Goal: Communication & Community: Answer question/provide support

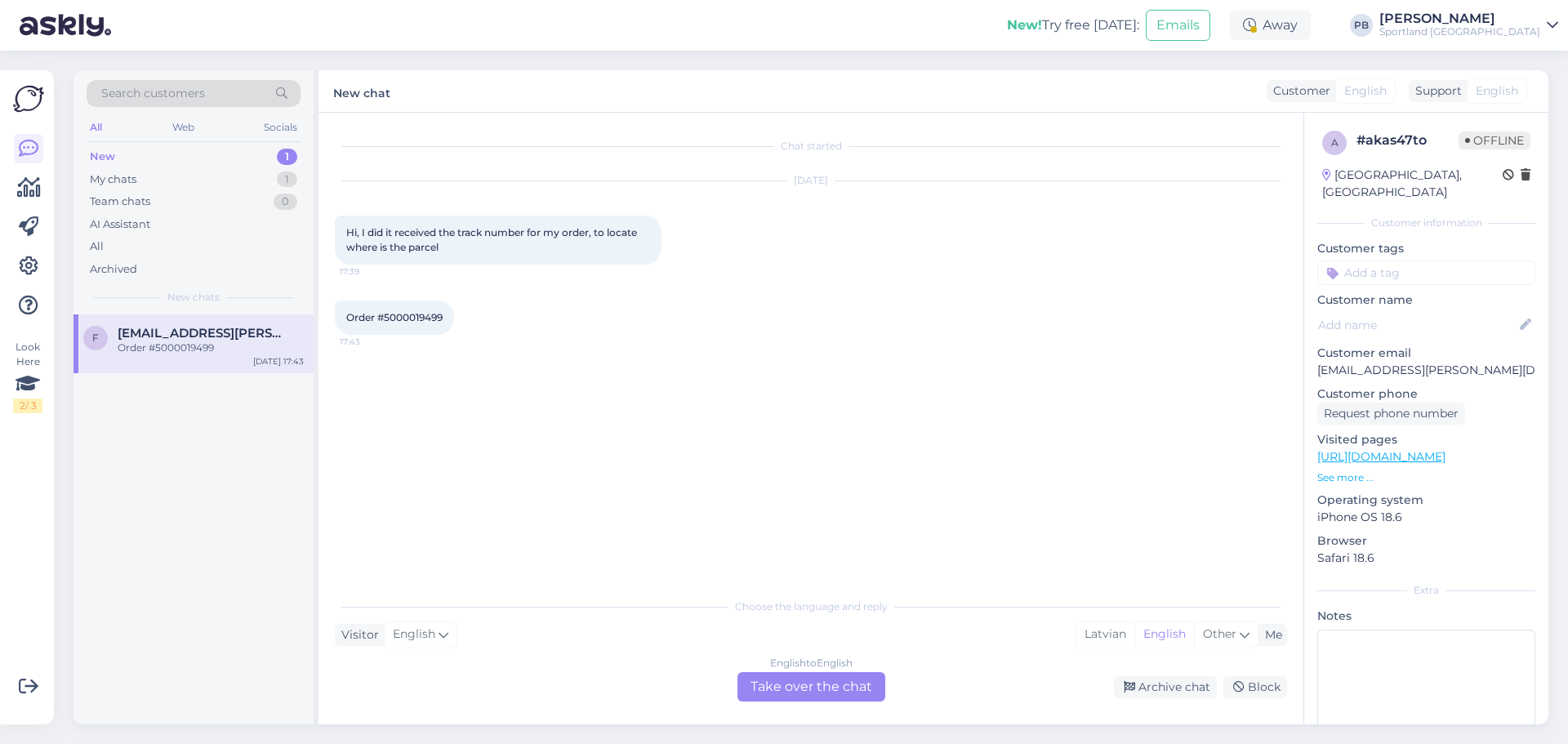
click at [186, 161] on div "New 1" at bounding box center [193, 157] width 214 height 23
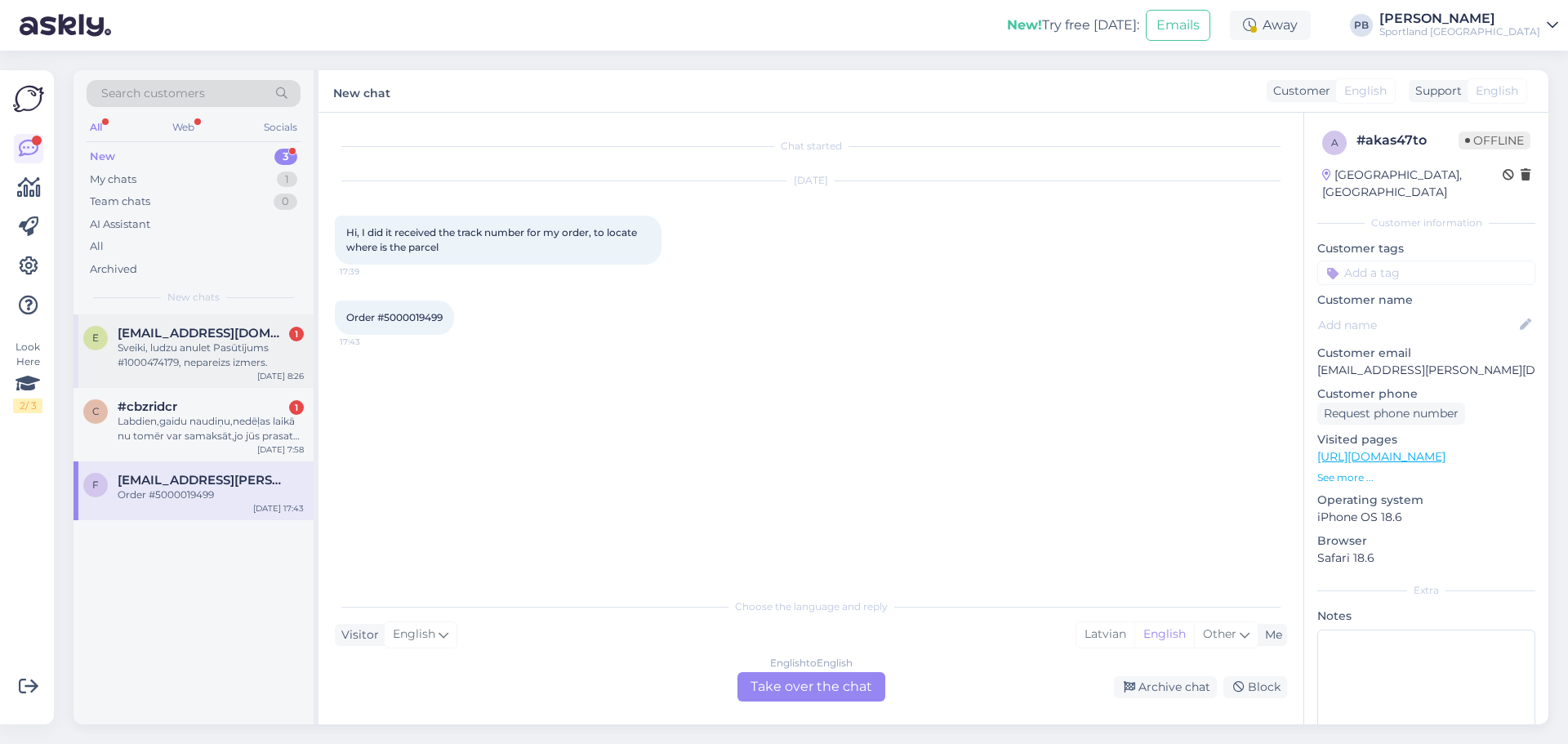
click at [207, 344] on div "Sveiki, ludzu anulet Pasūtījums #1000474179, nepareizs izmers." at bounding box center [211, 356] width 186 height 30
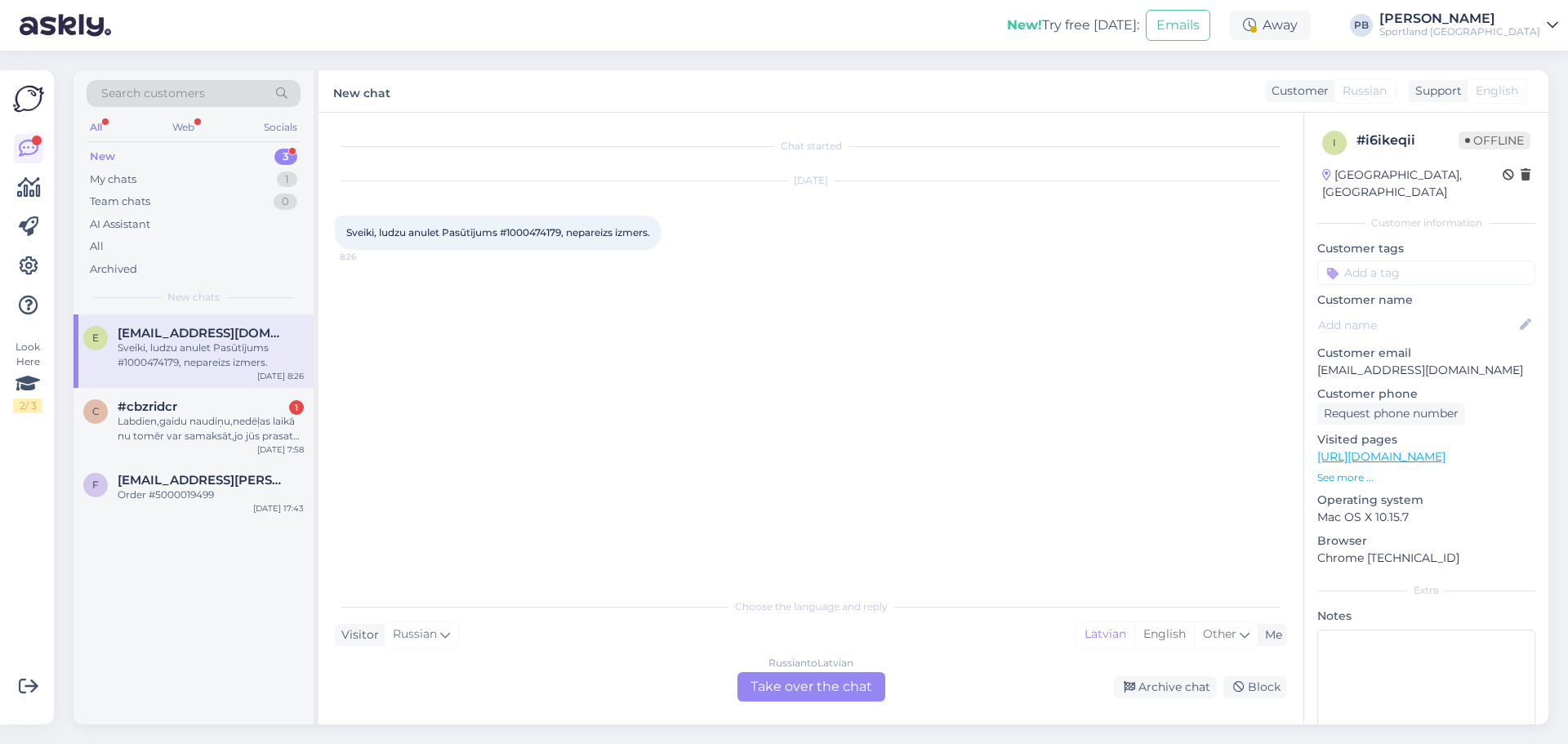
click at [804, 677] on div "Russian to Latvian Take over the chat" at bounding box center [811, 687] width 148 height 30
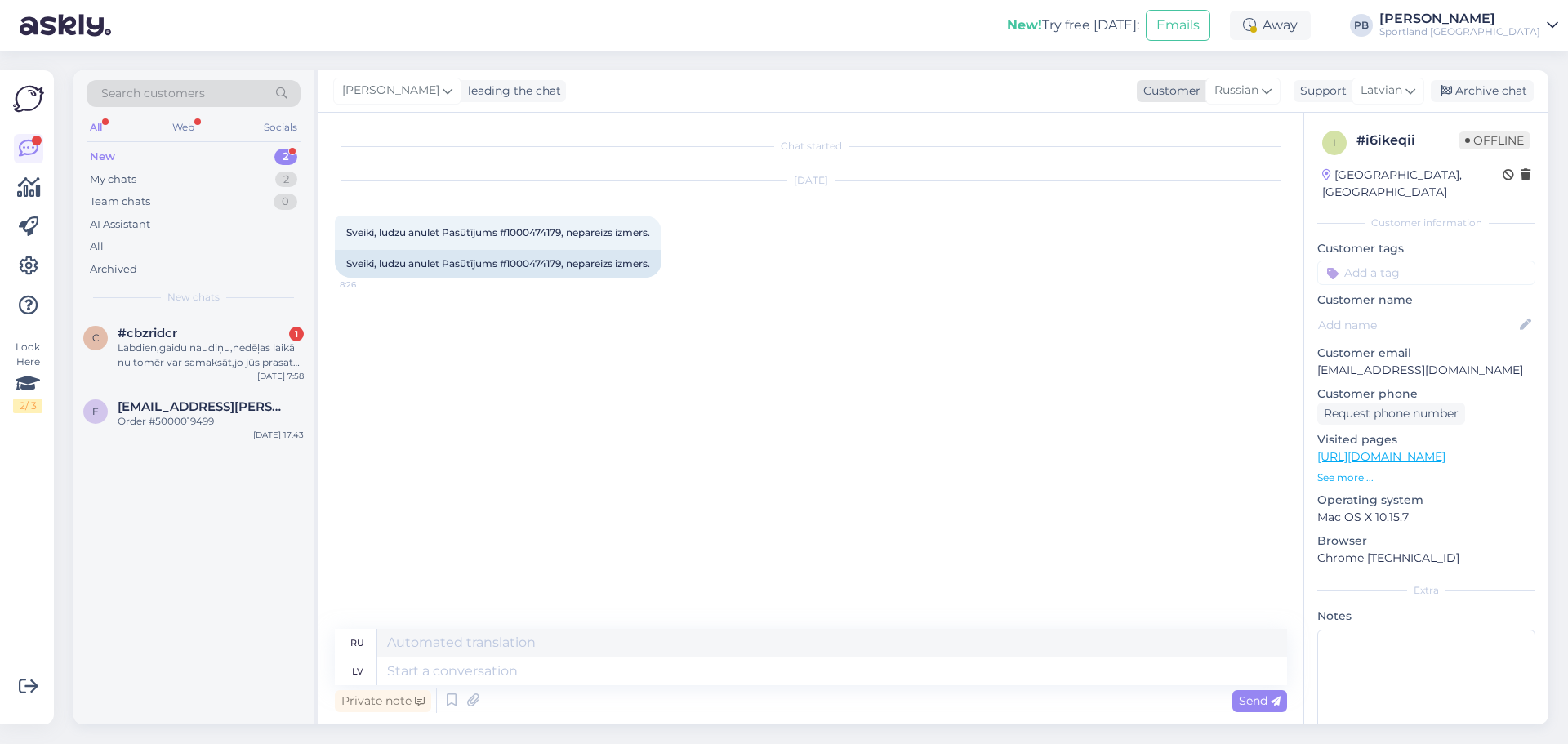
click at [1251, 91] on span "Russian" at bounding box center [1237, 90] width 45 height 18
click at [1172, 168] on link "Latvian" at bounding box center [1208, 163] width 179 height 26
click at [552, 274] on div "Sveiki, ludzu anulet Pasūtījums #1000474179, nepareizs izmers." at bounding box center [499, 264] width 327 height 28
copy div "1000474179"
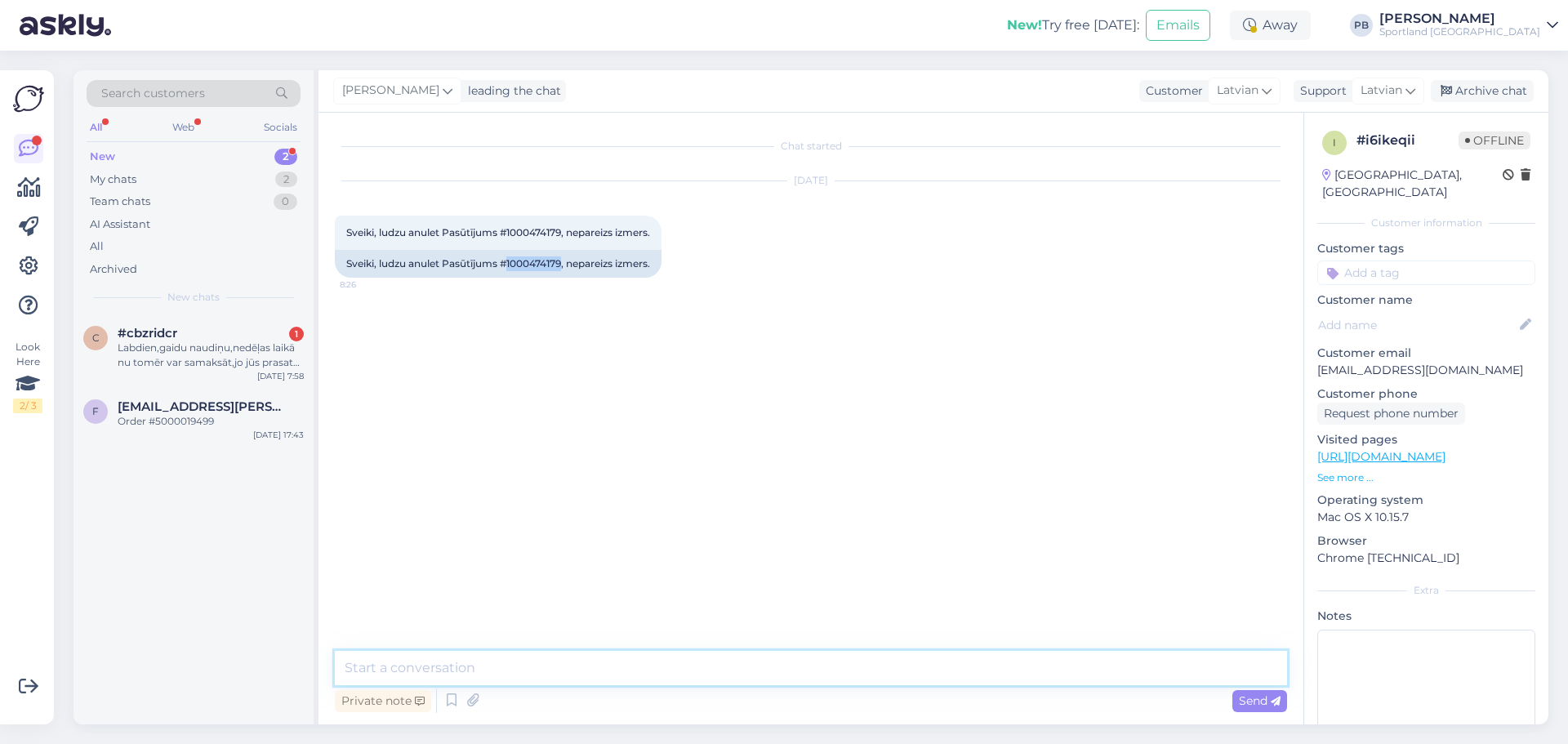
click at [420, 663] on textarea at bounding box center [811, 668] width 952 height 35
type textarea "Labdien"
click at [671, 655] on textarea "To enrich screen reader interactions, please activate Accessibility in Grammarl…" at bounding box center [811, 668] width 952 height 35
type textarea "Sūtījumu atcēlām."
click at [1485, 82] on div "Archive chat" at bounding box center [1483, 91] width 103 height 22
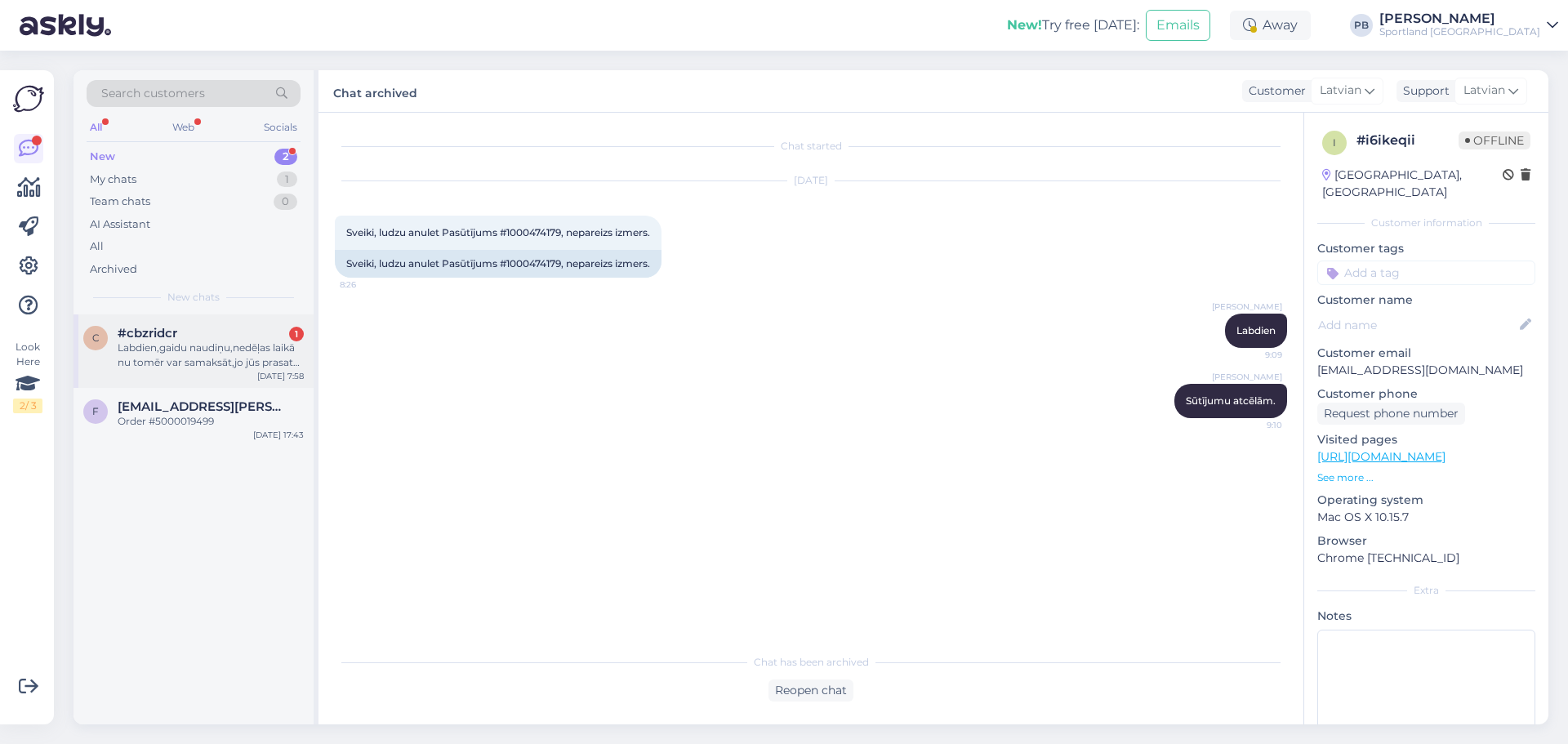
click at [253, 344] on div "Labdien,gaidu naudiņu,nedēļas laikā nu tomēr var samaksāt,jo jūs prasat tūlītēj…" at bounding box center [211, 356] width 186 height 30
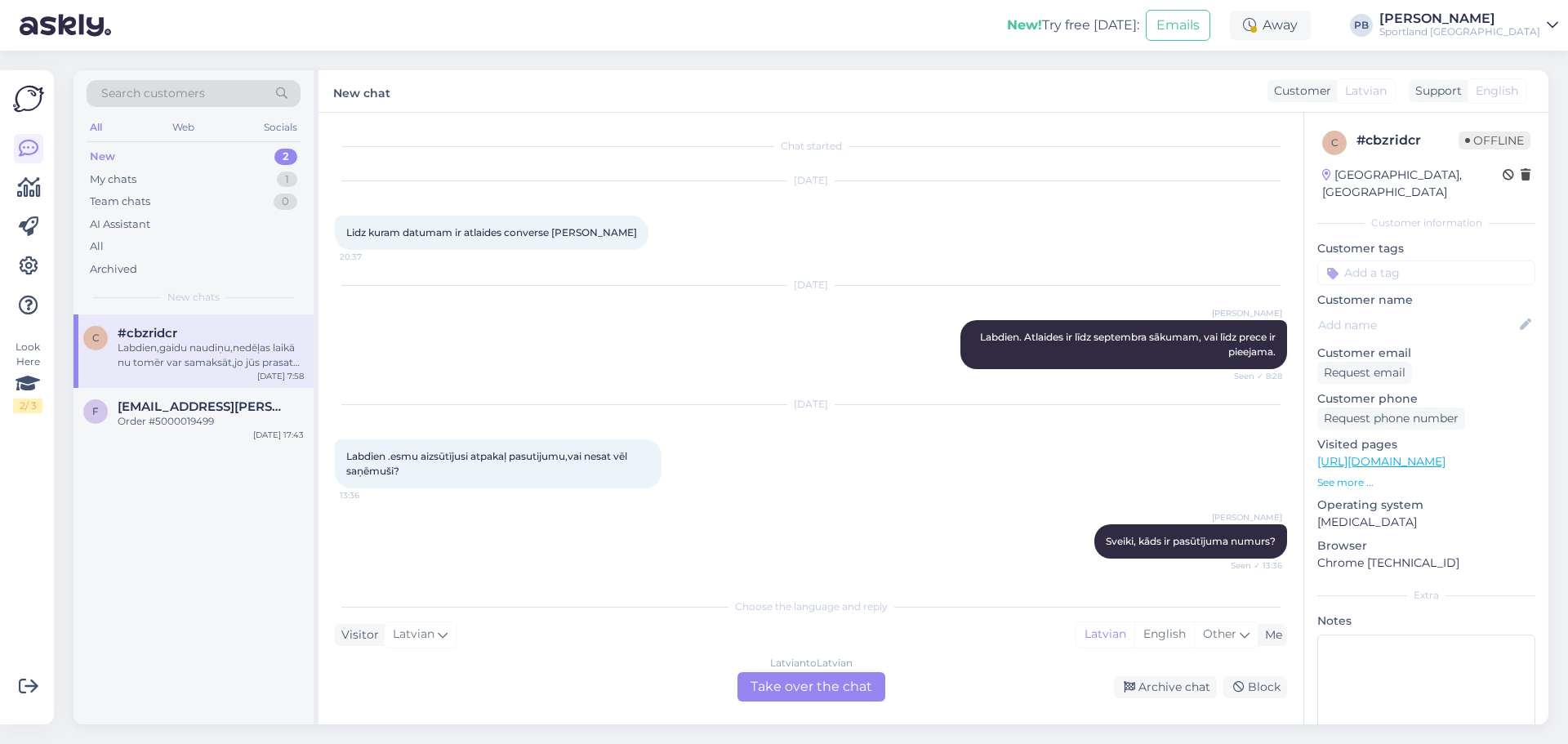
scroll to position [420, 0]
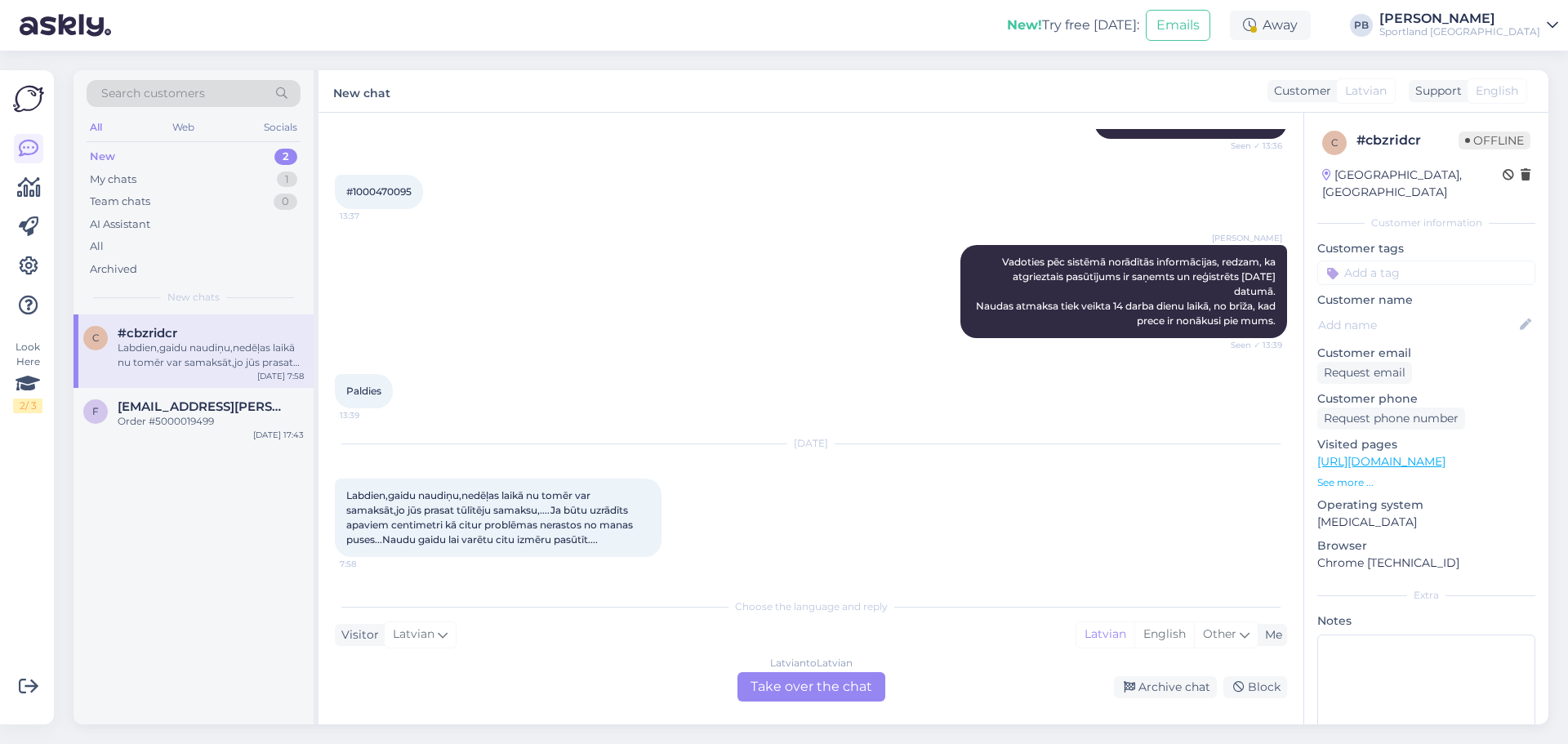
click at [812, 685] on div "Latvian to Latvian Take over the chat" at bounding box center [811, 687] width 148 height 30
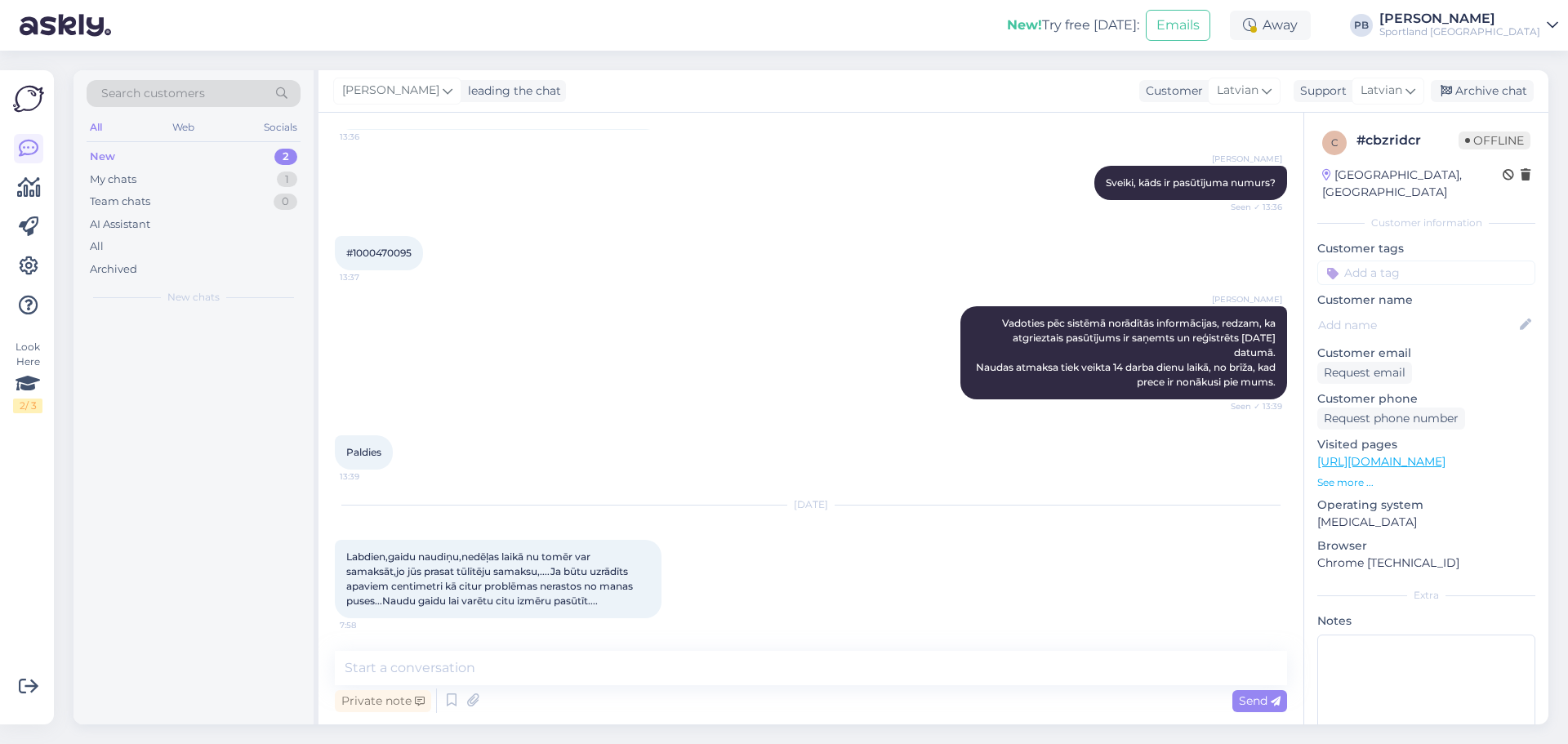
scroll to position [359, 0]
click at [613, 671] on textarea "To enrich screen reader interactions, please activate Accessibility in Grammarl…" at bounding box center [811, 668] width 952 height 35
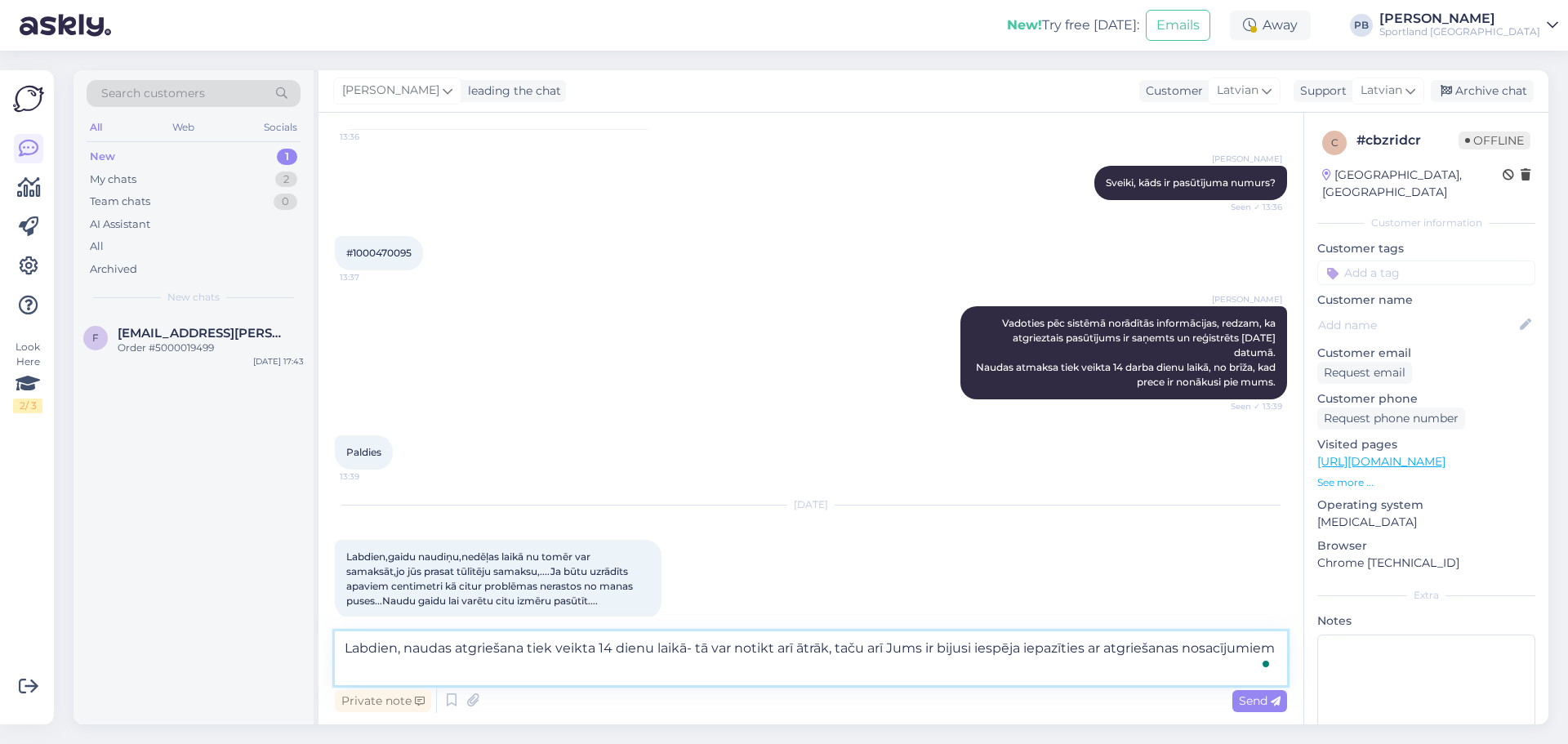
scroll to position [378, 0]
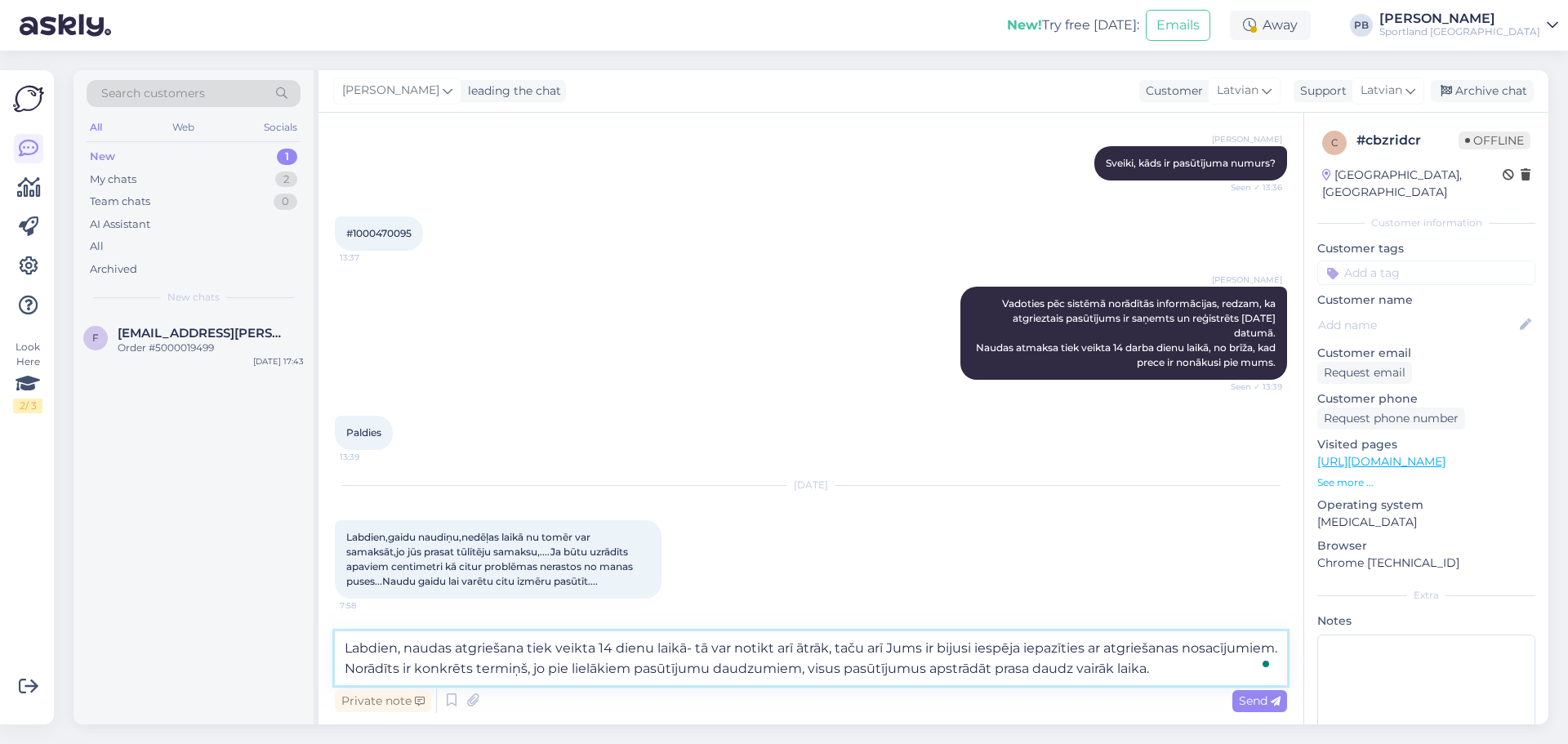
type textarea "Labdien, naudas atgriešana tiek veikta 14 dienu laikā- tā var notikt arī ātrāk,…"
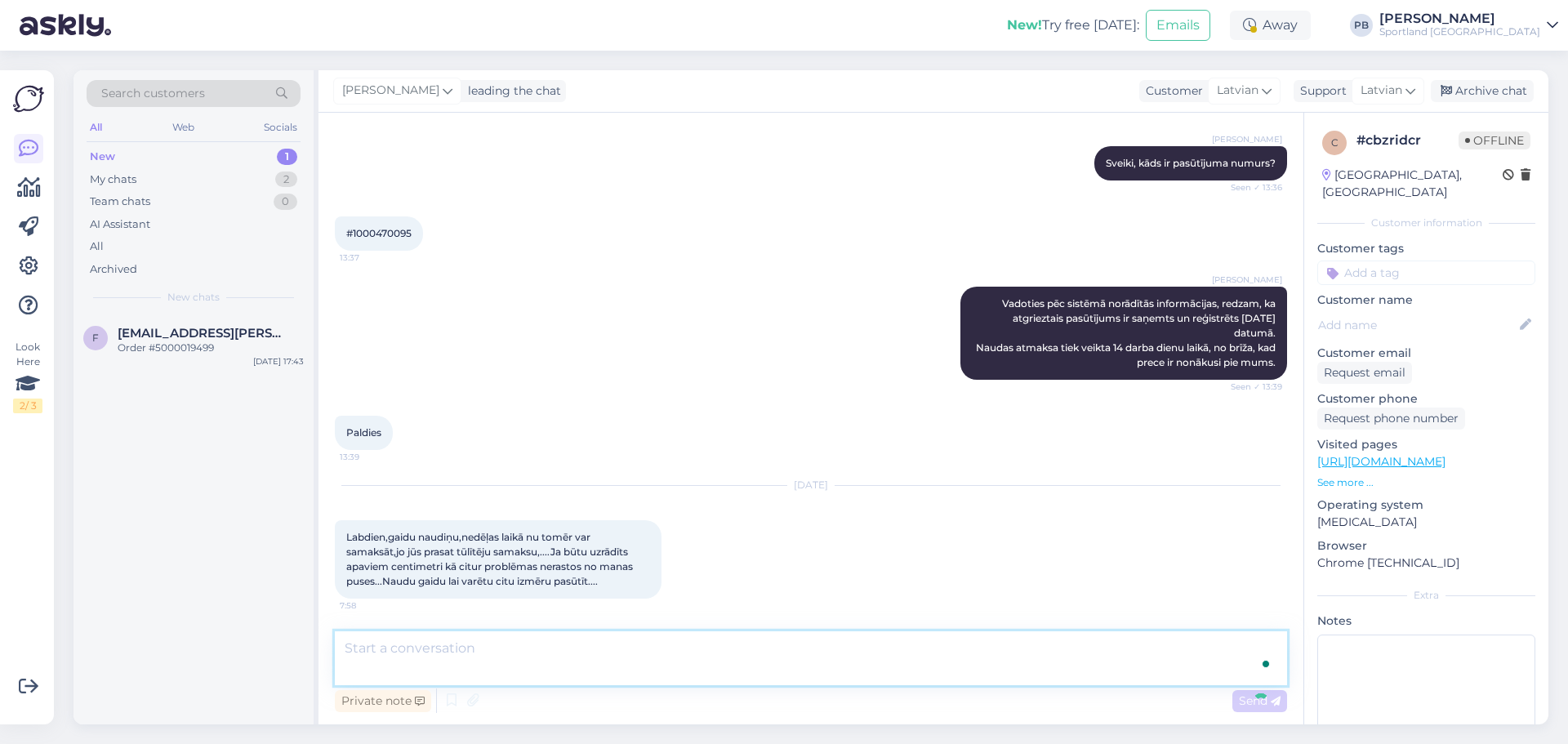
scroll to position [487, 0]
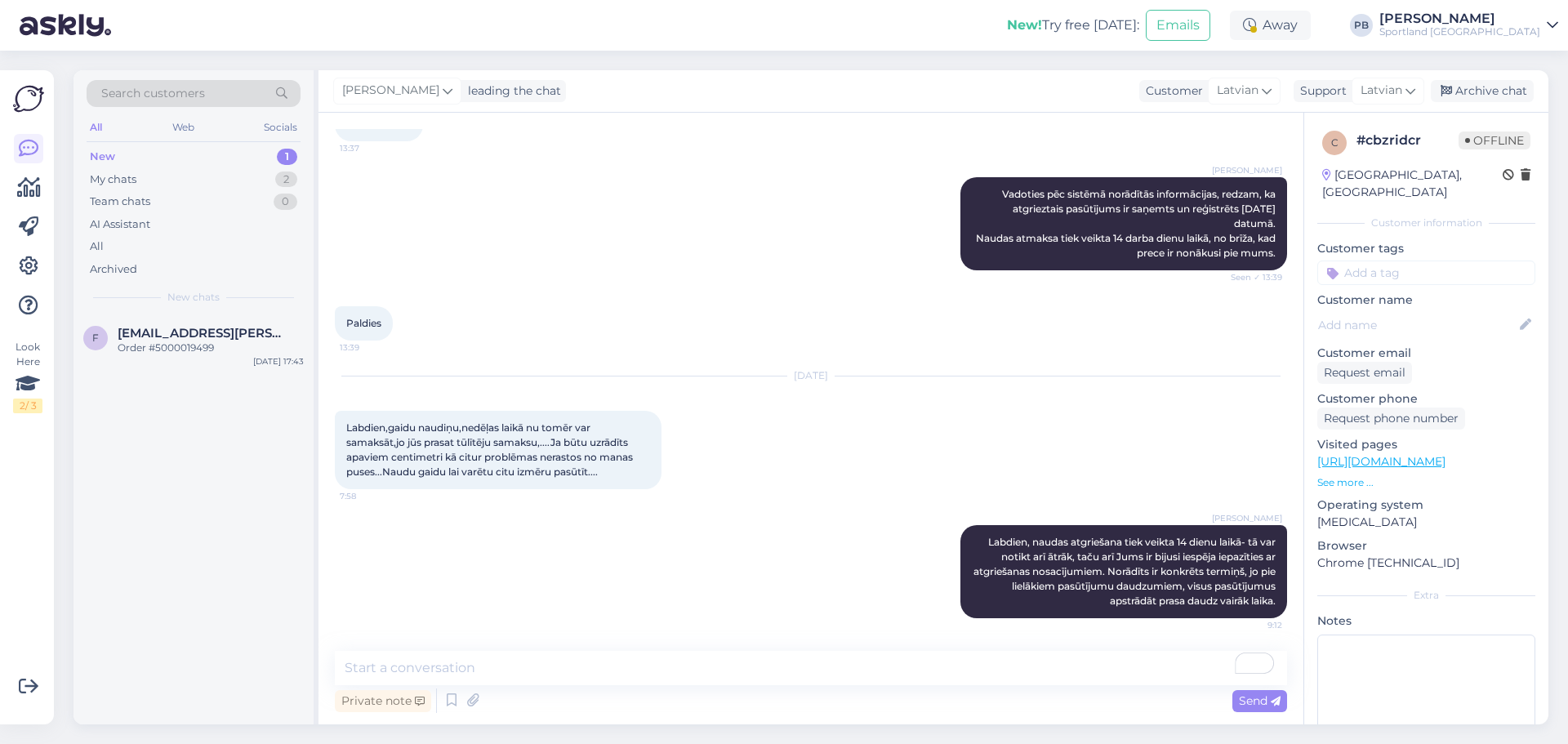
click at [1494, 104] on div "Paula Bergfelde leading the chat Customer Latvian latv Latvian Support Latvian …" at bounding box center [933, 91] width 1230 height 43
click at [1494, 94] on div "Archive chat" at bounding box center [1483, 91] width 103 height 22
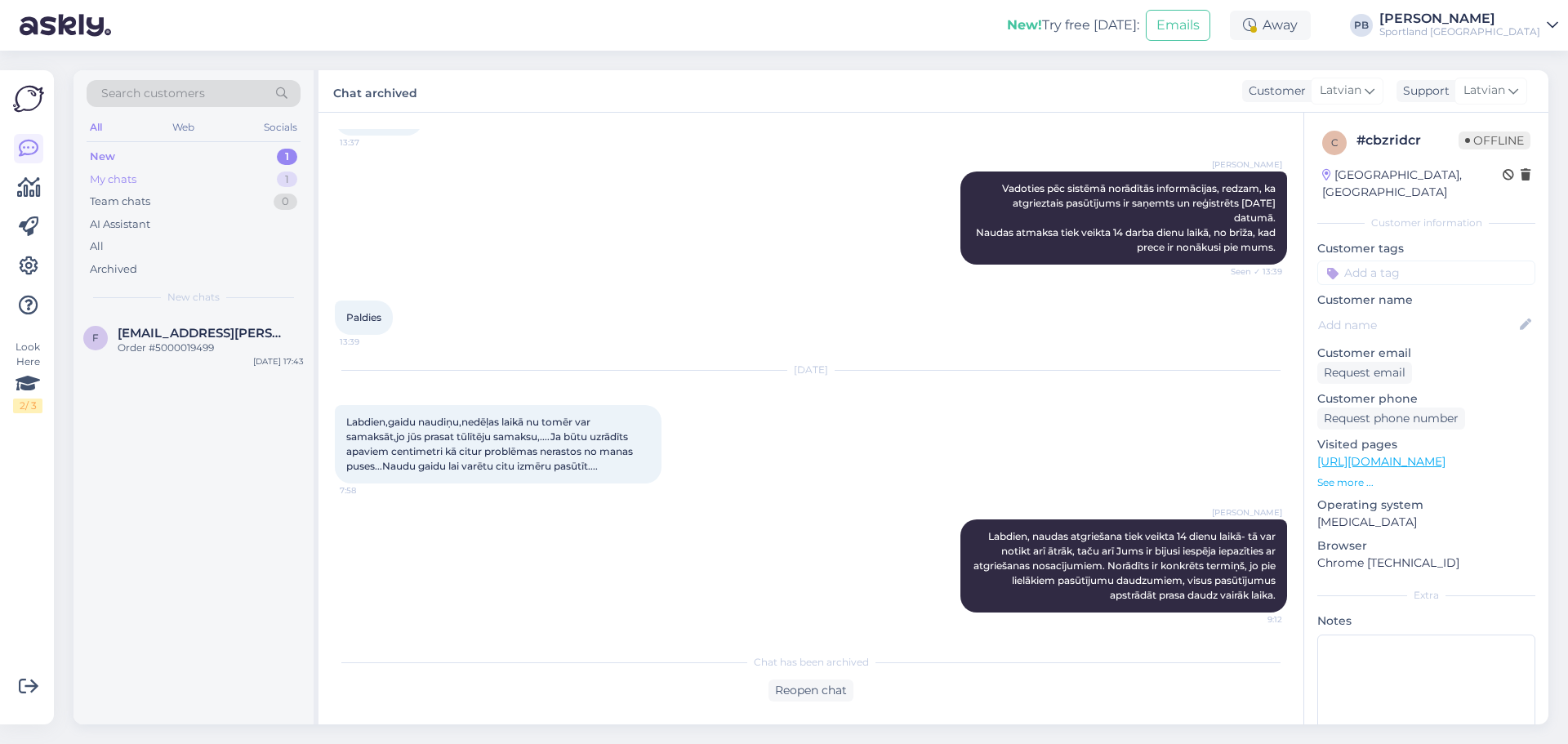
click at [216, 179] on div "My chats 1" at bounding box center [193, 179] width 214 height 23
click at [178, 143] on div "Search customers All Web Socials New 1 My chats 1 Team chats 0 AI Assistant All…" at bounding box center [193, 192] width 240 height 244
click at [174, 152] on div "New 1" at bounding box center [193, 157] width 214 height 23
click at [216, 346] on div "Order #5000019499" at bounding box center [211, 348] width 186 height 15
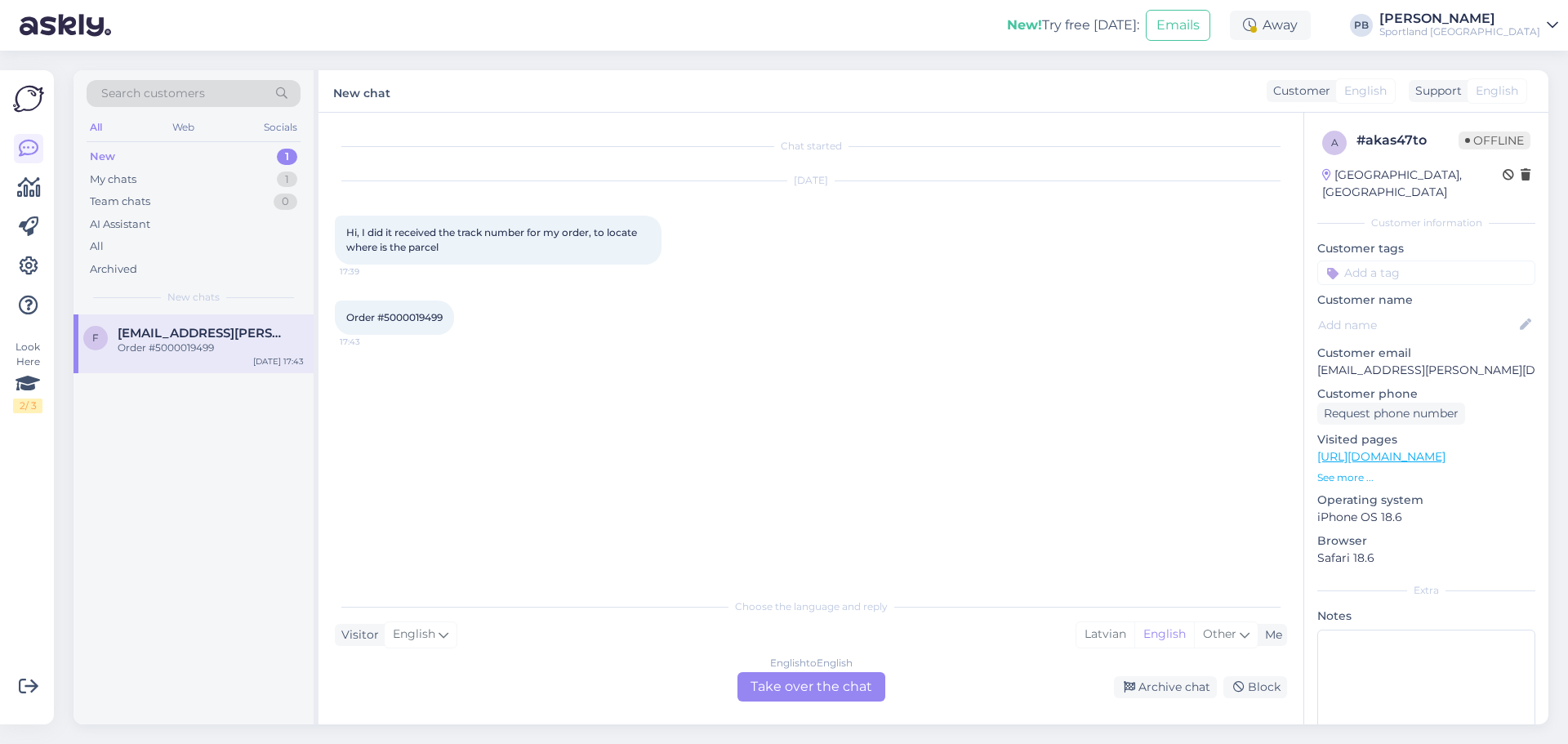
click at [798, 695] on div "English to English Take over the chat" at bounding box center [811, 687] width 148 height 30
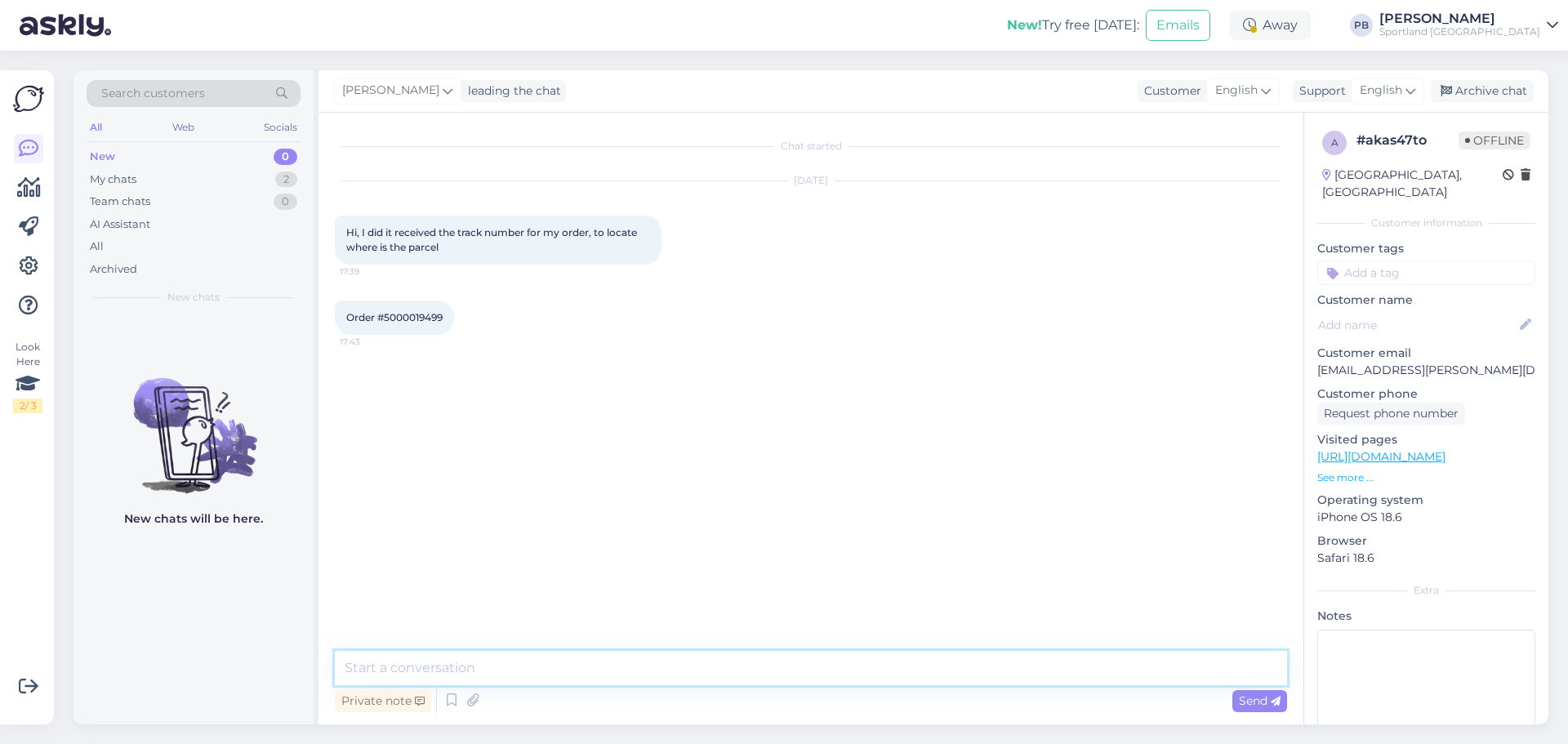
click at [505, 676] on textarea at bounding box center [811, 668] width 952 height 35
type textarea "Hello, once the package is packed, you will be informed about the tracking code…"
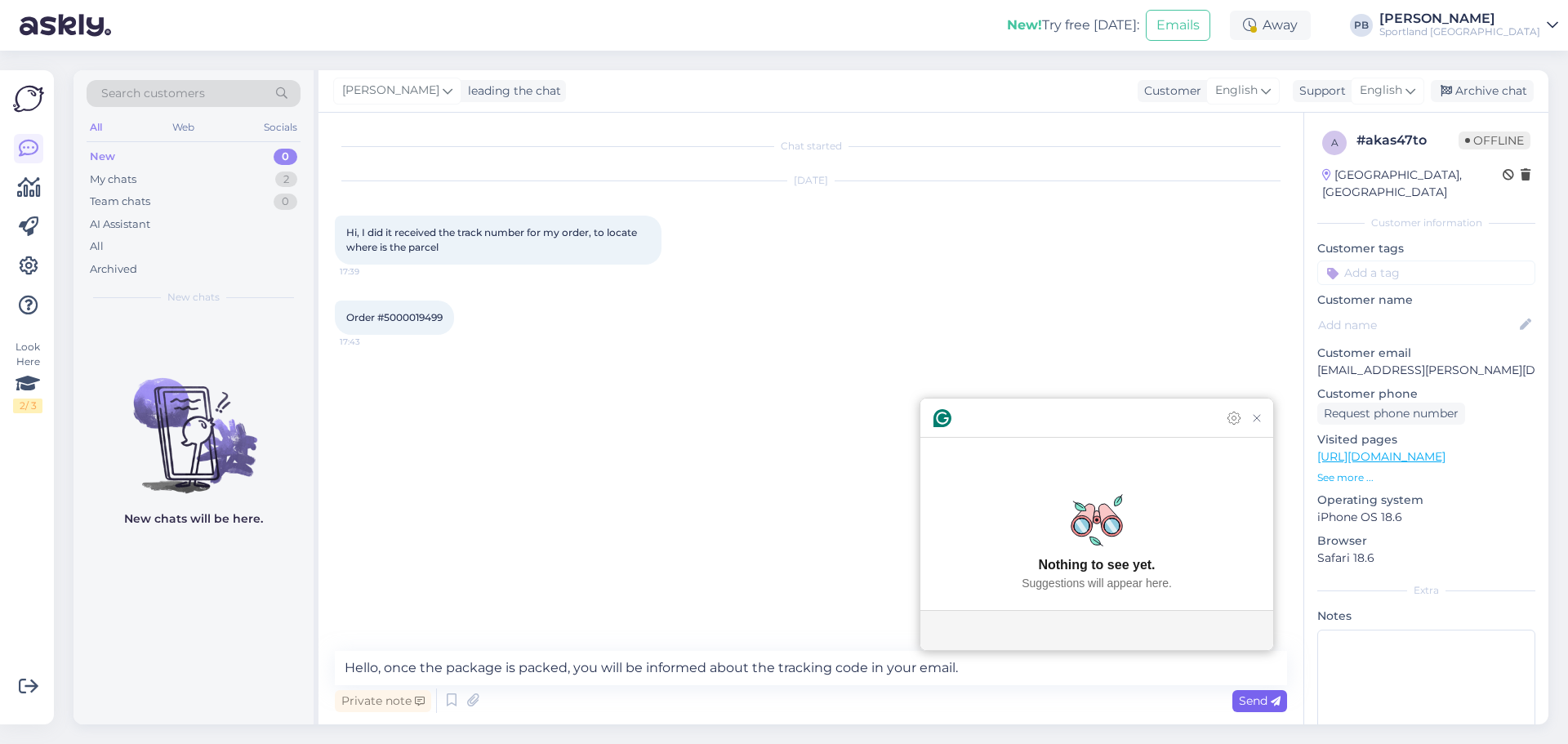
click at [1257, 700] on span "Send" at bounding box center [1260, 700] width 42 height 15
click at [1476, 82] on div "Archive chat" at bounding box center [1483, 91] width 103 height 22
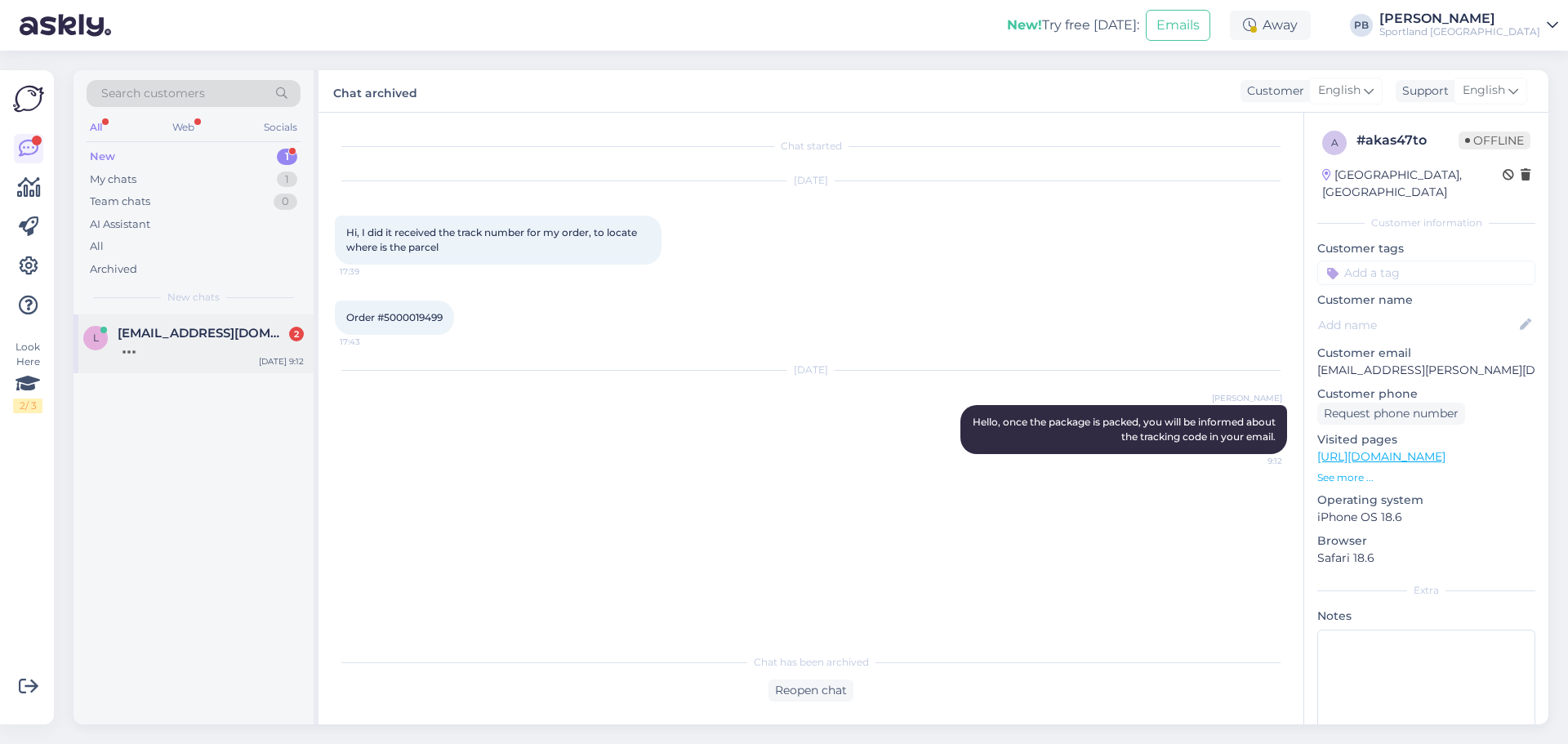
click at [211, 330] on span "laura_9@inbox.lv" at bounding box center [202, 333] width 169 height 15
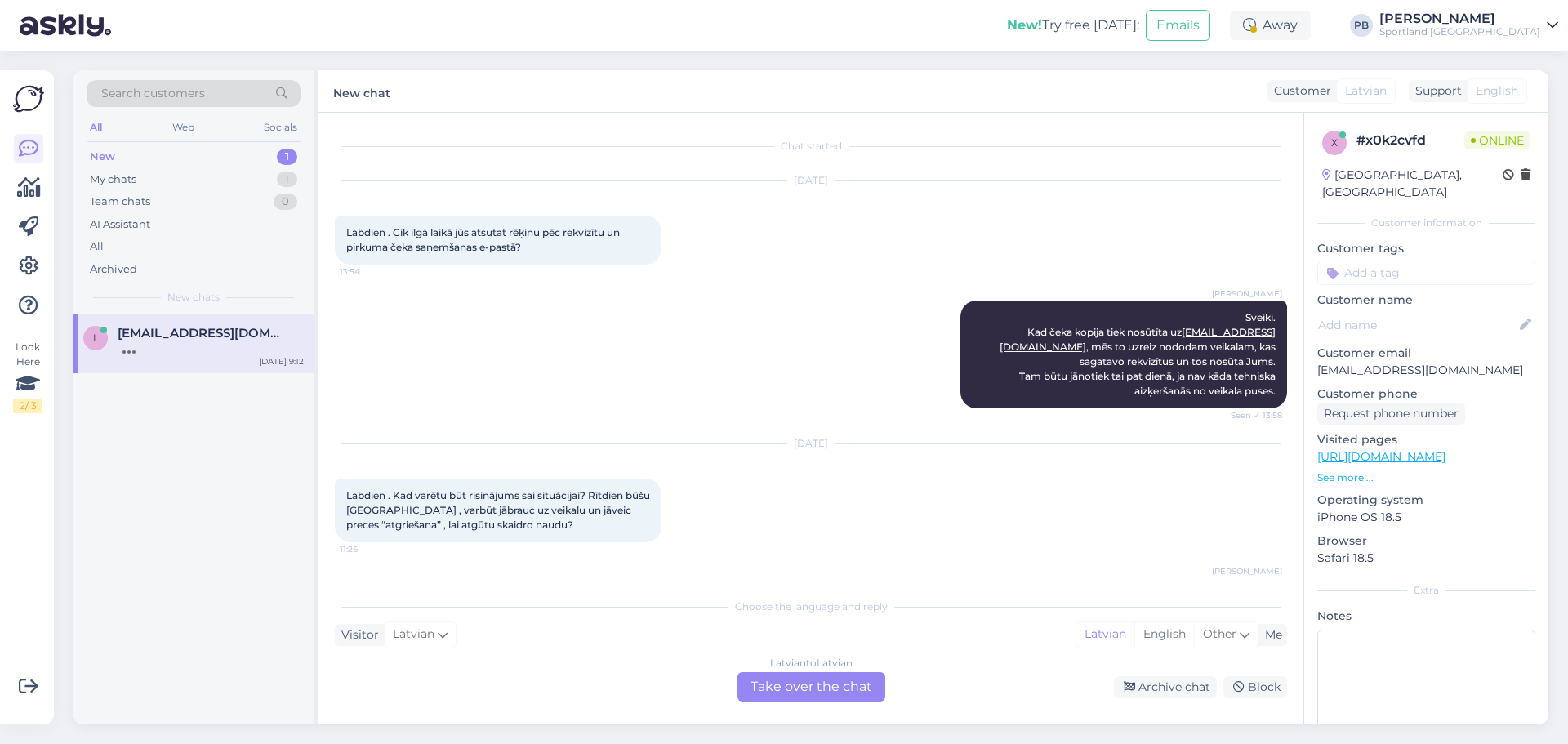
scroll to position [816, 0]
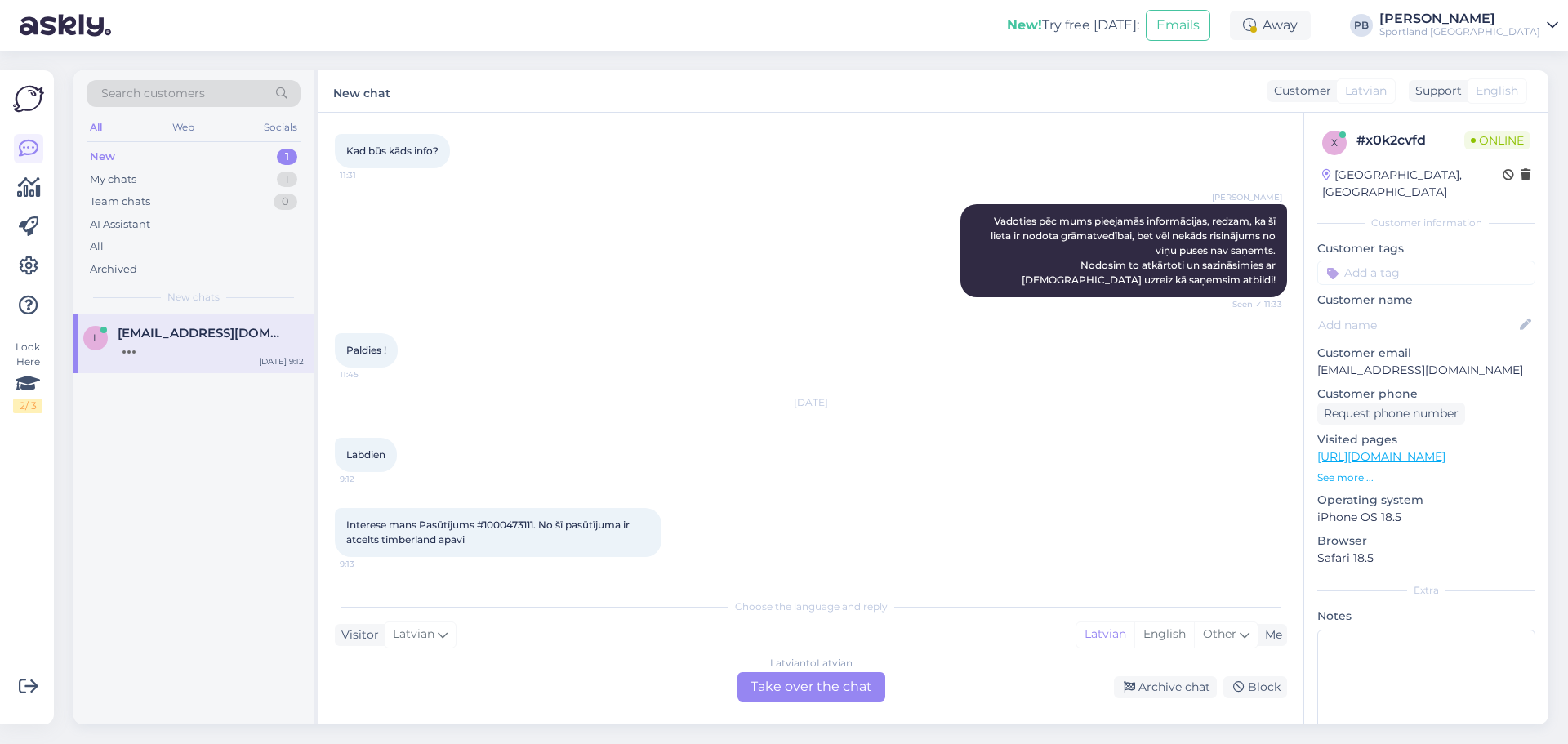
click at [524, 531] on div "Interese mans Pasūtījums #1000473111. No šī pasūtījuma ir atcelts timberland ap…" at bounding box center [499, 532] width 327 height 49
copy span "1000473111"
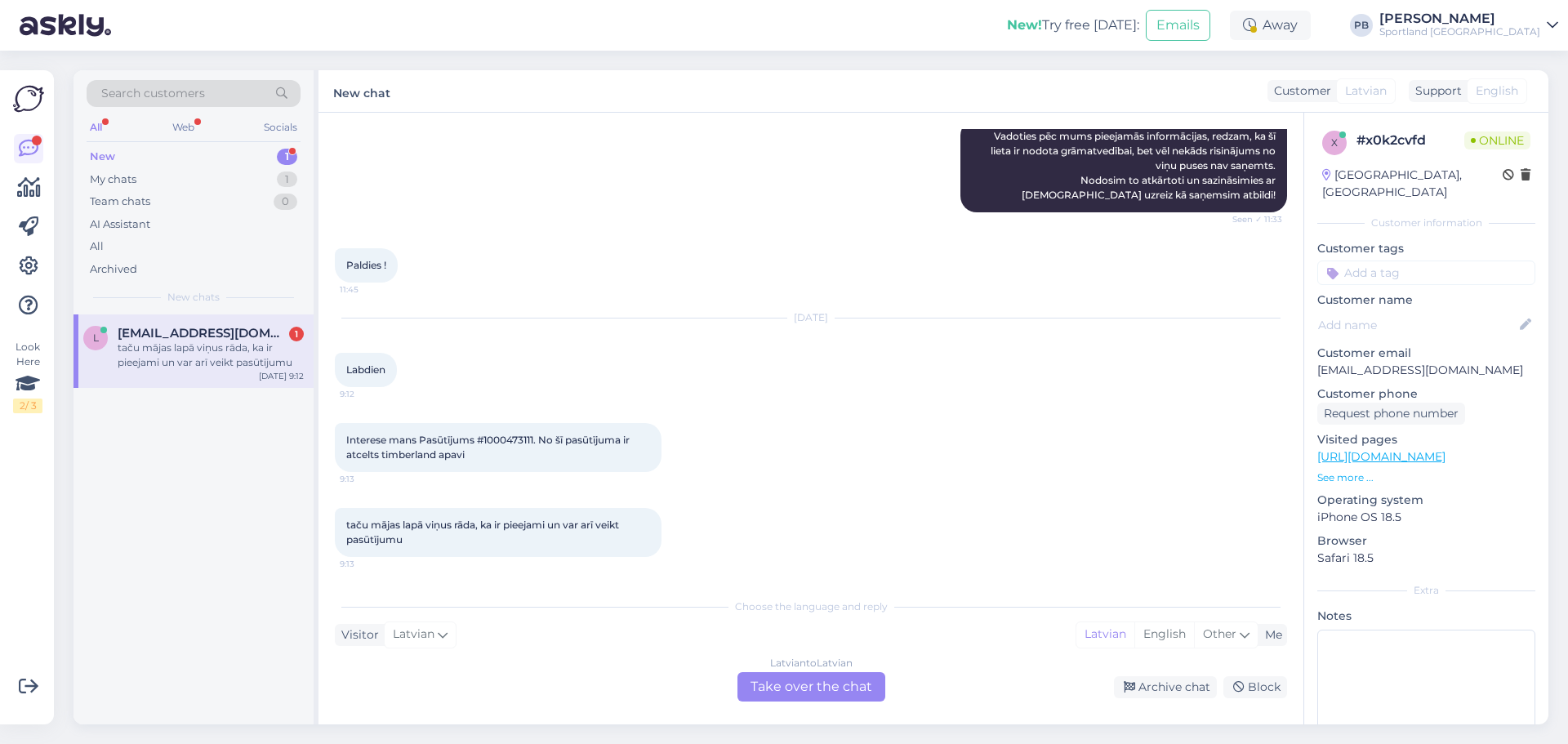
click at [797, 685] on div "Latvian to Latvian Take over the chat" at bounding box center [811, 687] width 148 height 30
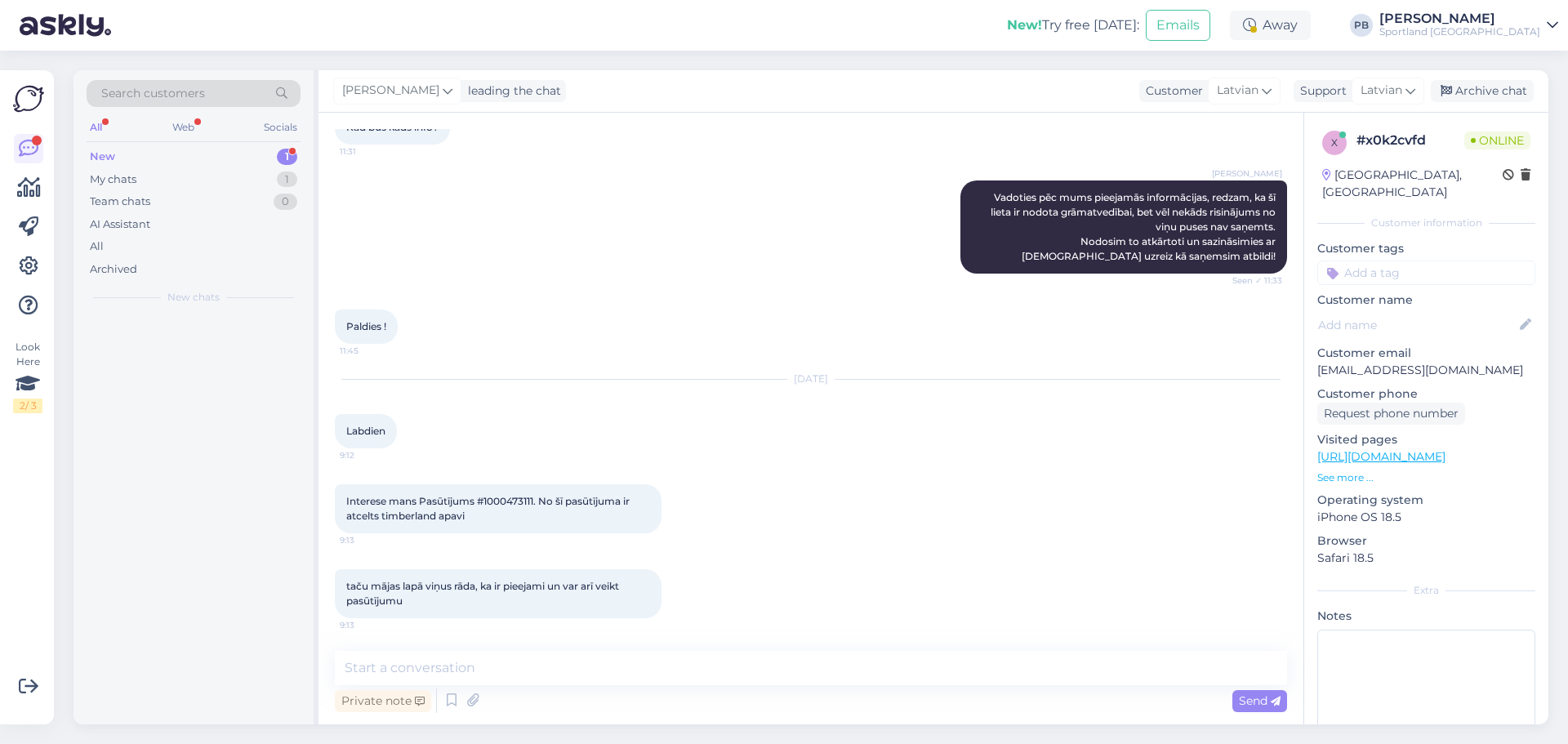
scroll to position [840, 0]
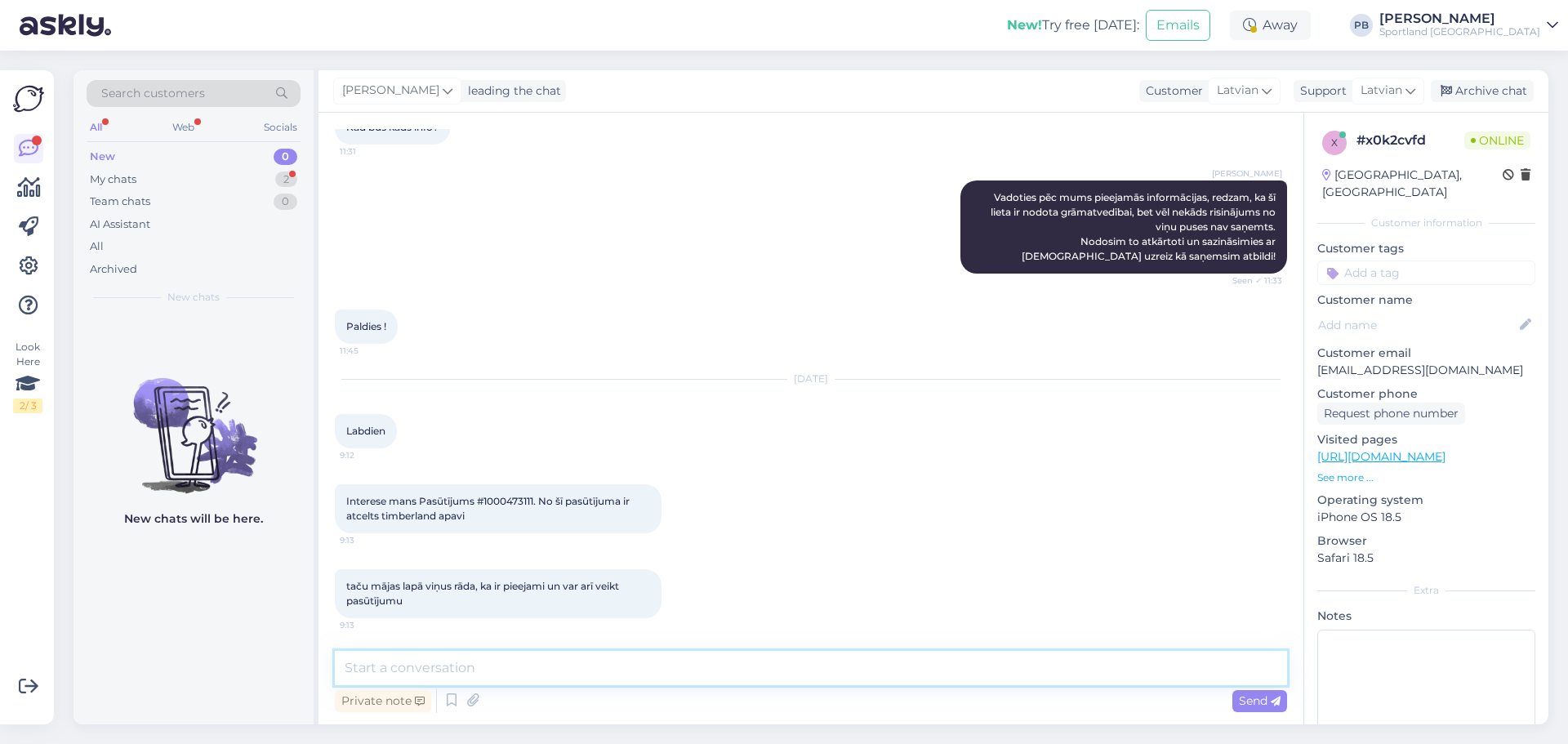
click at [520, 664] on textarea at bounding box center [811, 668] width 952 height 35
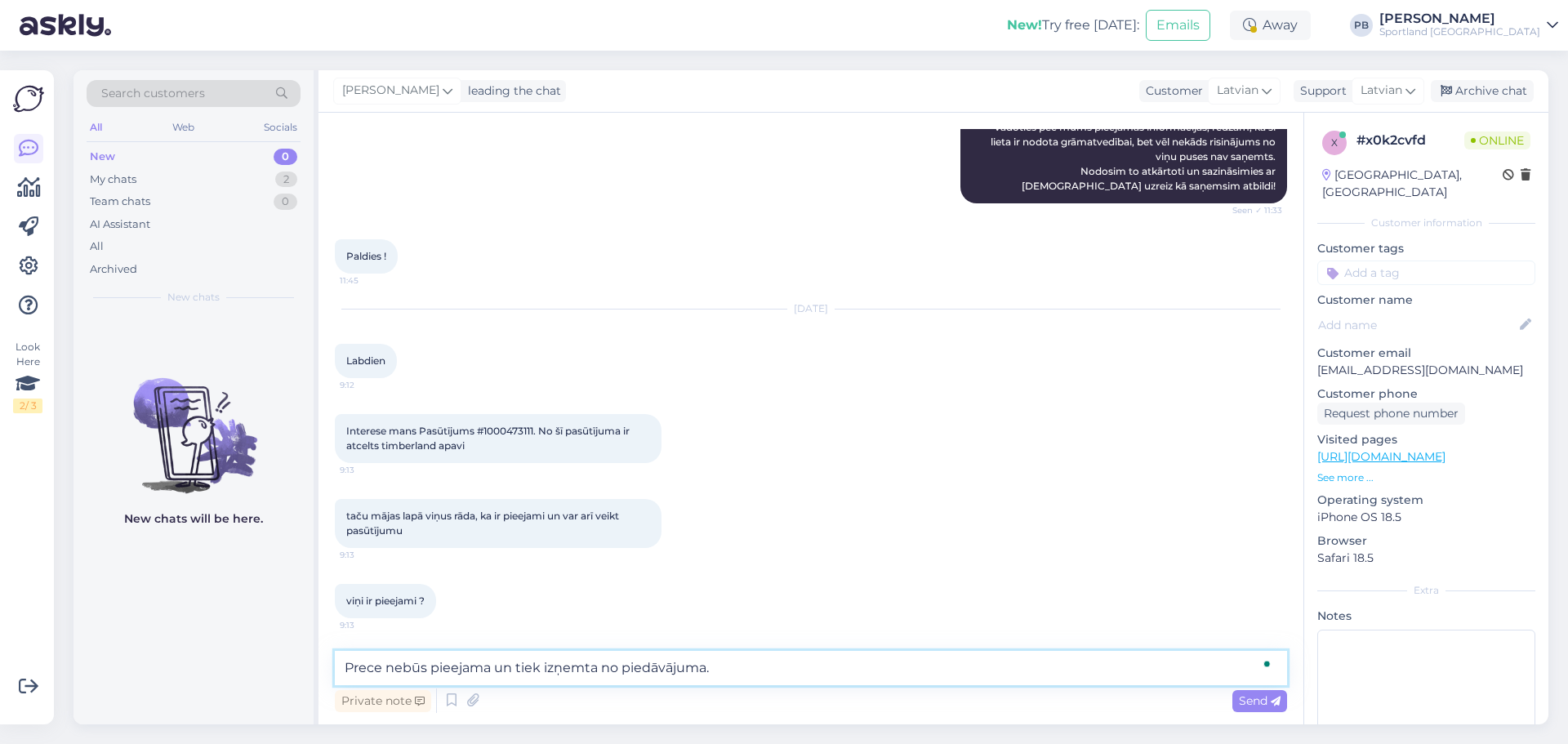
type textarea "Prece nebūs pieejama un tiek izņemta no piedāvājuma."
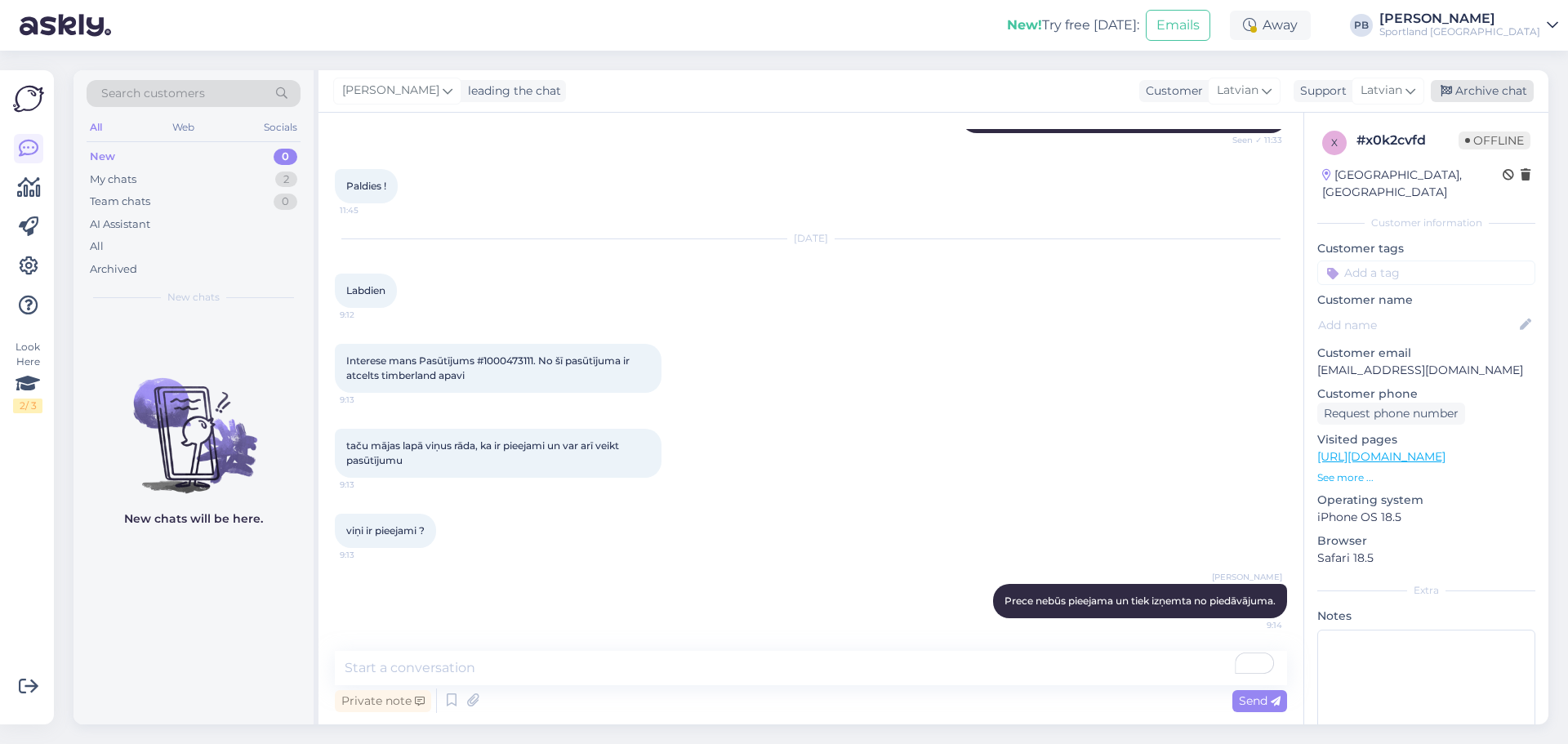
click at [1498, 89] on div "Archive chat" at bounding box center [1483, 91] width 103 height 22
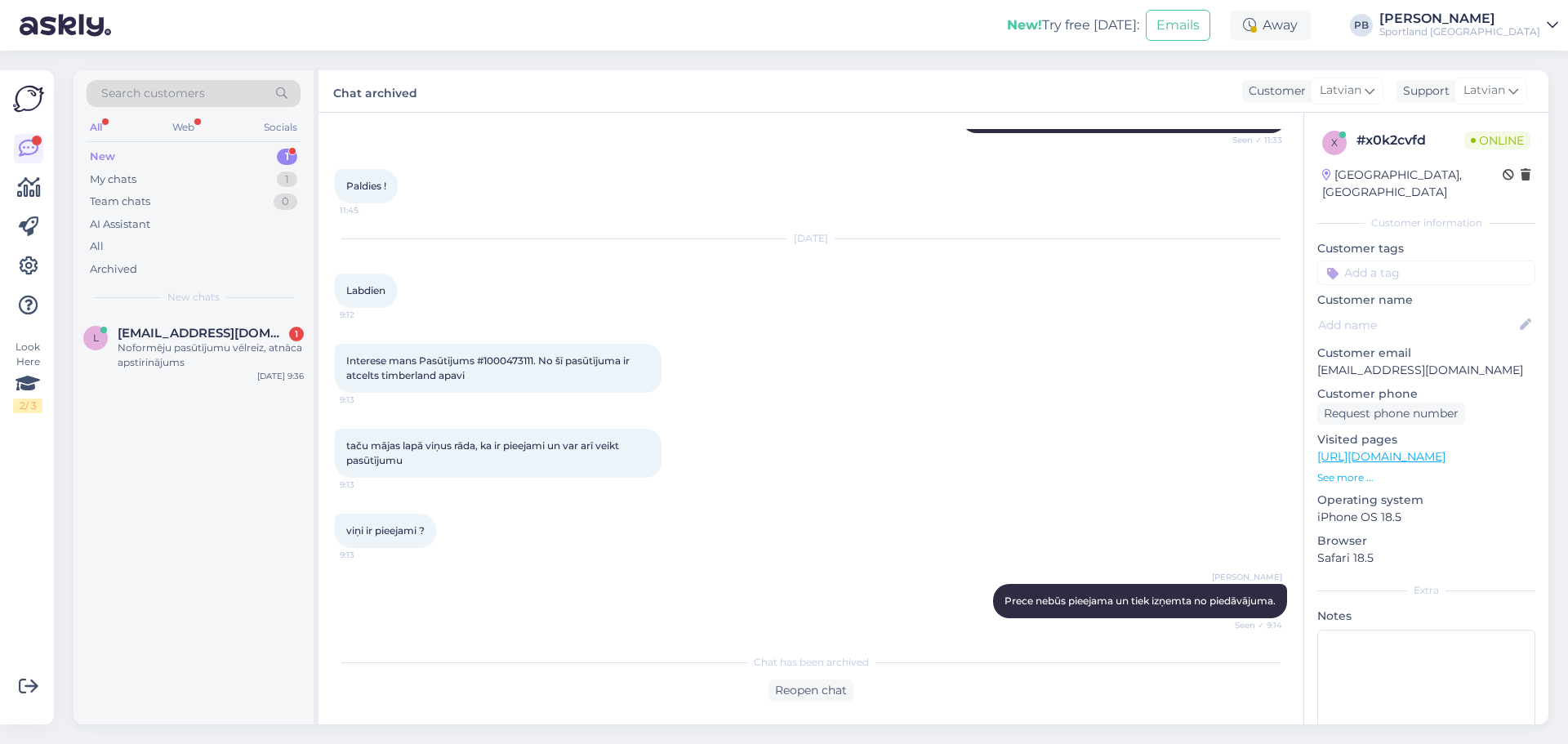
scroll to position [1056, 0]
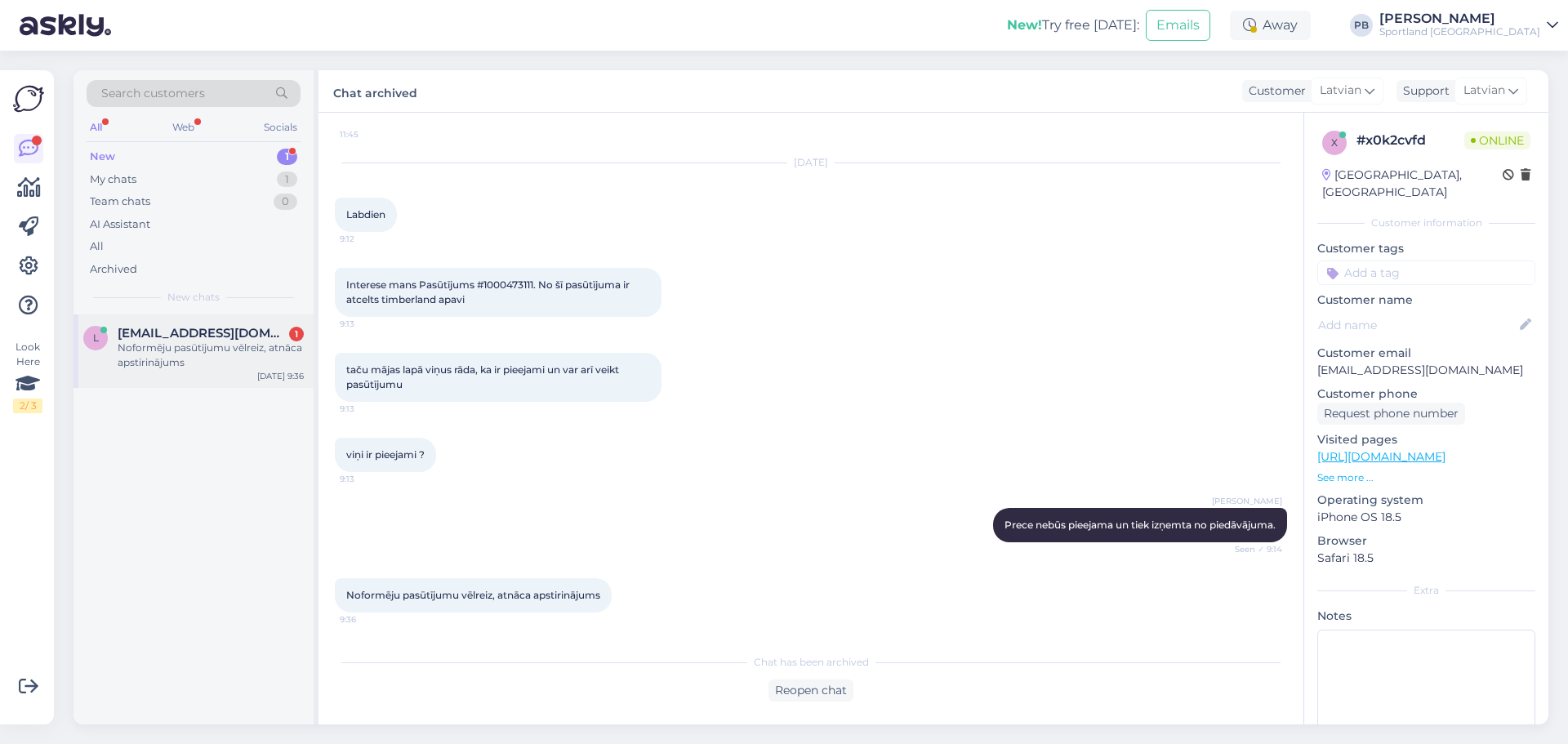
drag, startPoint x: 143, startPoint y: 330, endPoint x: 290, endPoint y: 378, distance: 154.6
click at [143, 330] on span "laura_9@inbox.lv" at bounding box center [202, 333] width 169 height 15
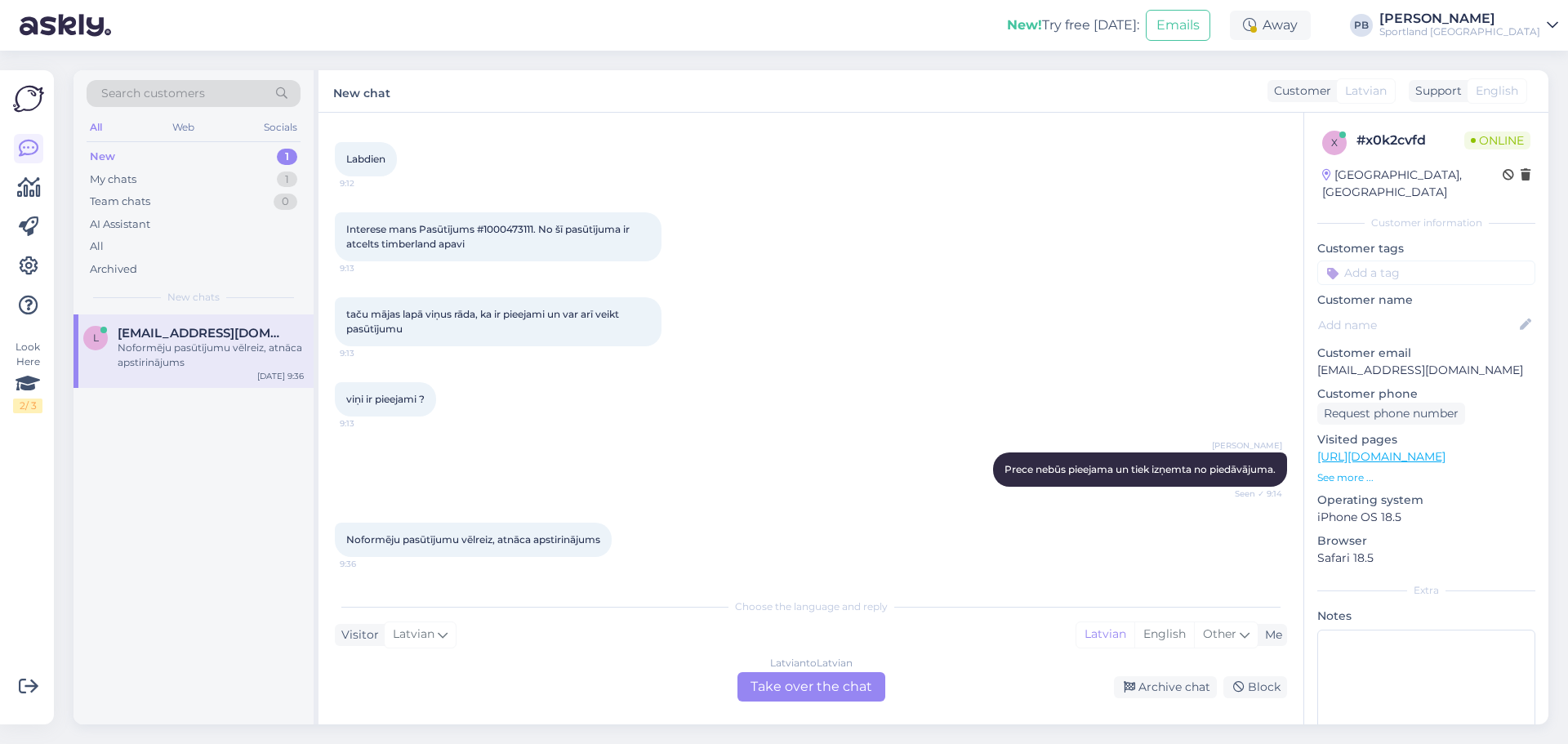
click at [820, 681] on div "Latvian to Latvian Take over the chat" at bounding box center [811, 687] width 148 height 30
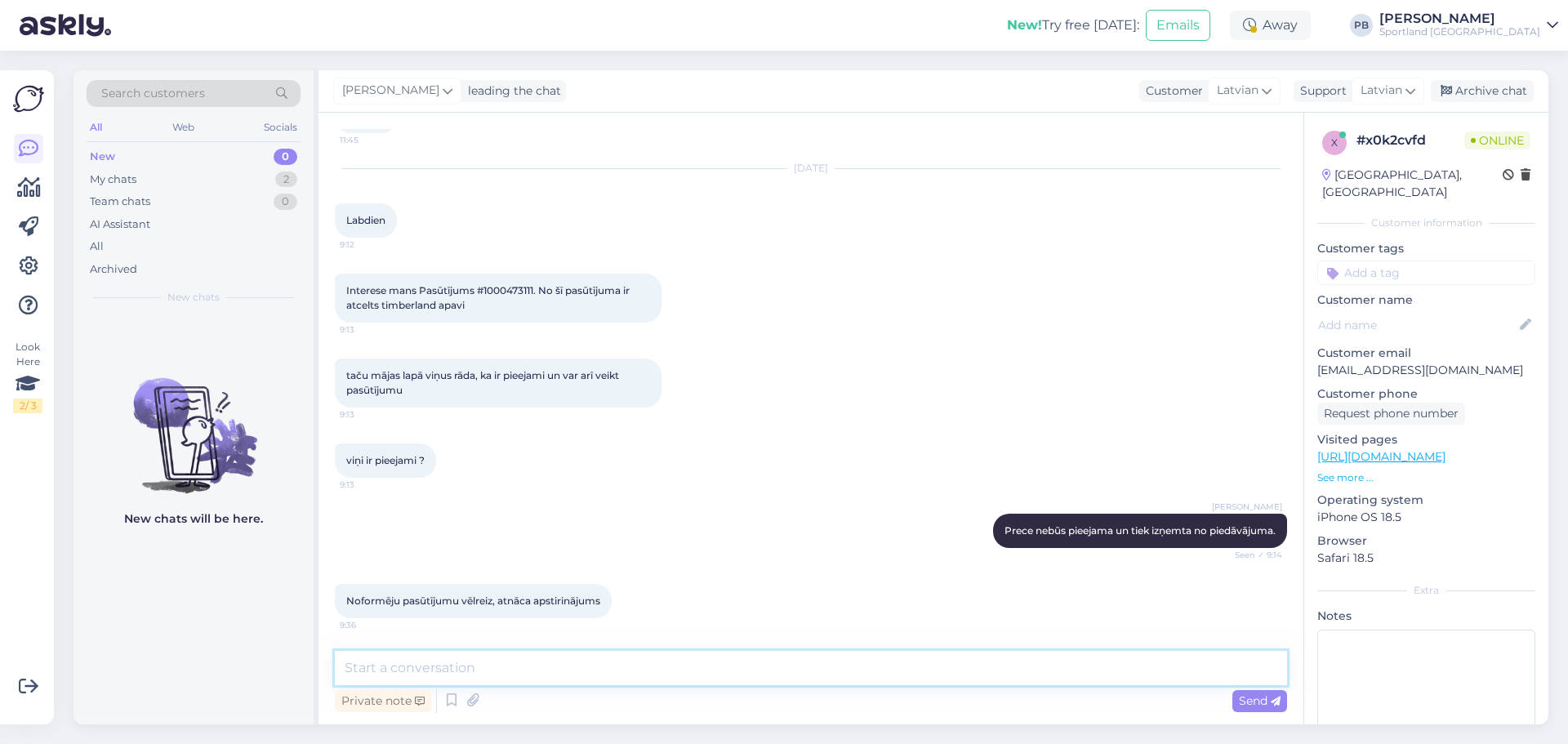
click at [514, 663] on textarea at bounding box center [811, 668] width 952 height 35
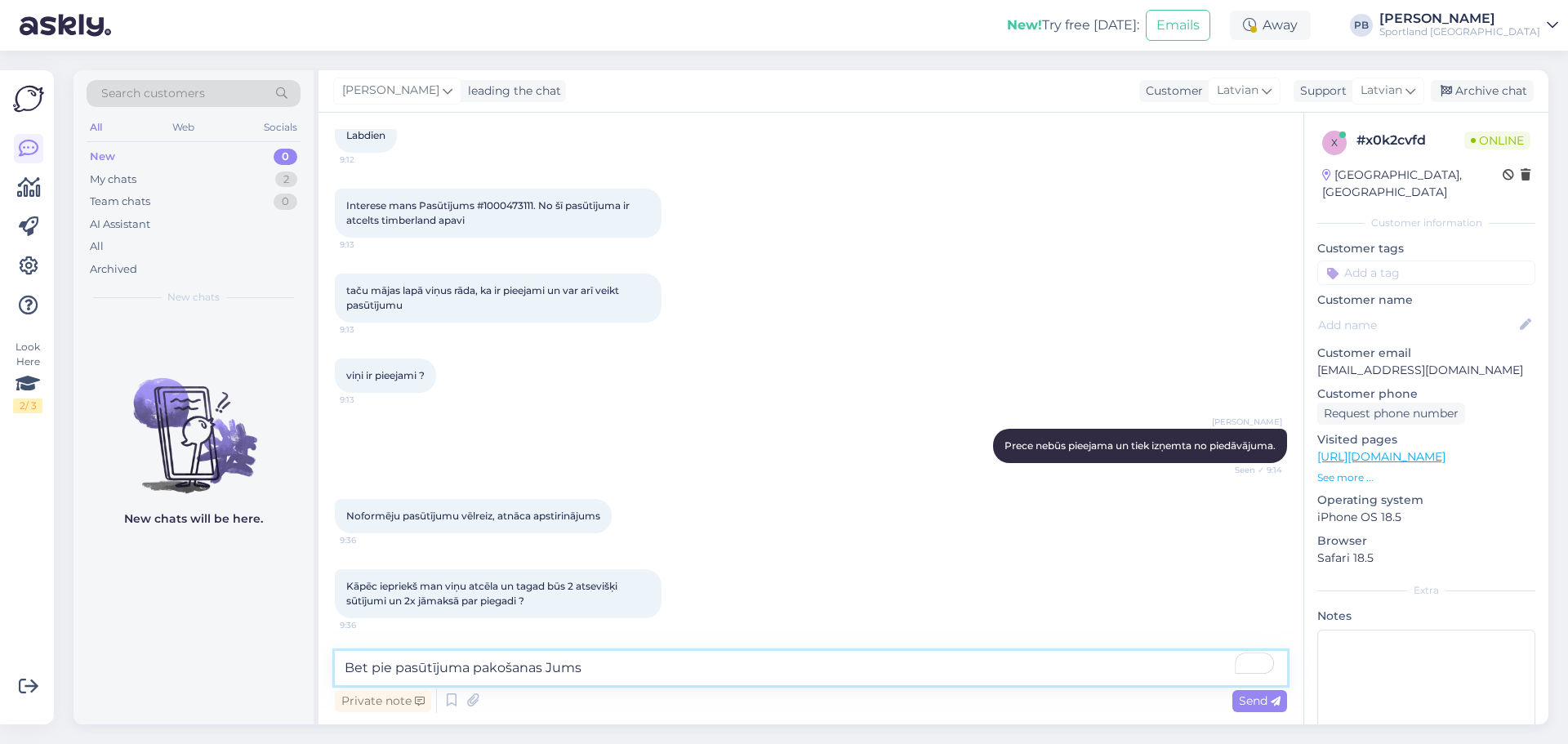
type textarea "Bet pie pasūtījuma pakošanas Jums"
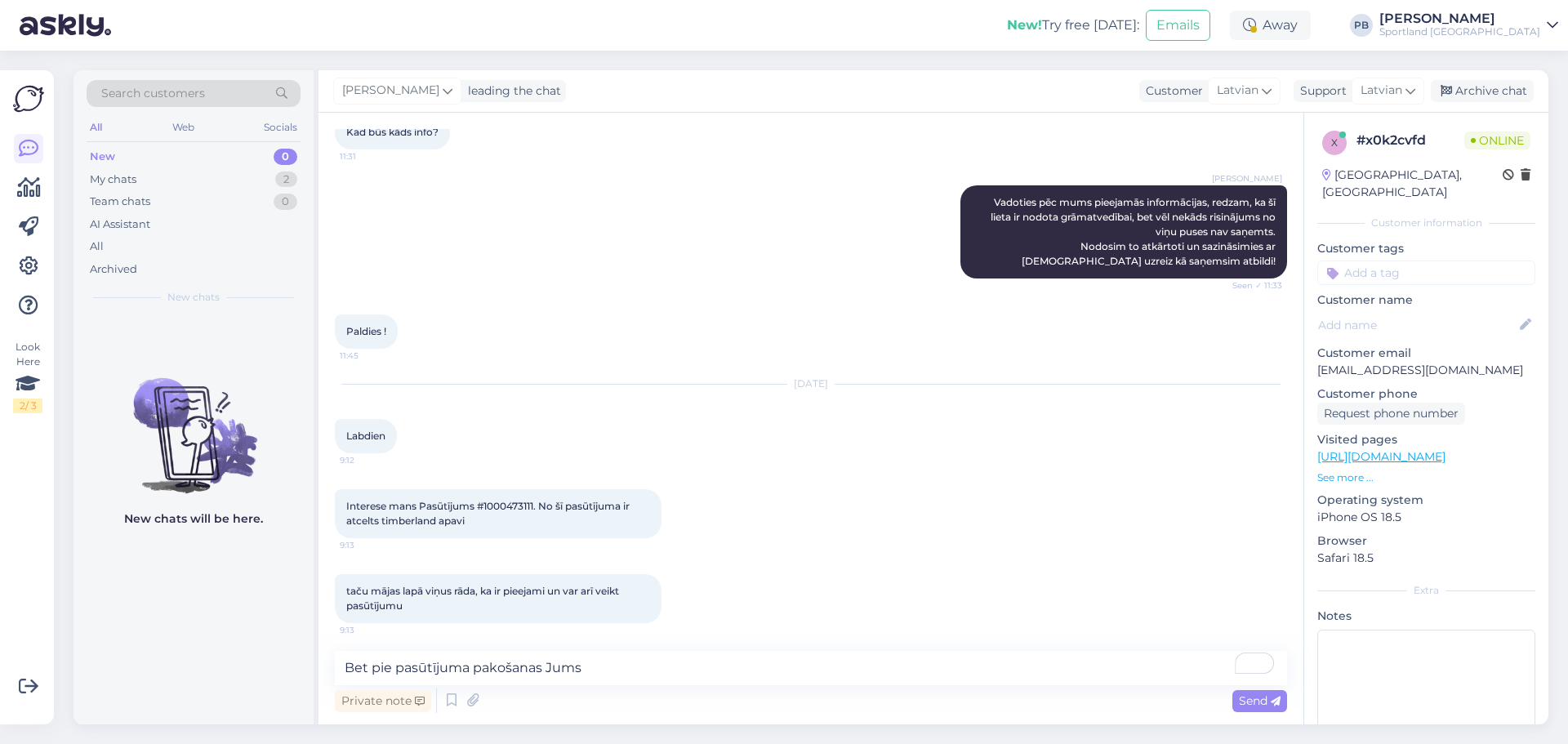
scroll to position [809, 0]
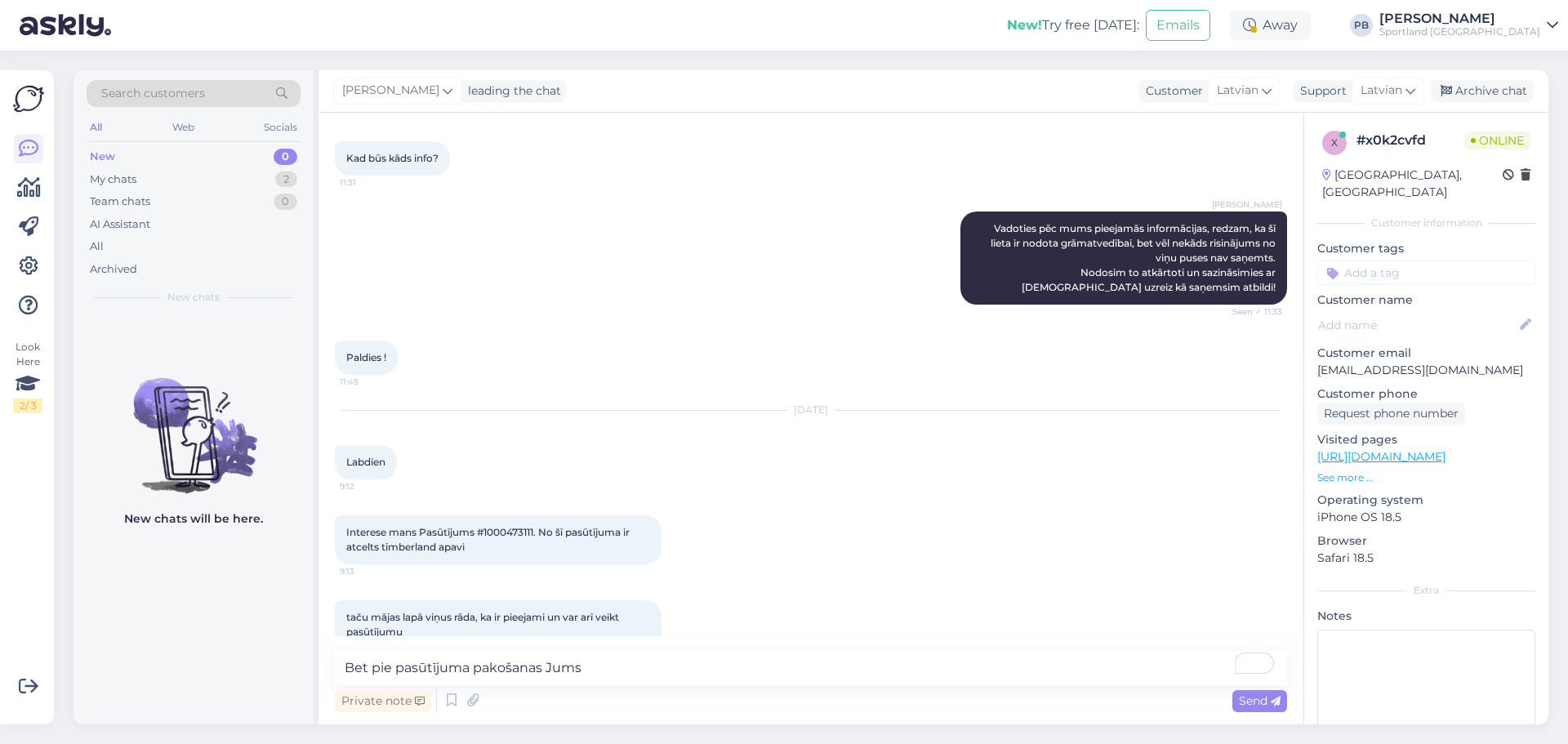
click at [510, 531] on span "Interese mans Pasūtījums #1000473111. No šī pasūtījuma ir atcelts timberland ap…" at bounding box center [489, 539] width 285 height 27
copy span "1000473111"
click at [641, 672] on textarea "Bet pie pasūtījuma pakošanas Jums" at bounding box center [811, 668] width 952 height 35
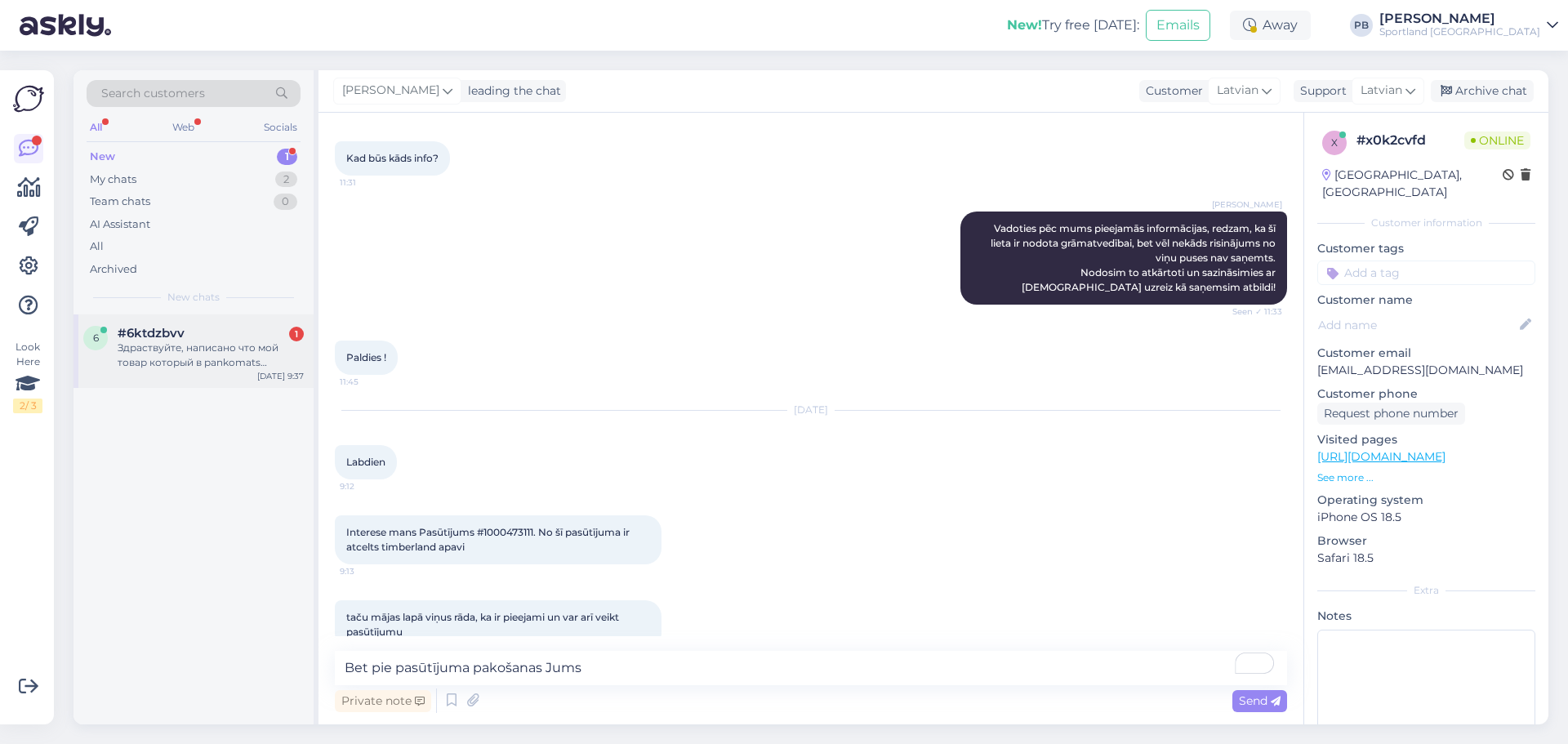
click at [244, 346] on div "Здраствуйте, написано что мой товар который в pankomats получено а я его не заб…" at bounding box center [211, 356] width 186 height 30
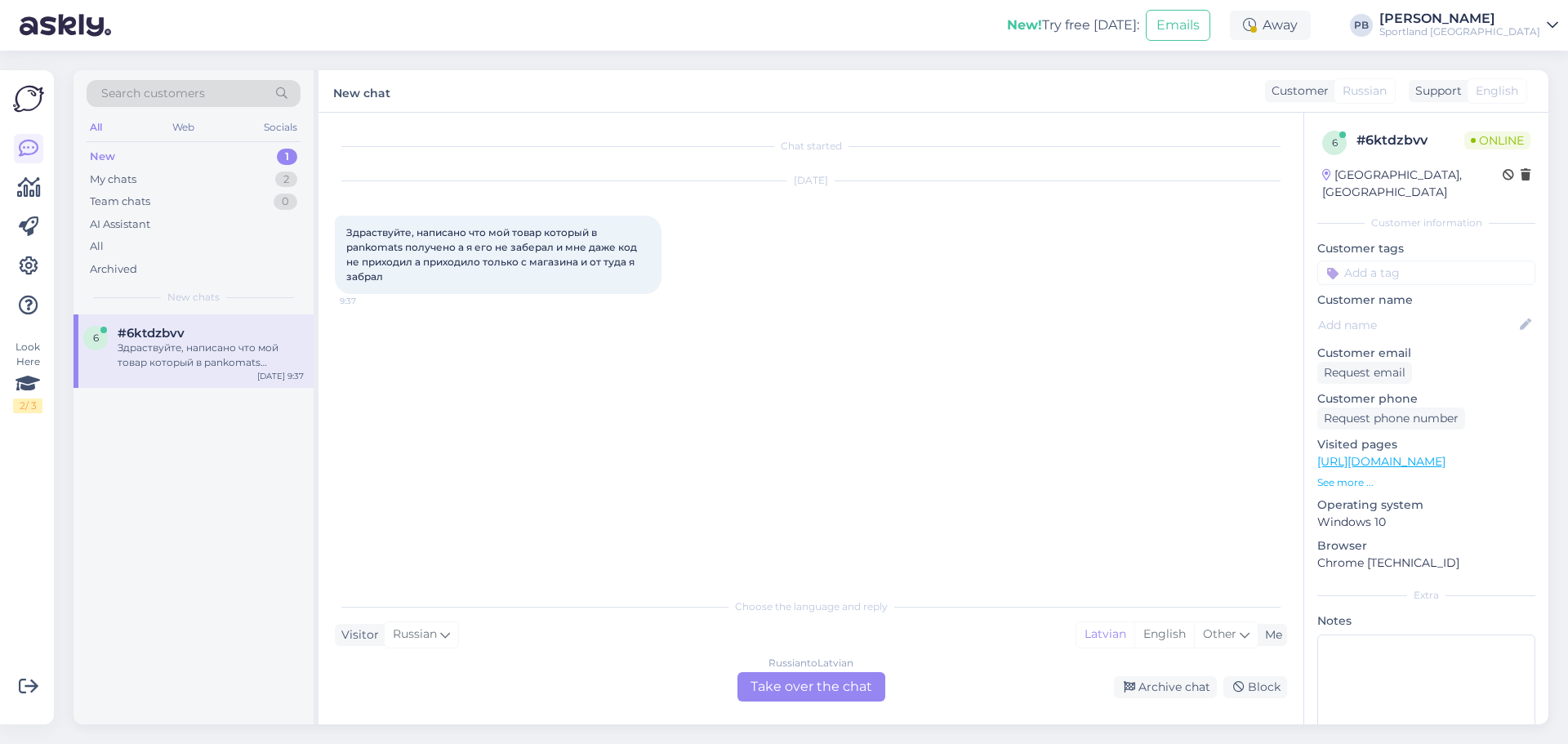
scroll to position [0, 0]
click at [153, 176] on div "My chats 2" at bounding box center [193, 179] width 214 height 23
click at [166, 370] on div "Kāpēc iepriekš man viņu atcēla un tagad būs 2 atsevišķi sūtījumi un 2x jāmaksā …" at bounding box center [211, 356] width 186 height 30
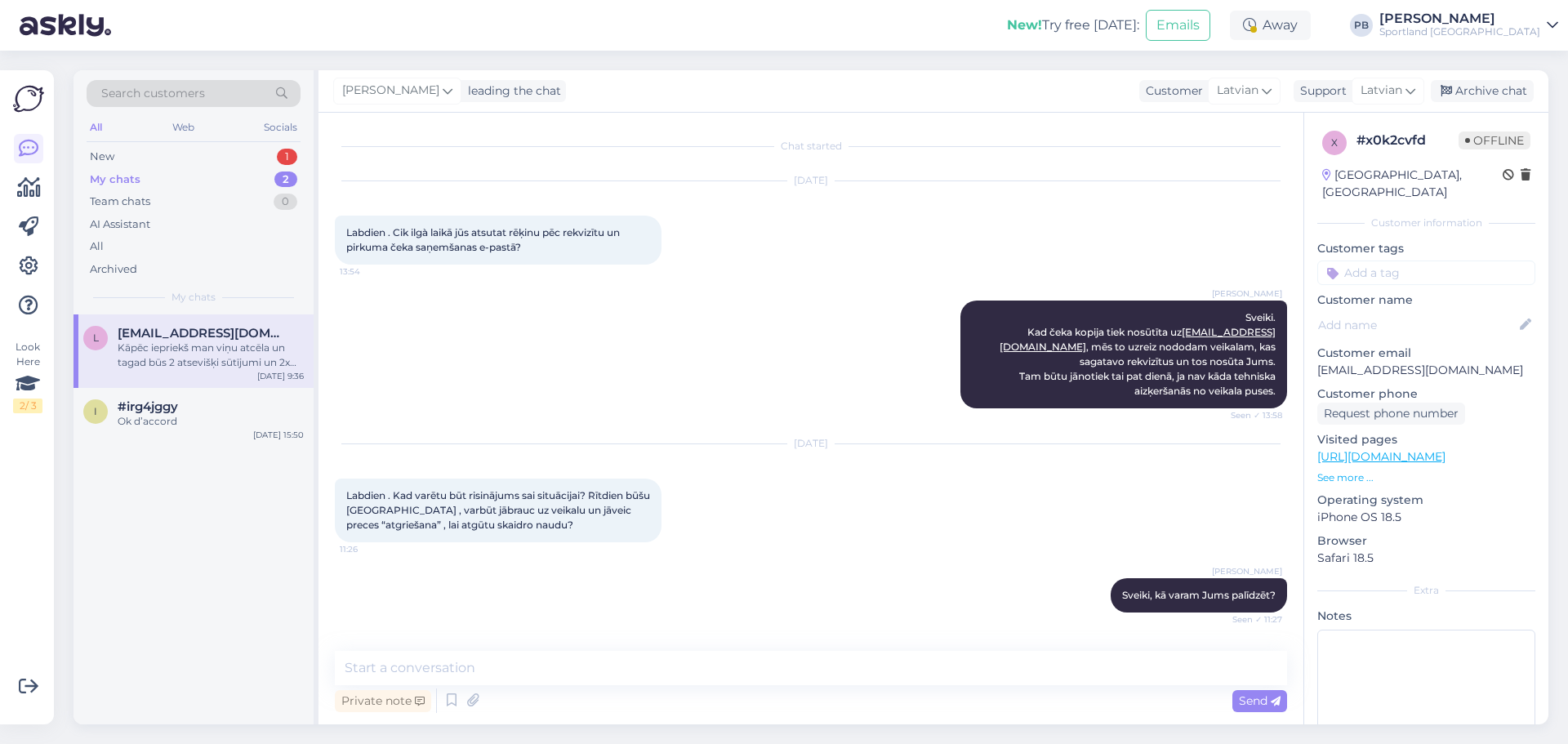
scroll to position [1135, 0]
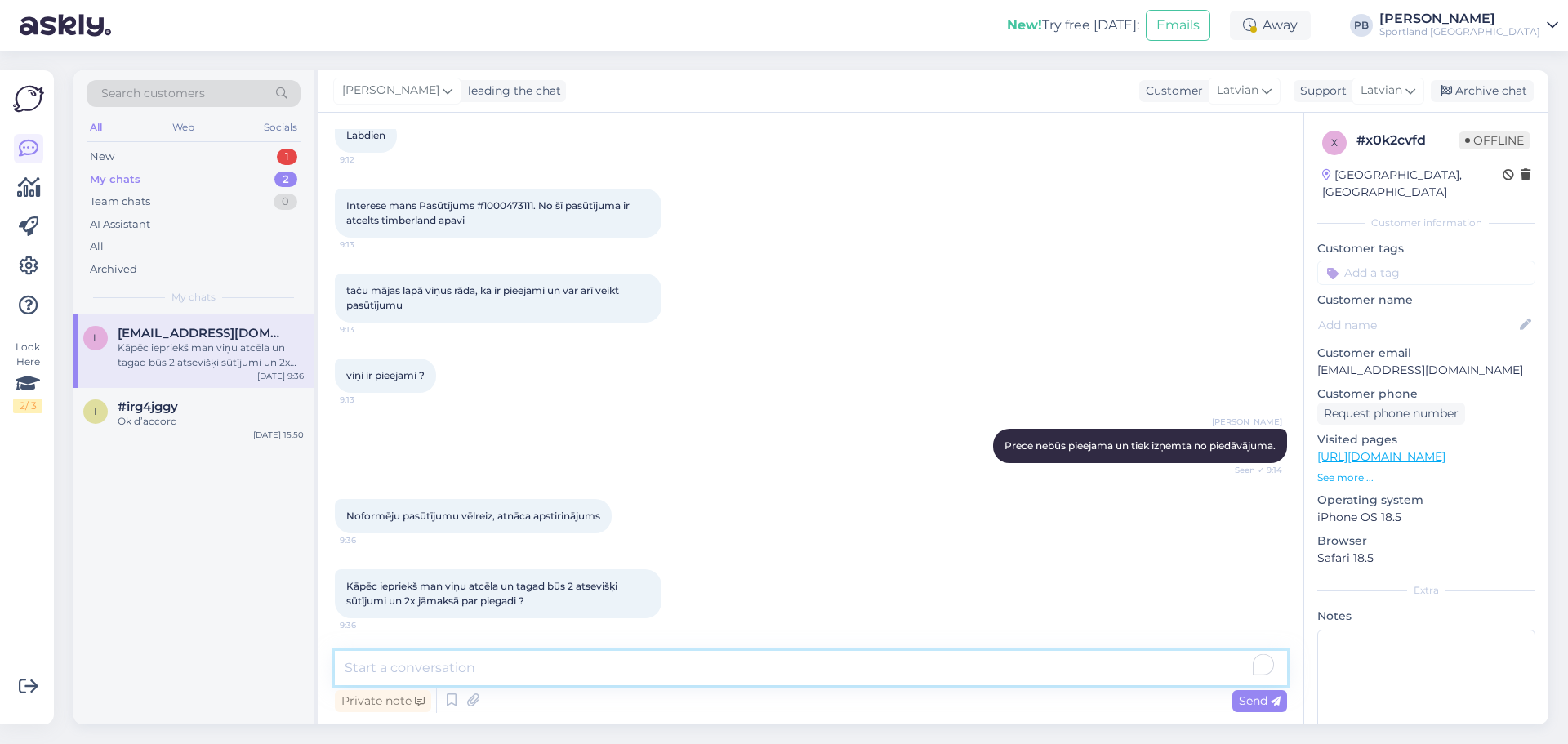
click at [656, 669] on textarea "To enrich screen reader interactions, please activate Accessibility in Grammarl…" at bounding box center [811, 668] width 952 height 35
type textarea "Redzam, ka sūtījums nāktu no tā paša veikala, kura iepriekš un Jums visticamāk,…"
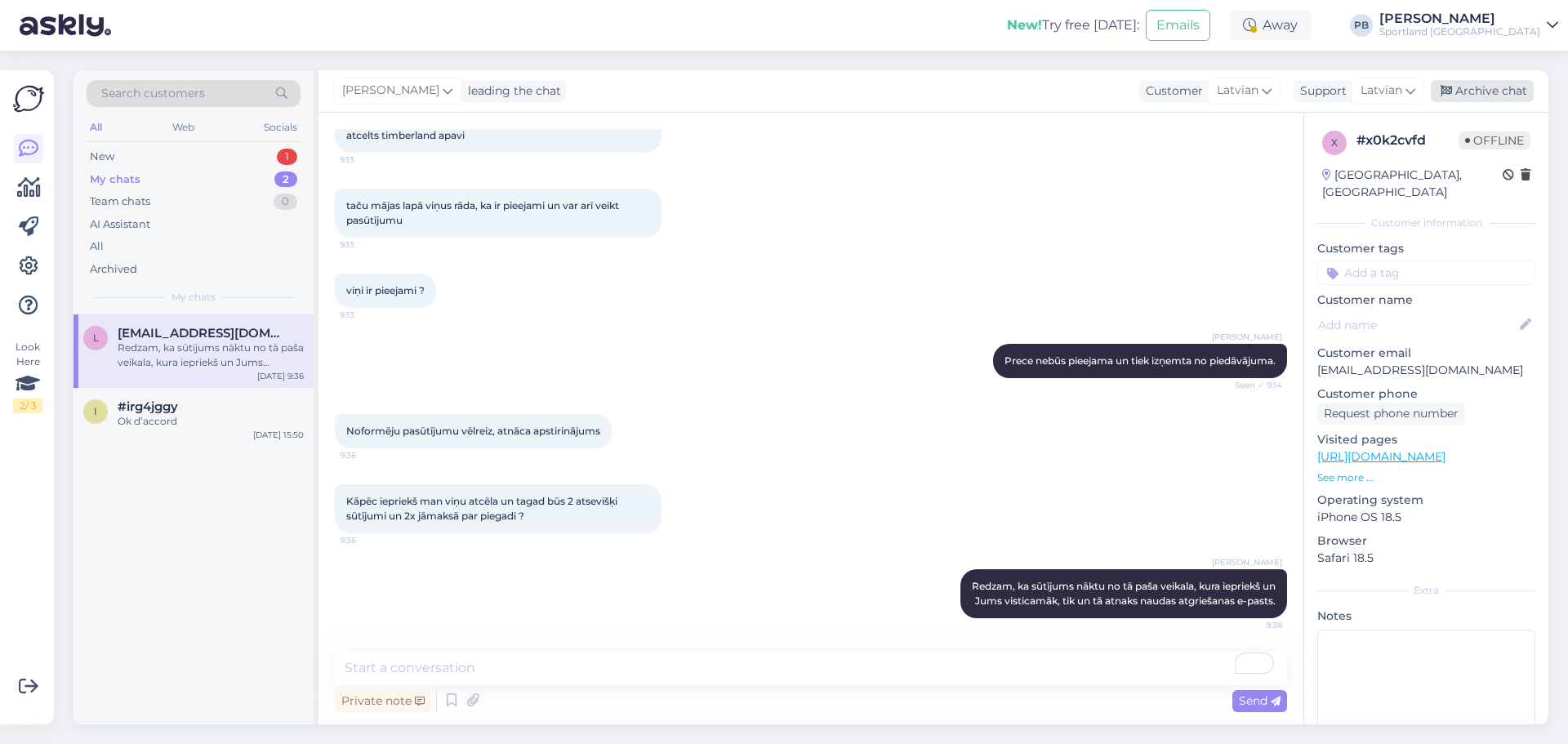
click at [1499, 99] on div "Archive chat" at bounding box center [1483, 91] width 103 height 22
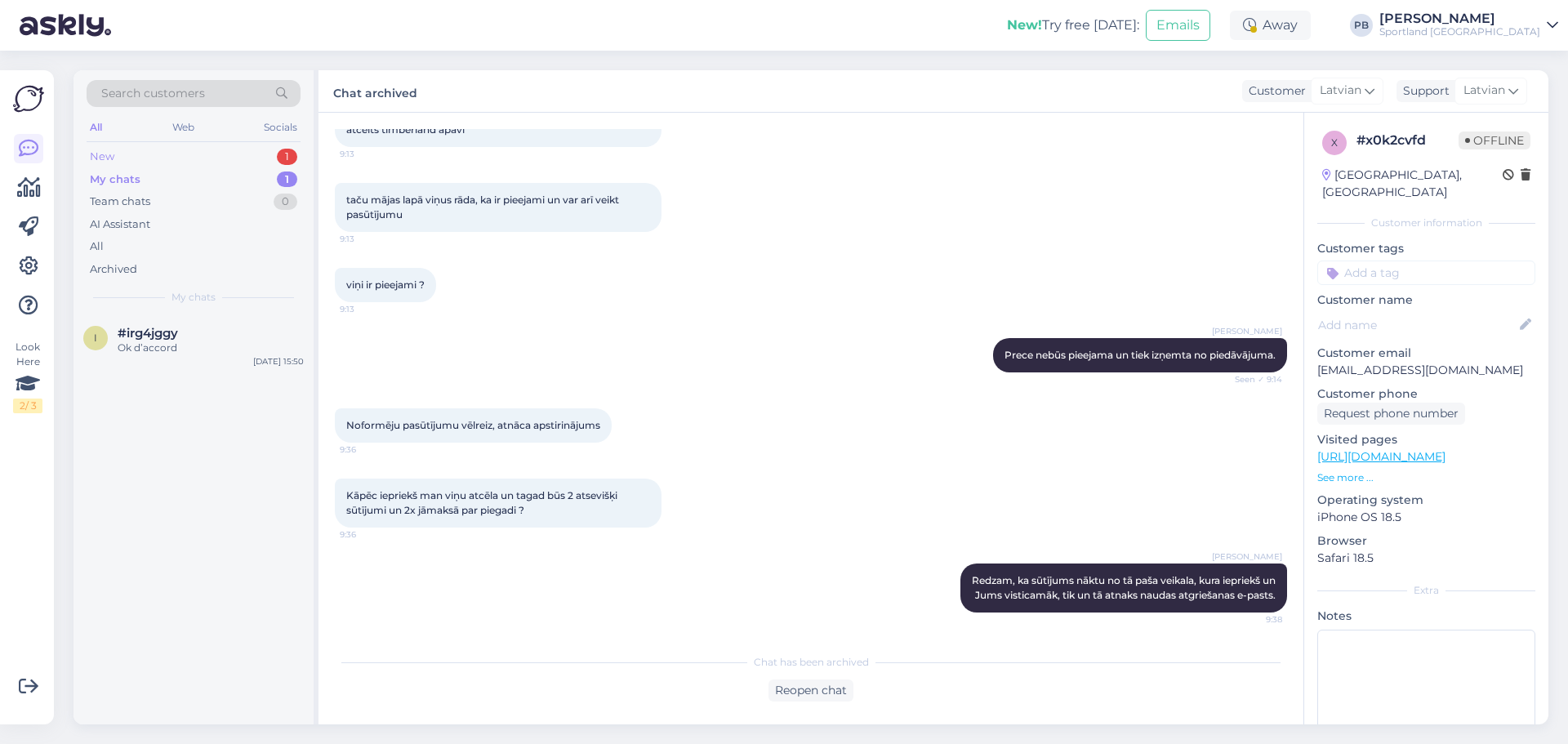
click at [225, 152] on div "New 1" at bounding box center [193, 157] width 214 height 23
click at [179, 330] on span "#6ktdzbvv" at bounding box center [152, 333] width 67 height 15
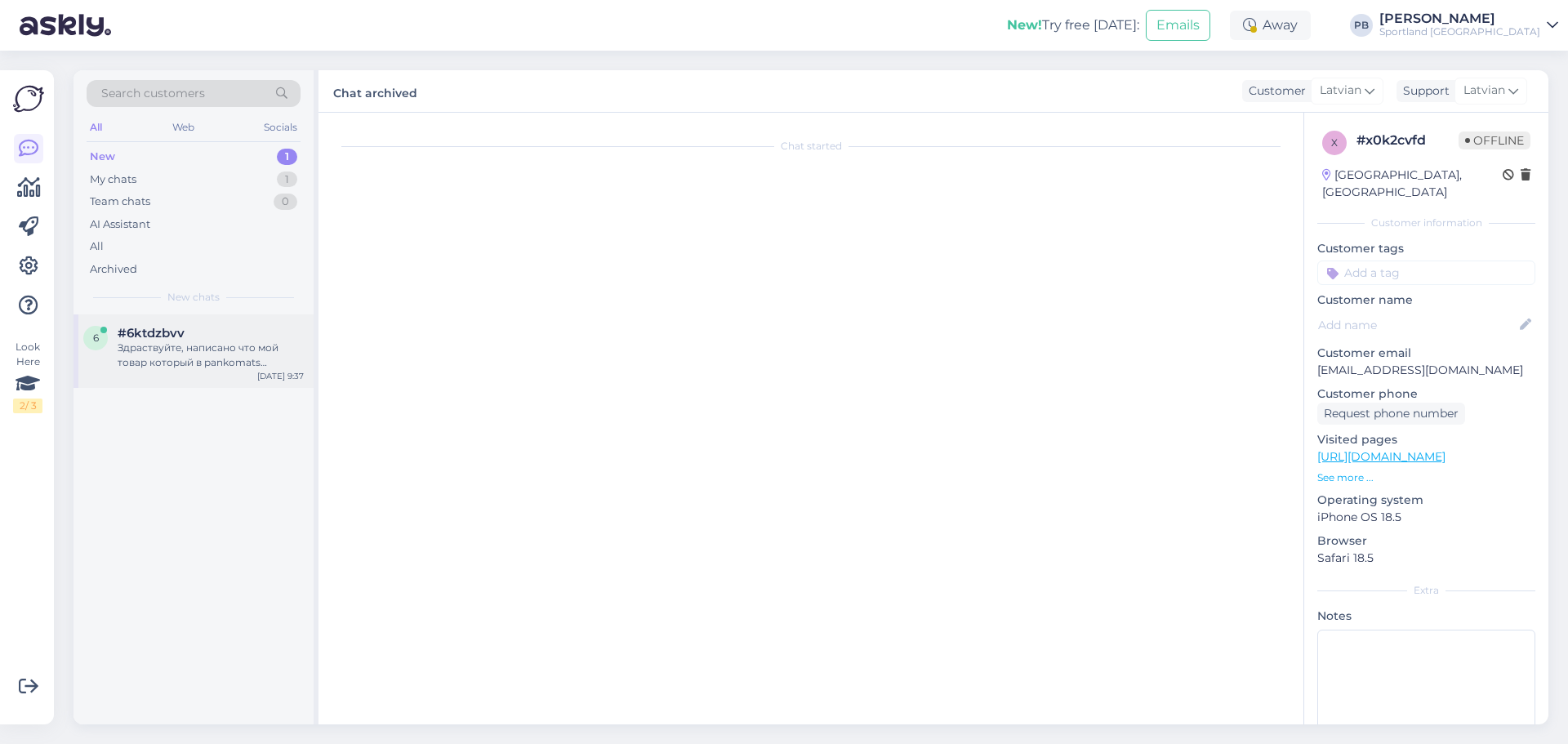
scroll to position [0, 0]
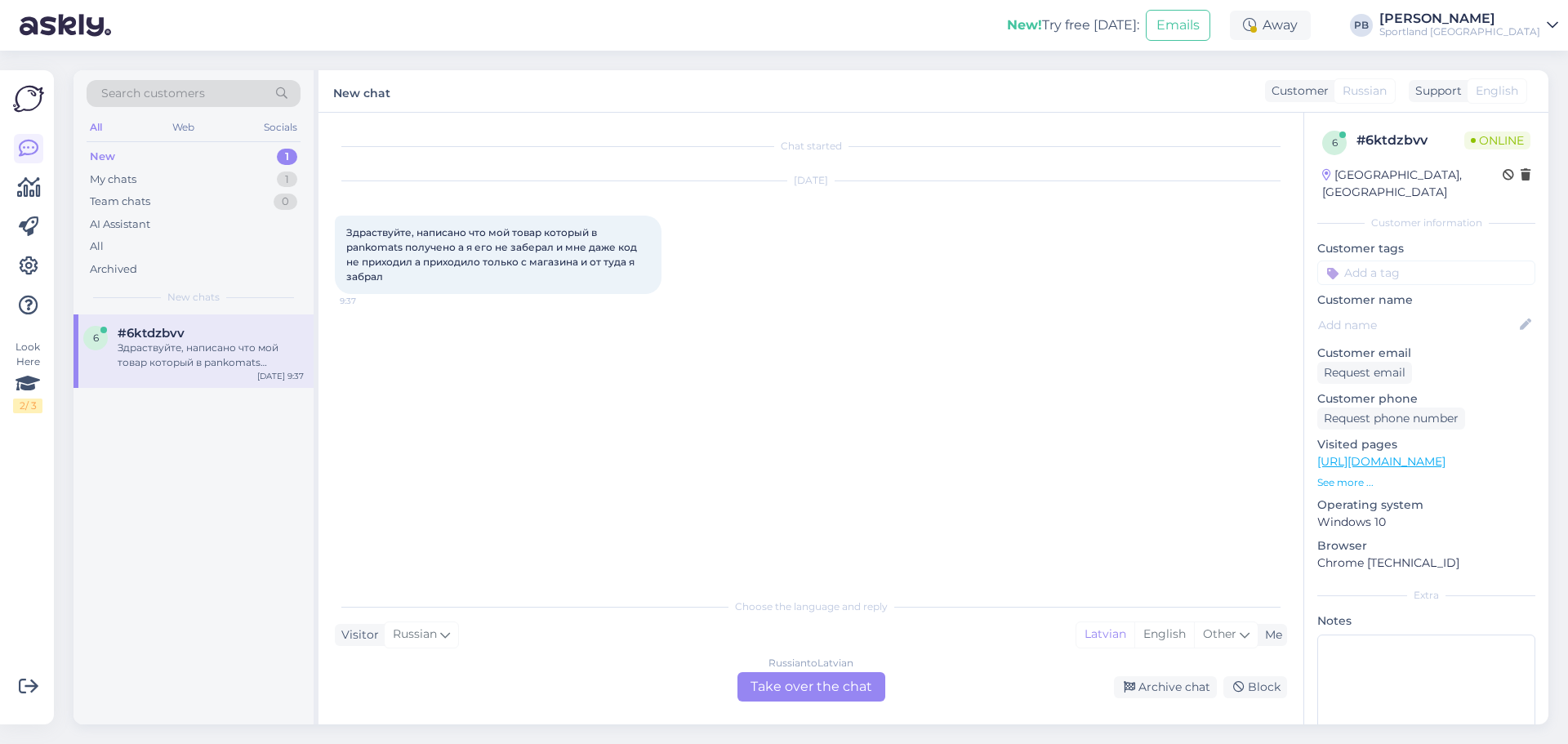
click at [818, 676] on div "Russian to Latvian Take over the chat" at bounding box center [811, 687] width 148 height 30
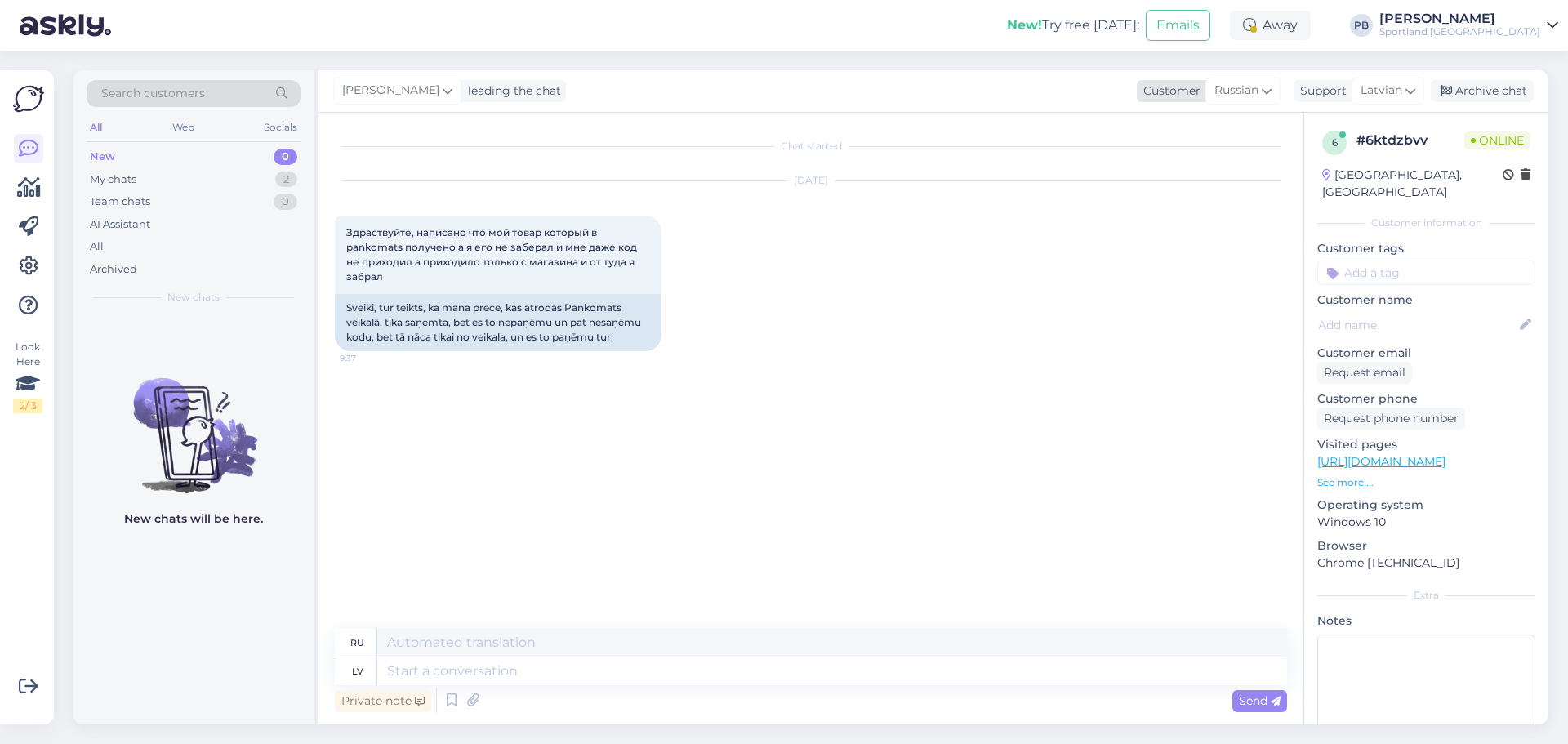
click at [1237, 86] on span "Russian" at bounding box center [1237, 90] width 45 height 18
click at [1174, 181] on ul "Latvian" at bounding box center [1208, 163] width 179 height 40
click at [1172, 156] on link "Latvian" at bounding box center [1208, 163] width 179 height 26
click at [506, 662] on textarea "To enrich screen reader interactions, please activate Accessibility in Grammarl…" at bounding box center [811, 668] width 952 height 35
type textarea "Labdien, kāds ir Jūsu pasūtījuma numurs?"
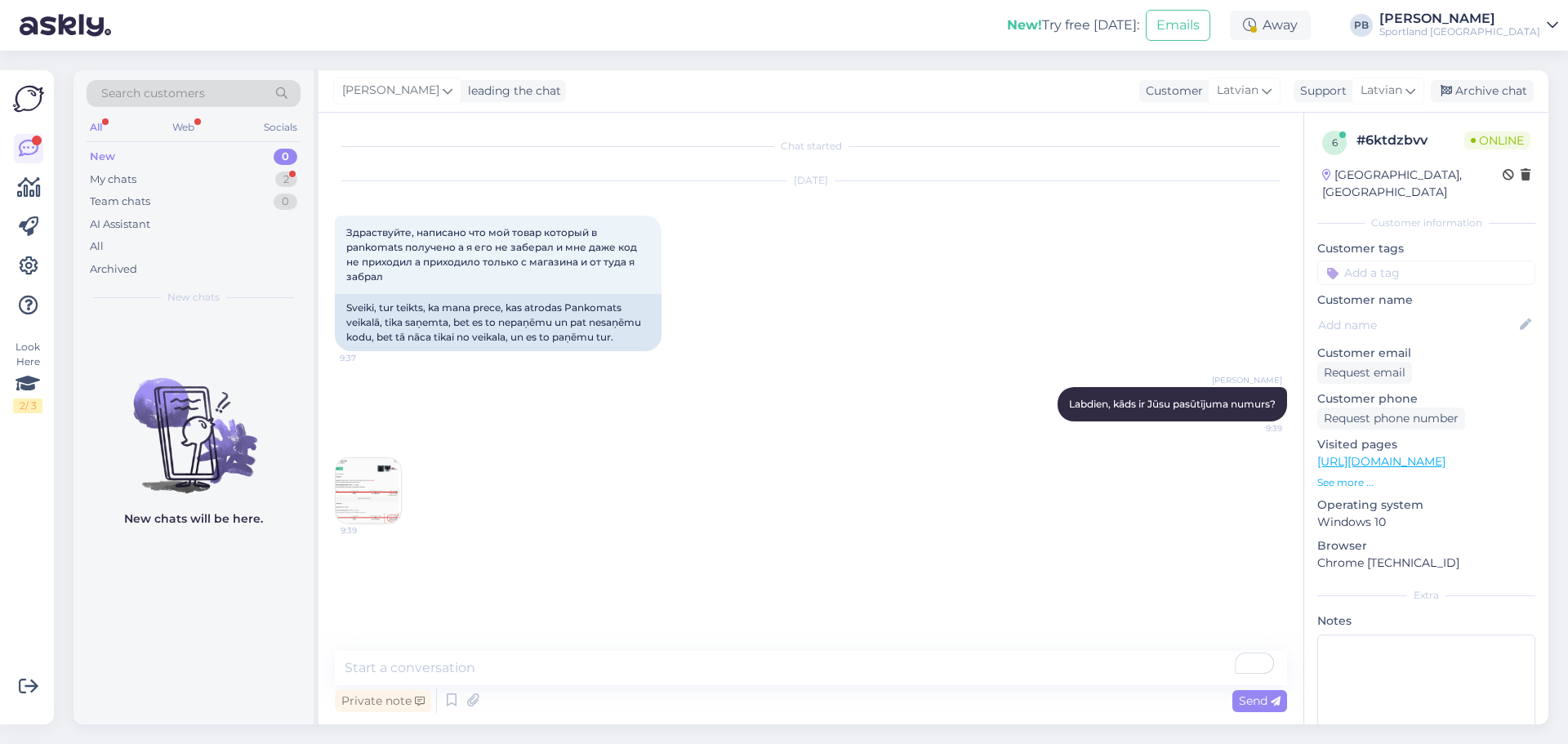
click at [374, 496] on img at bounding box center [369, 490] width 65 height 65
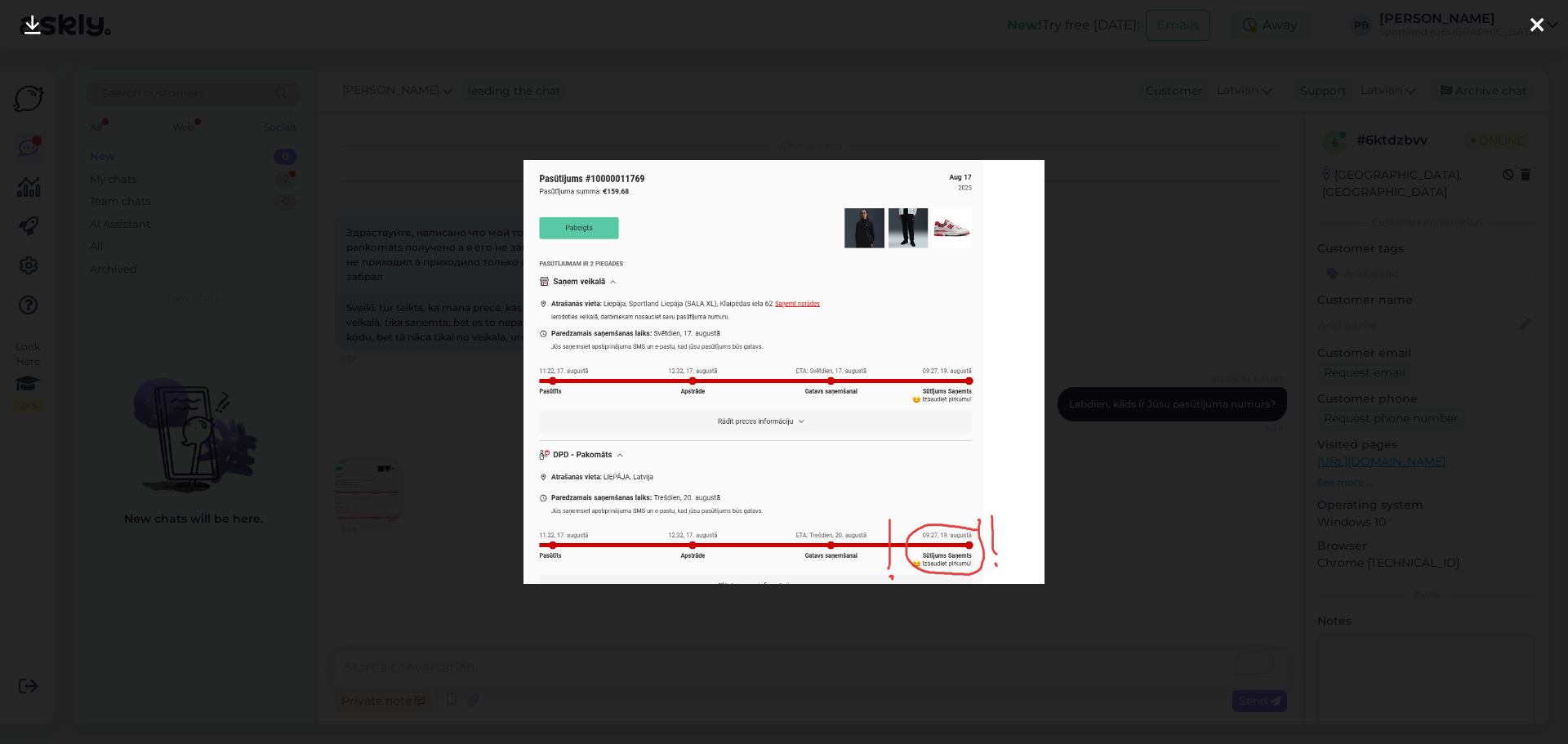
click at [384, 439] on div at bounding box center [784, 372] width 1568 height 744
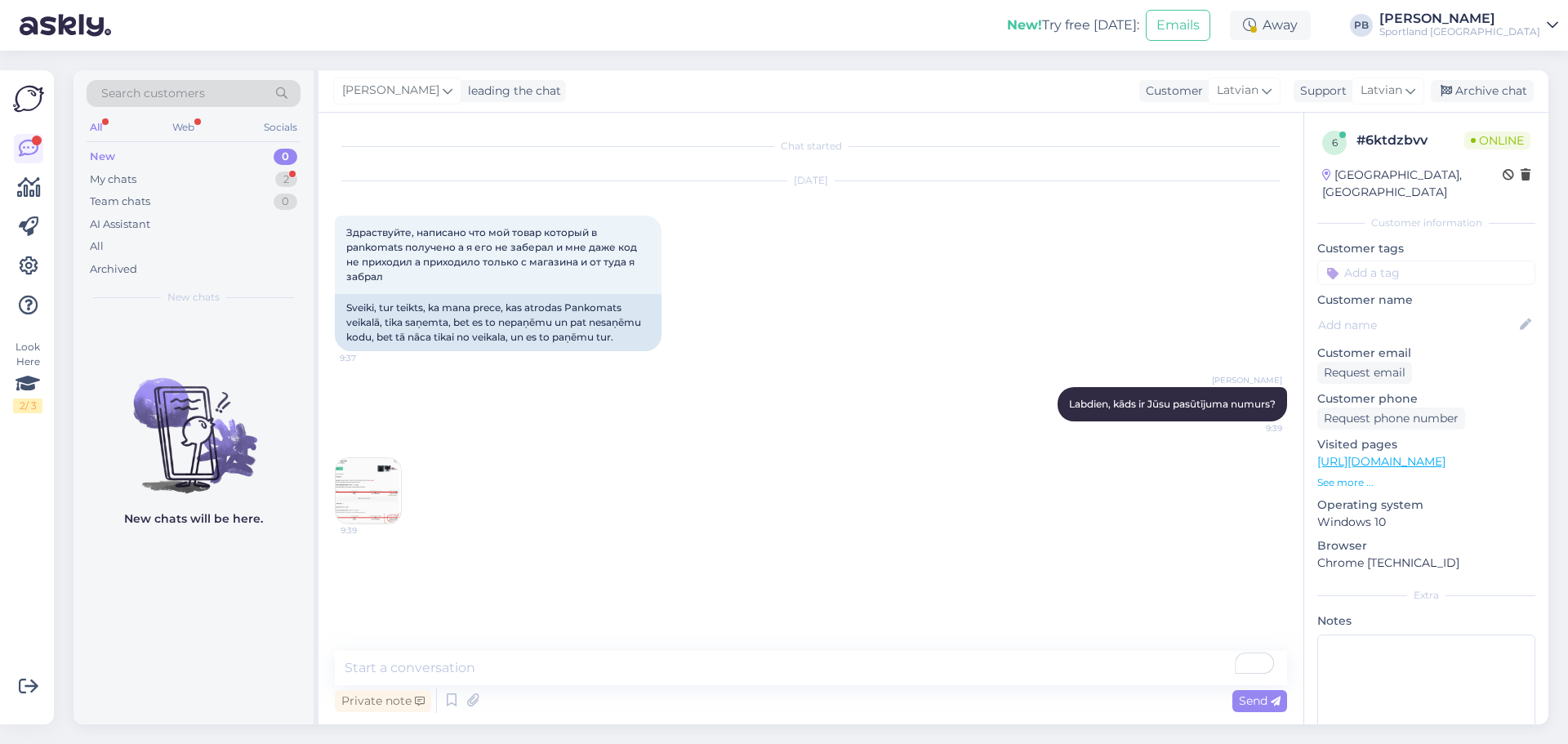
drag, startPoint x: 405, startPoint y: 700, endPoint x: 401, endPoint y: 689, distance: 11.7
click at [403, 697] on div "Private note" at bounding box center [383, 700] width 96 height 22
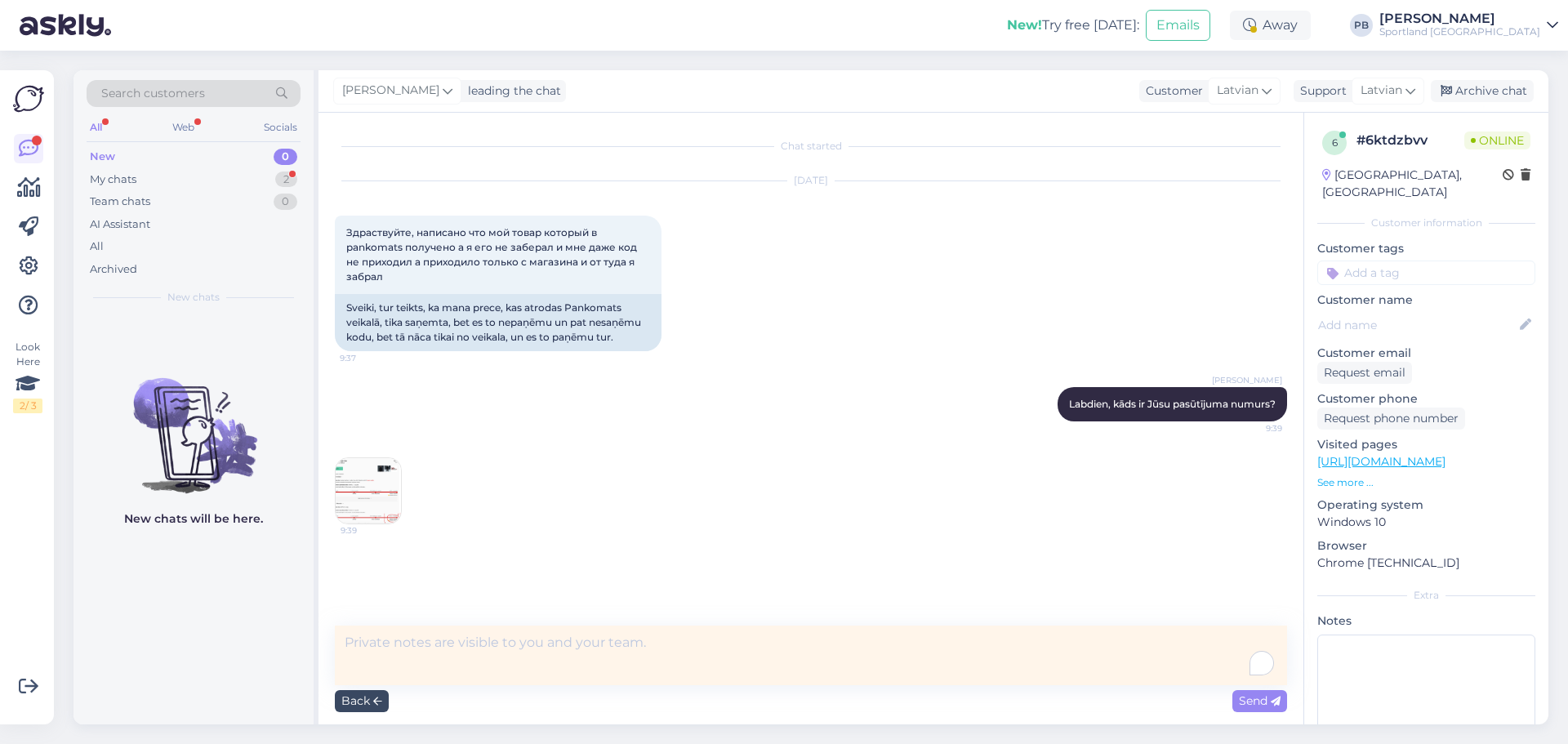
click at [352, 694] on div "Back" at bounding box center [362, 700] width 54 height 22
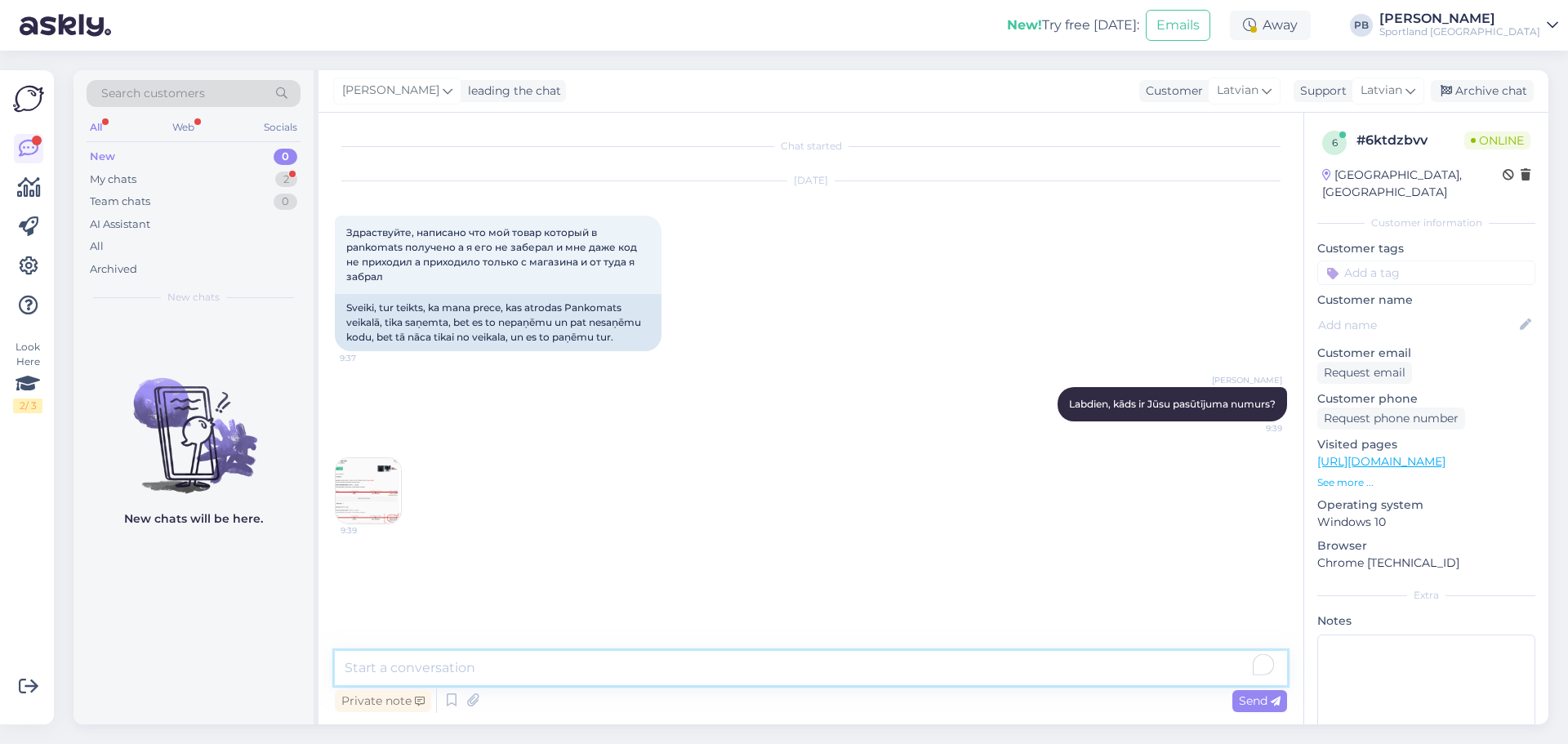
drag, startPoint x: 354, startPoint y: 686, endPoint x: 398, endPoint y: 657, distance: 52.7
click at [398, 657] on textarea "To enrich screen reader interactions, please activate Accessibility in Grammarl…" at bounding box center [811, 668] width 952 height 35
paste textarea "05757995521123"
type textarea "Redzam , ka jūsu sūtījums vel ir tikai ceļā 05757995521123"
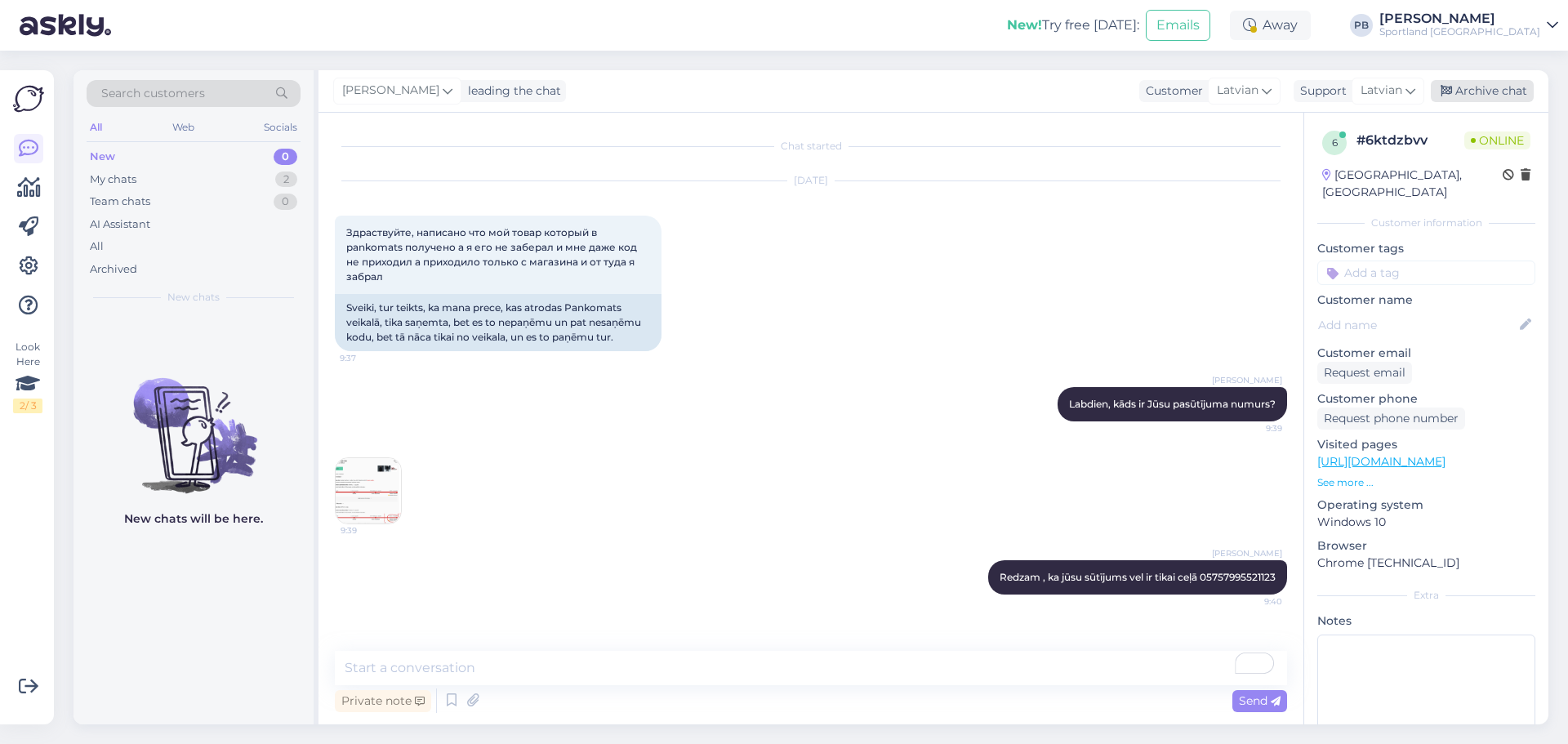
click at [1457, 92] on div "Archive chat" at bounding box center [1483, 91] width 103 height 22
click at [202, 175] on div "My chats 1" at bounding box center [193, 179] width 214 height 23
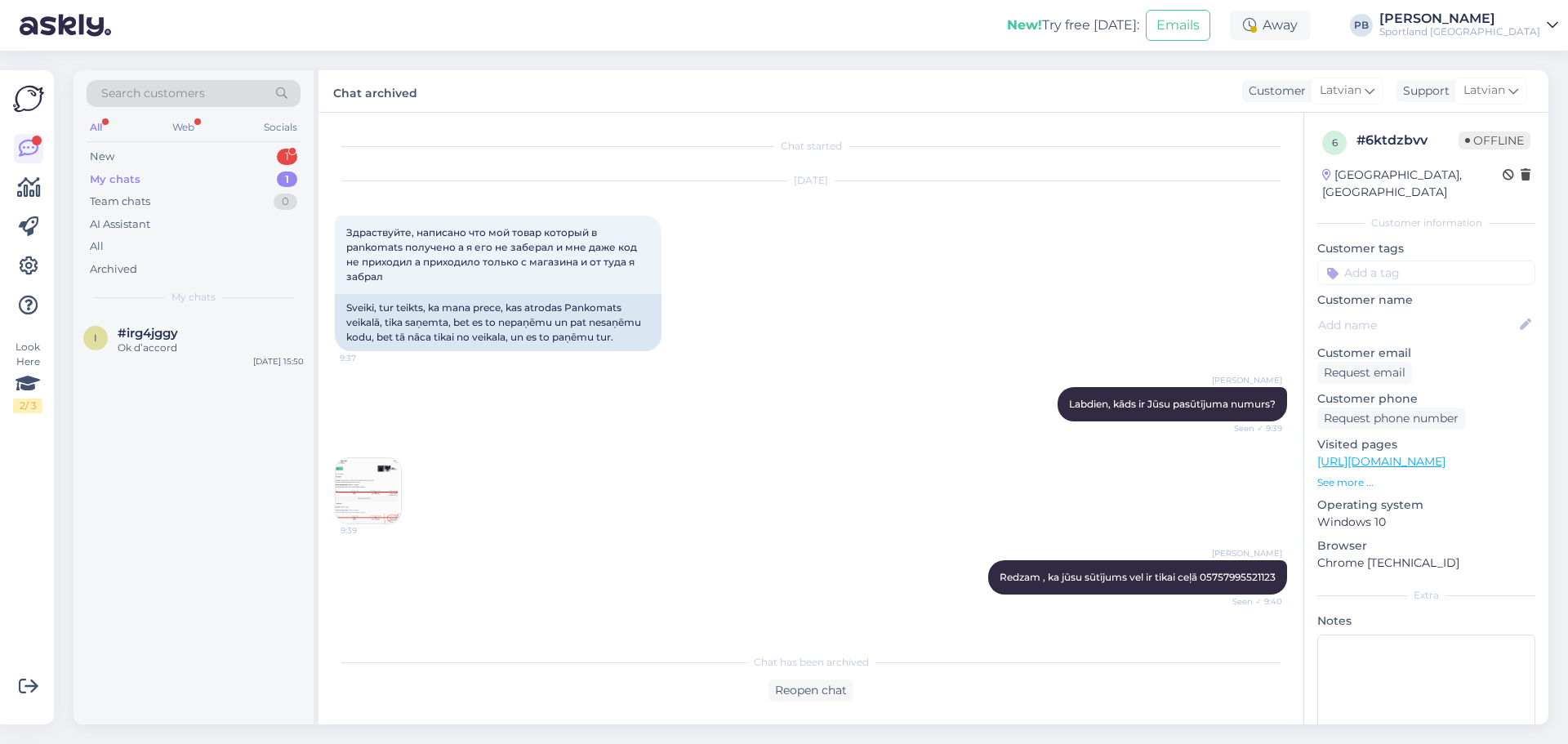
scroll to position [53, 0]
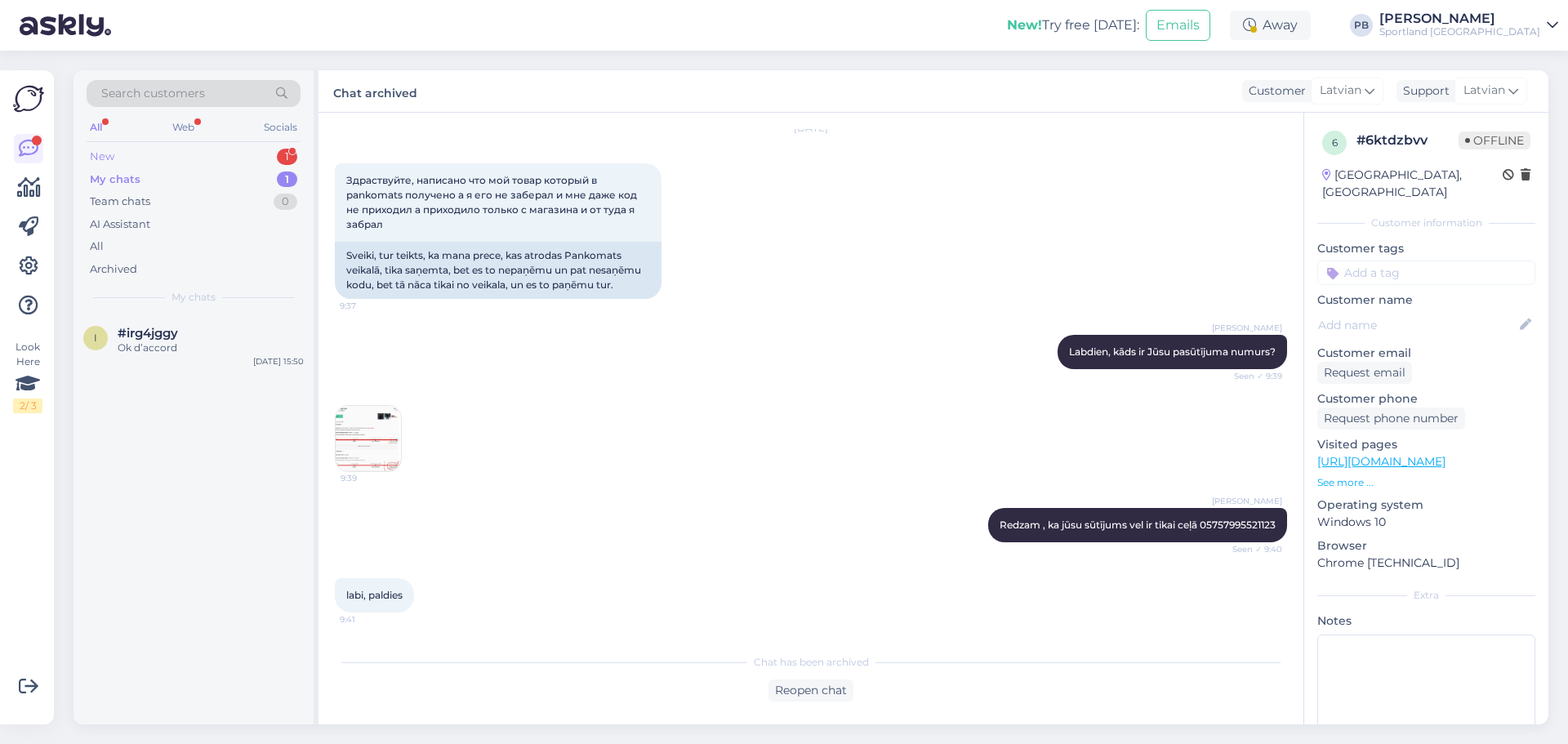
click at [160, 153] on div "New 1" at bounding box center [193, 157] width 214 height 23
click at [169, 342] on div "labi, paldies" at bounding box center [211, 348] width 186 height 15
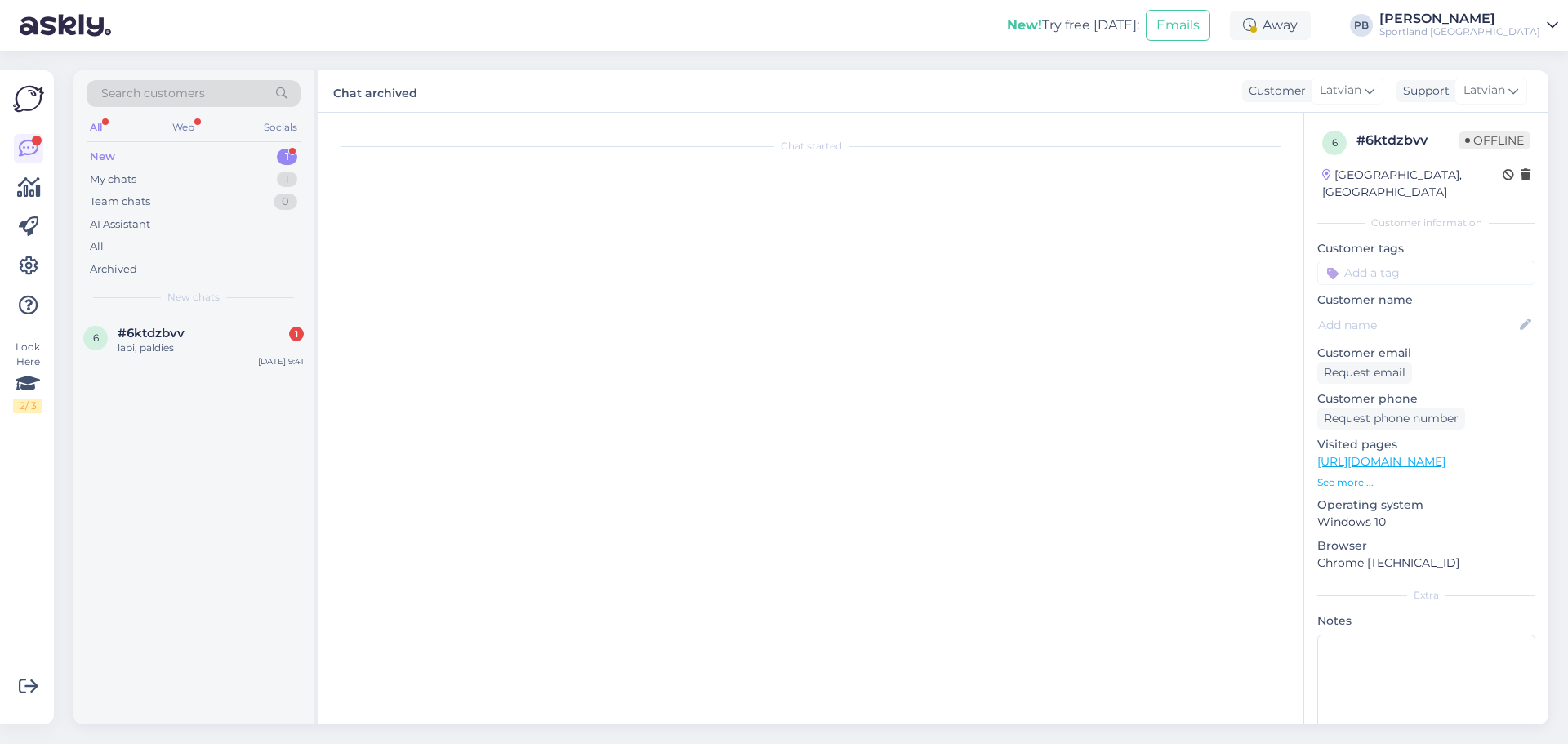
scroll to position [108, 0]
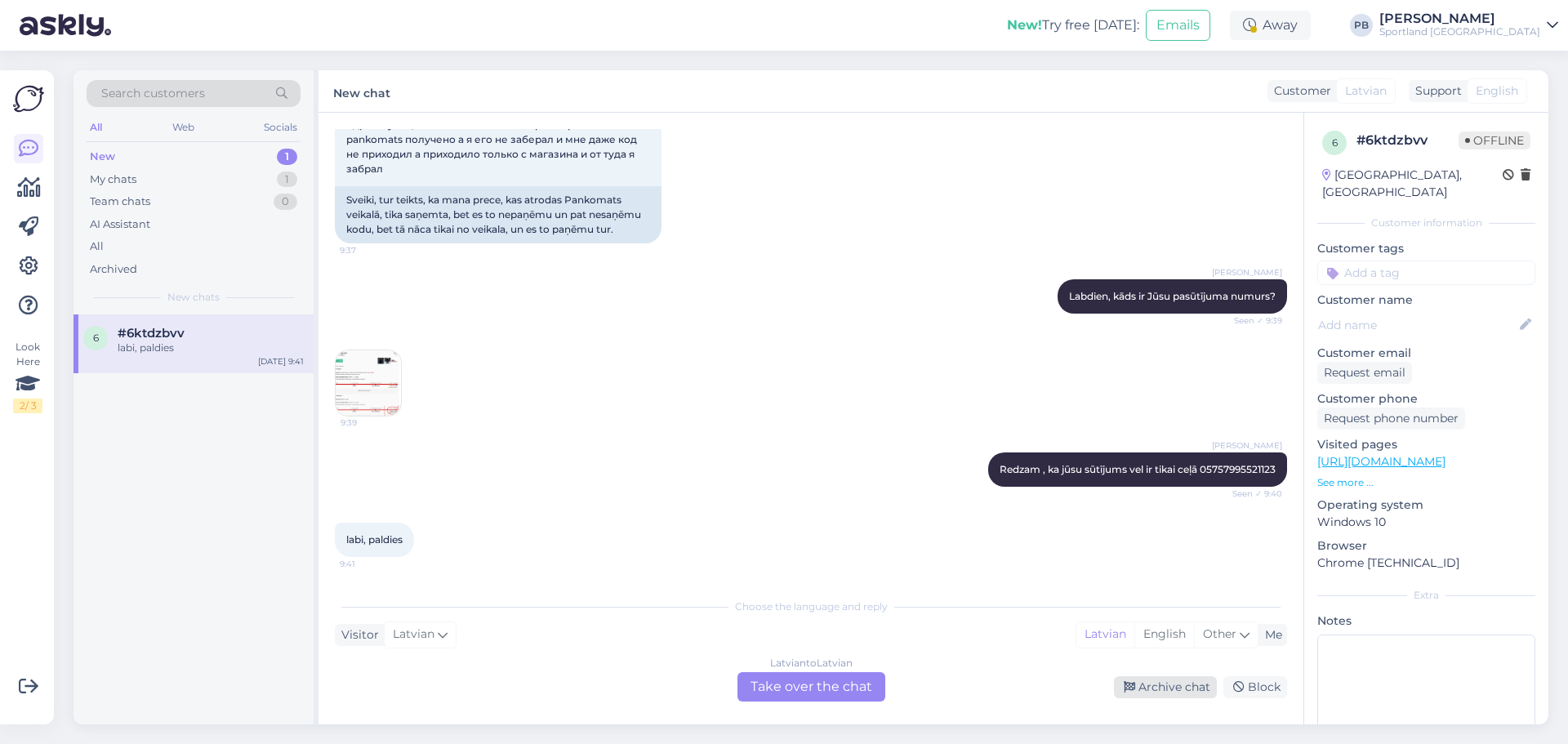
click at [1177, 680] on div "Archive chat" at bounding box center [1166, 687] width 103 height 22
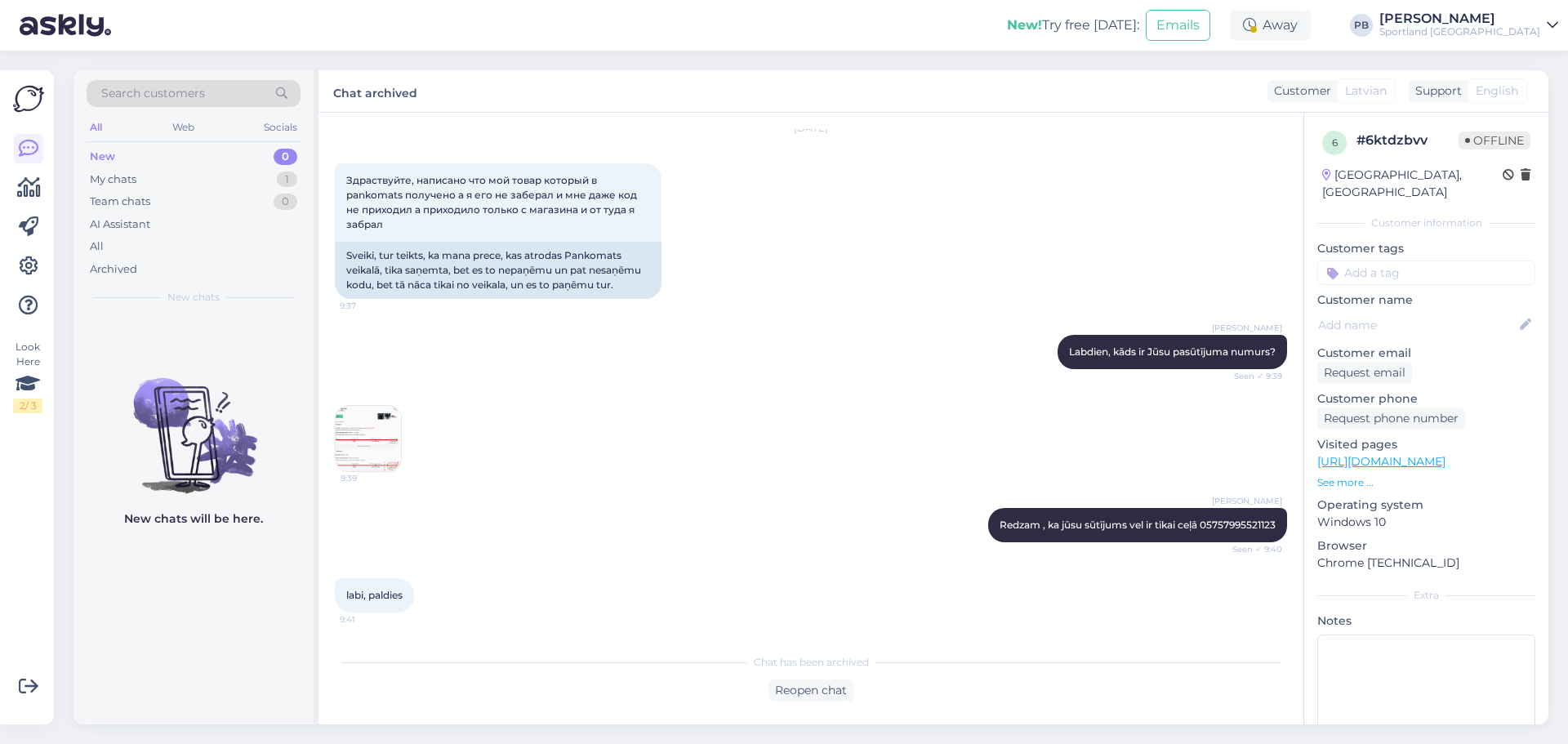
scroll to position [53, 0]
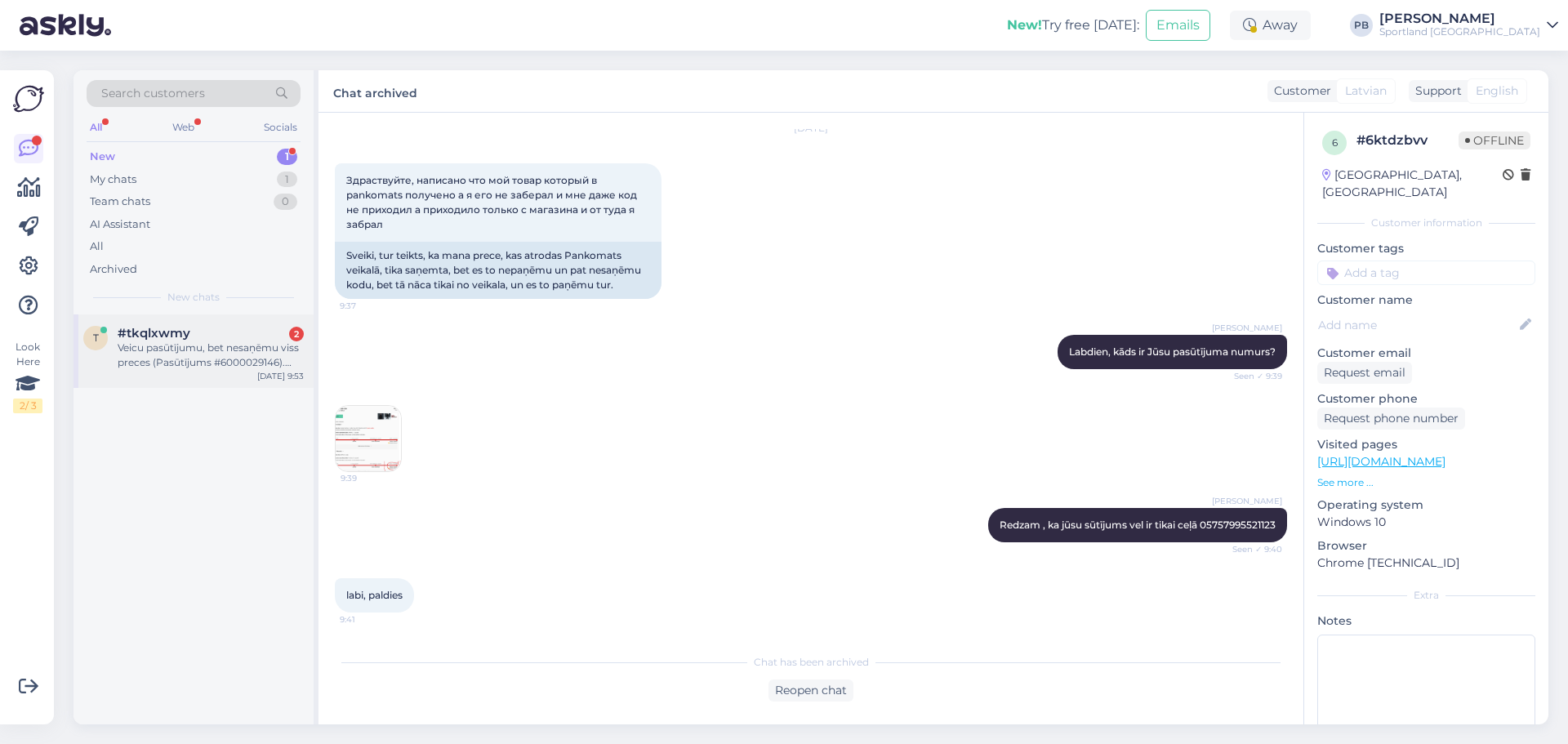
click at [189, 332] on div "#tkqlxwmy 2" at bounding box center [211, 333] width 186 height 15
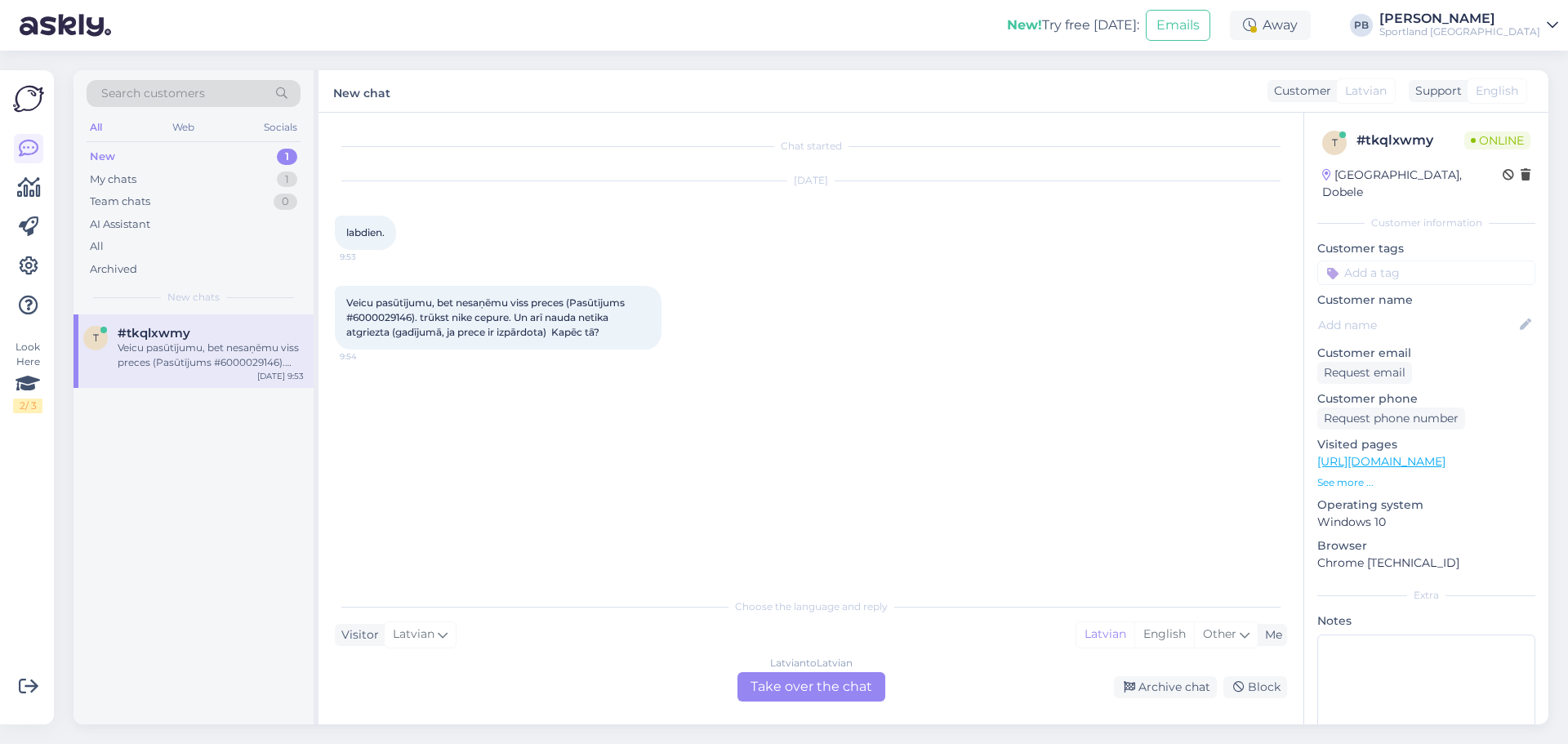
scroll to position [0, 0]
click at [389, 316] on span "Veicu pasūtījumu, bet nesaņēmu viss preces (Pasūtījums #6000029146). trūkst nik…" at bounding box center [487, 317] width 281 height 42
copy span "6000029146"
click at [820, 690] on div "Latvian to Latvian Take over the chat" at bounding box center [811, 687] width 148 height 30
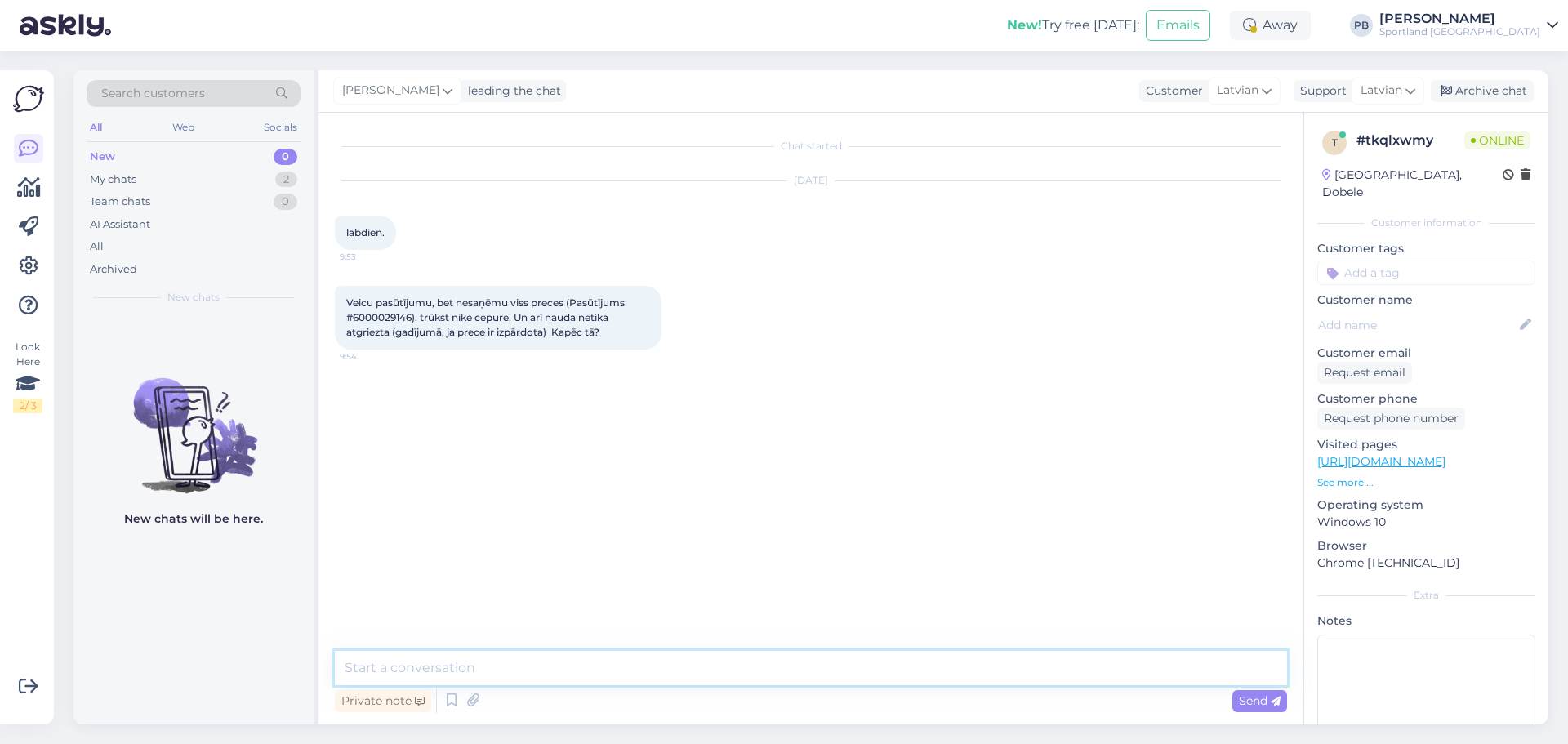
click at [586, 661] on textarea at bounding box center [811, 668] width 952 height 35
type textarea "labdien"
click at [549, 671] on textarea "To enrich screen reader interactions, please activate Accessibility in Grammarl…" at bounding box center [811, 668] width 952 height 35
type textarea "Kuru preci nesaņēmāt?"
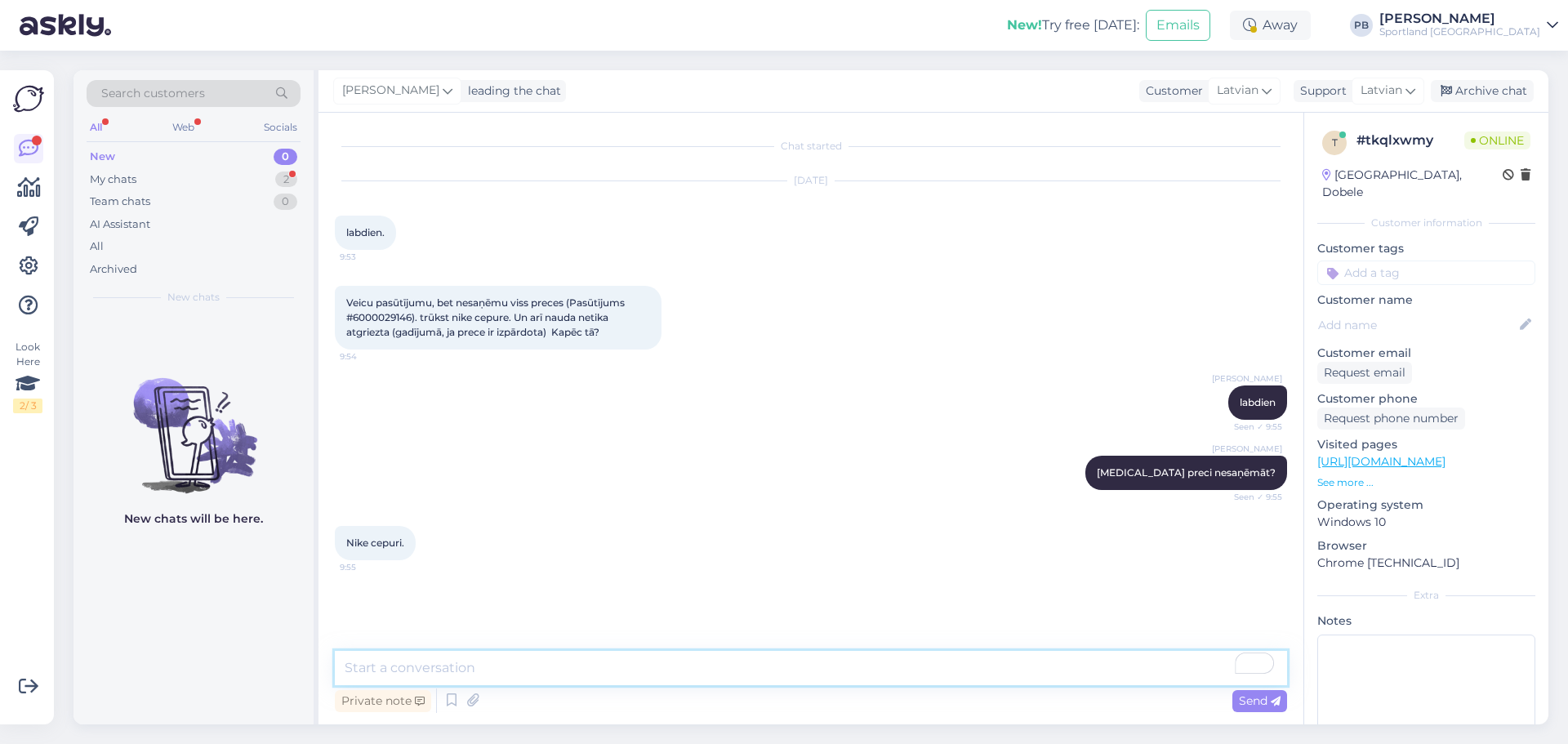
click at [612, 669] on textarea "To enrich screen reader interactions, please activate Accessibility in Grammarl…" at bounding box center [811, 668] width 952 height 35
type textarea "Veikals, diemžēl palaidis garām šo pasūtījumu. Lūdzām, lai pēc iespējas ātrāk š…"
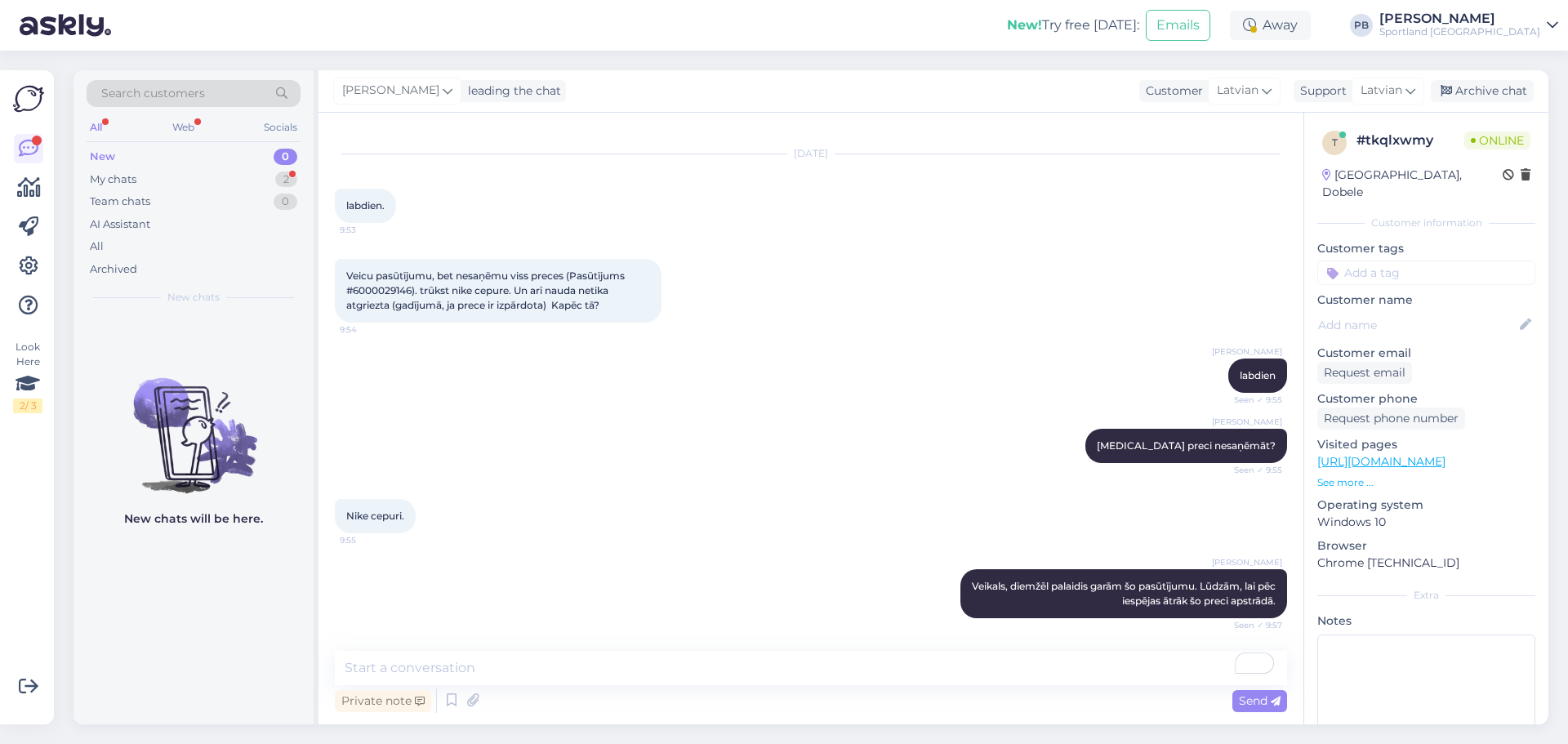
scroll to position [97, 0]
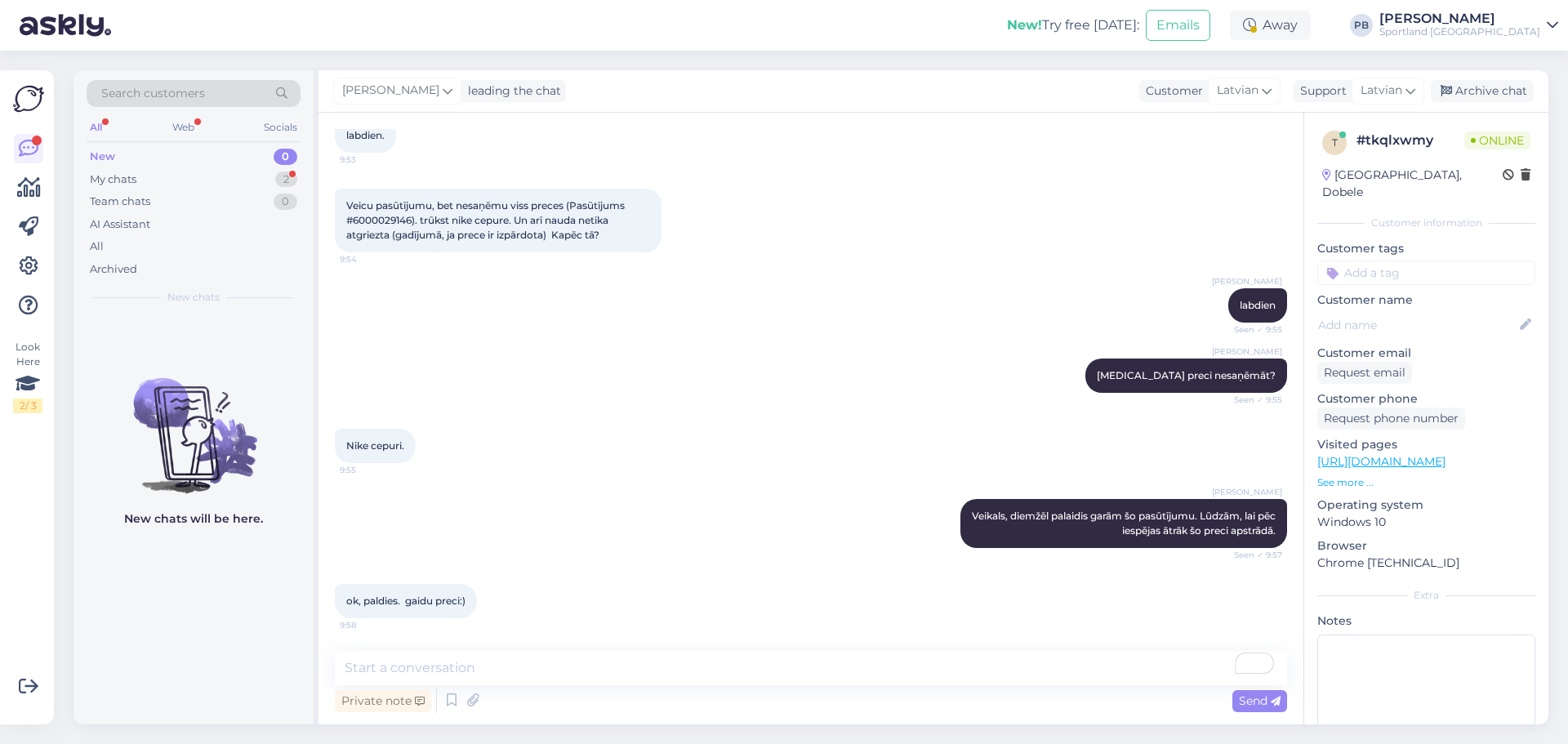
drag, startPoint x: 1475, startPoint y: 87, endPoint x: 524, endPoint y: 209, distance: 958.8
click at [1475, 87] on div "Archive chat" at bounding box center [1483, 91] width 103 height 22
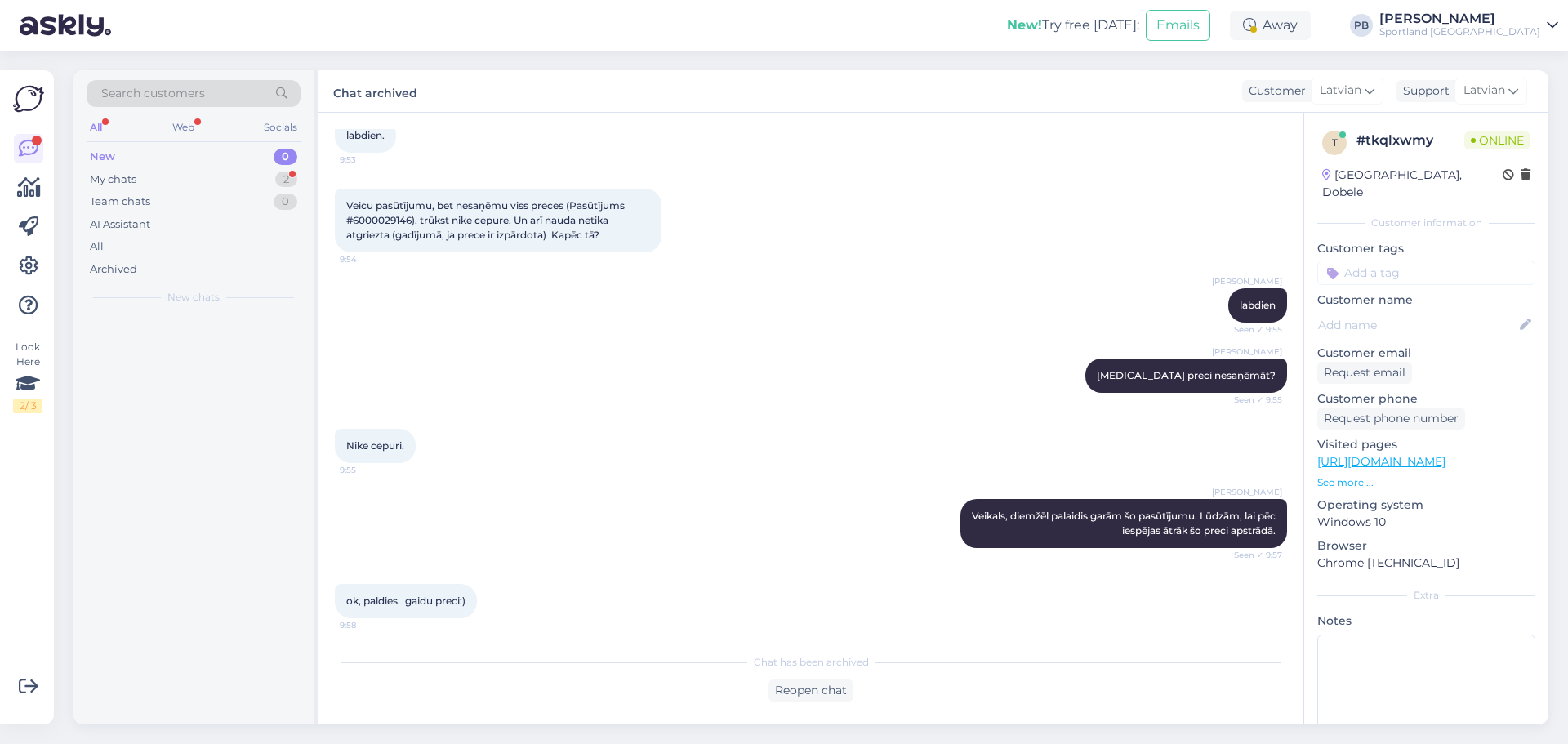
scroll to position [103, 0]
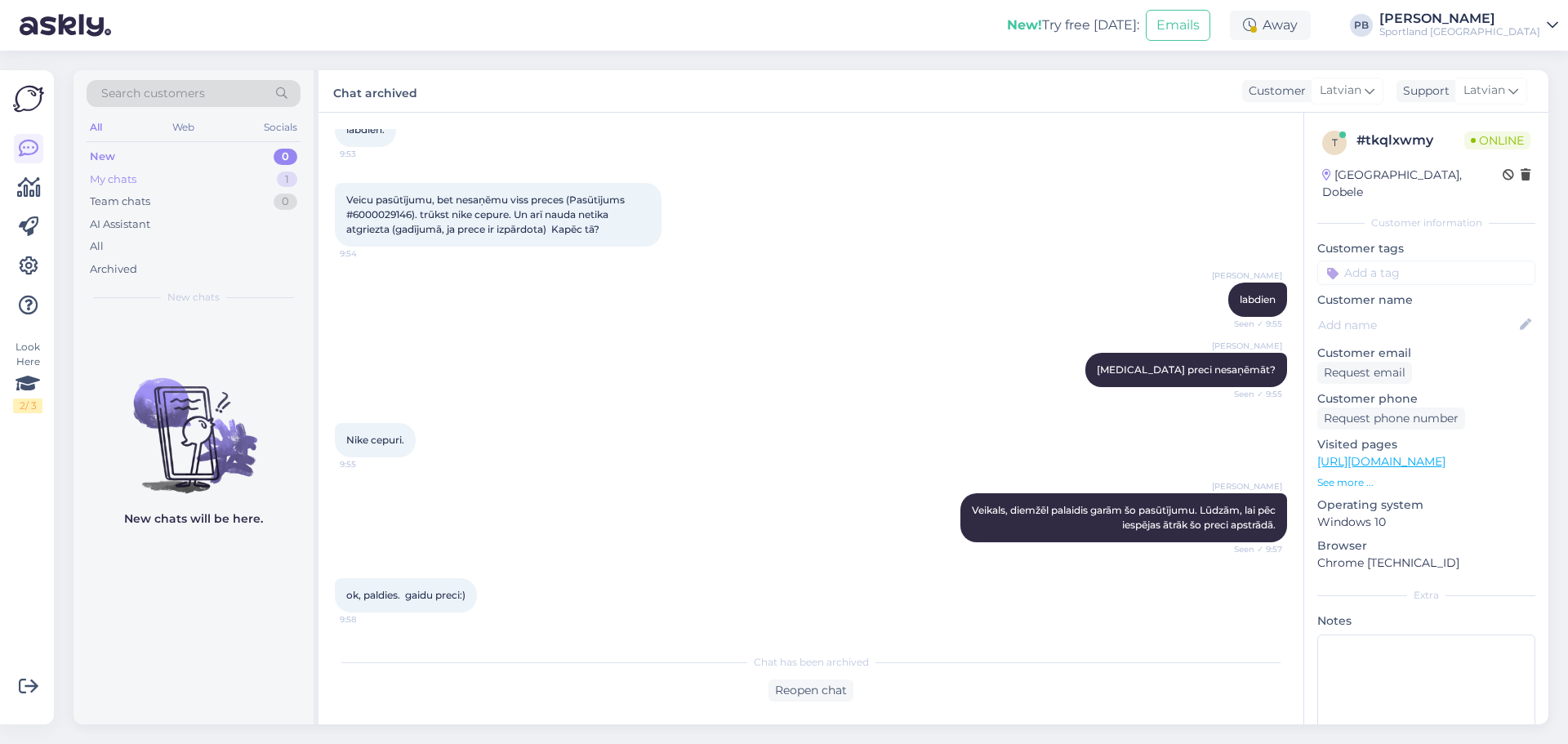
click at [152, 179] on div "My chats 1" at bounding box center [193, 179] width 214 height 23
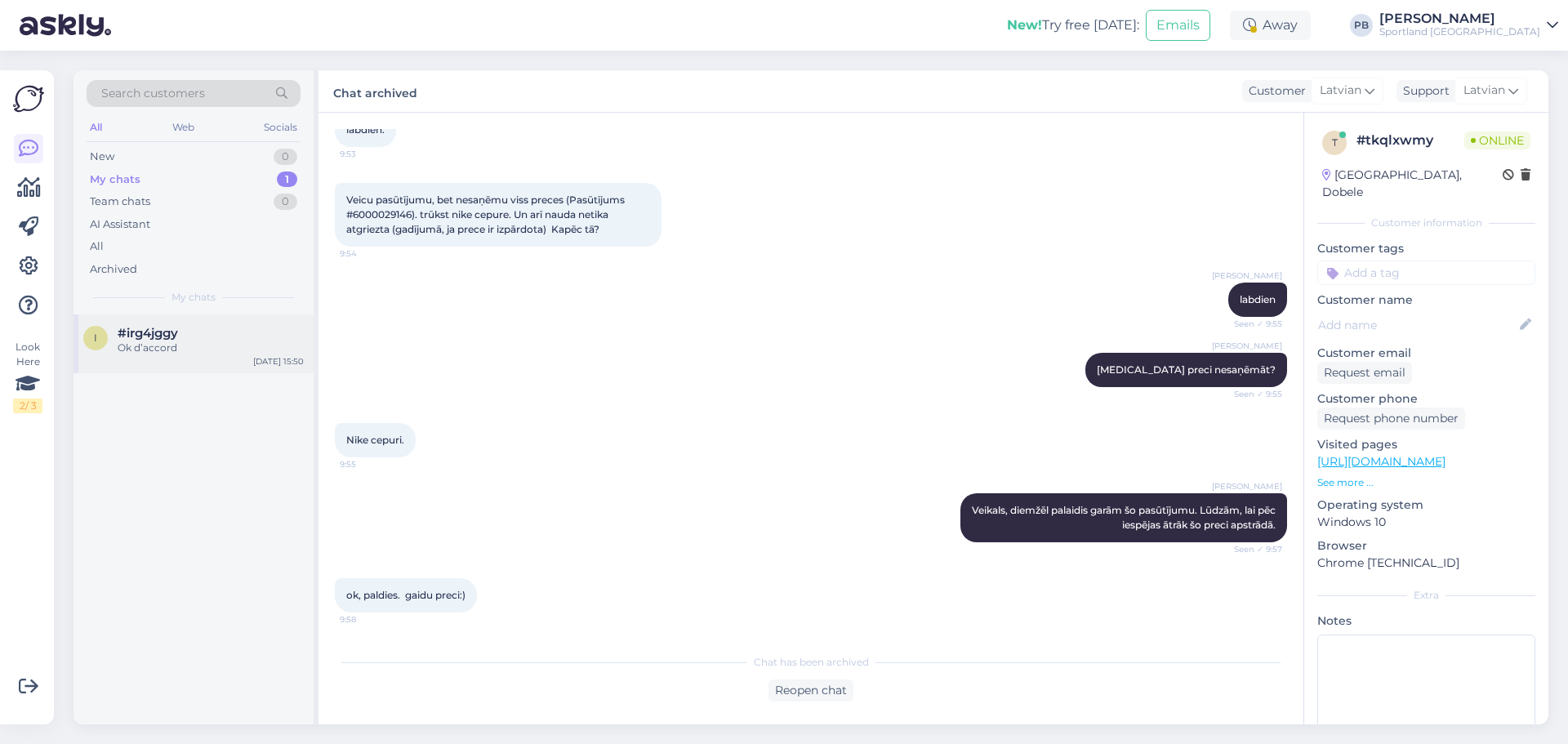
click at [166, 324] on div "i #irg4jggy Ok d’accord Aug 18 15:50" at bounding box center [193, 343] width 240 height 58
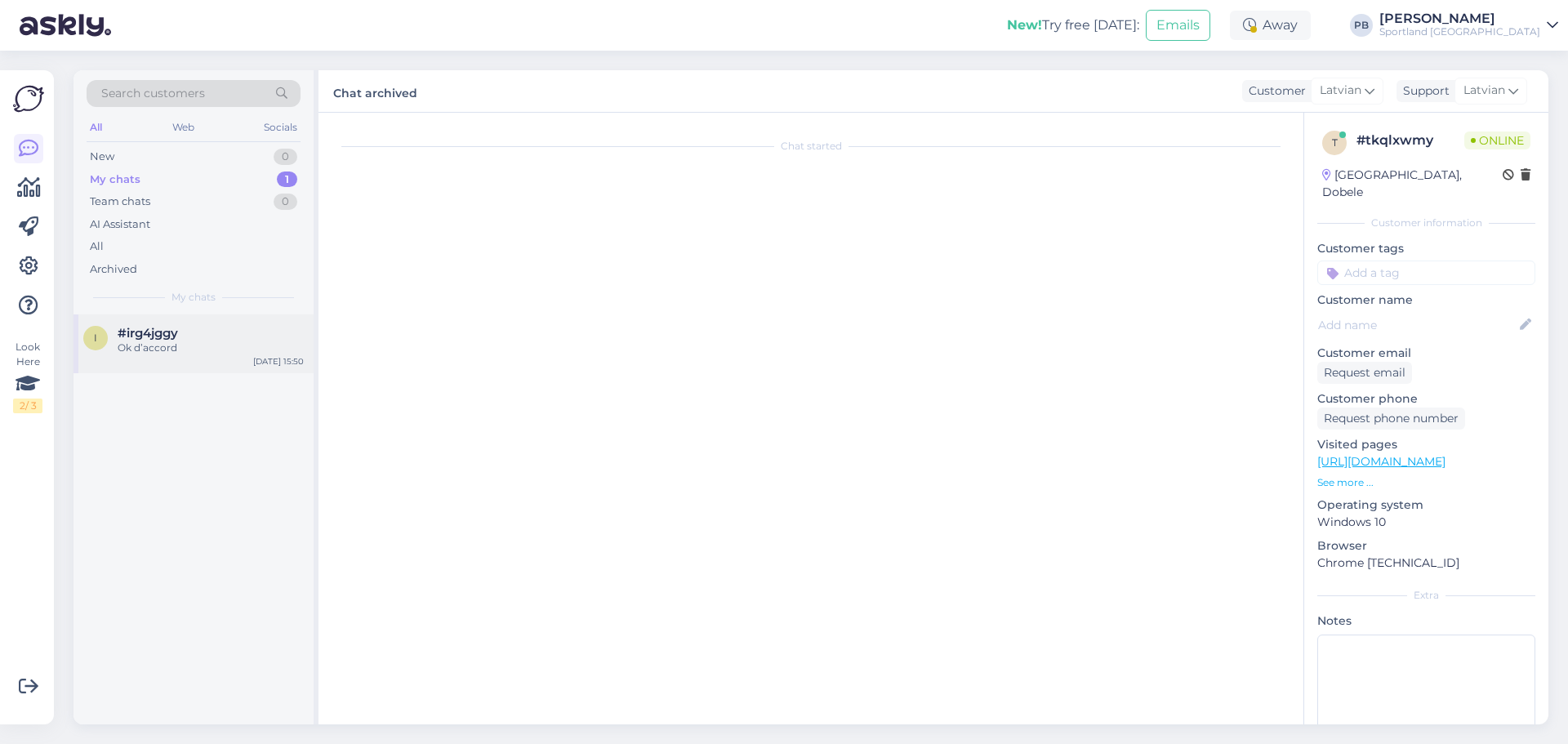
scroll to position [0, 0]
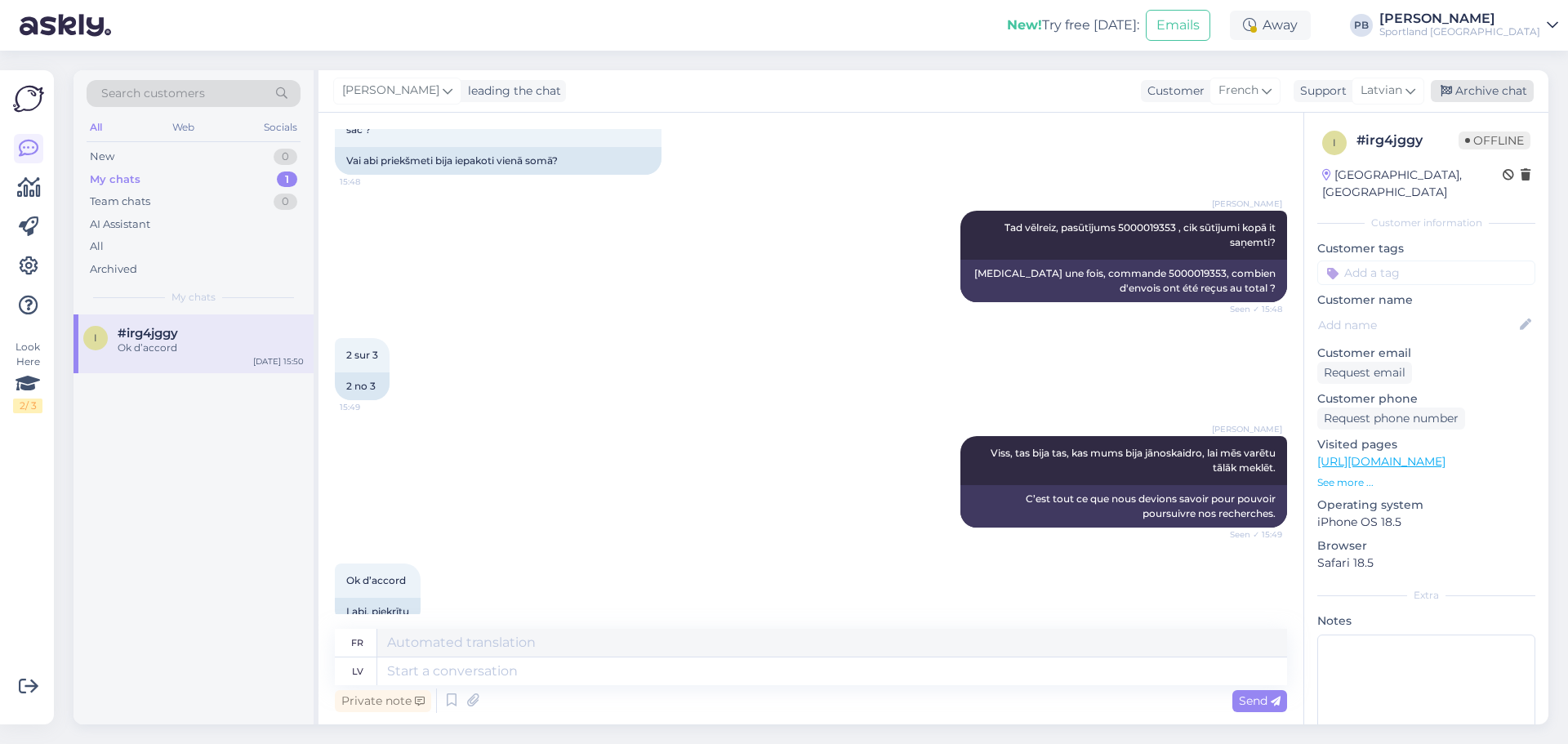
click at [1461, 86] on div "Archive chat" at bounding box center [1483, 91] width 103 height 22
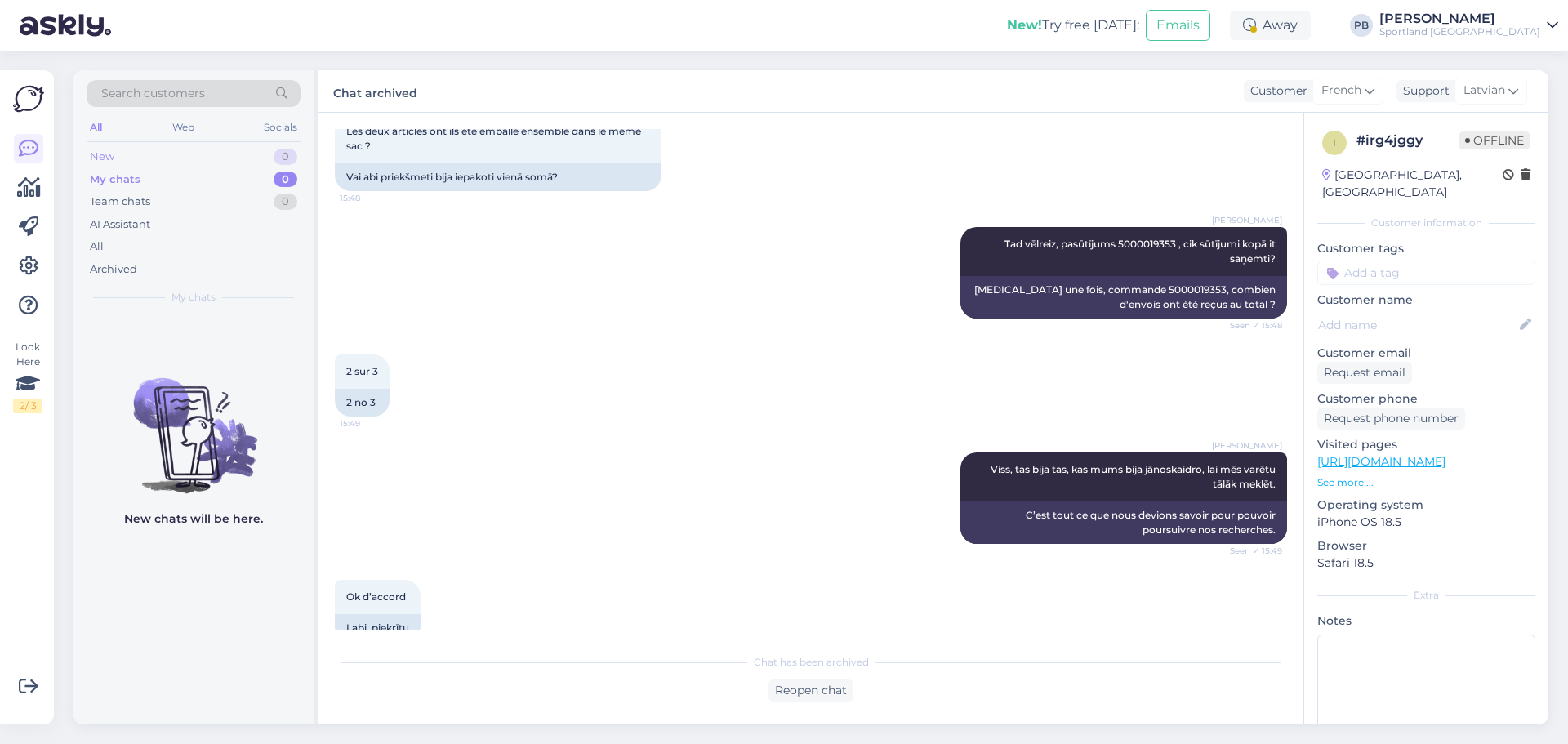
click at [194, 151] on div "New 0" at bounding box center [193, 157] width 214 height 23
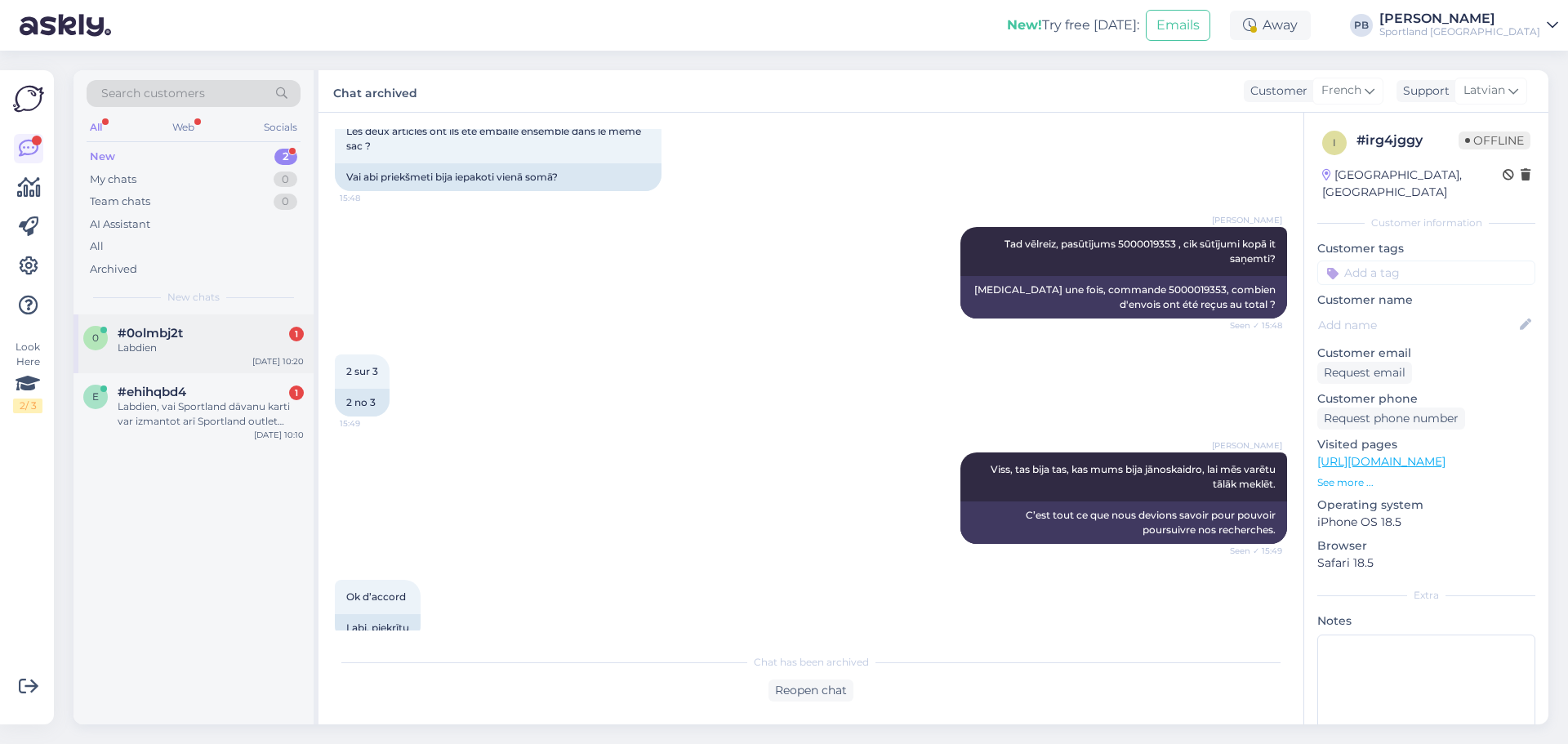
click at [178, 344] on div "Labdien" at bounding box center [211, 348] width 186 height 15
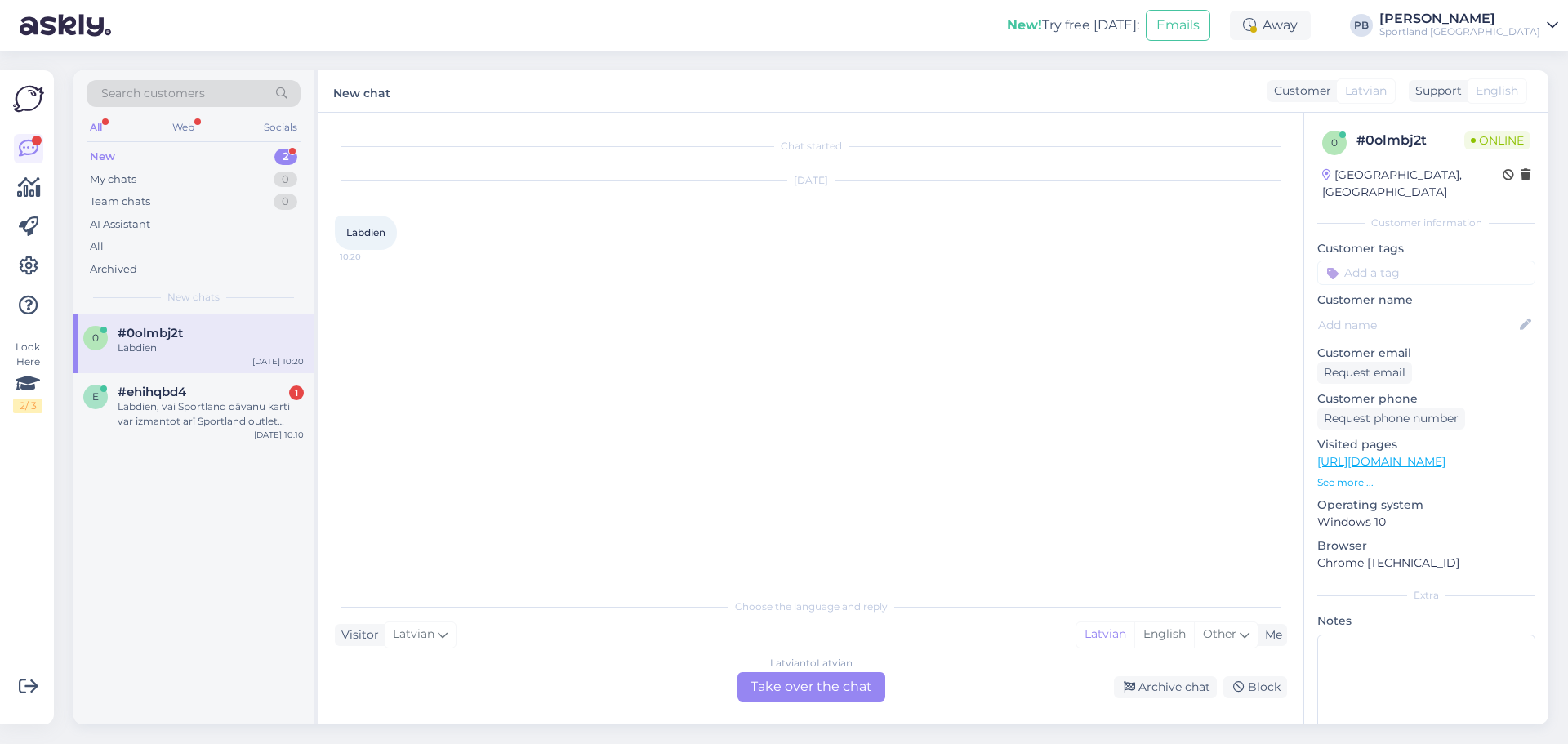
click at [826, 683] on div "Latvian to Latvian Take over the chat" at bounding box center [811, 687] width 148 height 30
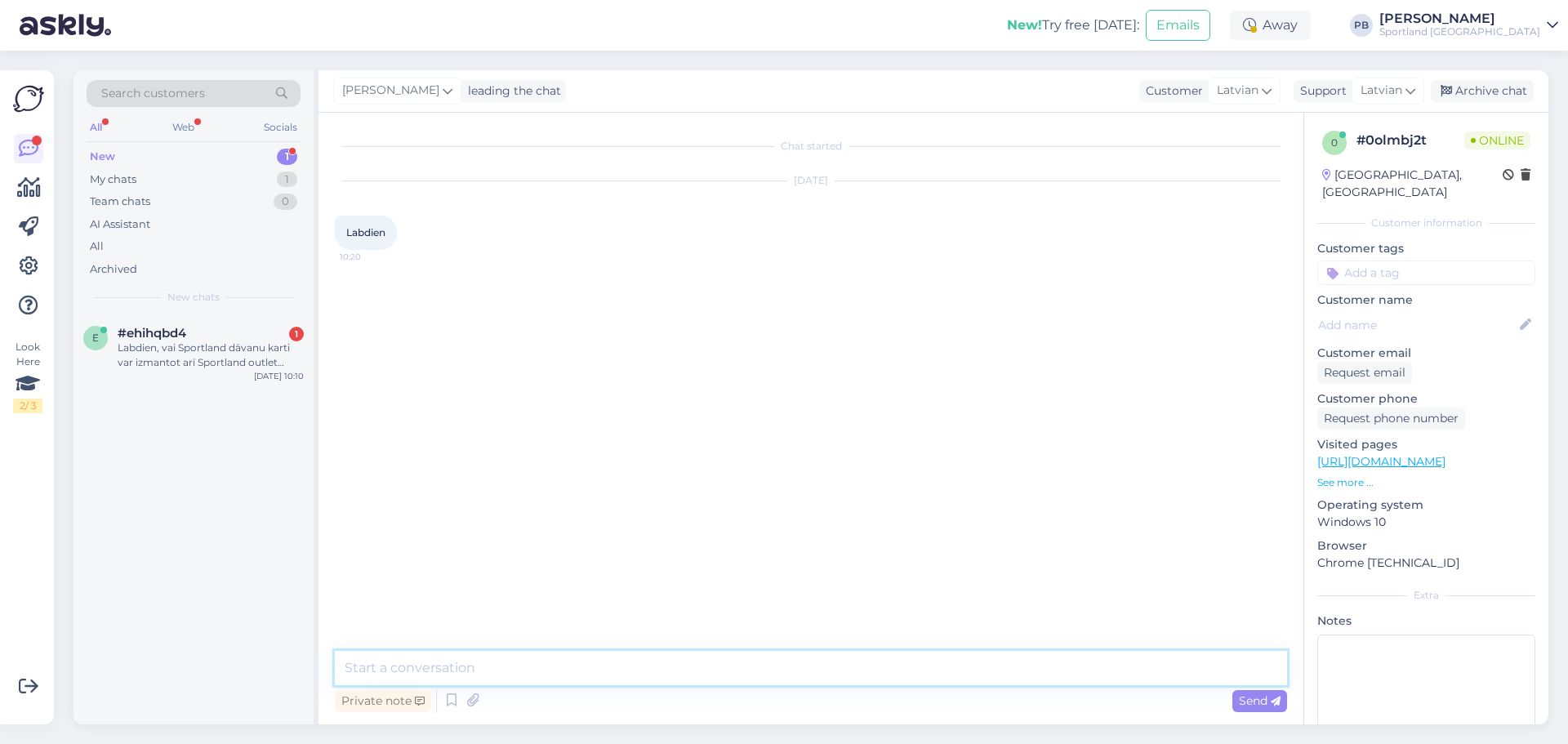
click at [624, 663] on textarea at bounding box center [811, 668] width 952 height 35
type textarea "labdien, kā varam Jums palīdzēt?"
click at [258, 354] on div "Labdien, vai Sportland dāvanu karti var izmantot arī Sportland outlet veikalos?" at bounding box center [211, 356] width 186 height 30
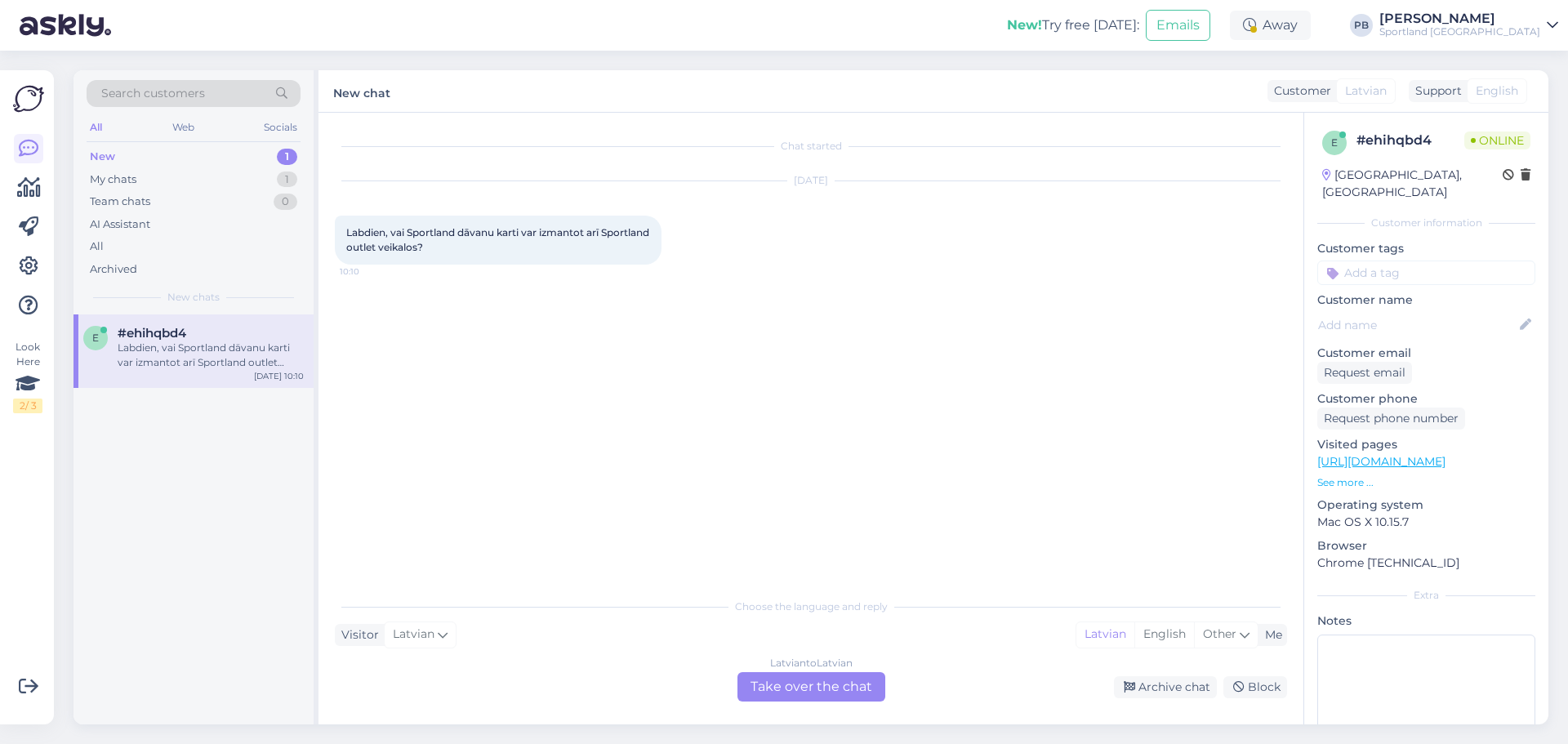
click at [824, 688] on div "Latvian to Latvian Take over the chat" at bounding box center [811, 687] width 148 height 30
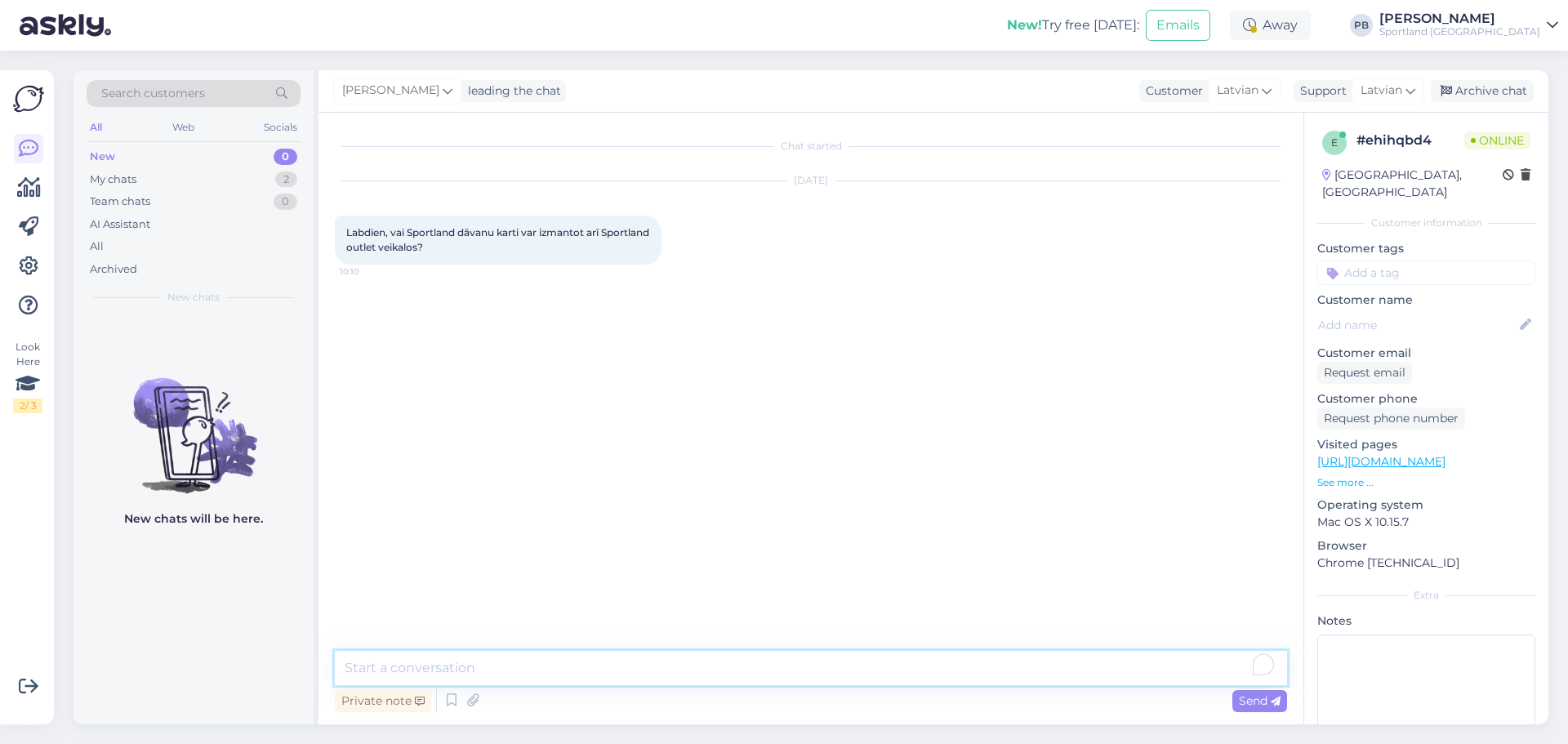
click at [619, 671] on textarea "To enrich screen reader interactions, please activate Accessibility in Grammarl…" at bounding box center [811, 668] width 952 height 35
type textarea "Labdien, jā ar dāvanu karti būs iespēja norēķināties aŗi outletveikalā."
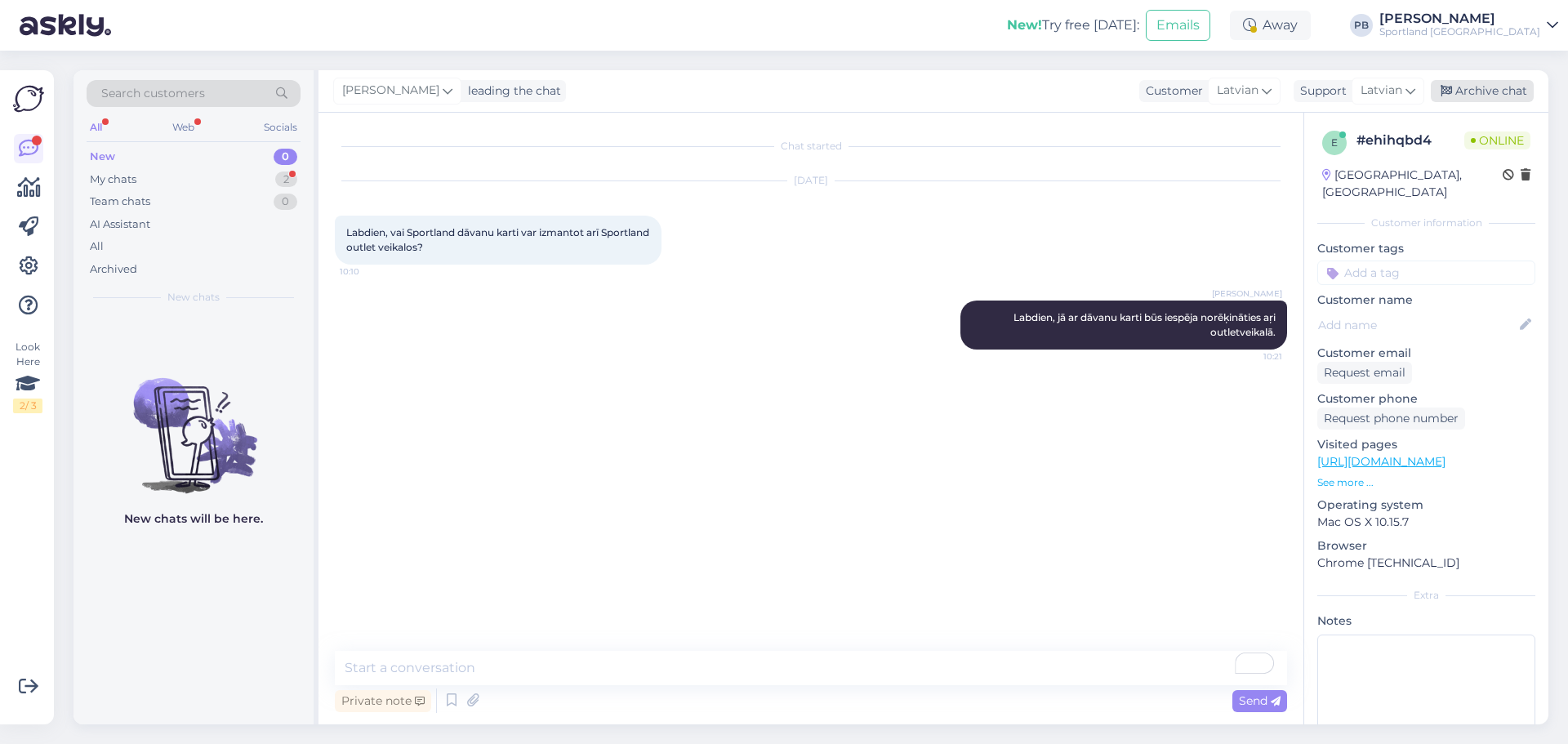
click at [1509, 97] on div "Archive chat" at bounding box center [1483, 91] width 103 height 22
click at [149, 169] on div "My chats 1" at bounding box center [193, 179] width 214 height 23
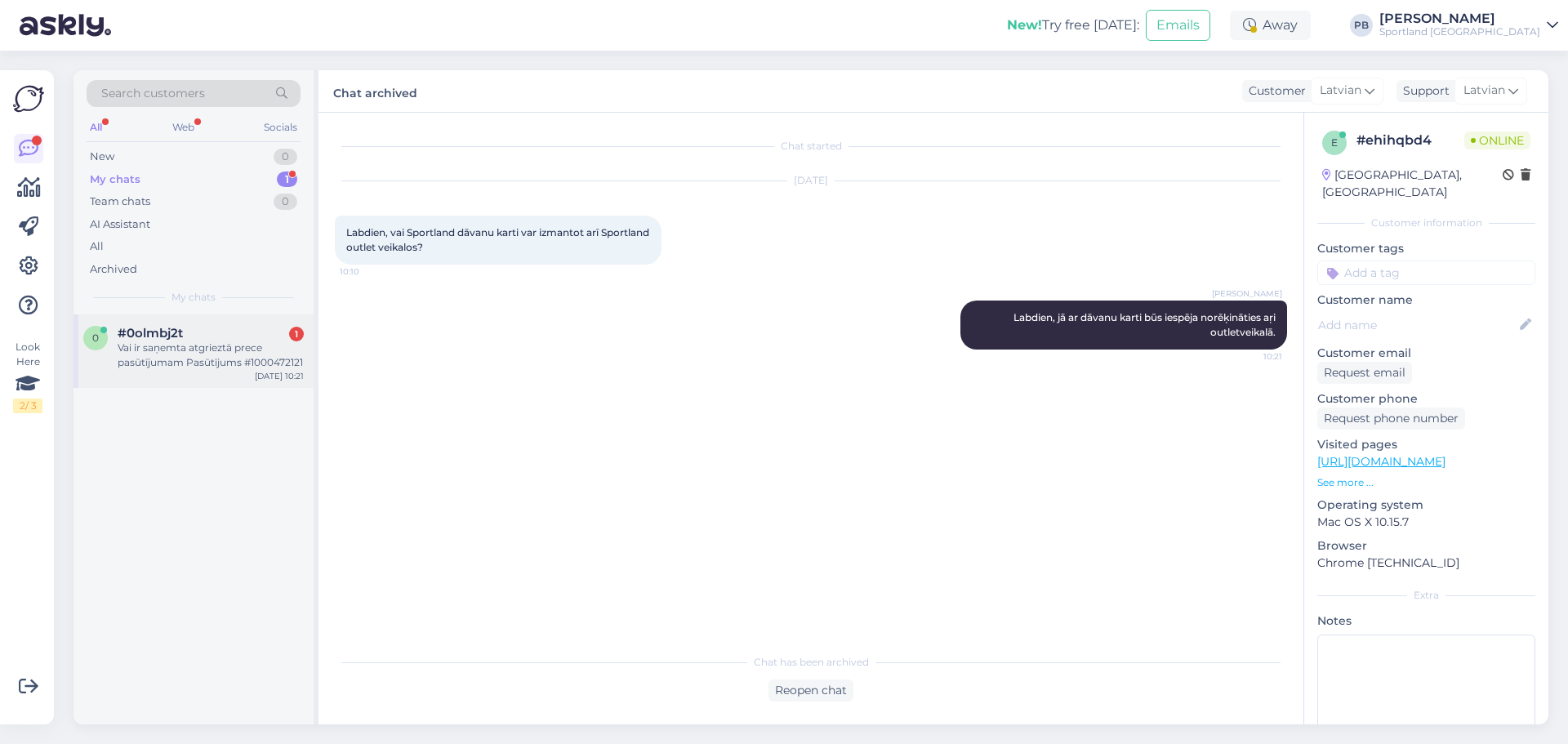
click at [171, 332] on span "#0olmbj2t" at bounding box center [151, 333] width 65 height 15
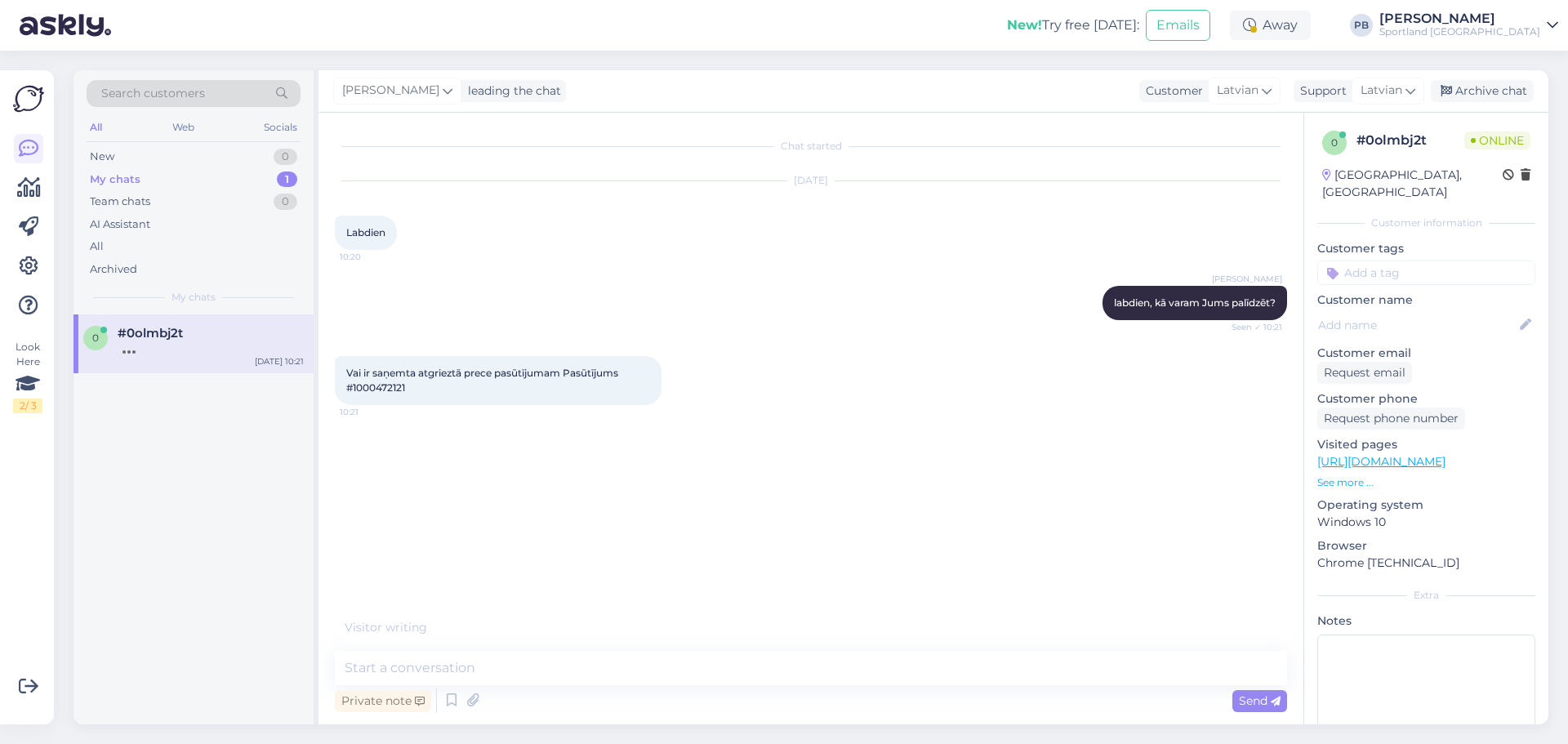
click at [384, 390] on span "Vai ir saņemta atgrieztā prece pasūtījumam Pasūtījums #1000472121" at bounding box center [483, 379] width 275 height 27
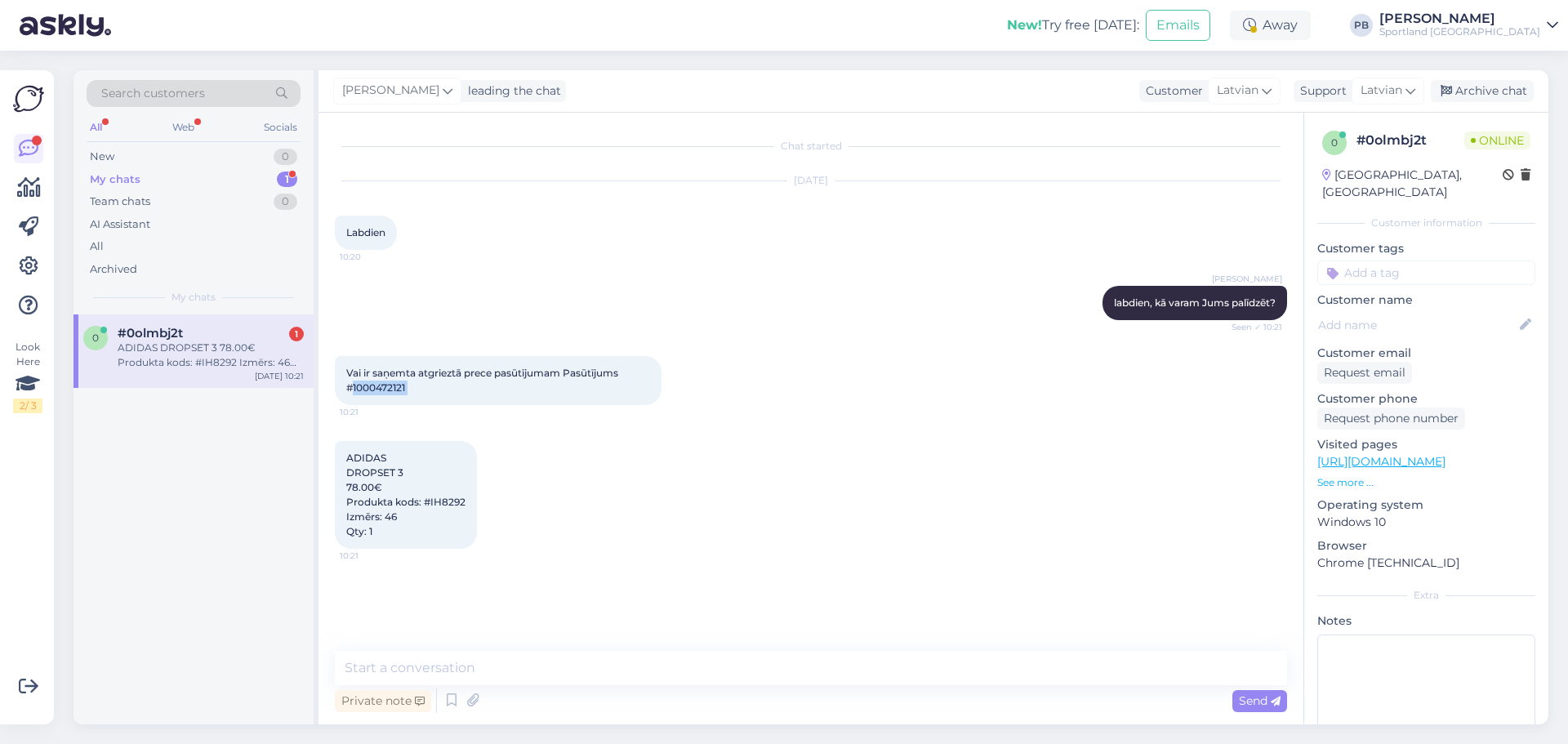
copy div "1000472121 10:21"
click at [448, 648] on div "Chat started Aug 19 2025 Labdien 10:20 Paula Bergfelde labdien, kā varam Jums p…" at bounding box center [811, 418] width 985 height 611
click at [450, 664] on textarea at bounding box center [811, 668] width 952 height 35
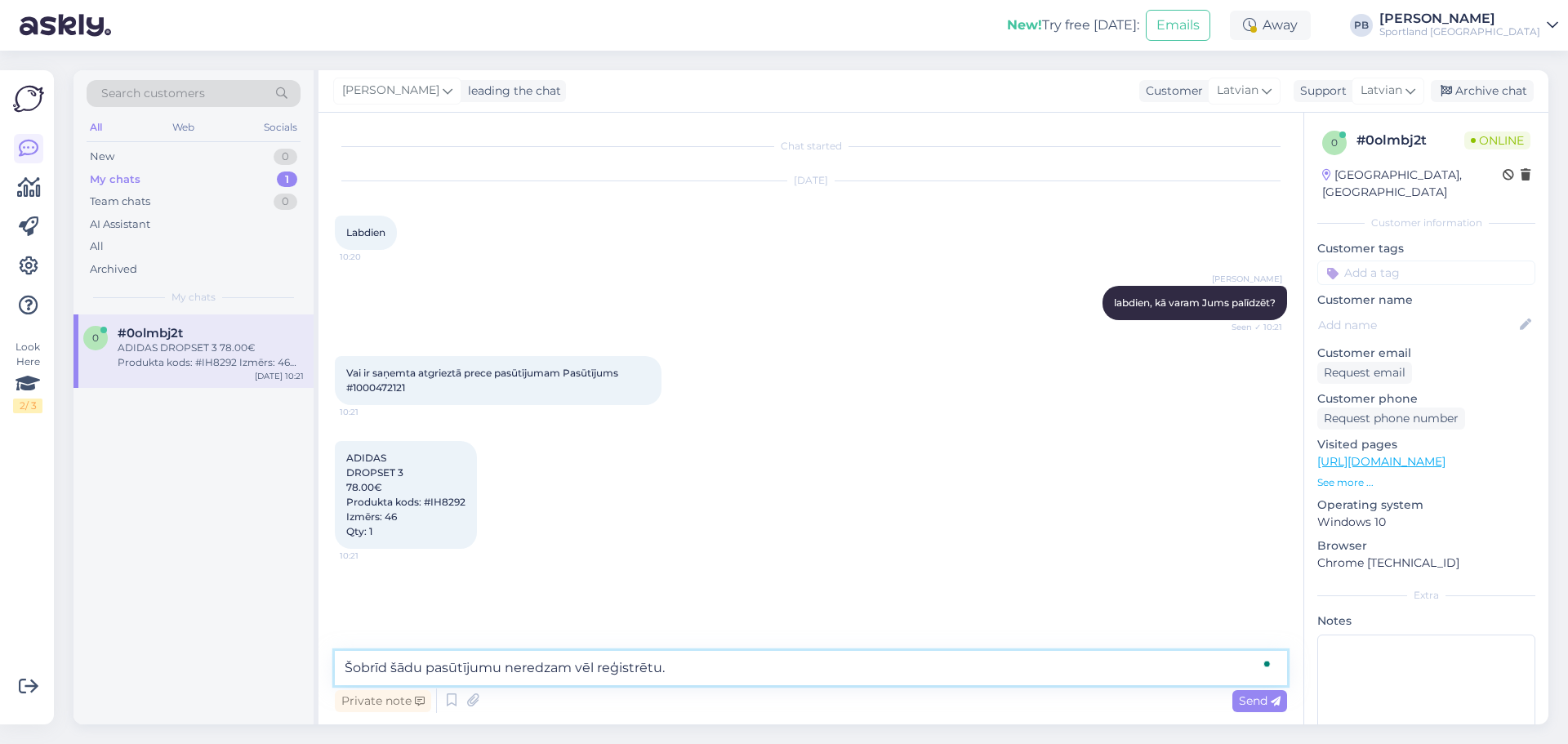
type textarea "Šobrīd šādu pasūtījumu neredzam vēl reģistrētu."
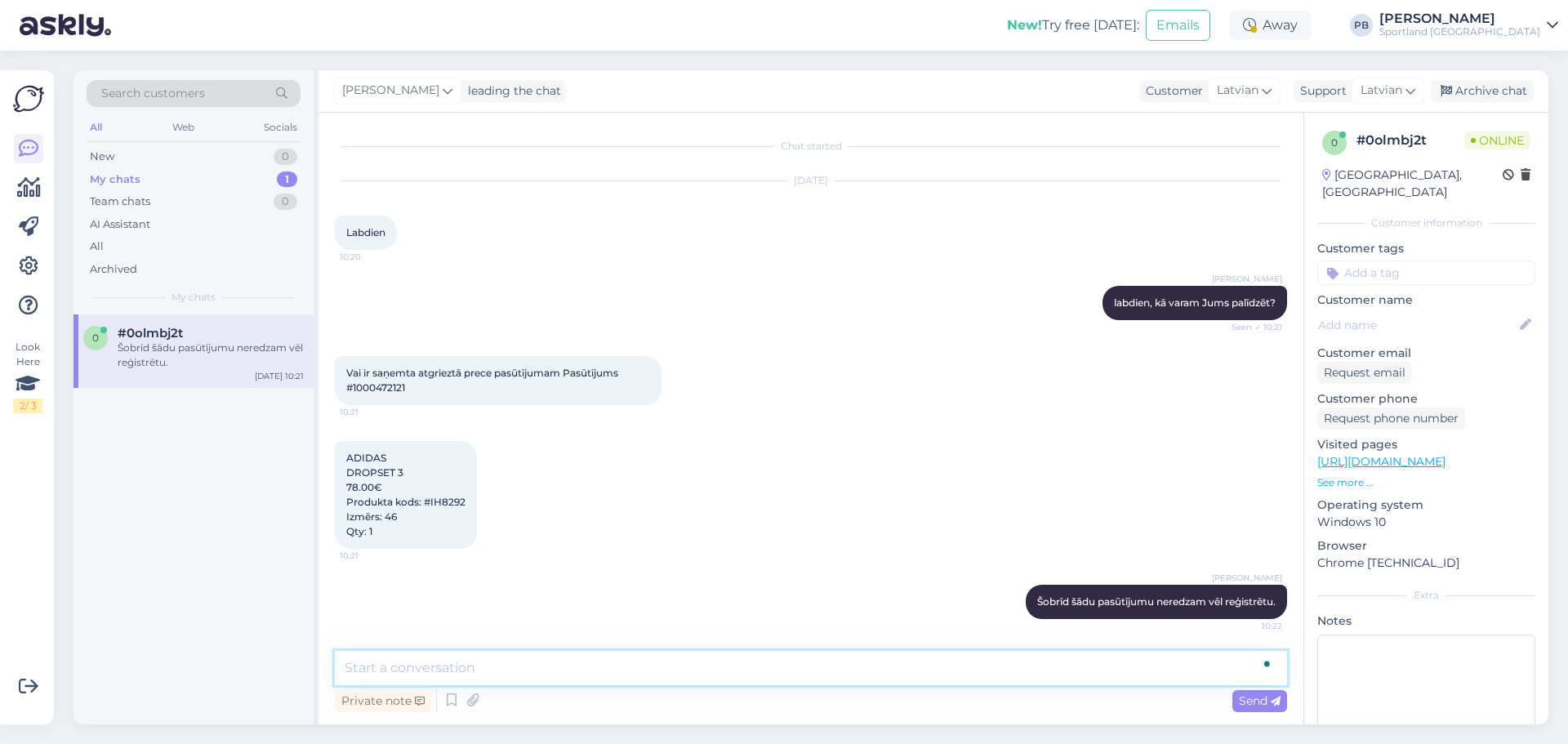
scroll to position [1, 0]
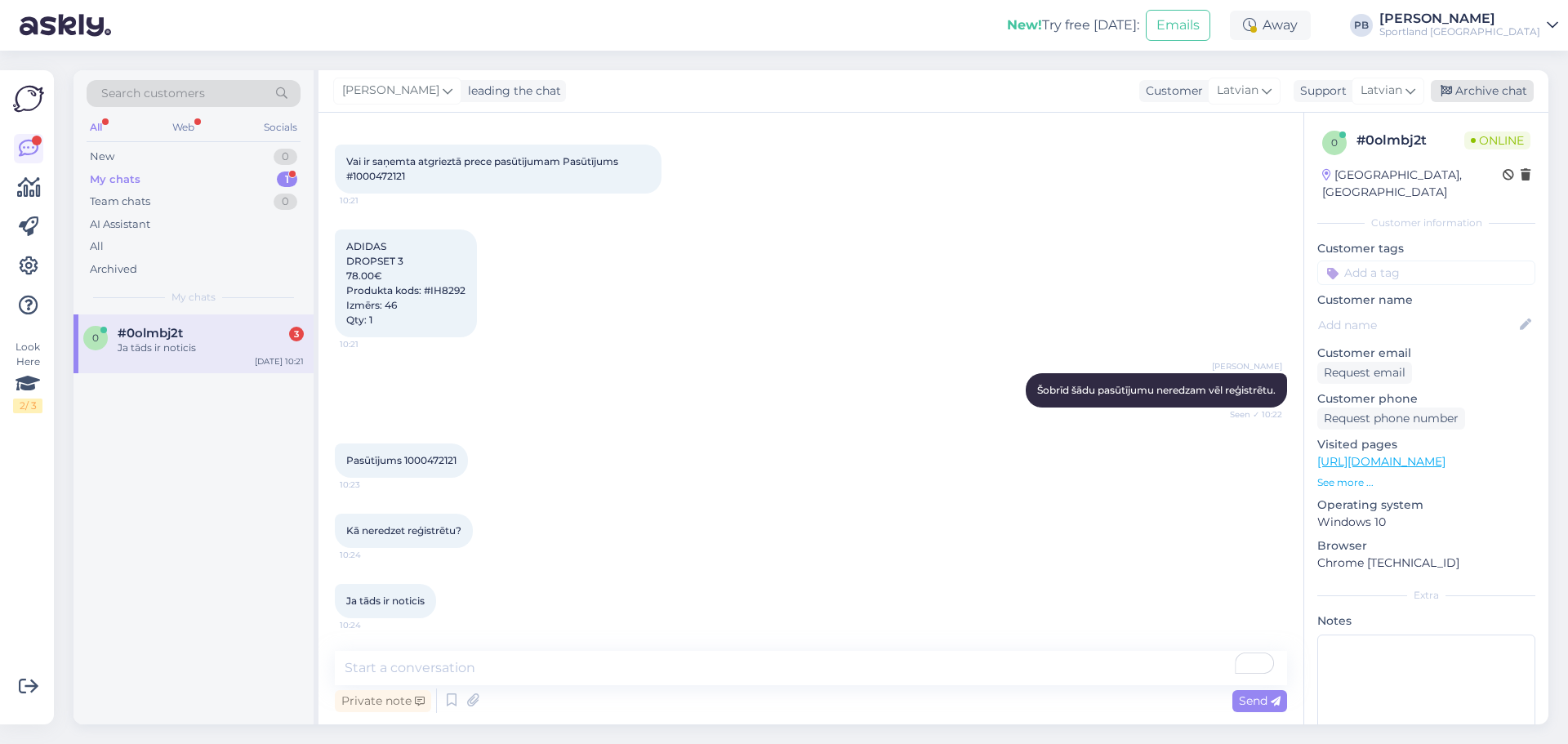
click at [1492, 83] on div "Archive chat" at bounding box center [1483, 91] width 103 height 22
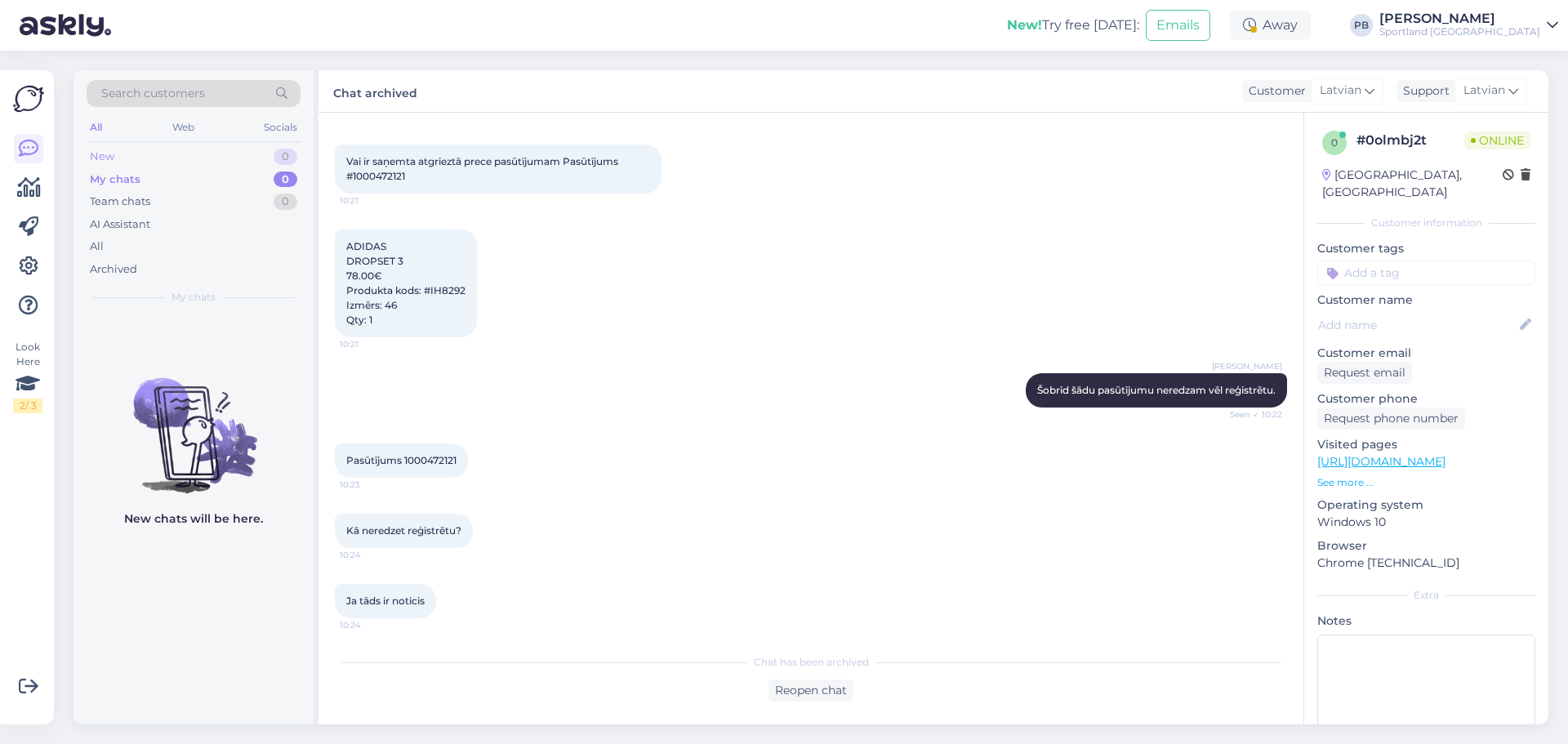
click at [109, 147] on div "New 0" at bounding box center [193, 157] width 214 height 23
click at [146, 178] on div "My chats 0" at bounding box center [193, 179] width 214 height 23
click at [192, 151] on div "New 1" at bounding box center [193, 157] width 214 height 23
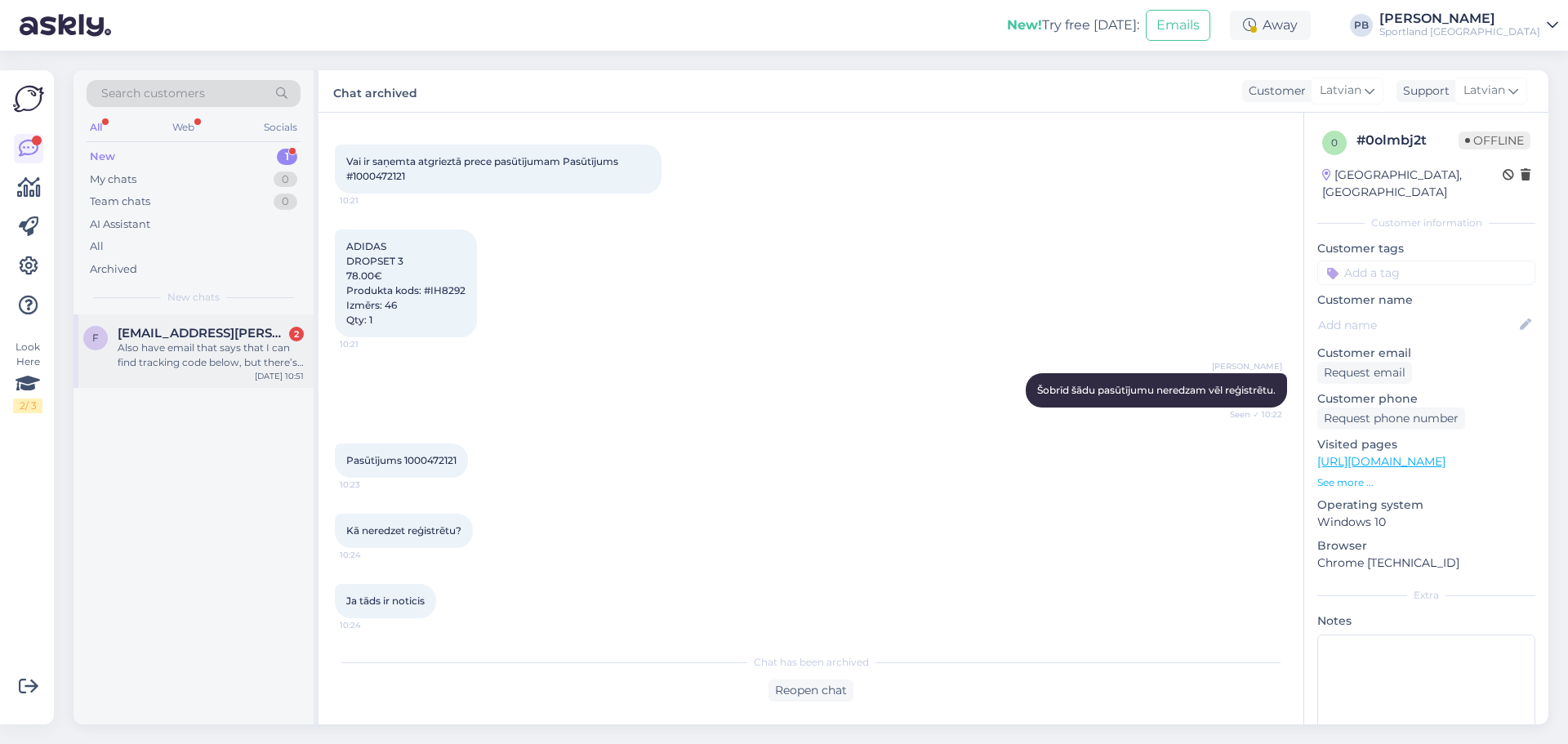
click at [235, 345] on div "Also have email that says that I can find tracking code below, but there’s no c…" at bounding box center [211, 356] width 186 height 30
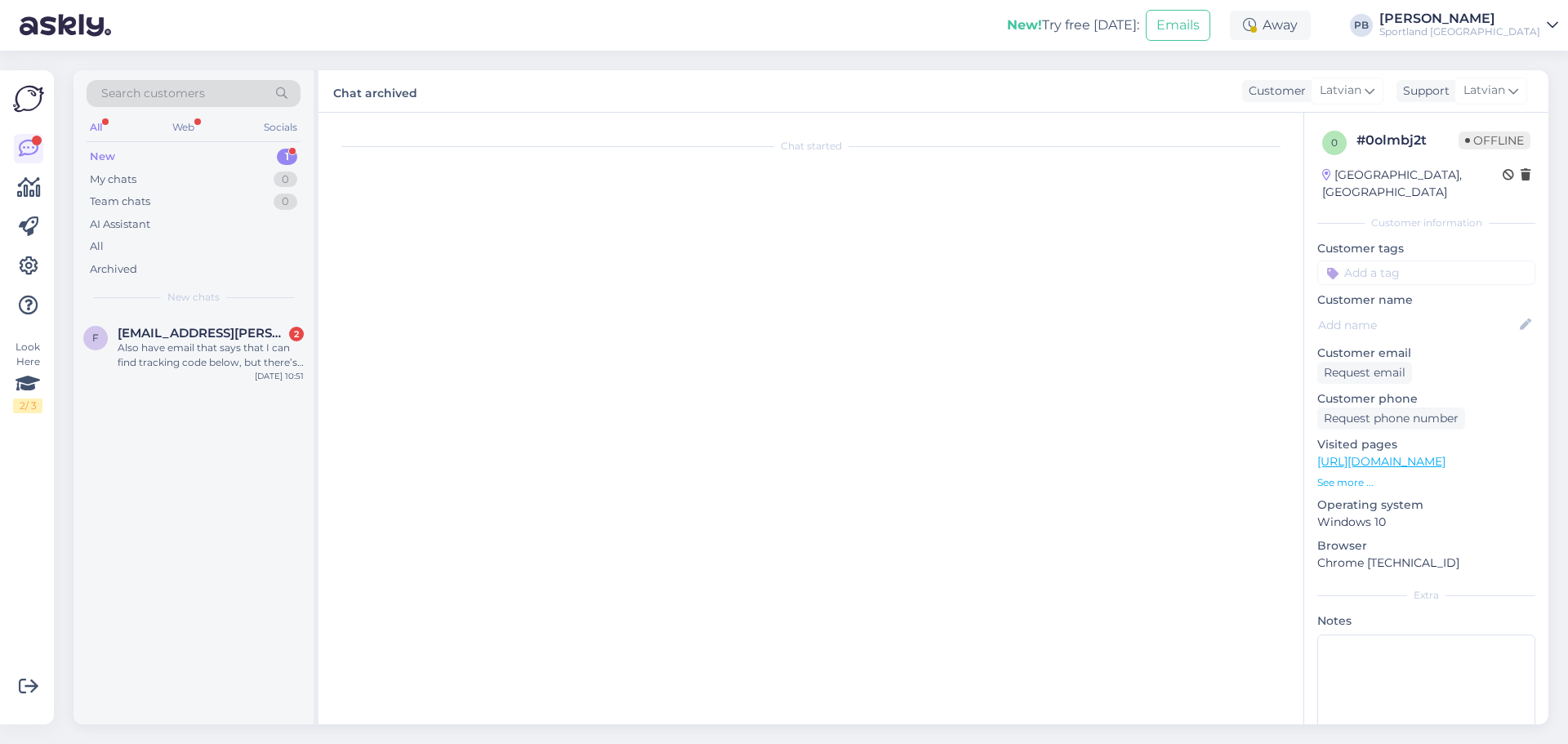
scroll to position [67, 0]
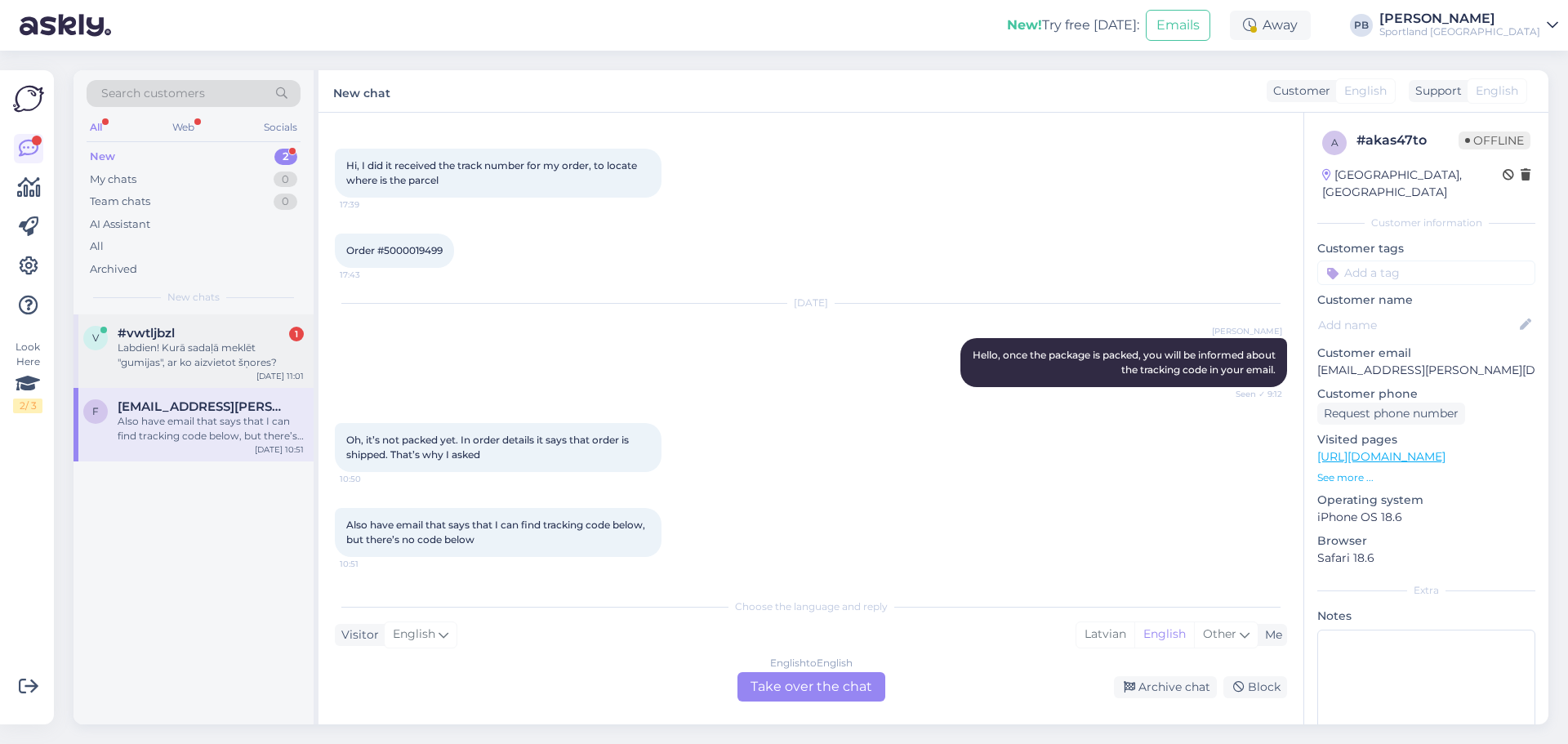
click at [183, 368] on div "Labdien! Kurā sadaļā meklēt "gumijas", ar ko aizvietot šņores?" at bounding box center [211, 356] width 186 height 30
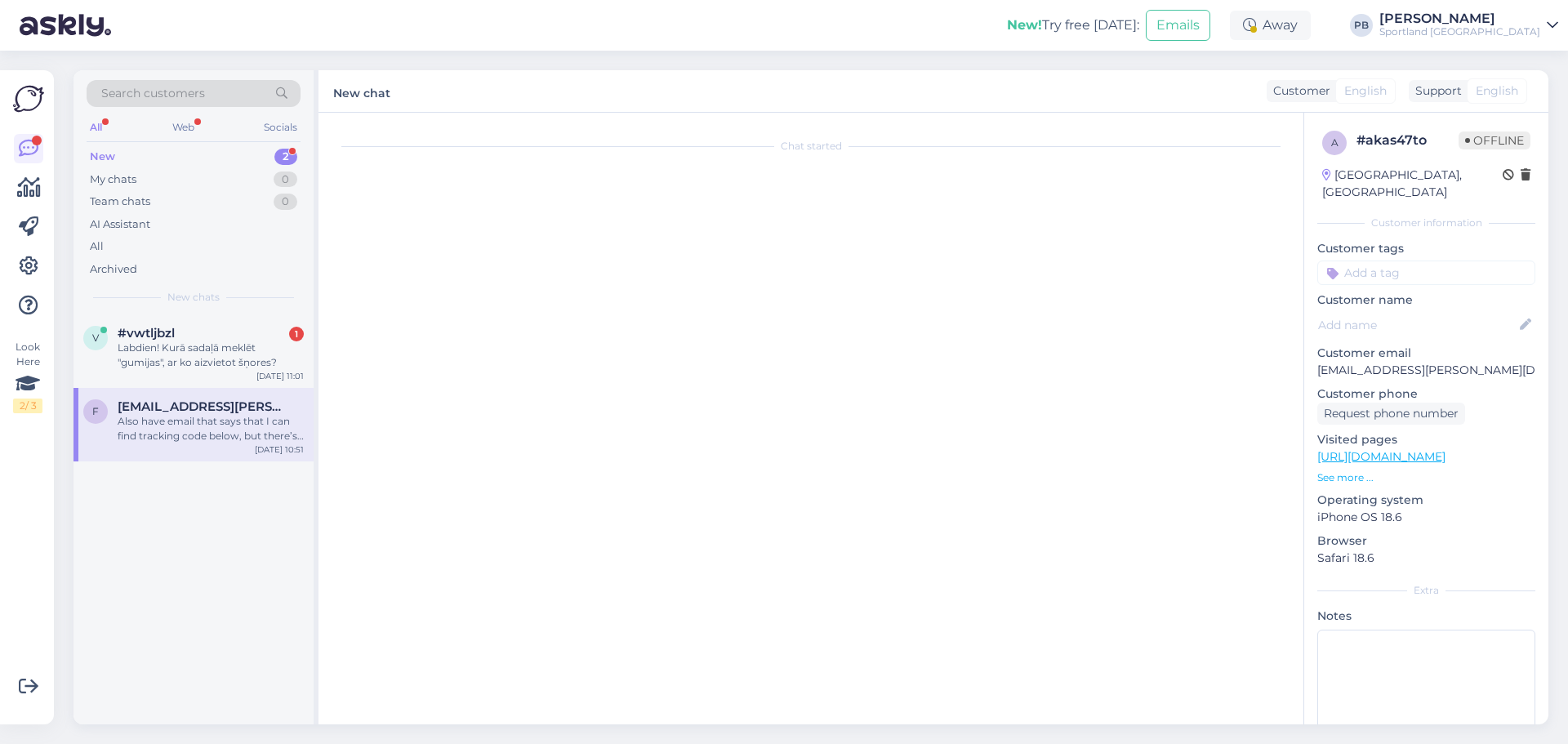
scroll to position [0, 0]
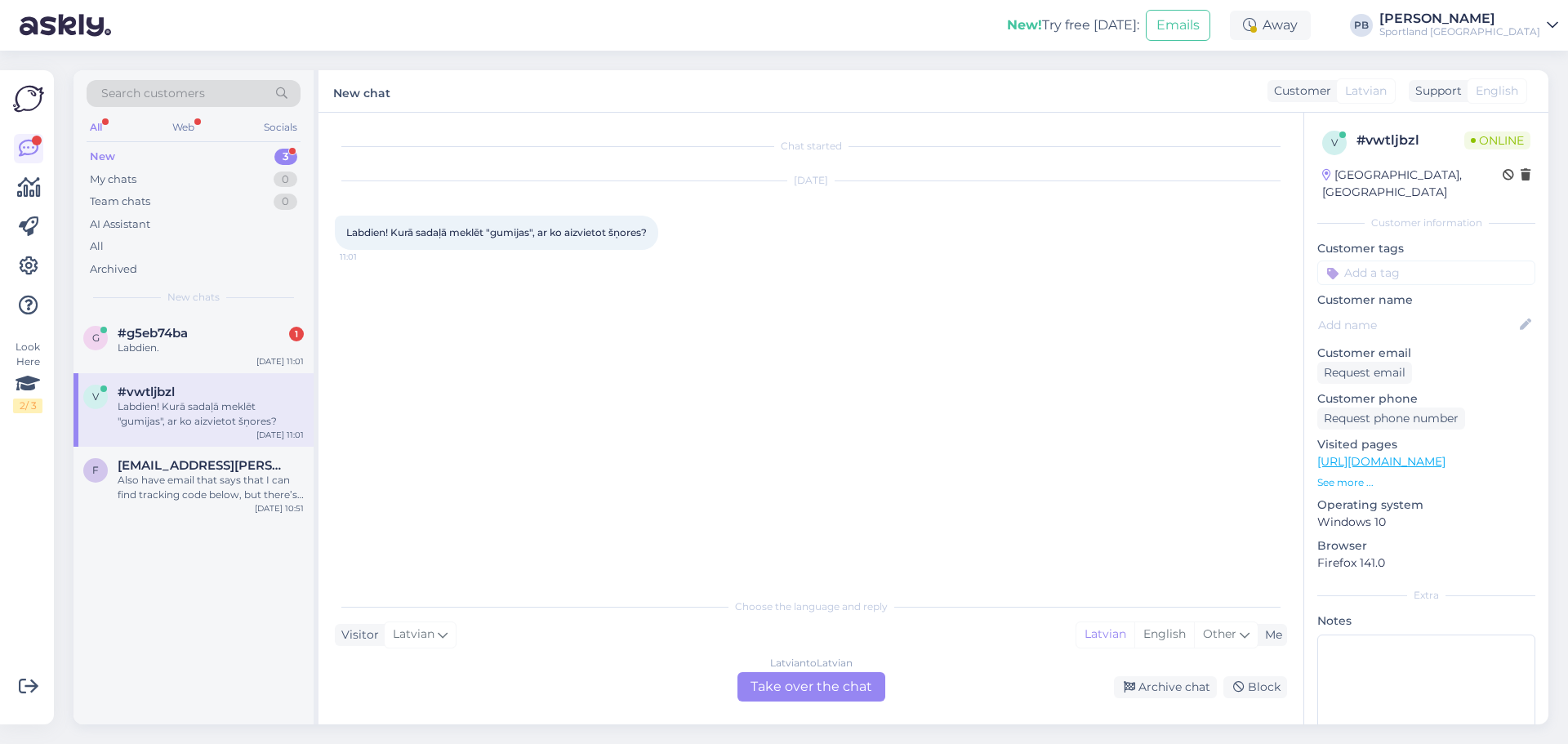
click at [782, 695] on div "Latvian to Latvian Take over the chat" at bounding box center [811, 687] width 148 height 30
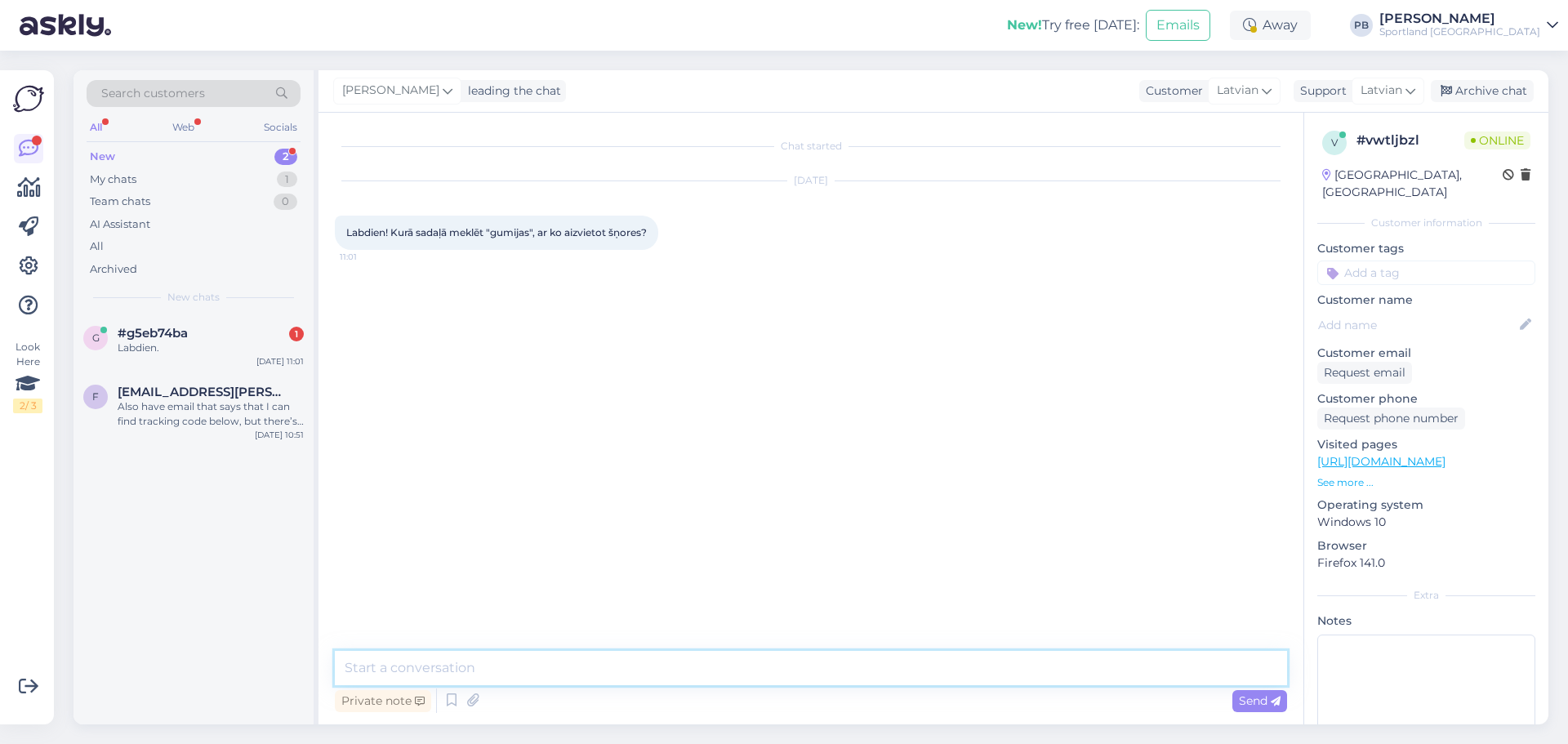
click at [513, 685] on textarea at bounding box center [811, 668] width 952 height 35
type textarea "labdien, Diemžēl, bet mums nebūs par šādu preci informācija."
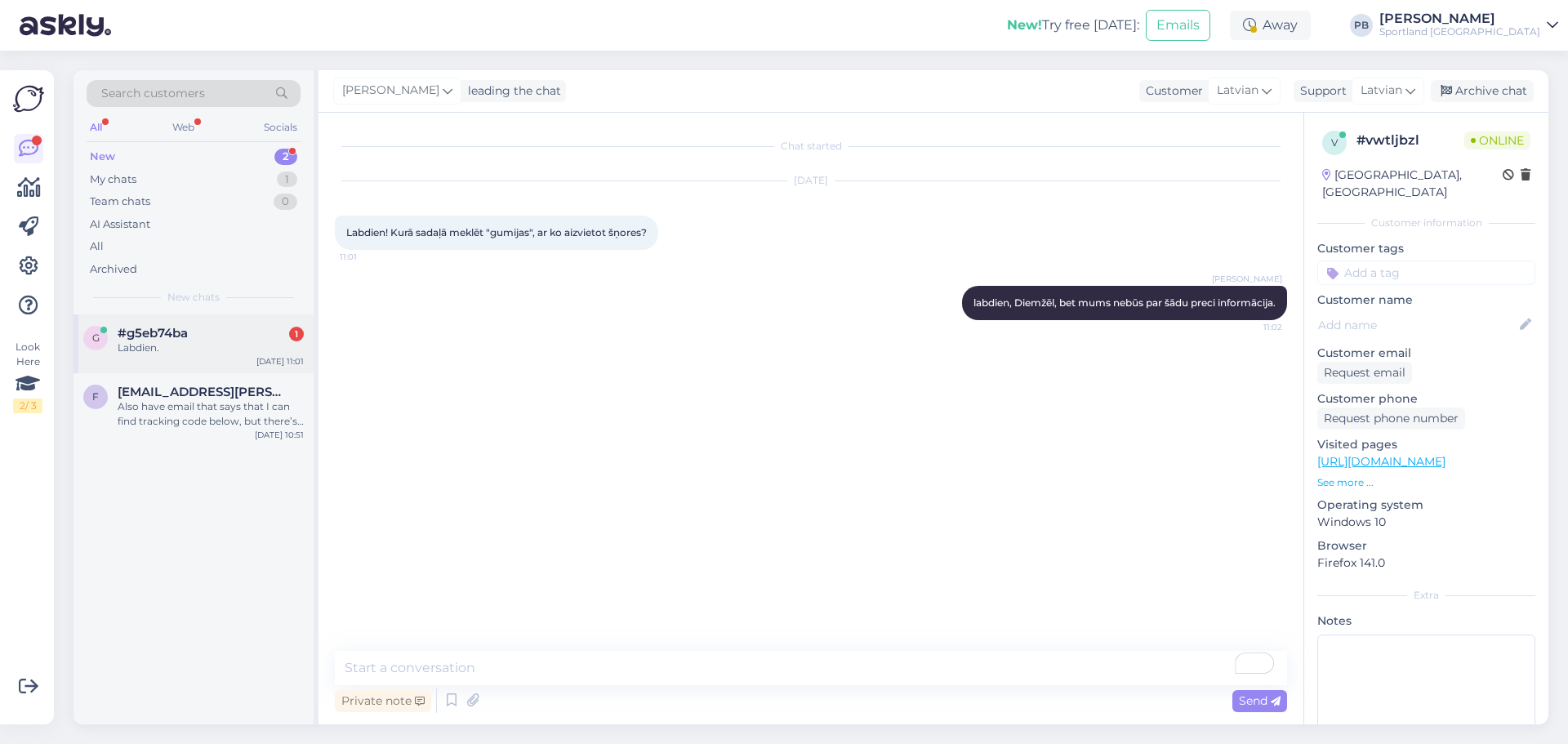
click at [218, 340] on div "#g5eb74ba 1" at bounding box center [211, 333] width 186 height 15
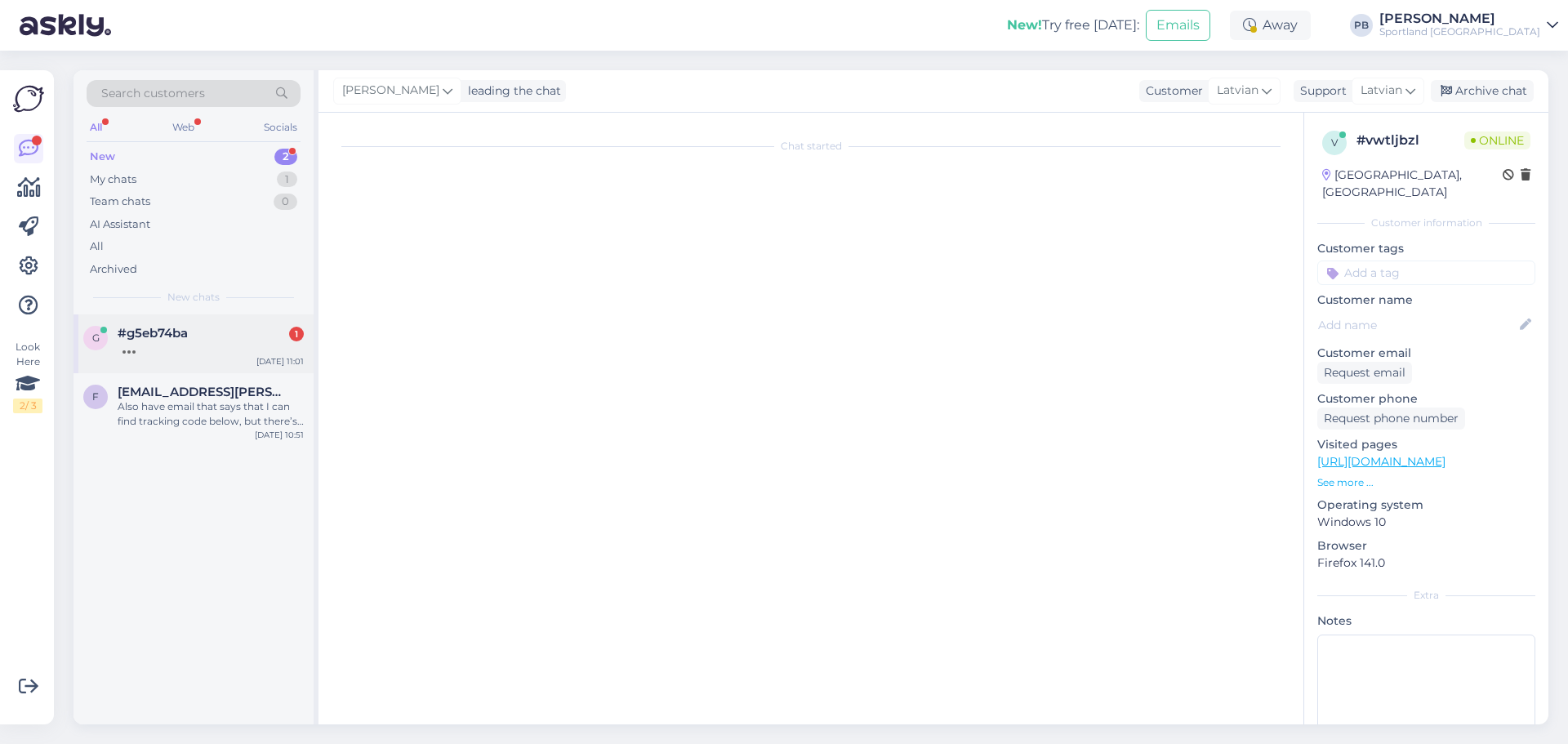
scroll to position [1001, 0]
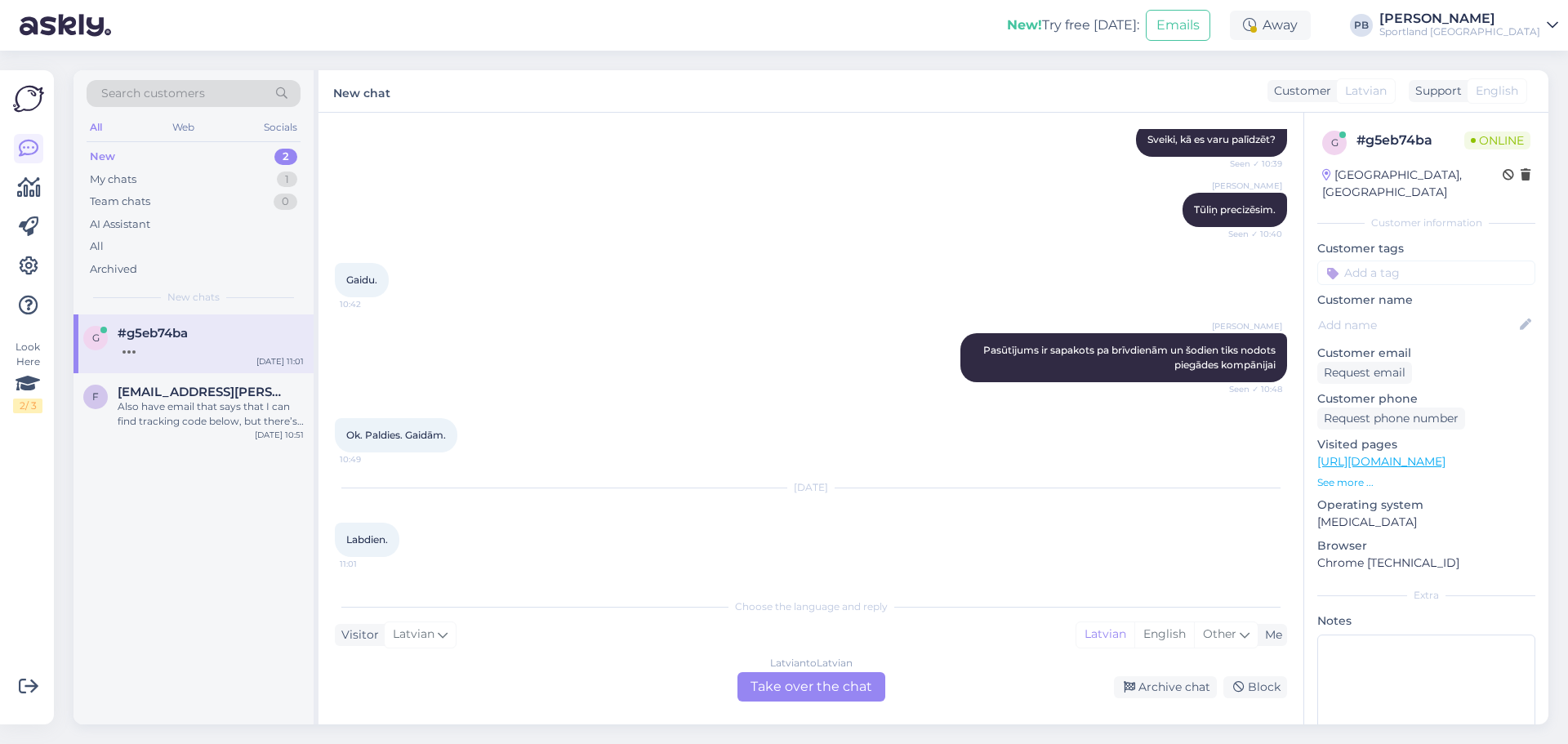
click at [809, 702] on div "Chat started Aug 13 2025 Kur redzēt savu pasūtījumu? 19:28 Aug 14 2025 Beāte Sv…" at bounding box center [811, 418] width 985 height 611
click at [804, 690] on div "Latvian to Latvian Take over the chat" at bounding box center [811, 687] width 148 height 30
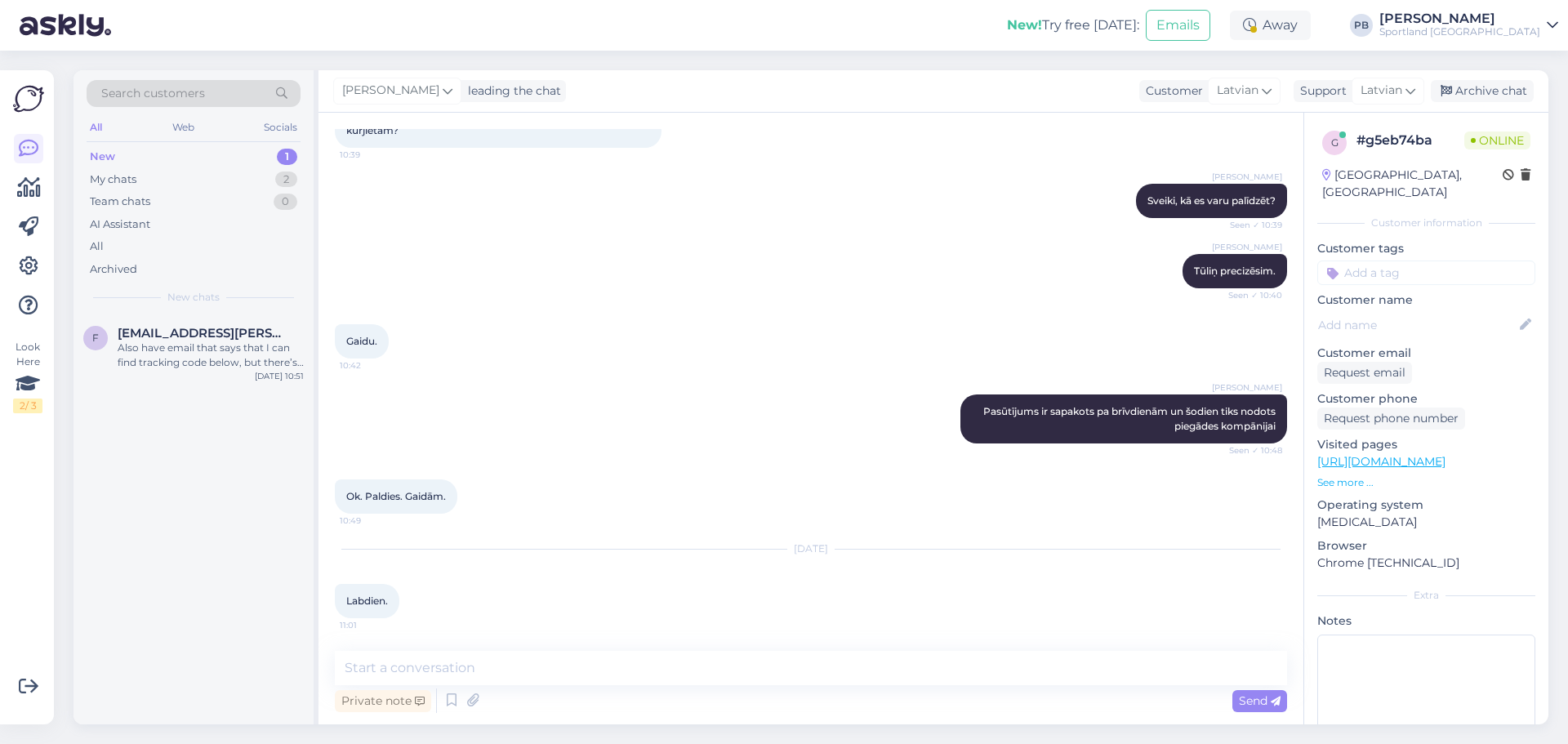
click at [446, 643] on div "Chat started Aug 13 2025 Kur redzēt savu pasūtījumu? 19:28 Aug 14 2025 Beāte Sv…" at bounding box center [811, 418] width 985 height 611
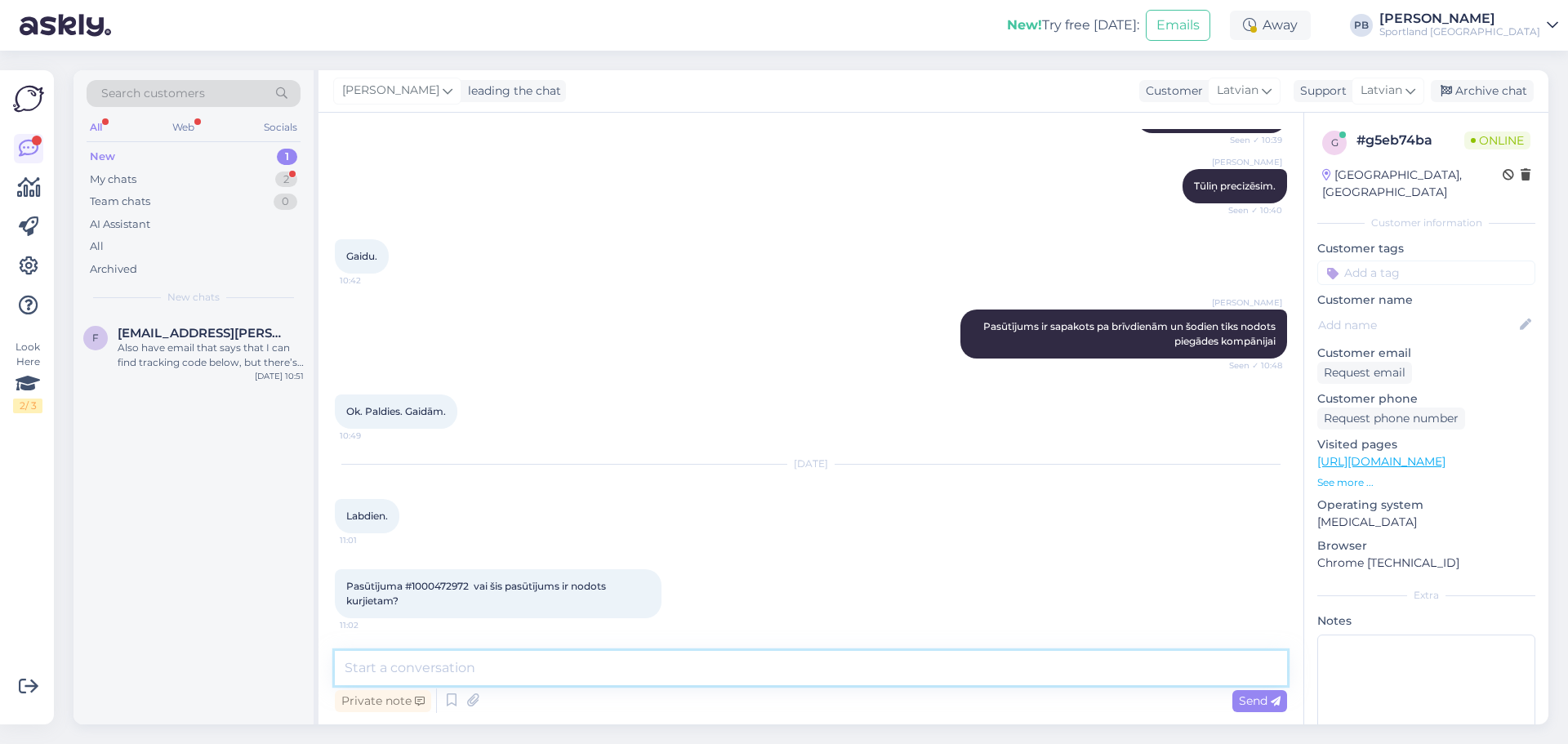
click at [472, 663] on textarea at bounding box center [811, 668] width 952 height 35
click at [444, 587] on span "Pasūtījuma #1000472972 vai šis pasūtījums ir nodots kurjietam?" at bounding box center [477, 592] width 263 height 27
copy span "1000472972"
click at [437, 685] on div "Private note Send" at bounding box center [811, 699] width 952 height 31
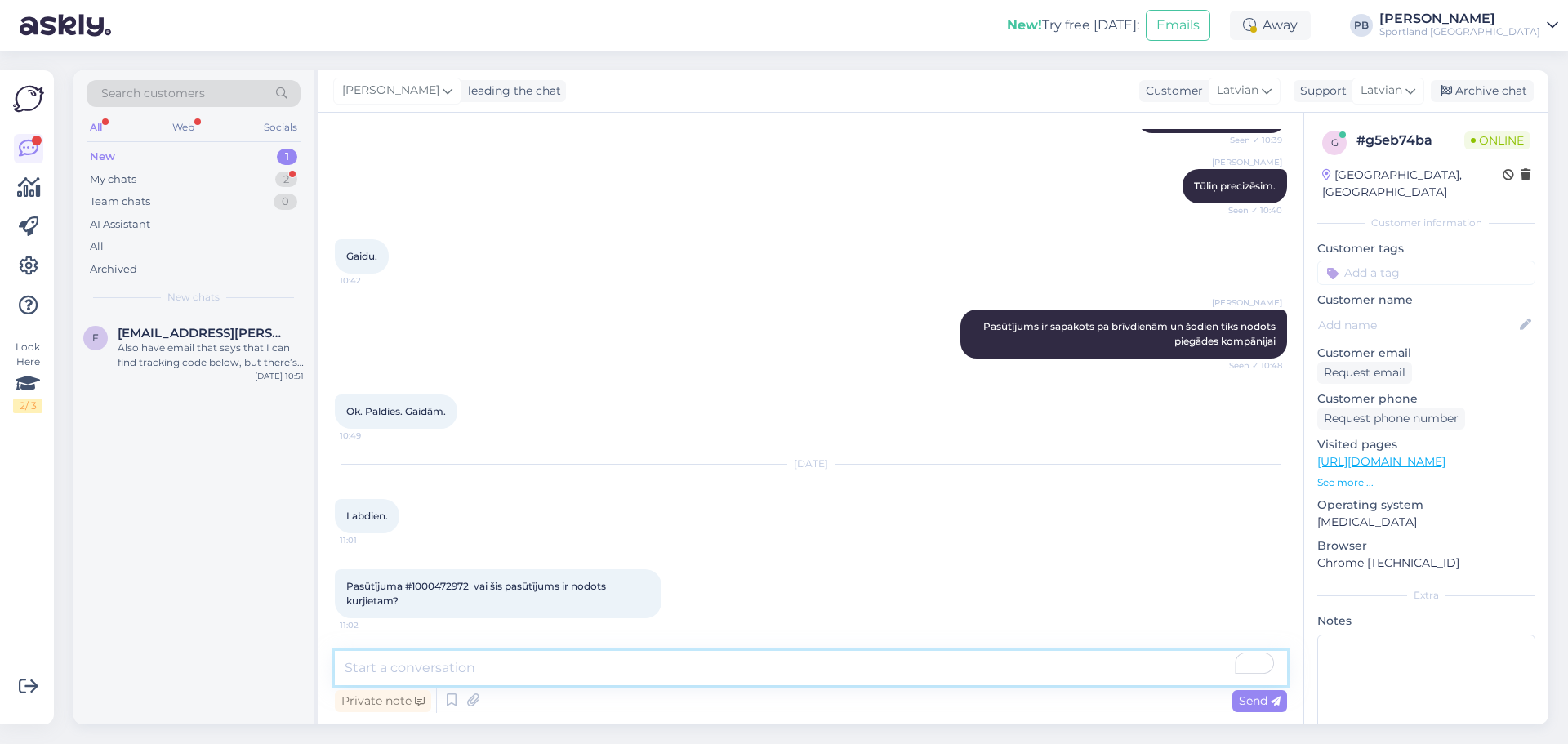
click at [392, 662] on textarea "To enrich screen reader interactions, please activate Accessibility in Grammarl…" at bounding box center [811, 668] width 952 height 35
type textarea "Sūtījums ir sapakots un nodots omnivai uz apstrādi."
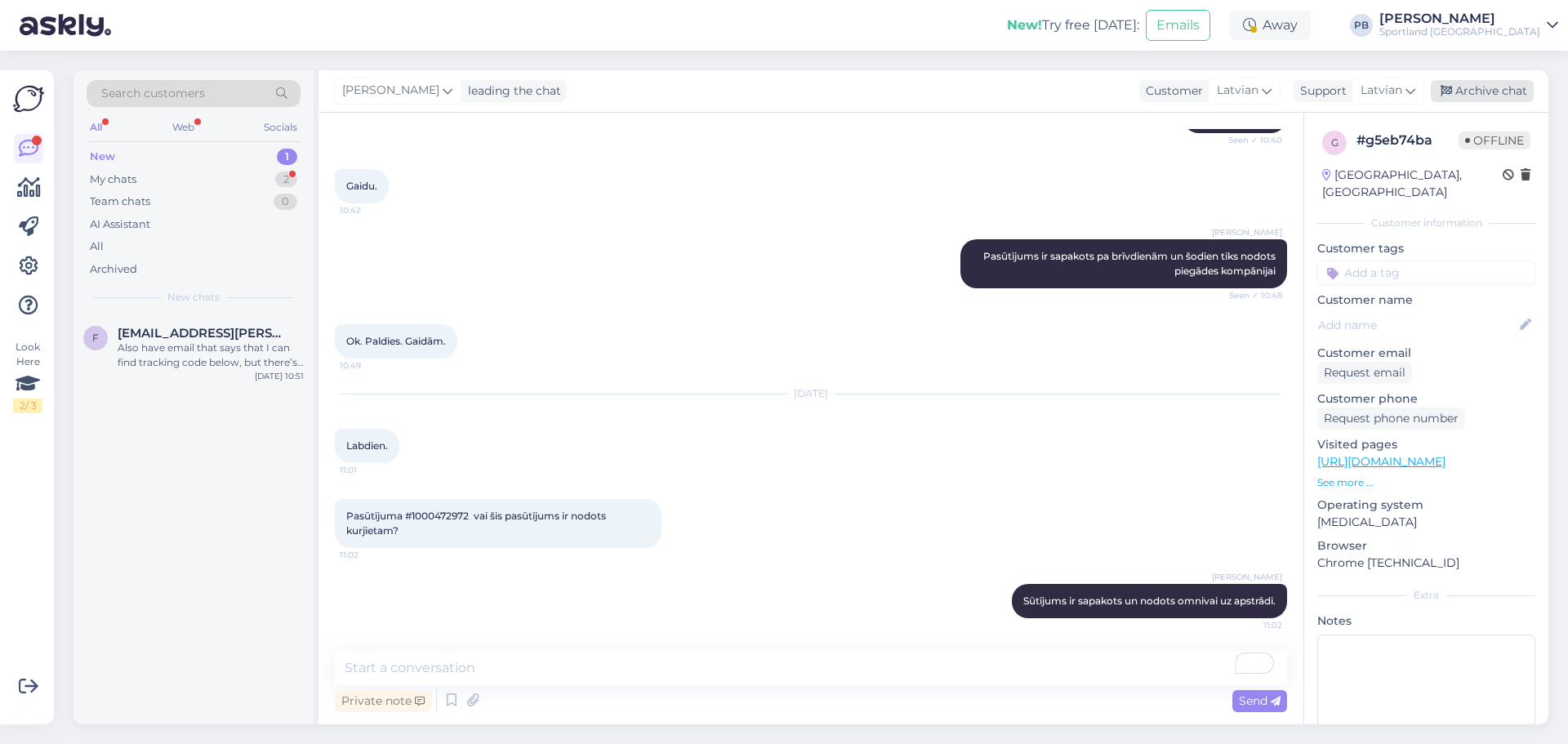
click at [1489, 91] on div "Archive chat" at bounding box center [1483, 91] width 103 height 22
click at [173, 173] on div "My chats 1" at bounding box center [193, 179] width 214 height 23
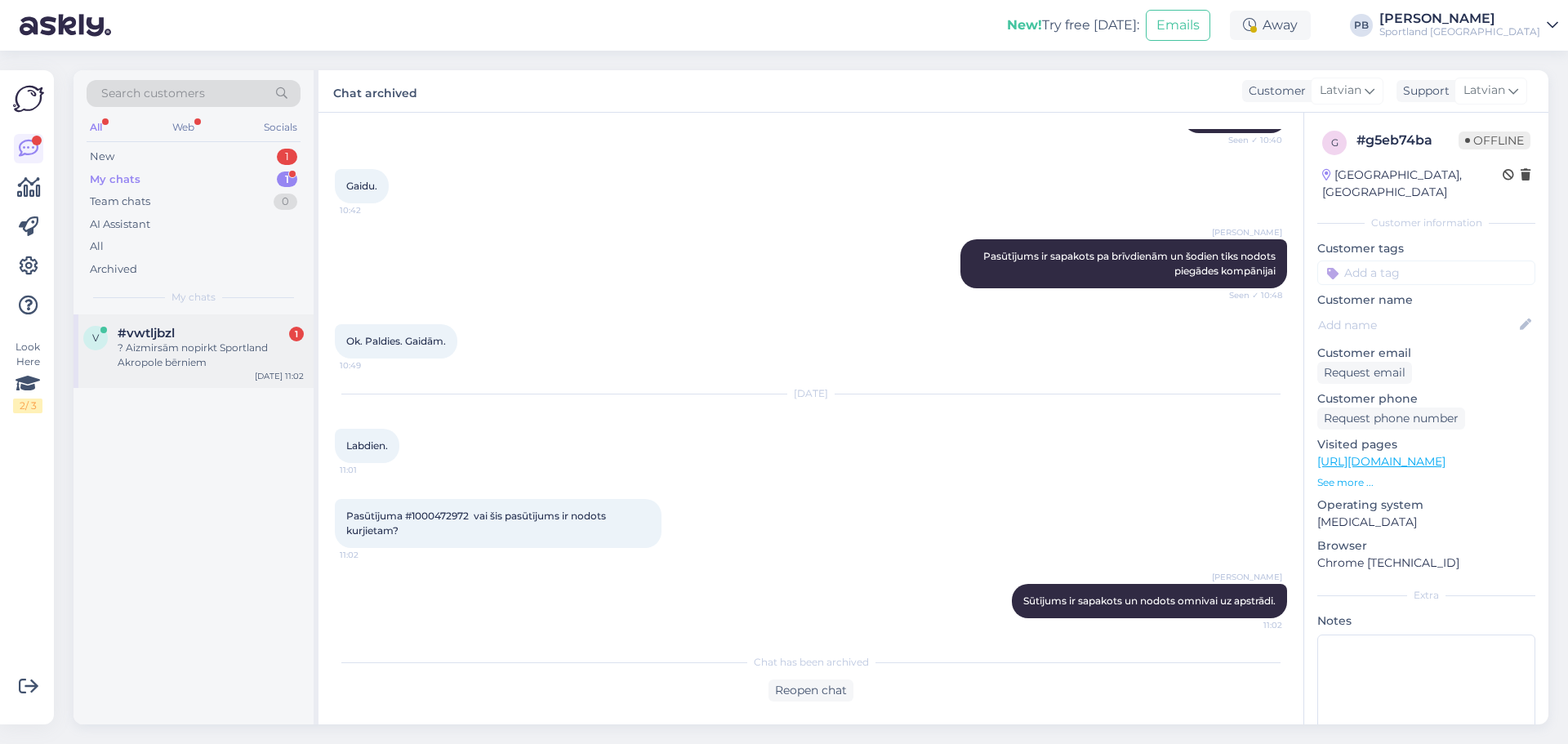
click at [172, 348] on div "? Aizmirsām nopirkt Sportland Akropole bērniem" at bounding box center [211, 356] width 186 height 30
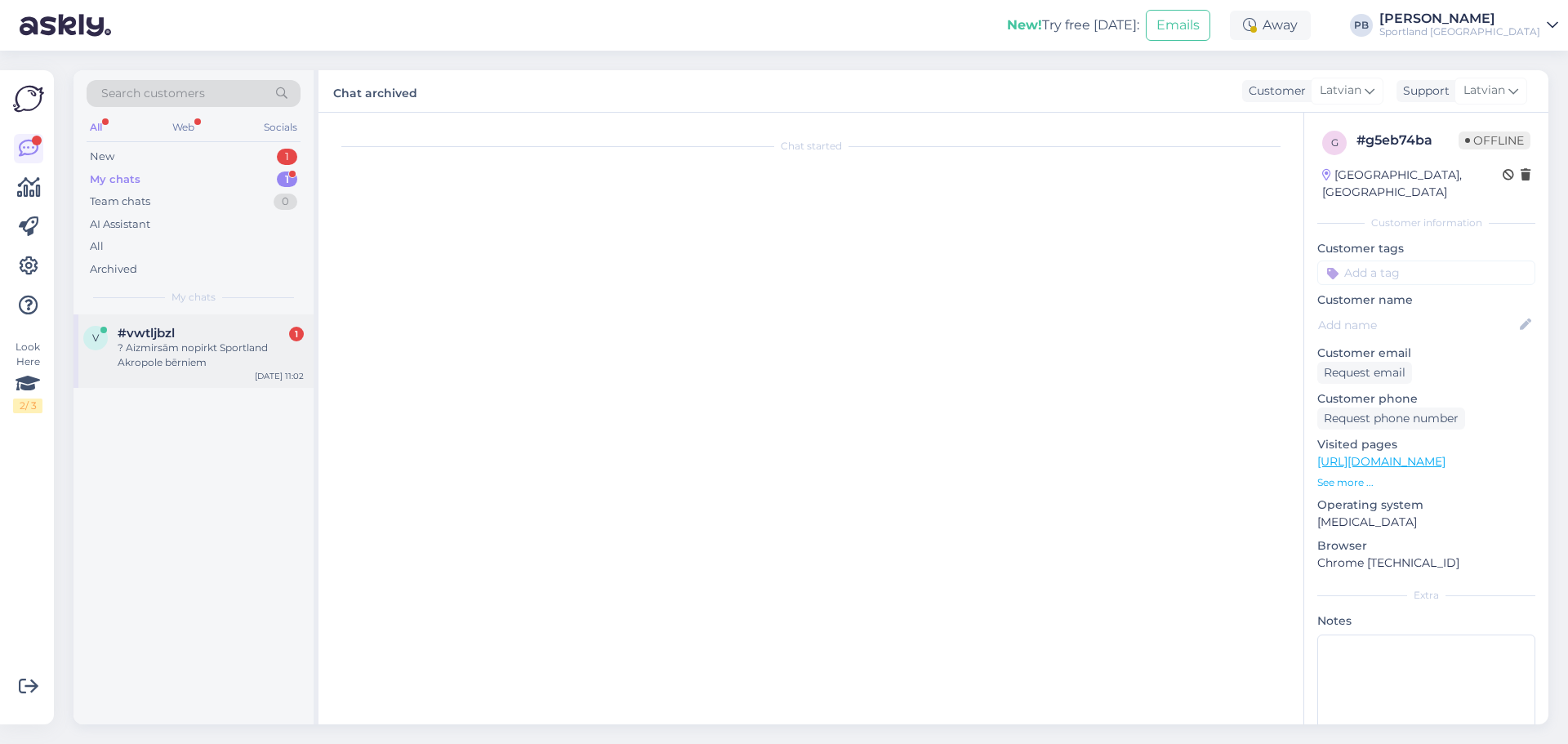
scroll to position [0, 0]
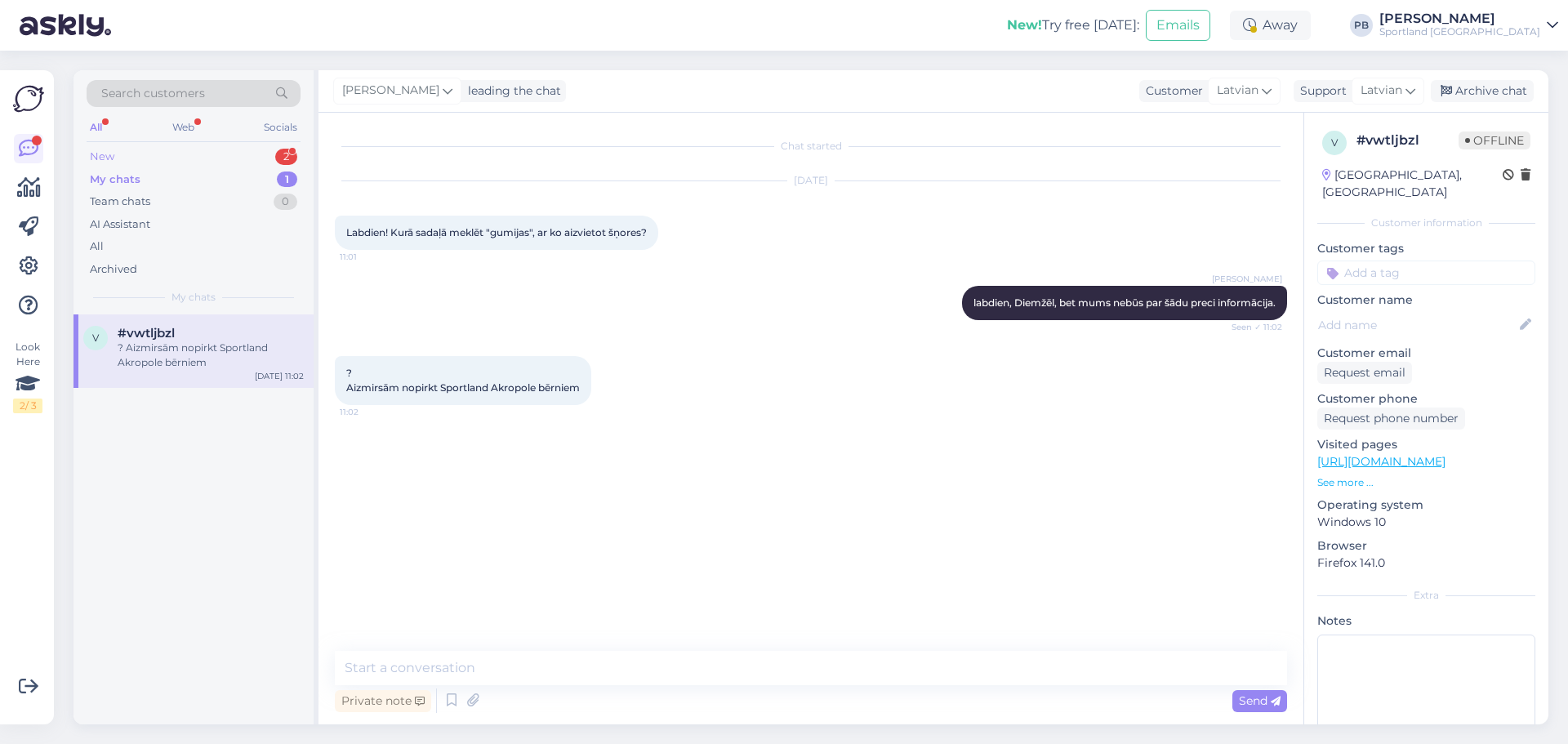
click at [171, 156] on div "New 2" at bounding box center [193, 157] width 214 height 23
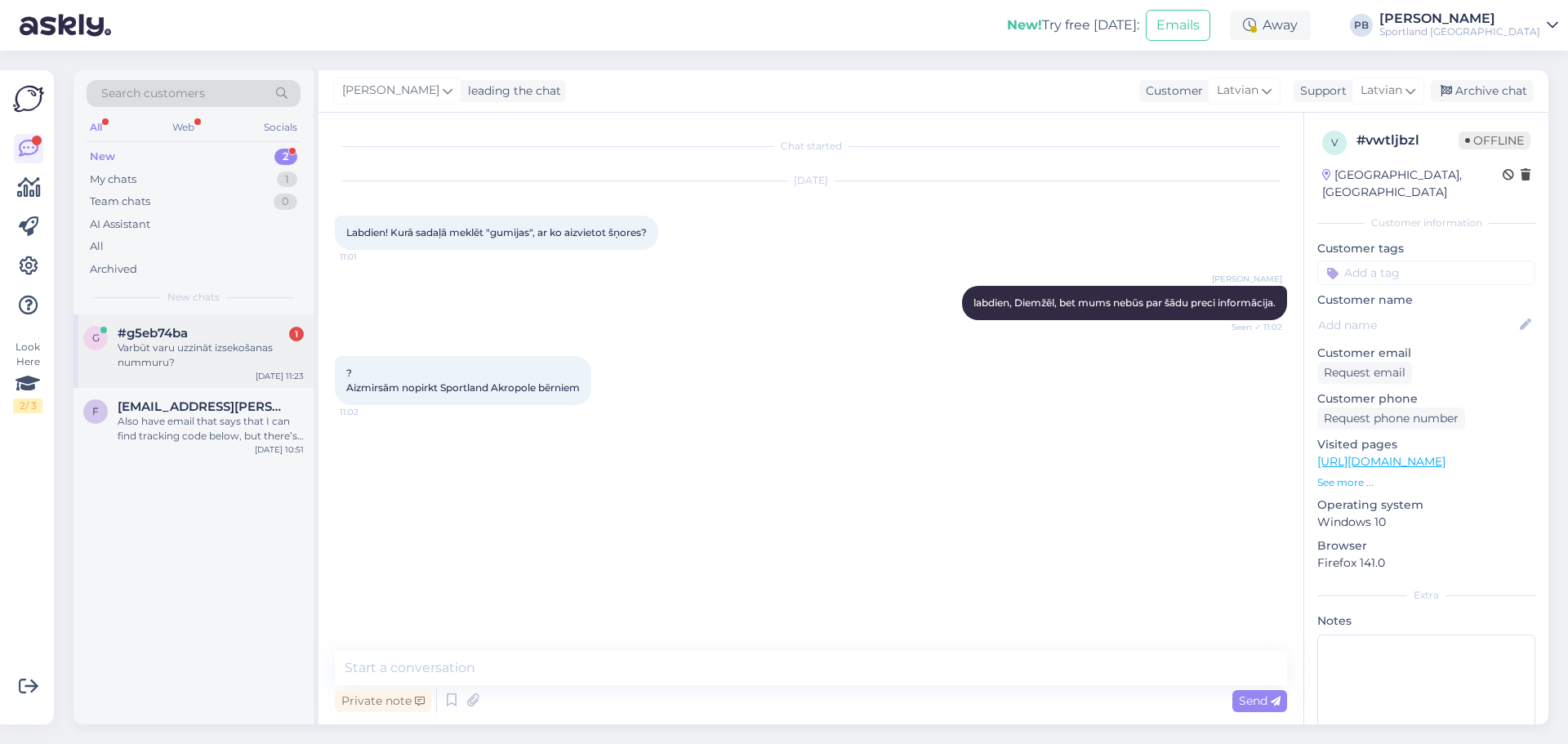
click at [215, 337] on div "#g5eb74ba 1" at bounding box center [211, 333] width 186 height 15
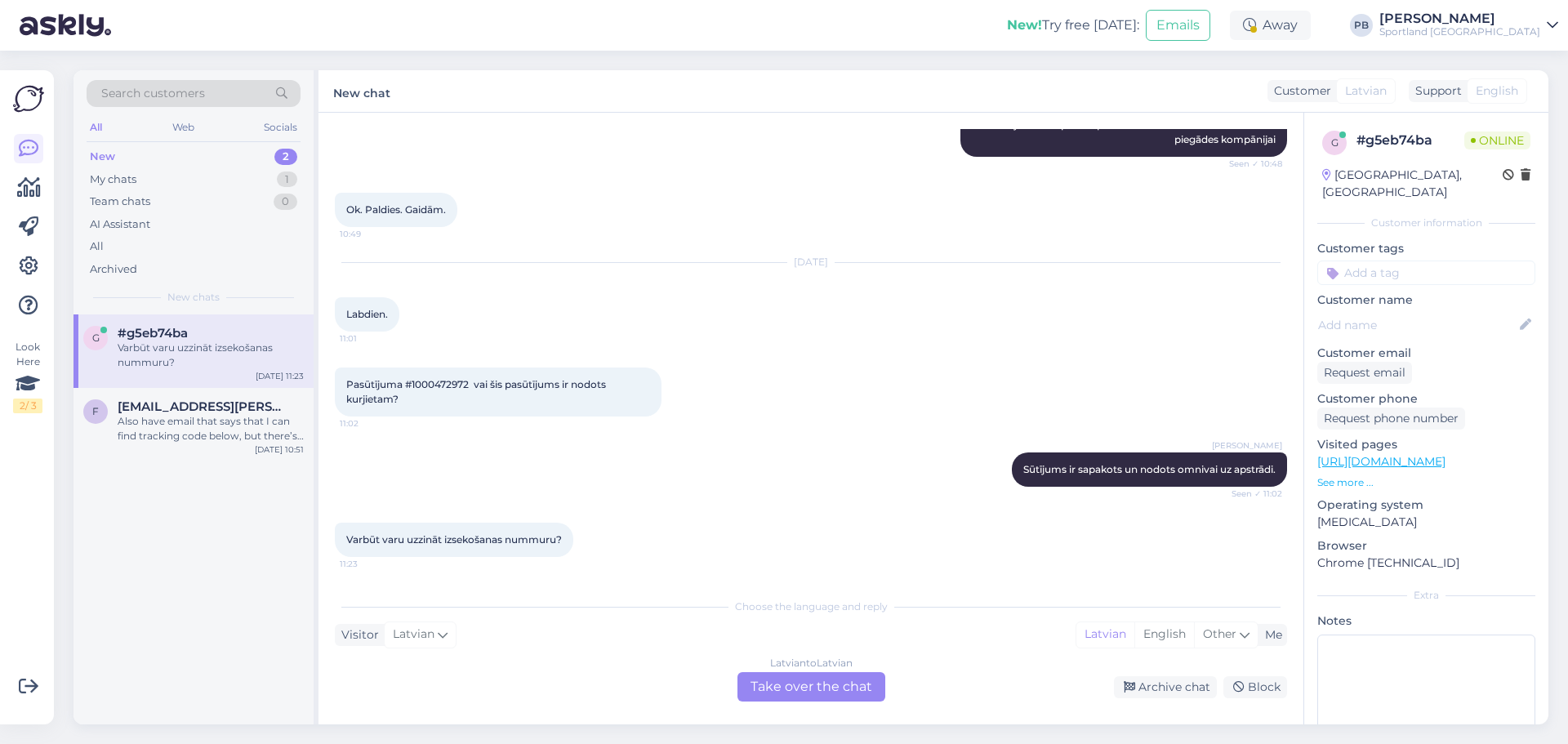
scroll to position [1297, 0]
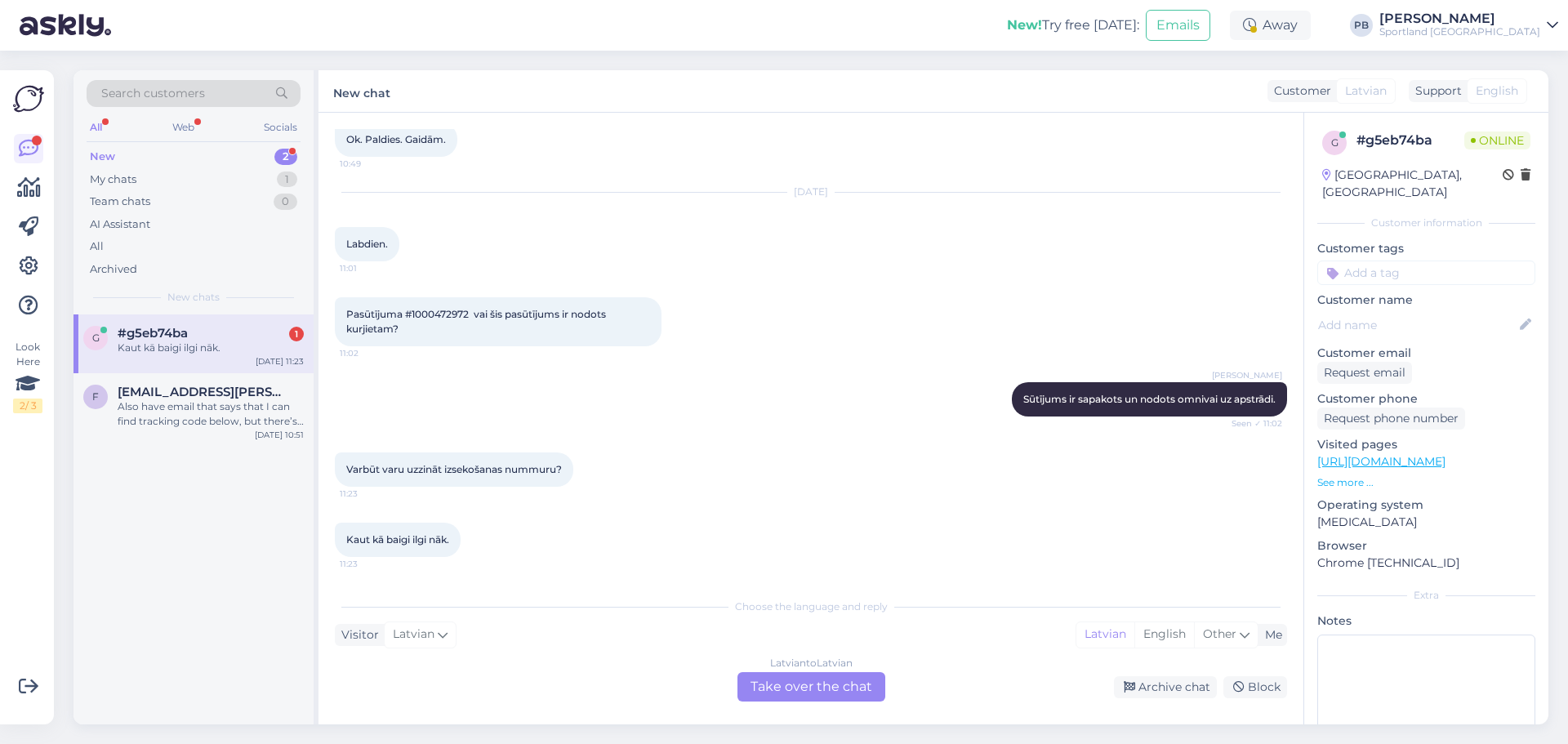
click at [820, 687] on div "Latvian to Latvian Take over the chat" at bounding box center [811, 687] width 148 height 30
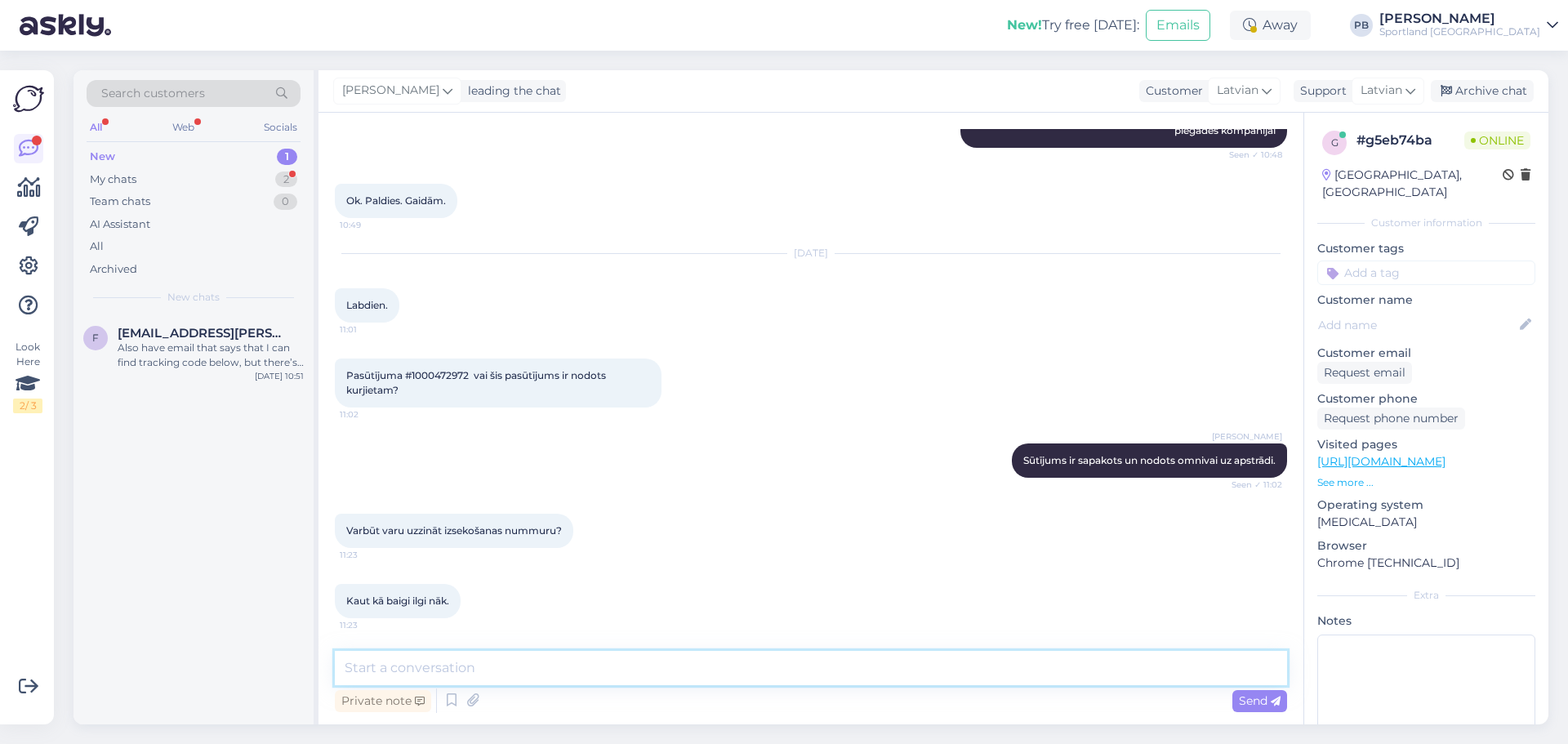
click at [475, 657] on textarea at bounding box center [811, 668] width 952 height 35
click at [469, 676] on textarea "To enrich screen reader interactions, please activate Accessibility in Grammarl…" at bounding box center [811, 668] width 952 height 35
type textarea "Pasūtījums ir veikts piektdienā. Pasūtījuma apstrāde tiek veikta nākamjā darbā …"
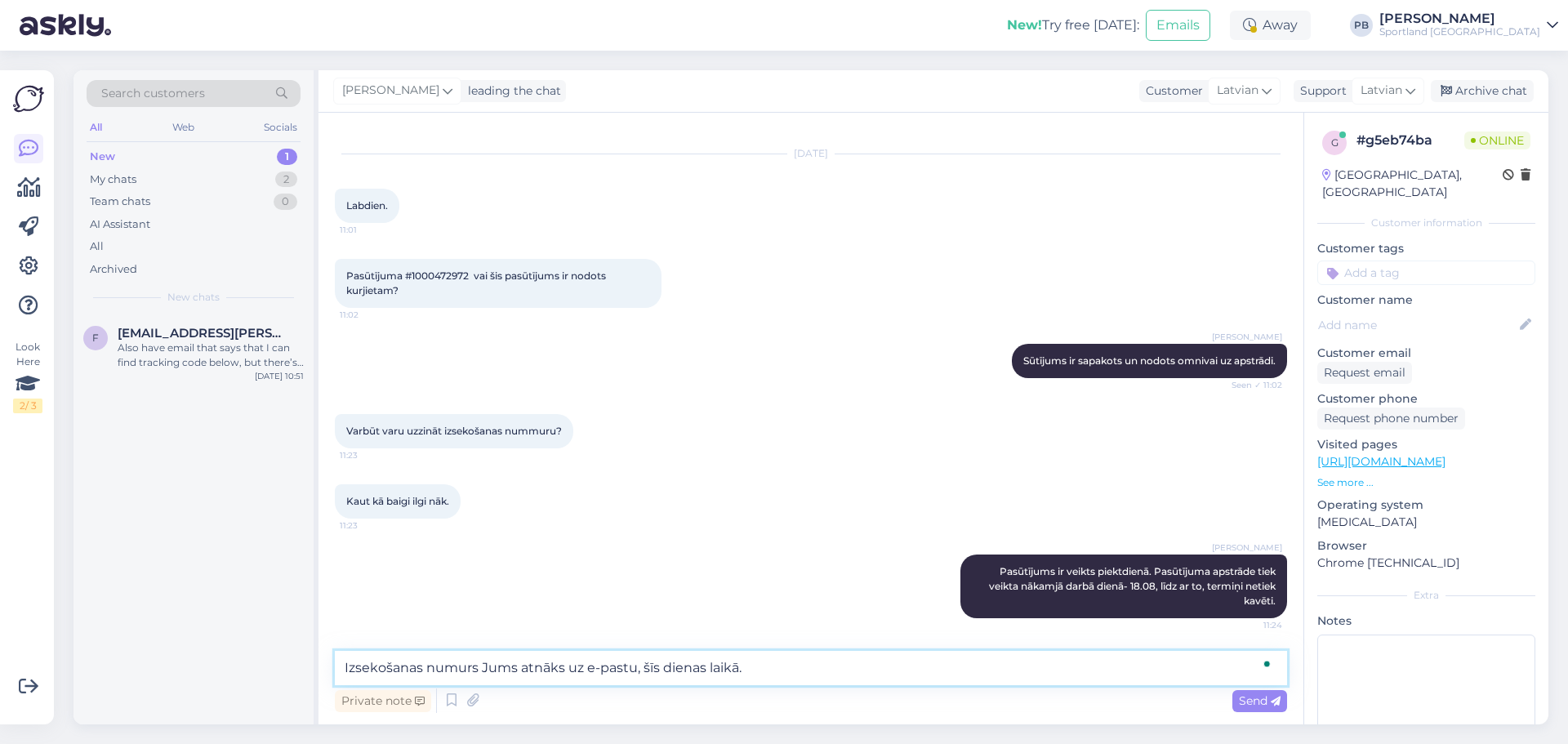
type textarea "Izsekošanas numurs Jums atnāks uz e-pastu, šīs dienas laikā."
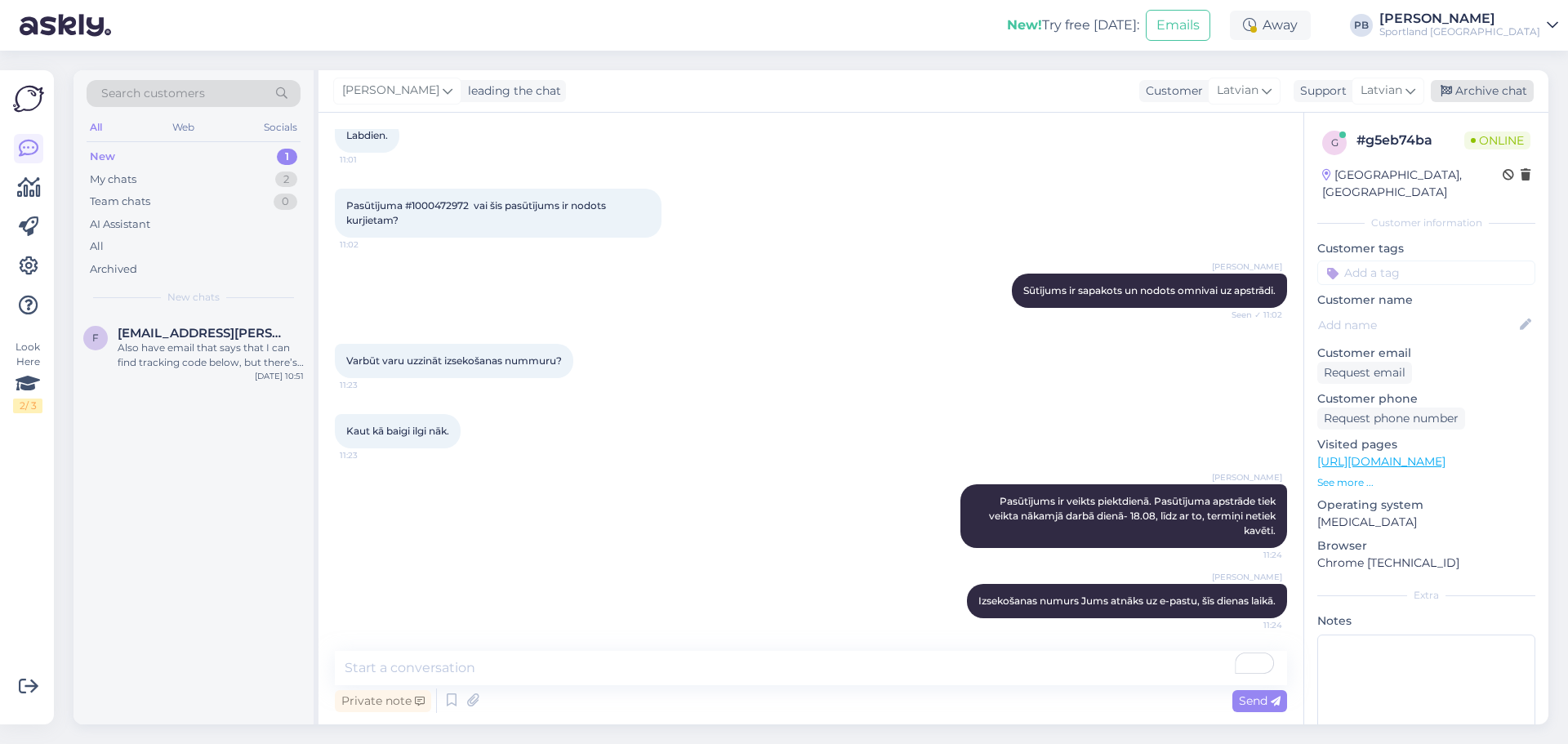
click at [1457, 87] on div "Archive chat" at bounding box center [1483, 91] width 103 height 22
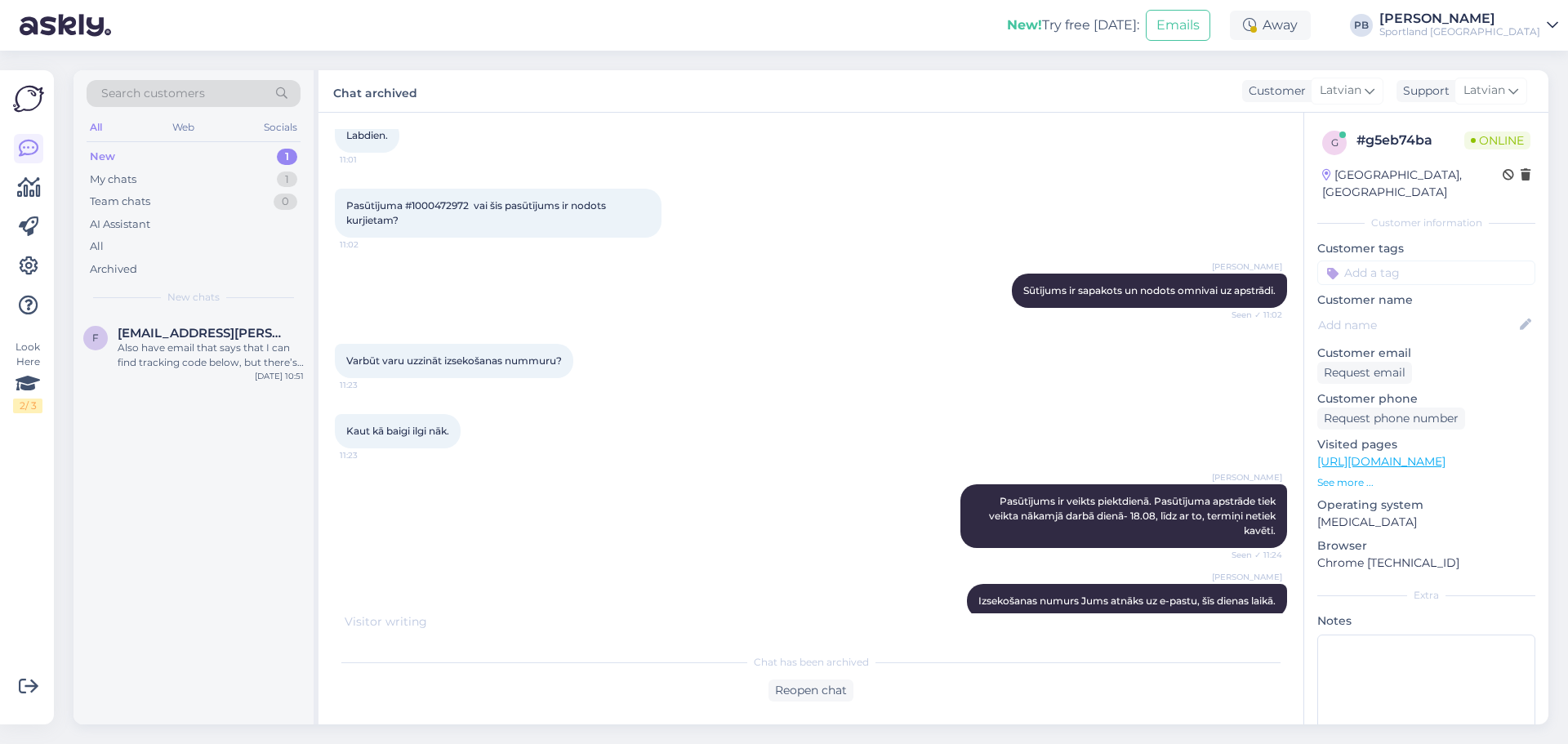
scroll to position [1481, 0]
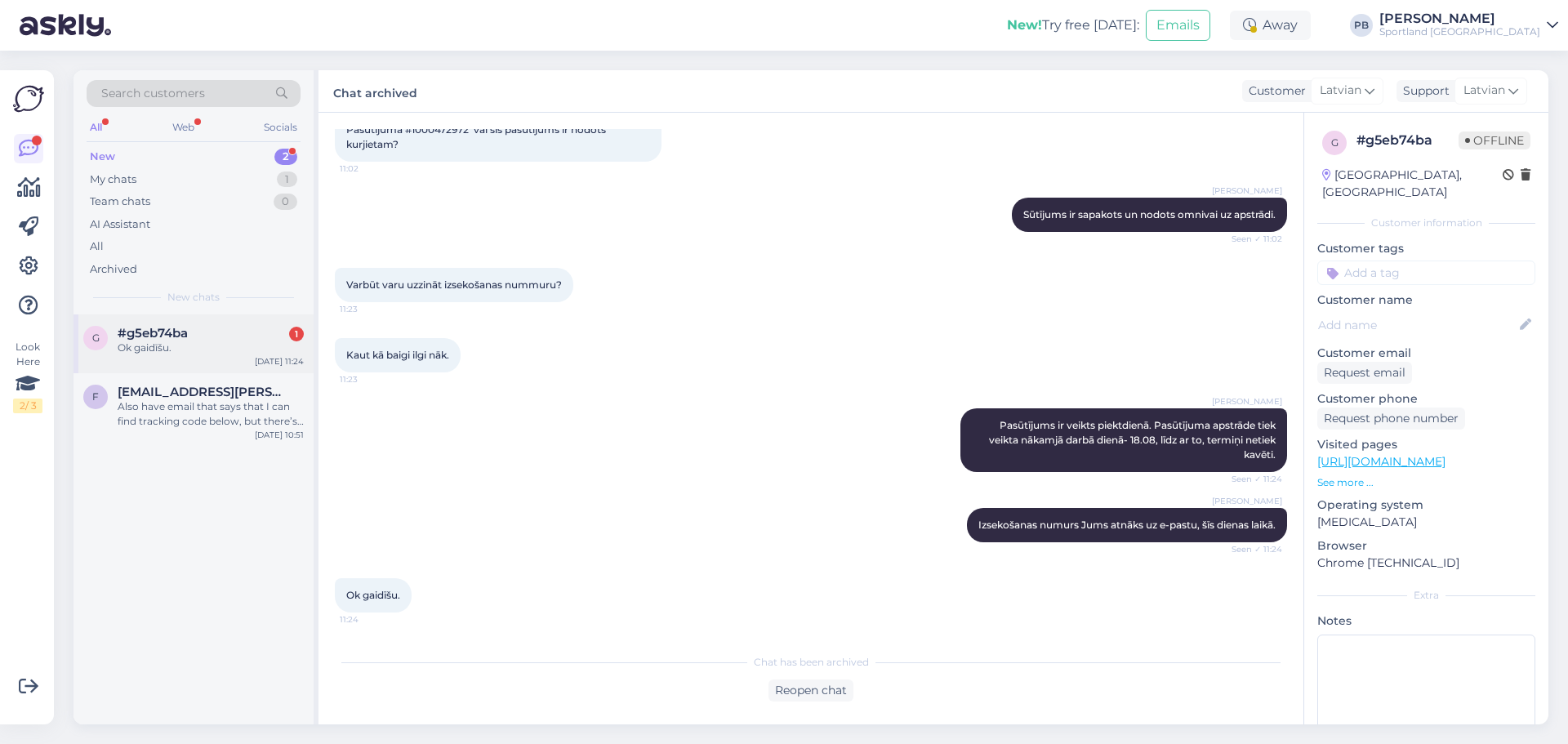
click at [219, 338] on div "#g5eb74ba 1" at bounding box center [211, 333] width 186 height 15
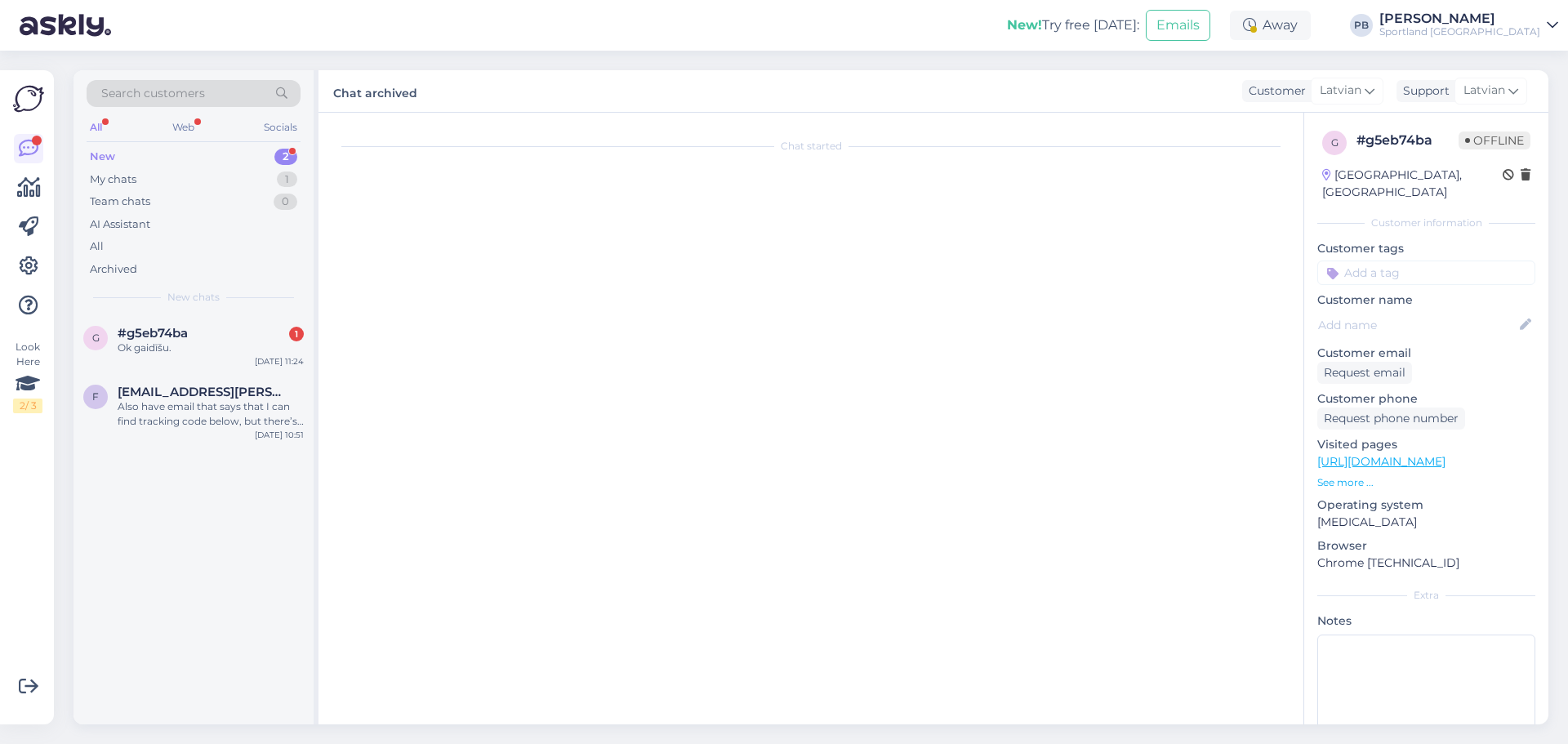
scroll to position [1537, 0]
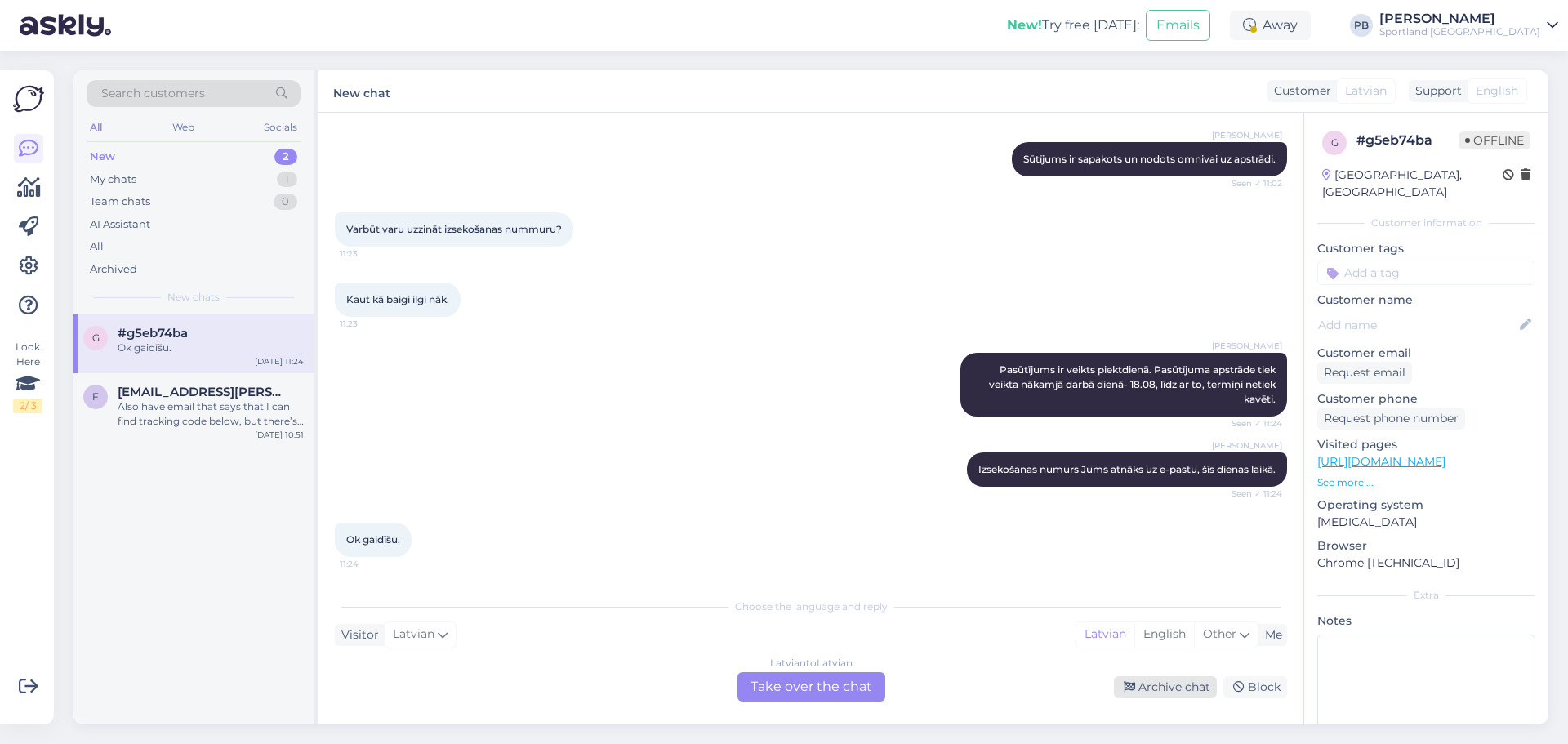
click at [1164, 680] on div "Archive chat" at bounding box center [1166, 687] width 103 height 22
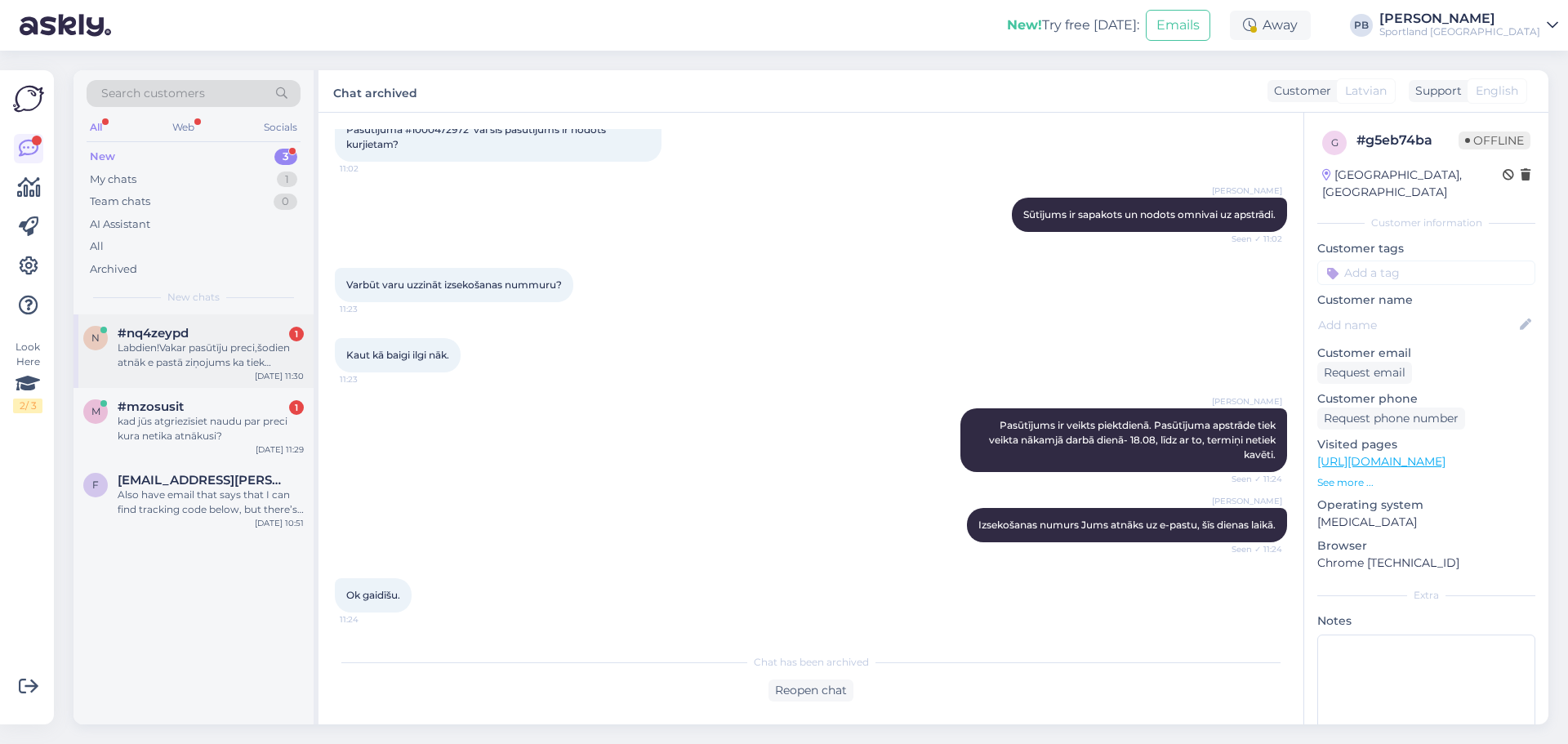
click at [194, 340] on div "#nq4zeypd 1" at bounding box center [211, 333] width 186 height 15
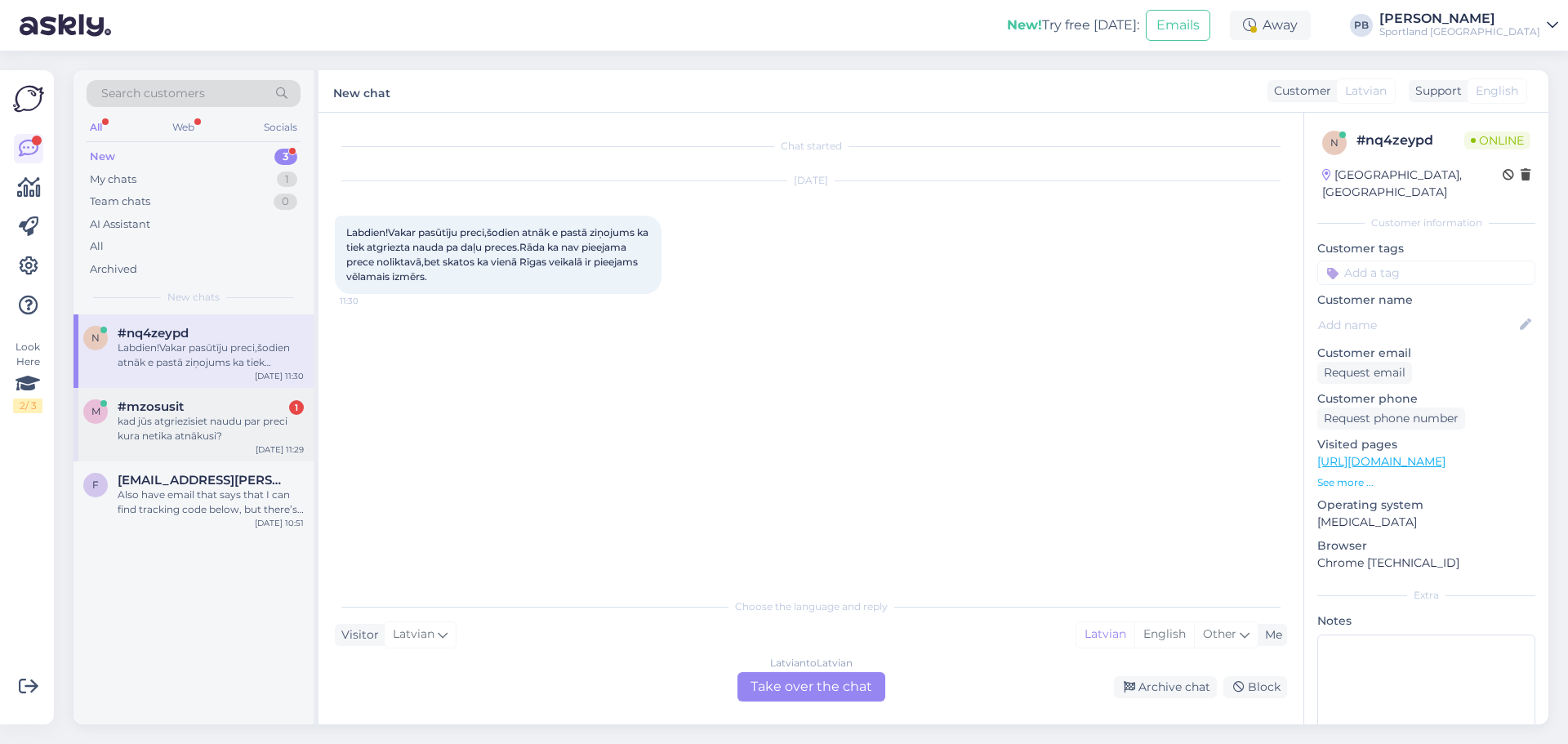
click at [200, 426] on div "kad jūs atgriezīsiet naudu par preci kura netika atnākusi?" at bounding box center [211, 429] width 186 height 30
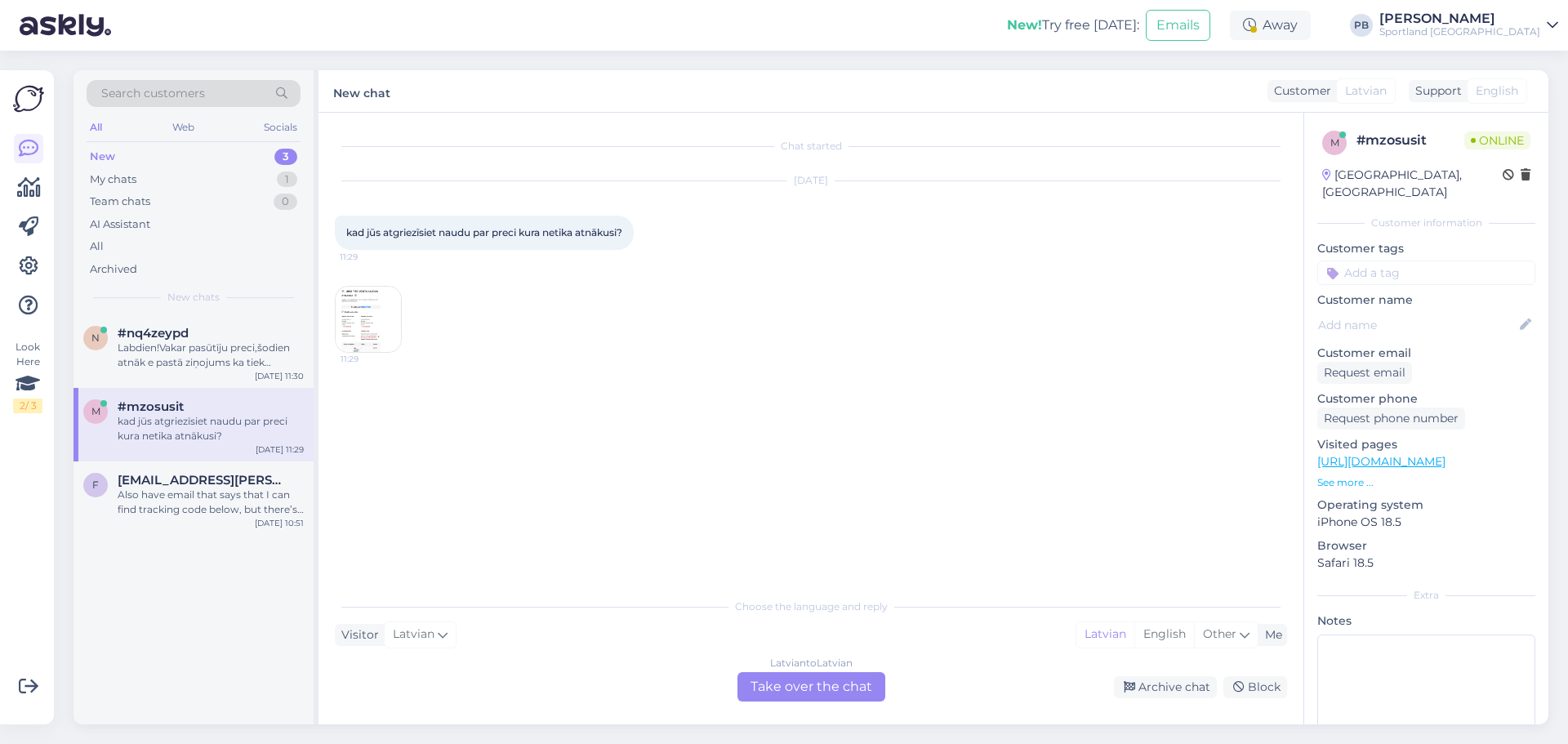
click at [821, 684] on div "Latvian to Latvian Take over the chat" at bounding box center [811, 687] width 148 height 30
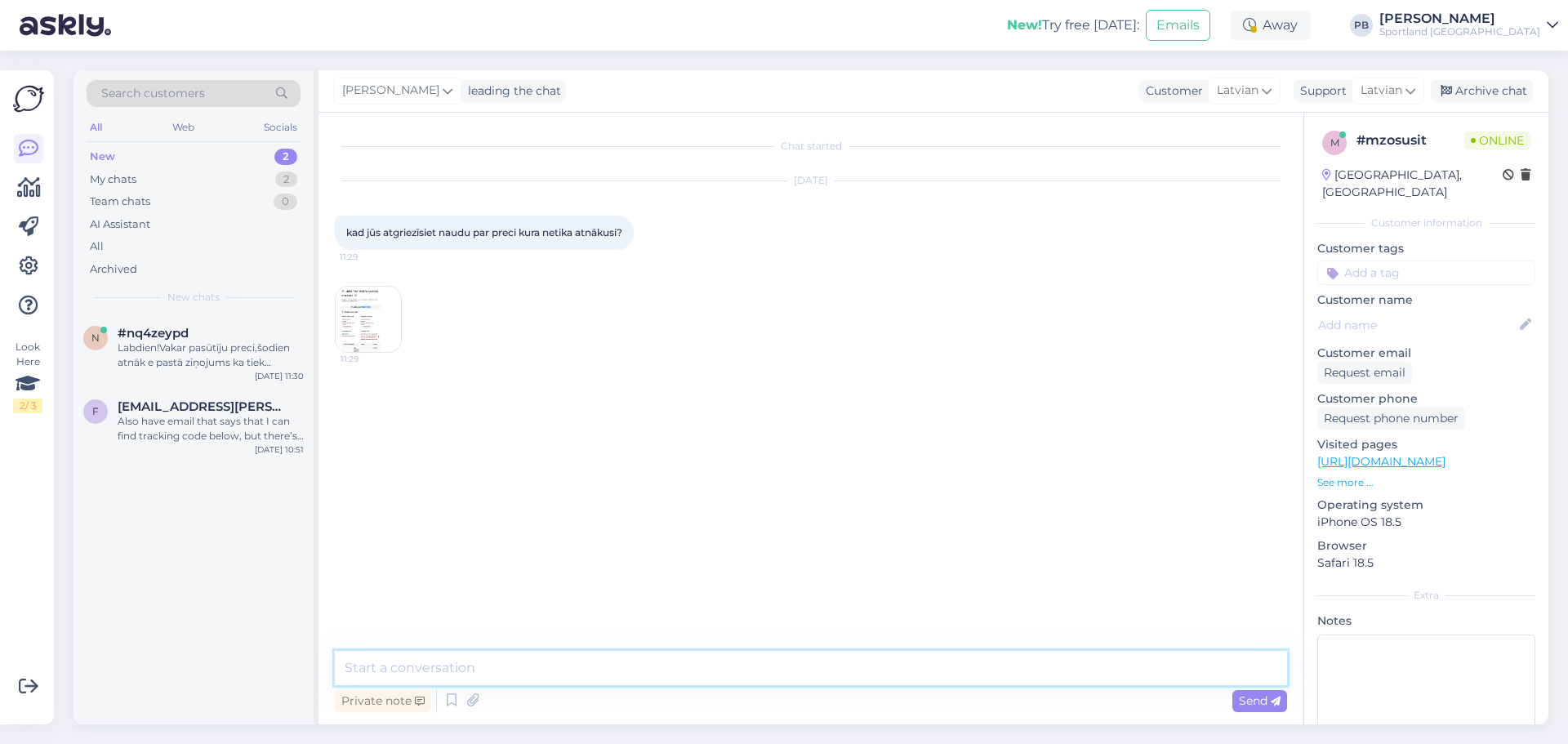
click at [614, 669] on textarea at bounding box center [811, 668] width 952 height 35
type textarea "Labdien."
click at [374, 317] on img at bounding box center [369, 319] width 65 height 65
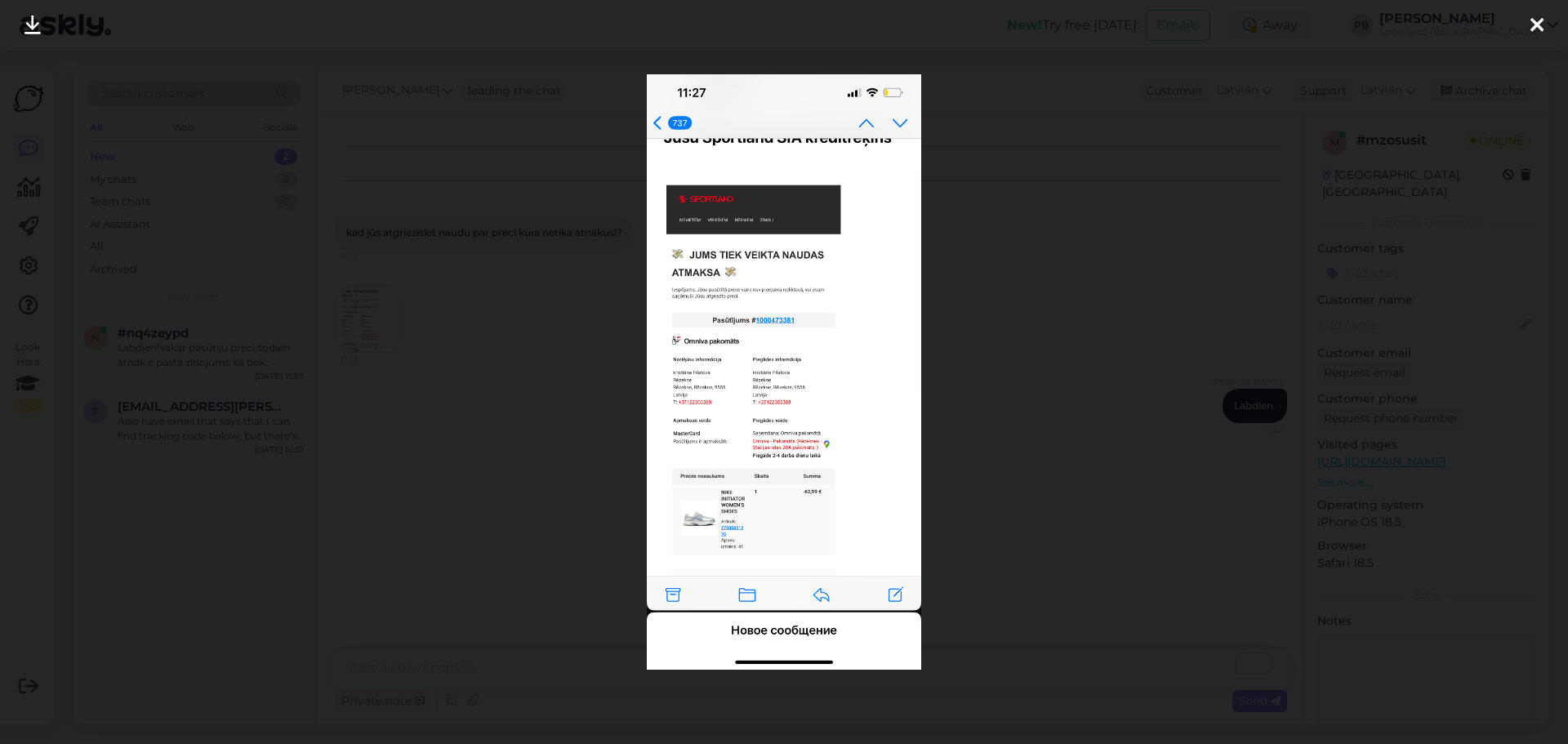
click at [1069, 297] on div at bounding box center [784, 372] width 1568 height 744
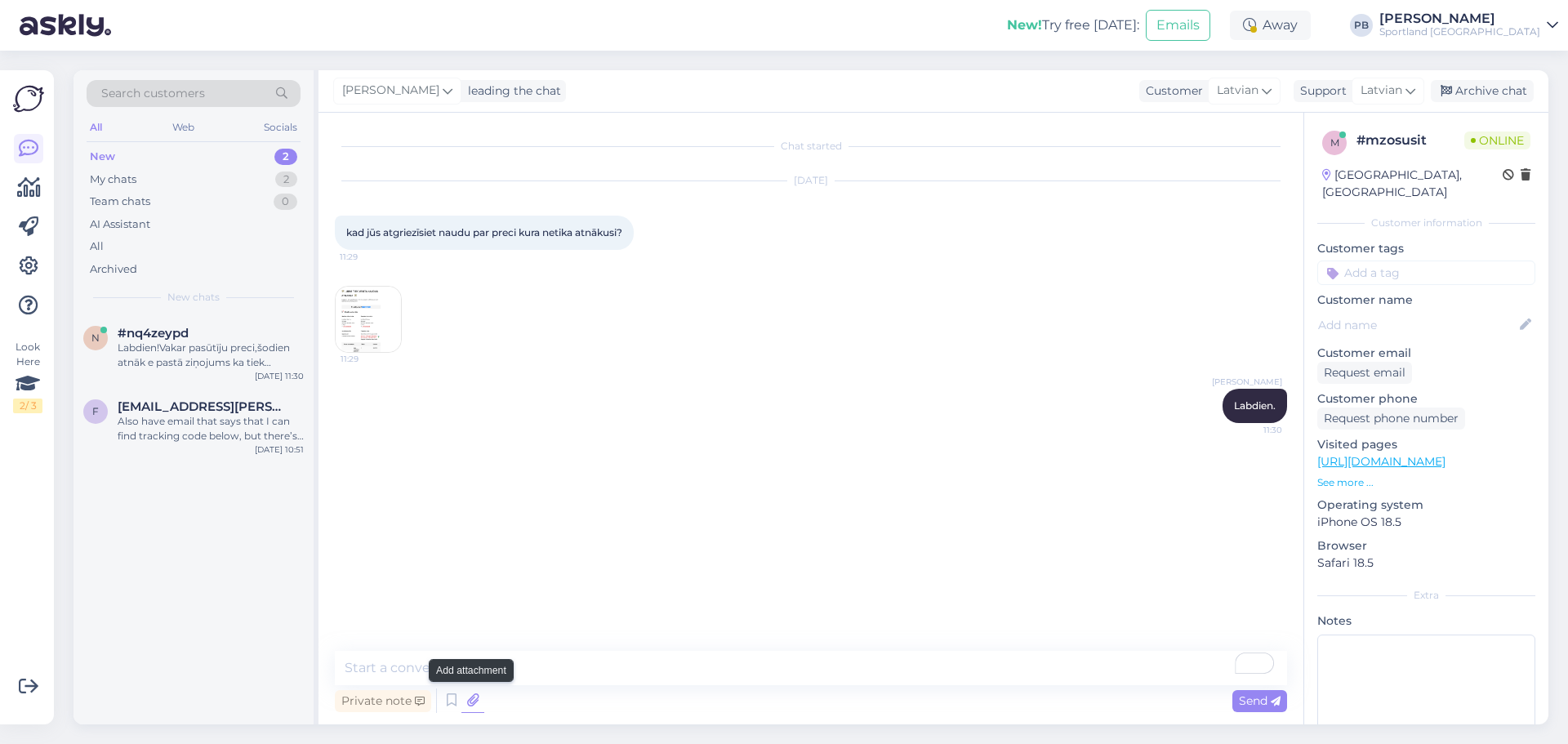
click at [477, 692] on icon at bounding box center [473, 700] width 23 height 25
click at [563, 669] on textarea "To enrich screen reader interactions, please activate Accessibility in Grammarl…" at bounding box center [811, 668] width 952 height 35
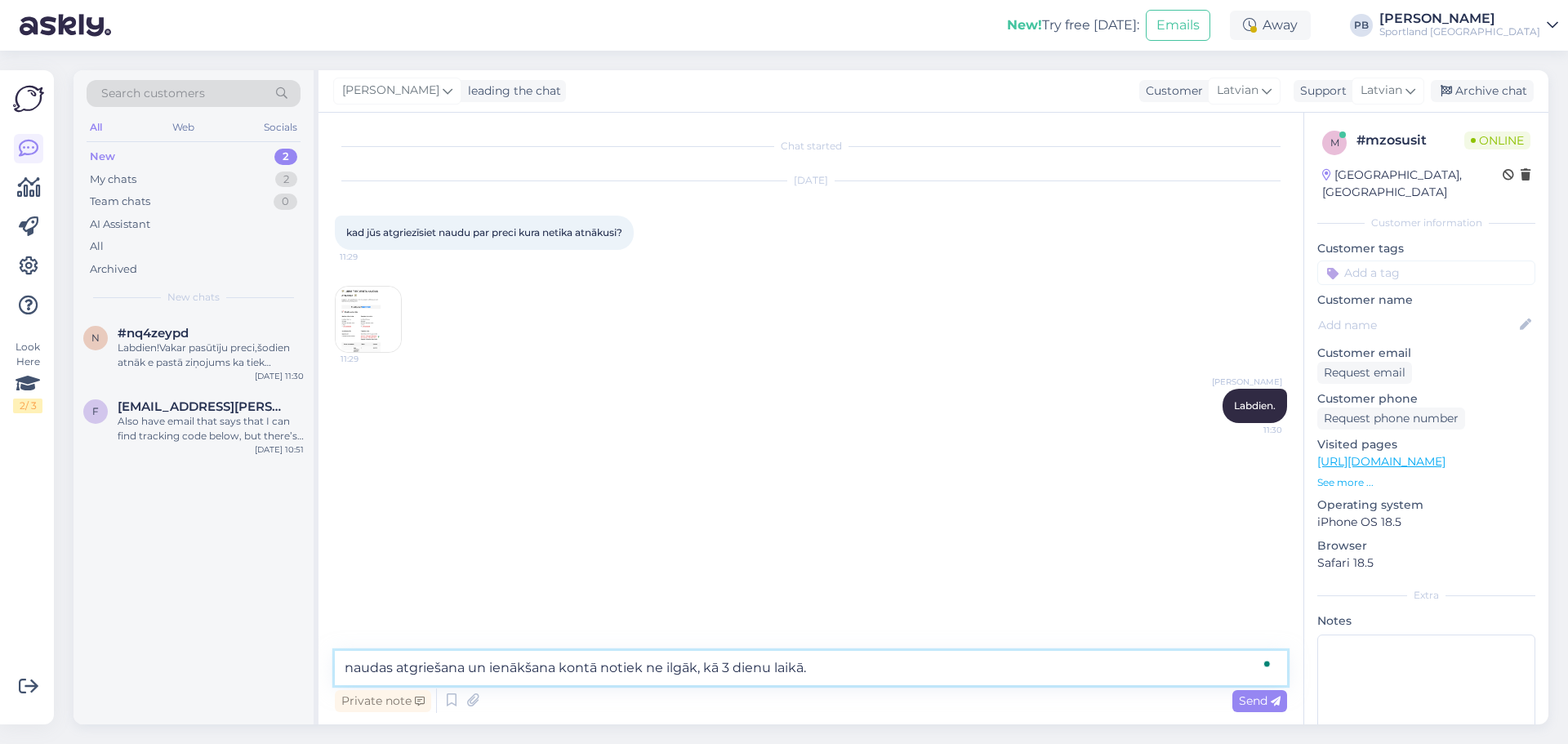
type textarea "naudas atgriešana un ienākšana kontā notiek ne ilgāk, kā 3 dienu laikā."
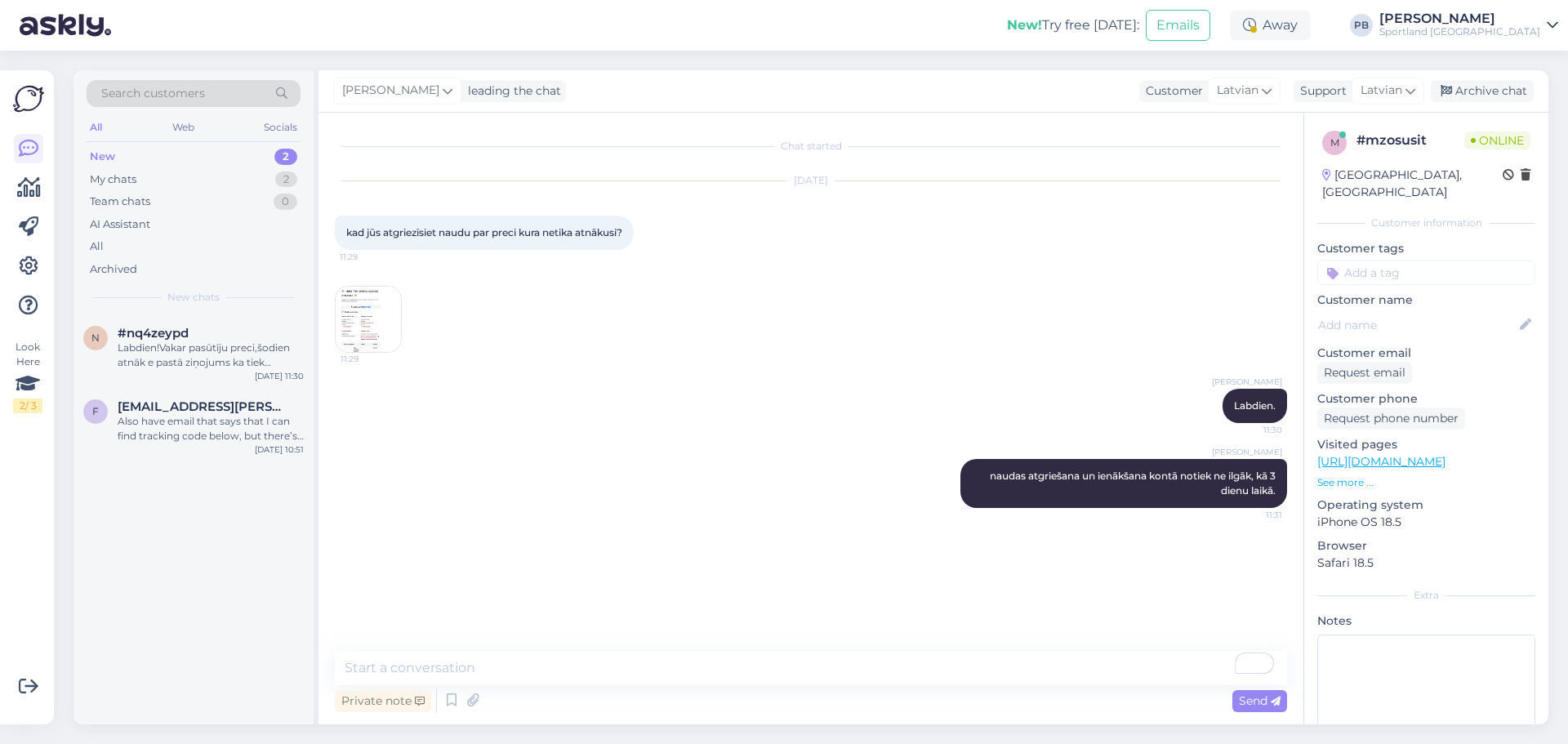
drag, startPoint x: 1497, startPoint y: 92, endPoint x: 883, endPoint y: 246, distance: 633.0
click at [1497, 92] on div "Archive chat" at bounding box center [1483, 91] width 103 height 22
click at [198, 351] on div "Labdien!Vakar pasūtīju preci,šodien atnāk e pastā ziņojums ka tiek atgriezta na…" at bounding box center [211, 356] width 186 height 30
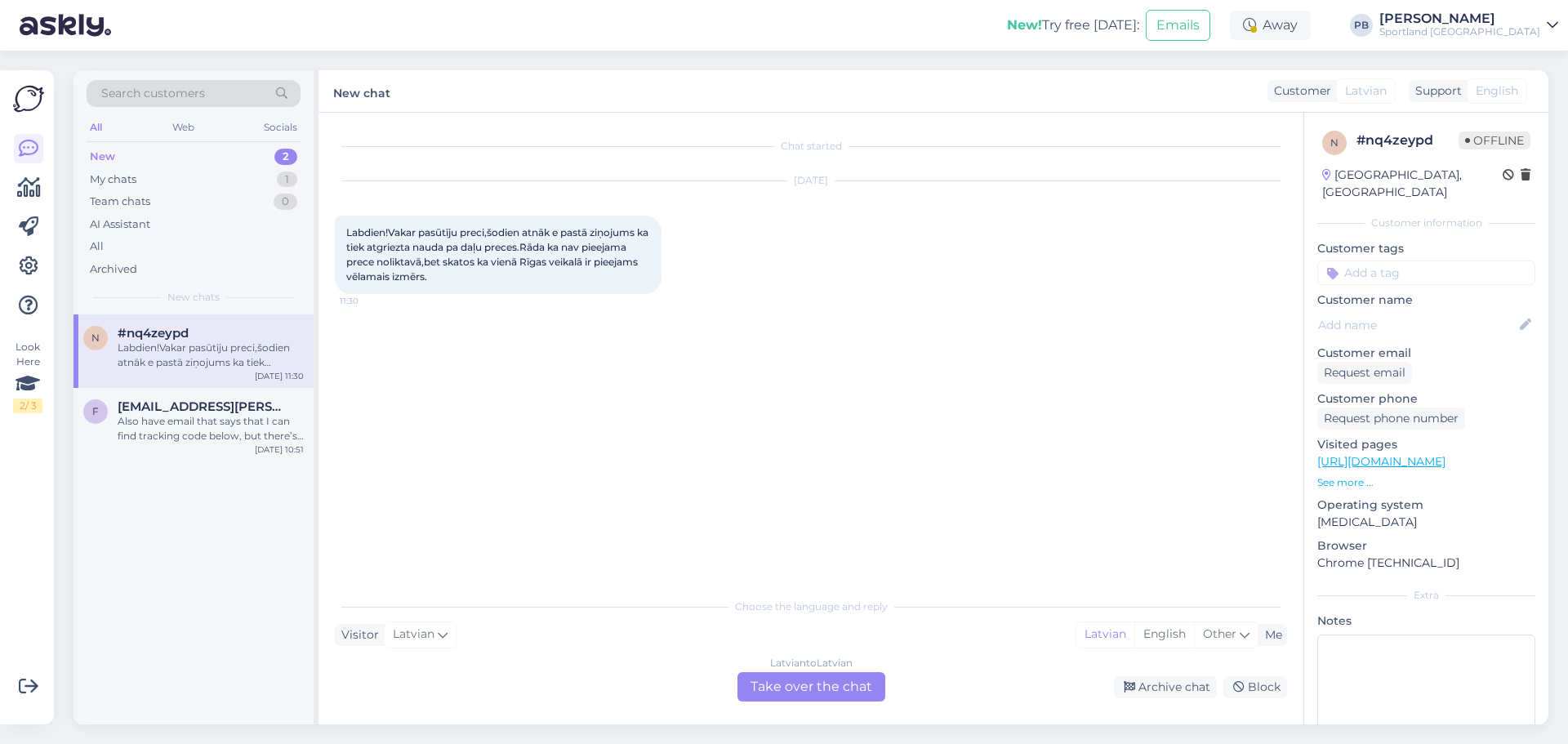
click at [829, 690] on div "Latvian to Latvian Take over the chat" at bounding box center [811, 687] width 148 height 30
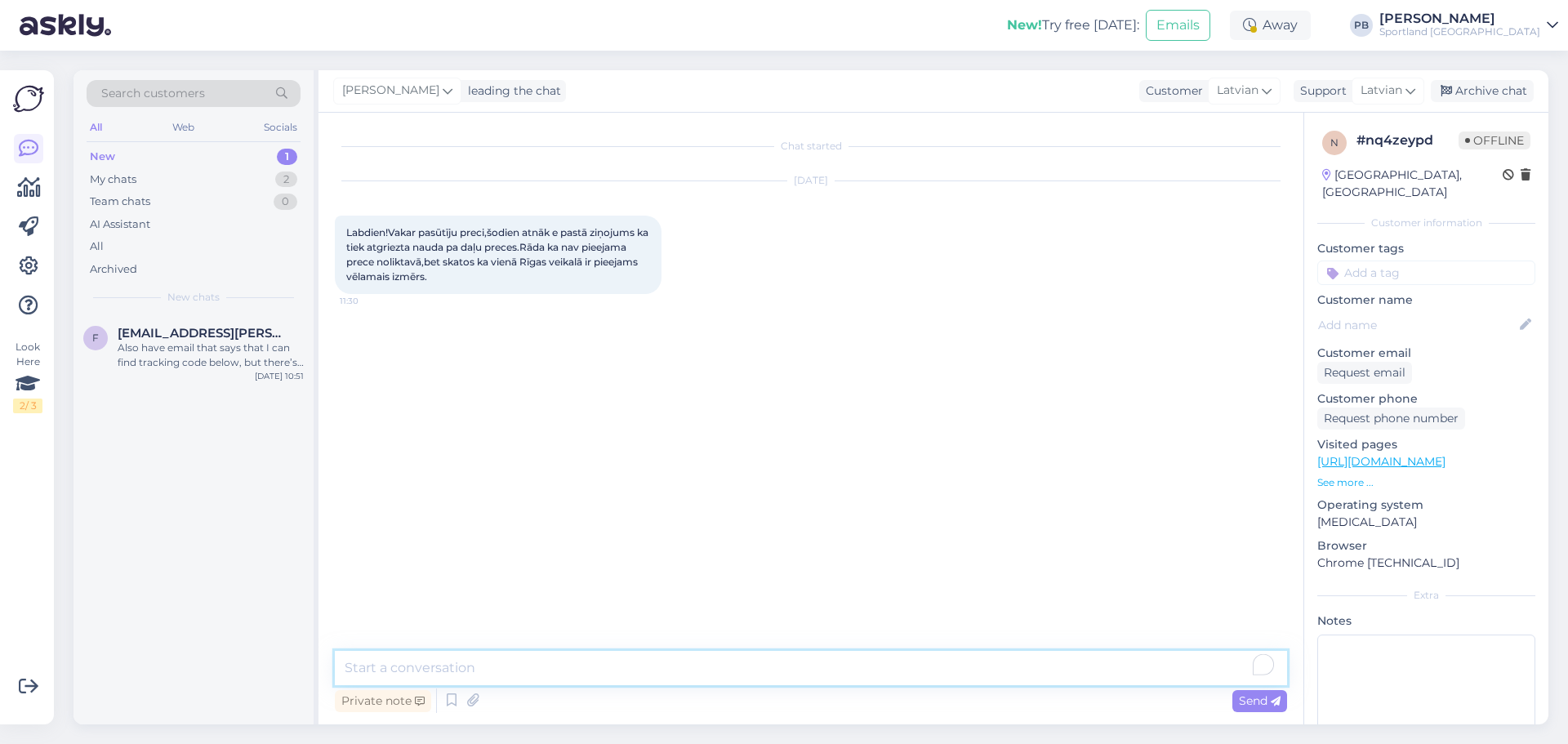
click at [560, 662] on textarea "To enrich screen reader interactions, please activate Accessibility in Grammarl…" at bounding box center [811, 668] width 952 height 35
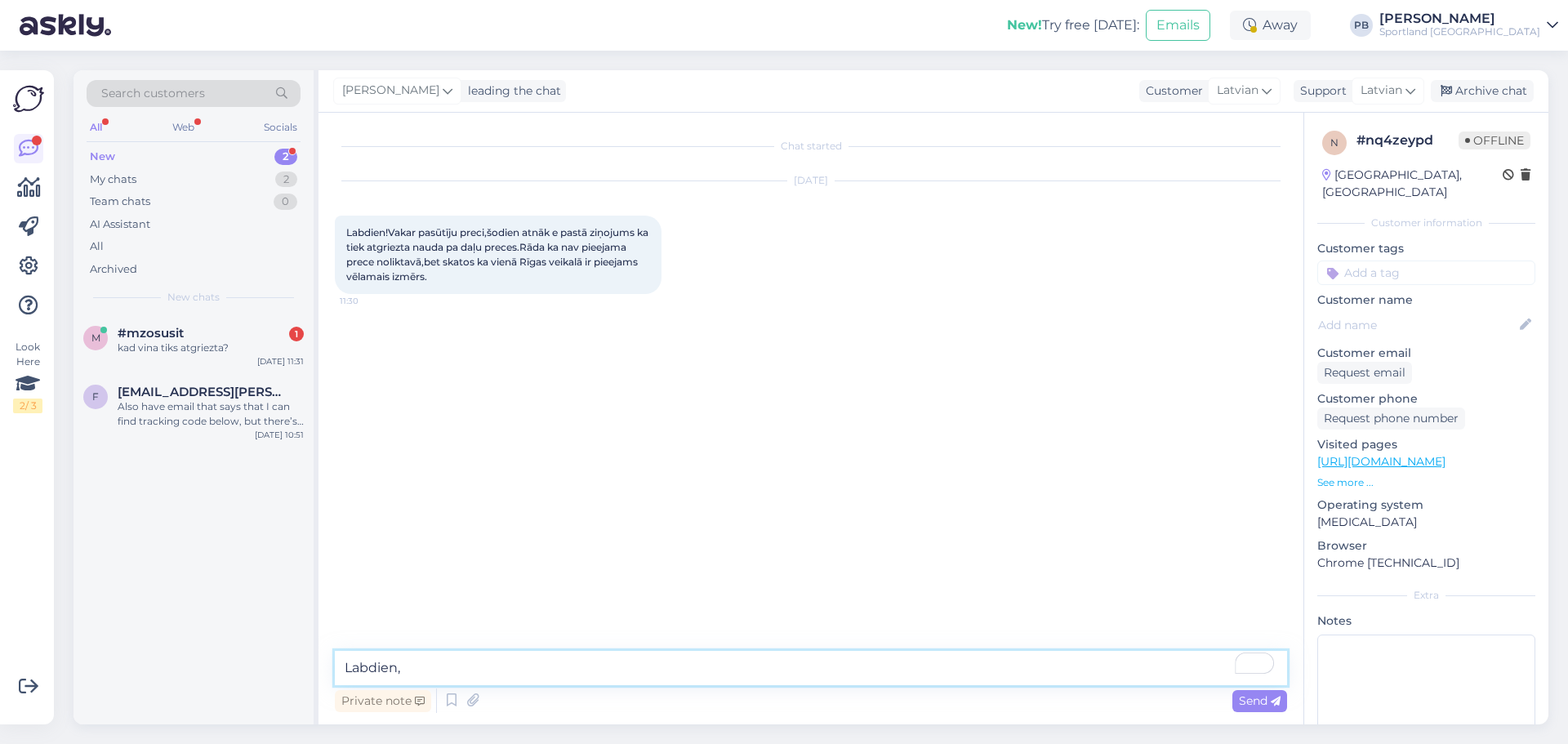
type textarea "Labdien,"
click at [213, 344] on div "kad vina tiks atgriezta?" at bounding box center [211, 348] width 186 height 15
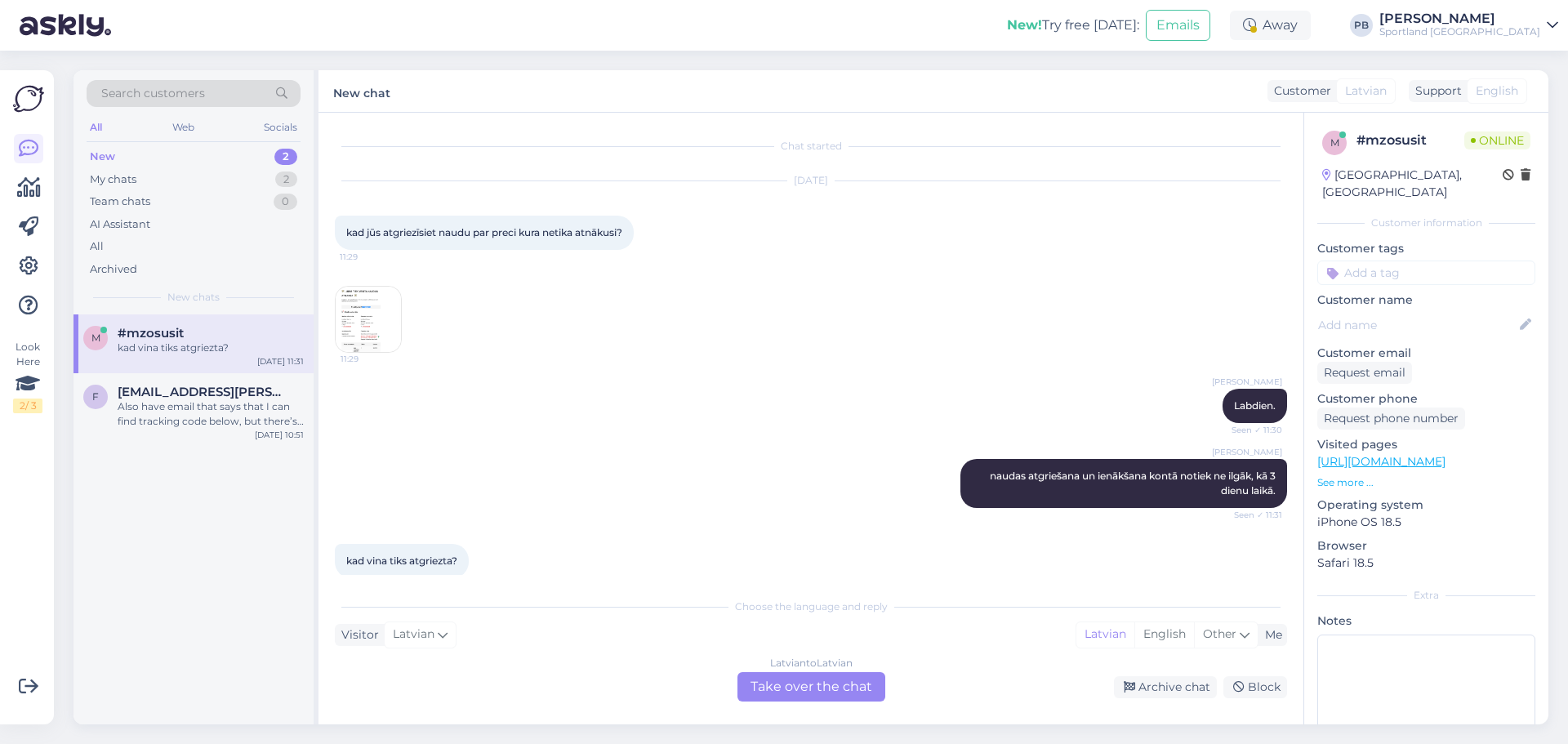
scroll to position [21, 0]
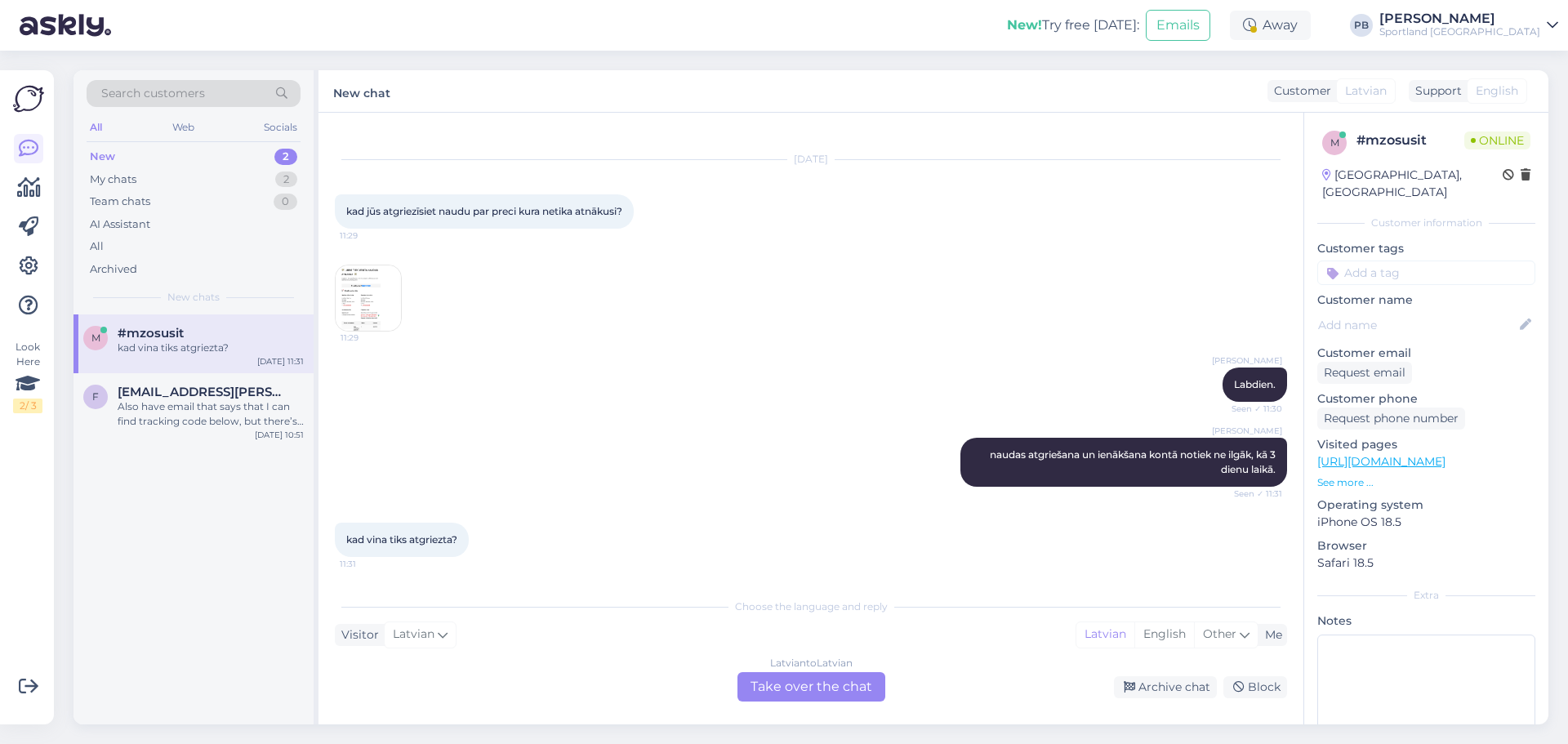
click at [370, 299] on img at bounding box center [369, 298] width 65 height 65
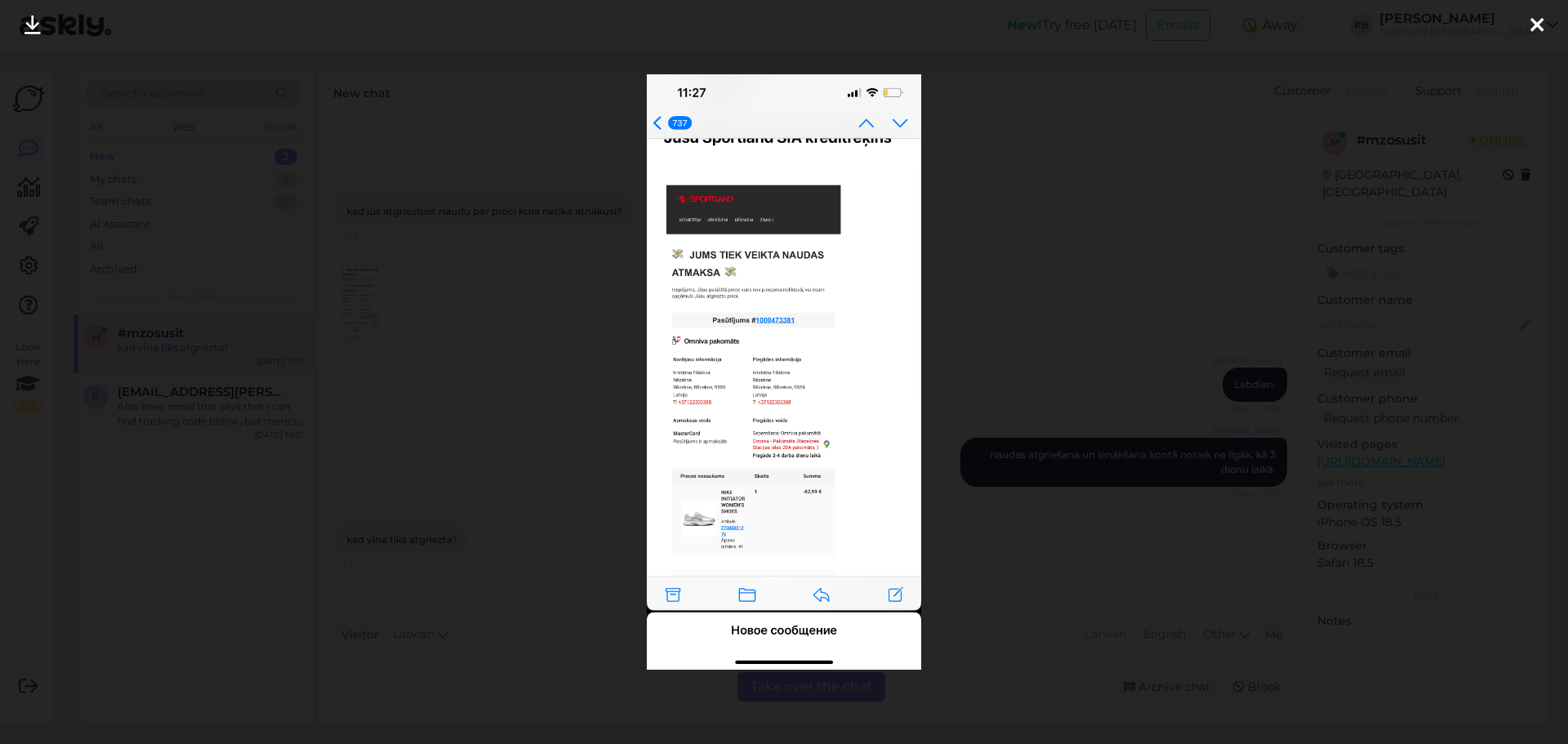
click at [1168, 303] on div at bounding box center [784, 372] width 1568 height 744
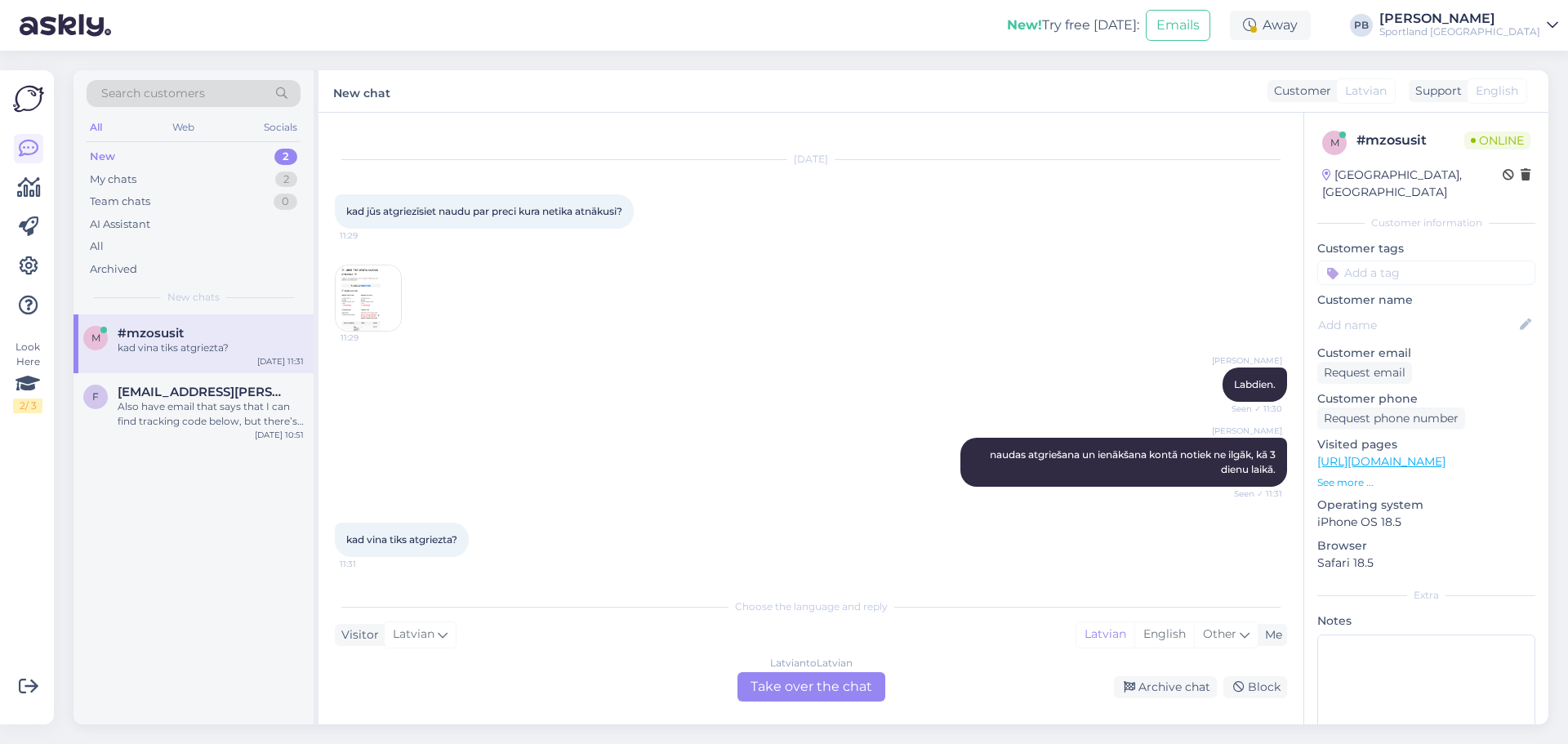
click at [765, 687] on div "Latvian to Latvian Take over the chat" at bounding box center [811, 687] width 148 height 30
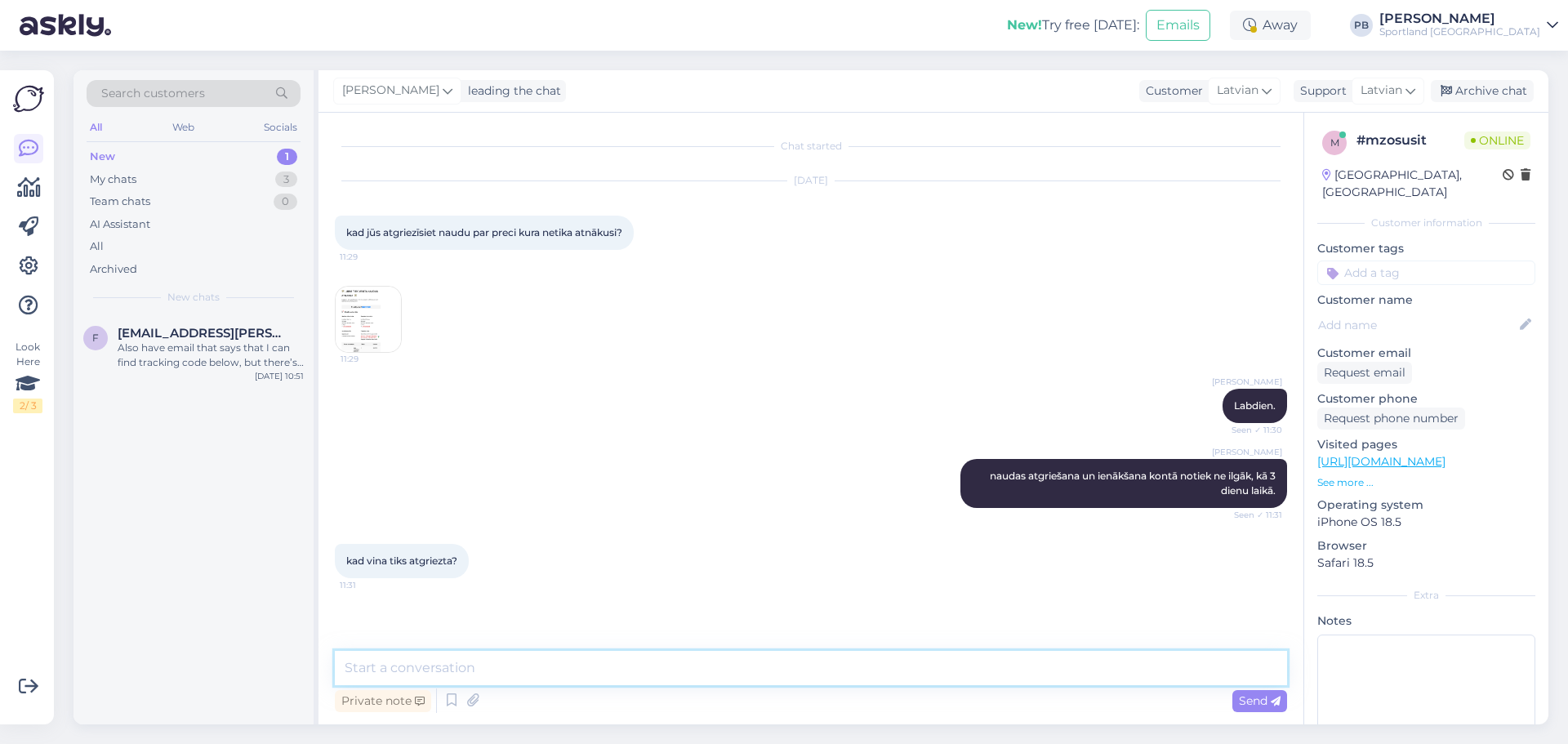
click at [539, 667] on textarea at bounding box center [811, 668] width 952 height 35
paste textarea "Aug 18, 2025 4:09:06 PM 95 - Closed Customer Notified We refunded €65.94 online…"
type textarea "Naudas atgreišana Jums ir veikta 18.08 Aug 18, 2025 4:09:06 PM 95 - Closed Cust…"
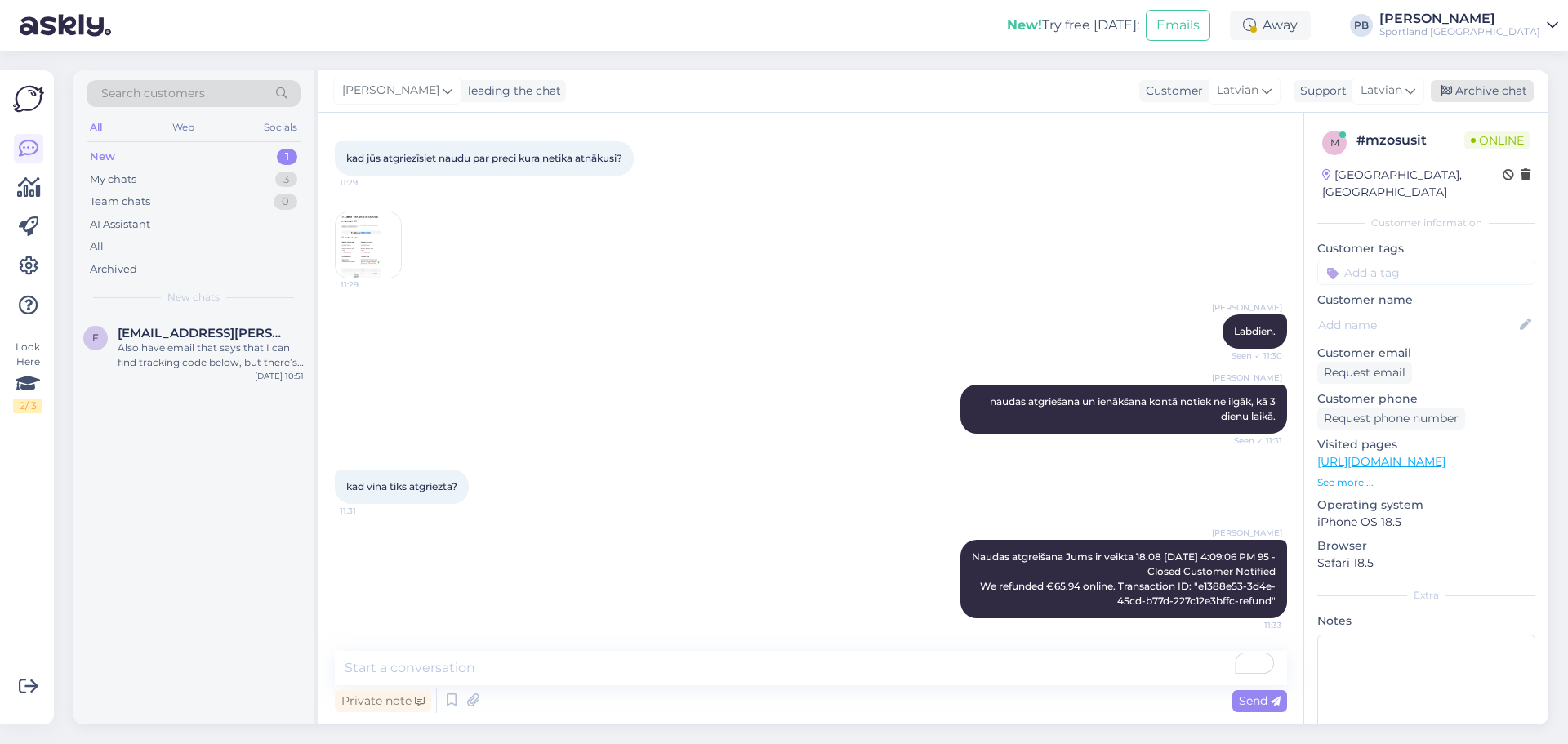
click at [1491, 82] on div "Archive chat" at bounding box center [1483, 91] width 103 height 22
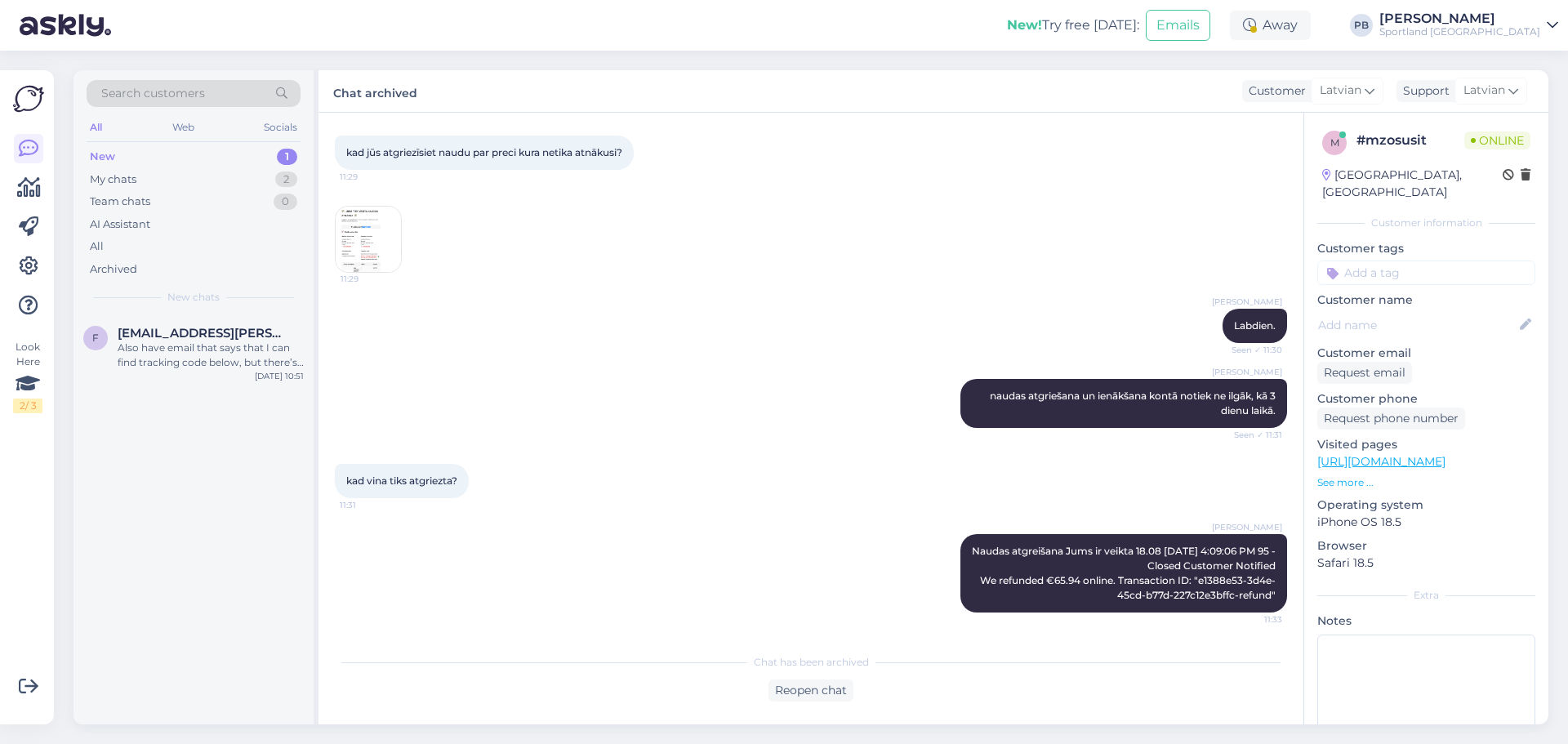
click at [242, 138] on div "All Web Socials" at bounding box center [193, 130] width 214 height 26
click at [225, 162] on div "New 1" at bounding box center [193, 157] width 214 height 23
click at [183, 188] on div "My chats 2" at bounding box center [193, 179] width 214 height 23
click at [209, 363] on div "Labdien!Vakar pasūtīju preci,šodien atnāk e pastā ziņojums ka tiek atgriezta na…" at bounding box center [211, 356] width 186 height 30
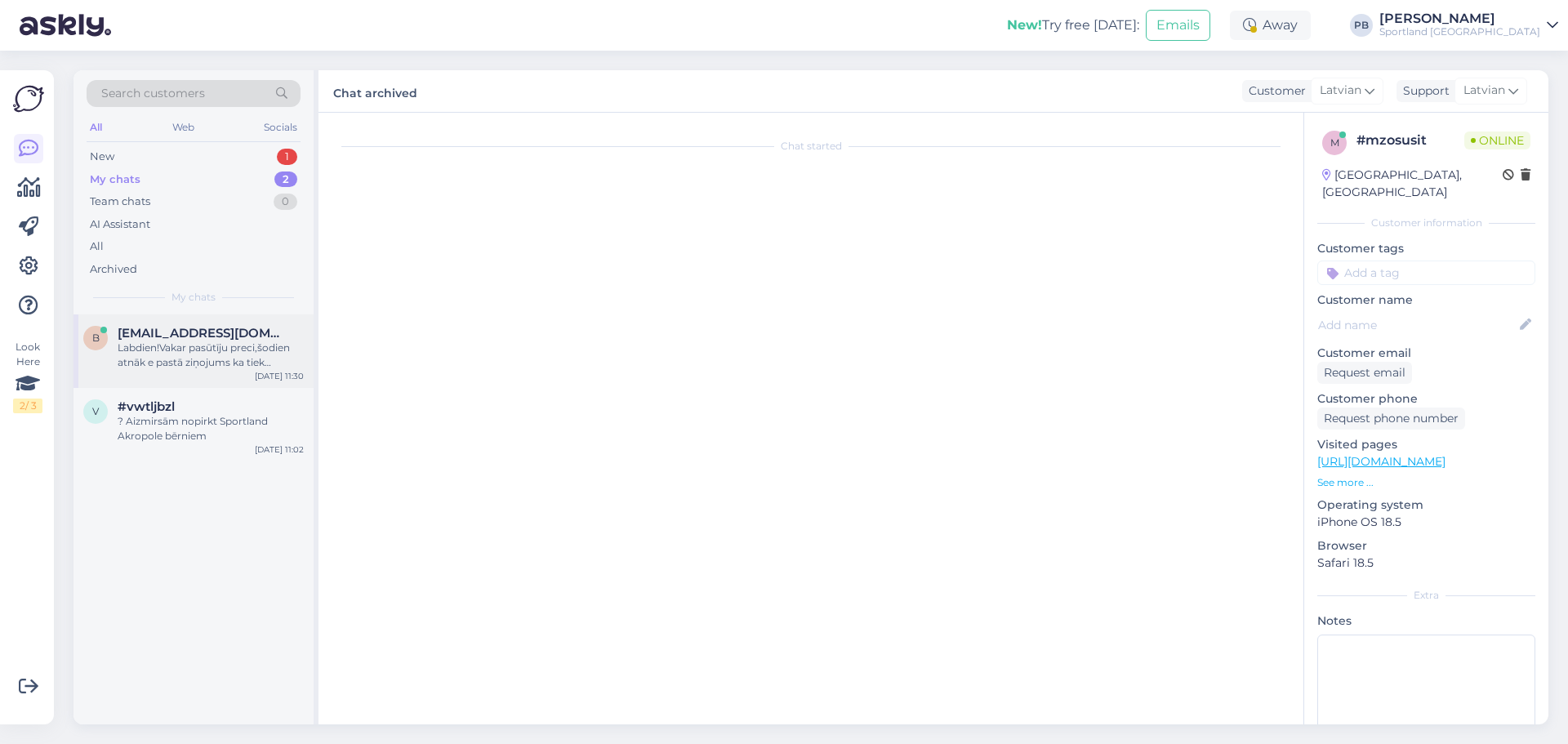
scroll to position [0, 0]
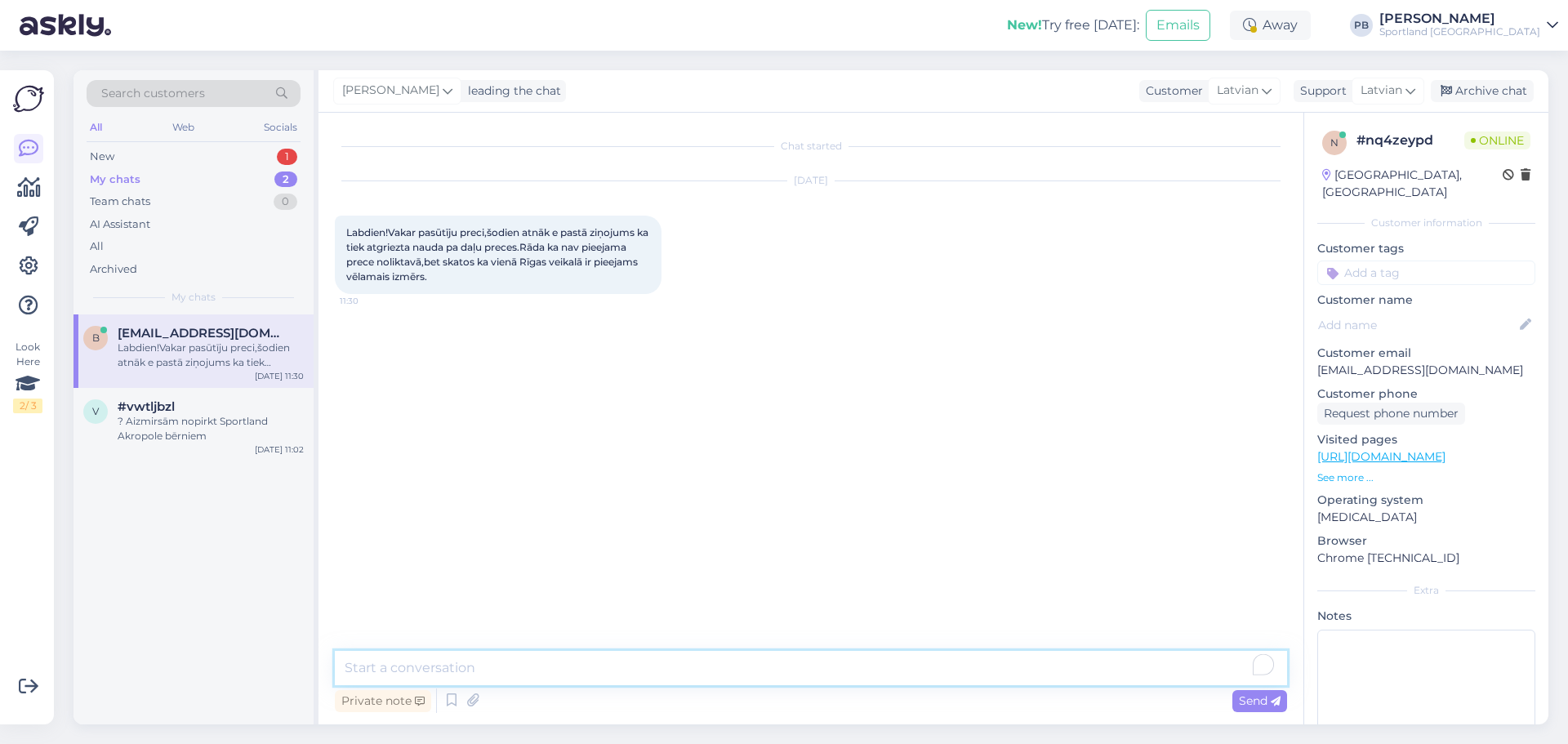
click at [500, 656] on textarea "To enrich screen reader interactions, please activate Accessibility in Grammarl…" at bounding box center [811, 668] width 952 height 35
type textarea "Labdien, Ja jums tiek vekta naudas atgriešana, tad preci nebija iespējams aizst…"
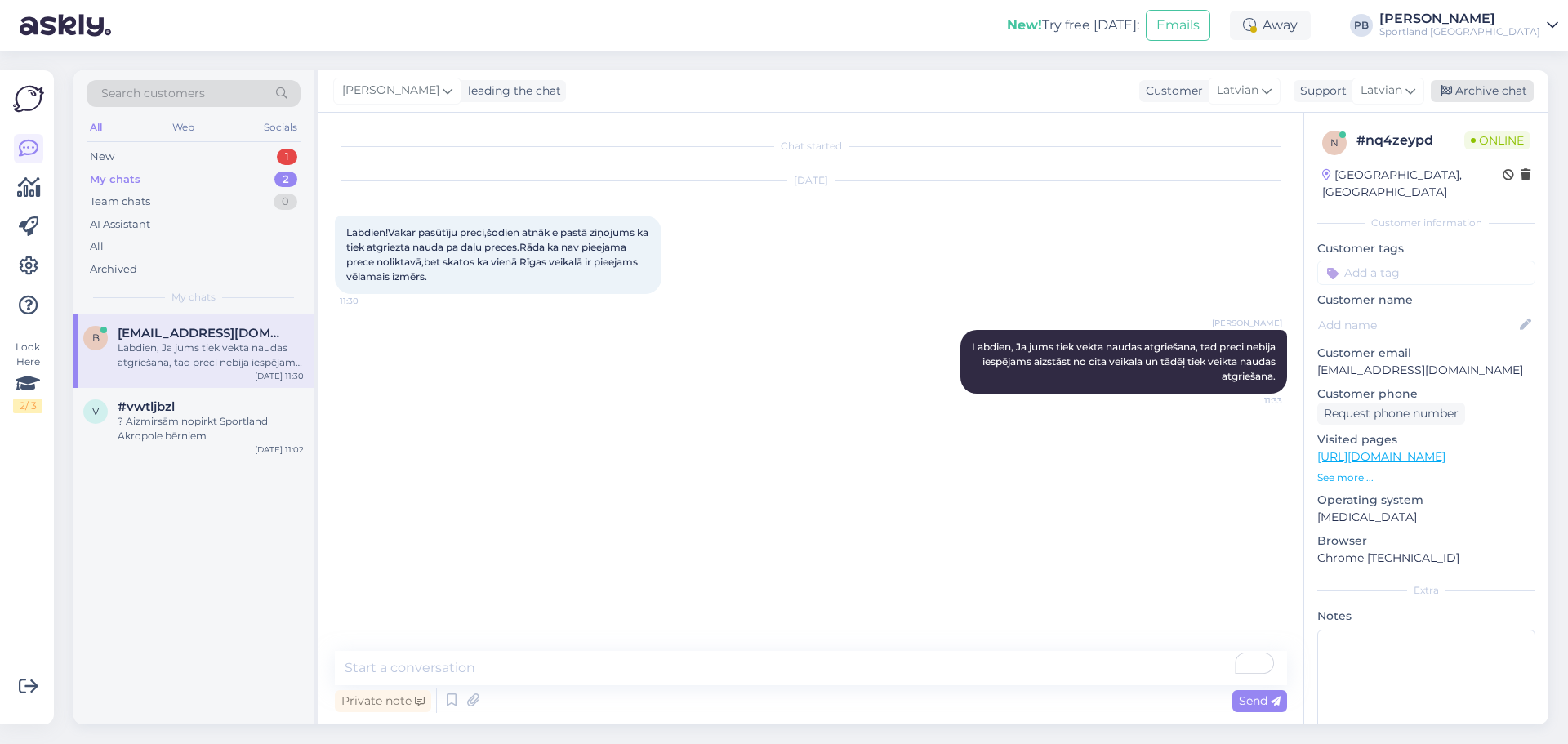
click at [1485, 94] on div "Archive chat" at bounding box center [1483, 91] width 103 height 22
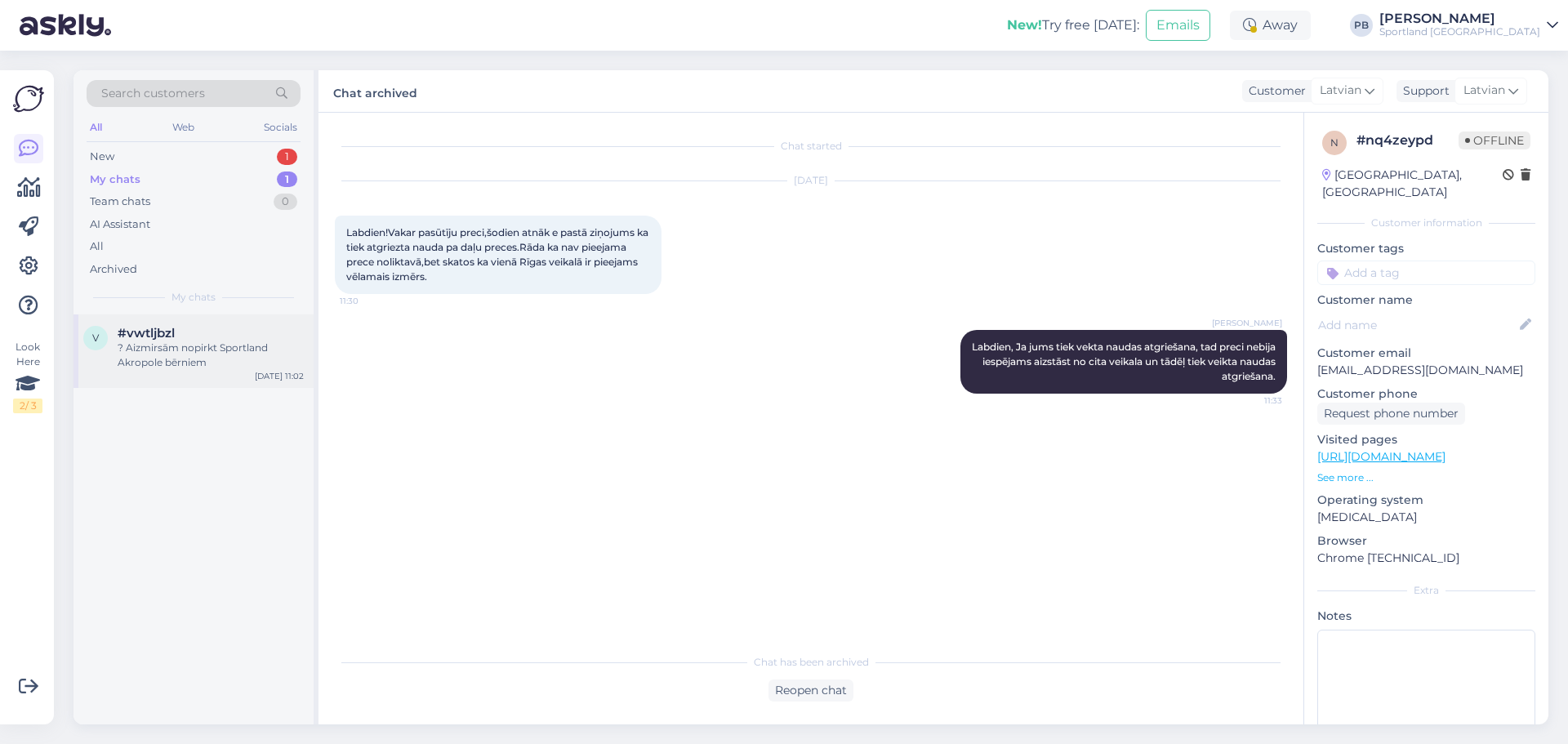
click at [171, 348] on div "? Aizmirsām nopirkt Sportland Akropole bērniem" at bounding box center [211, 356] width 186 height 30
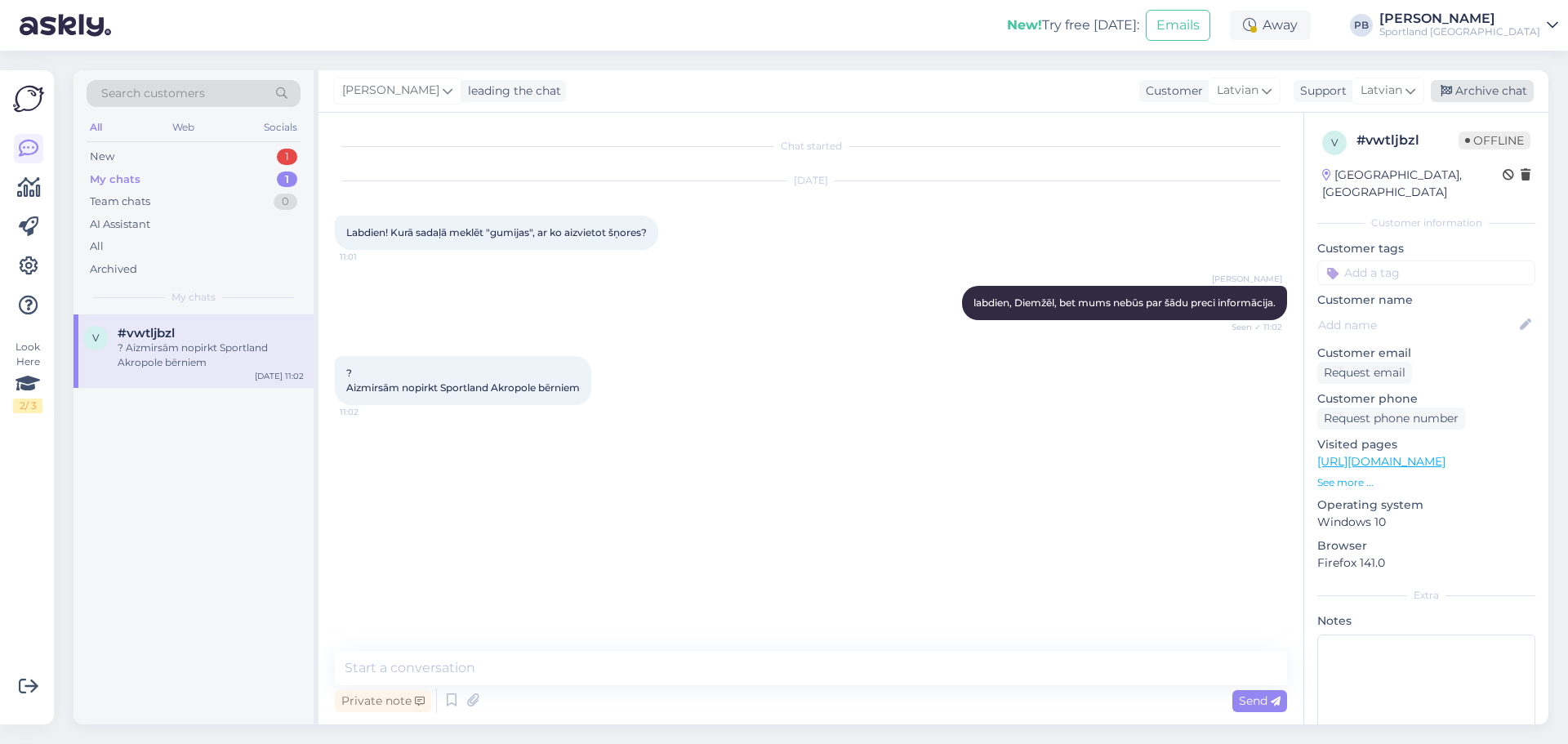
click at [1484, 94] on div "Archive chat" at bounding box center [1483, 91] width 103 height 22
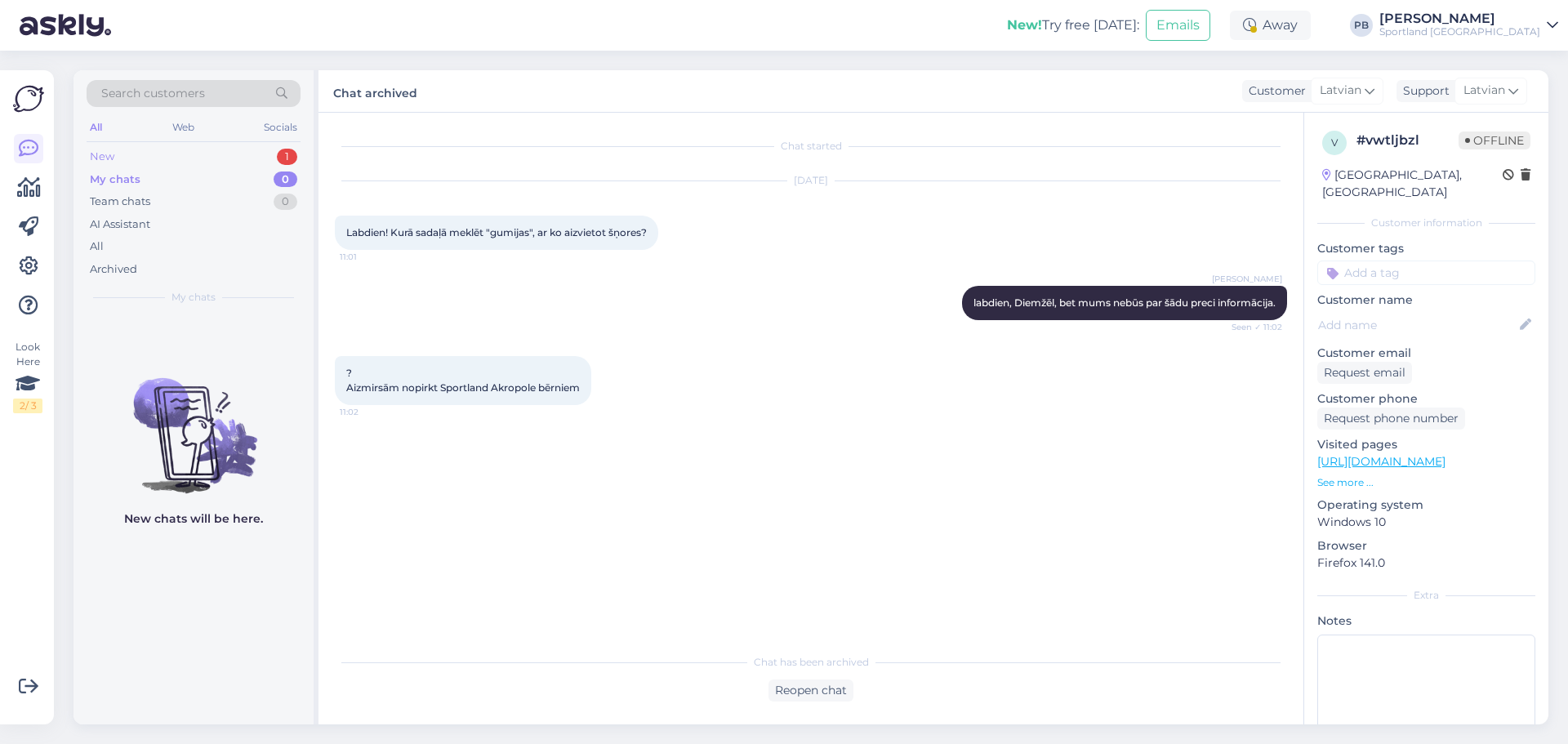
click at [169, 150] on div "New 1" at bounding box center [193, 157] width 214 height 23
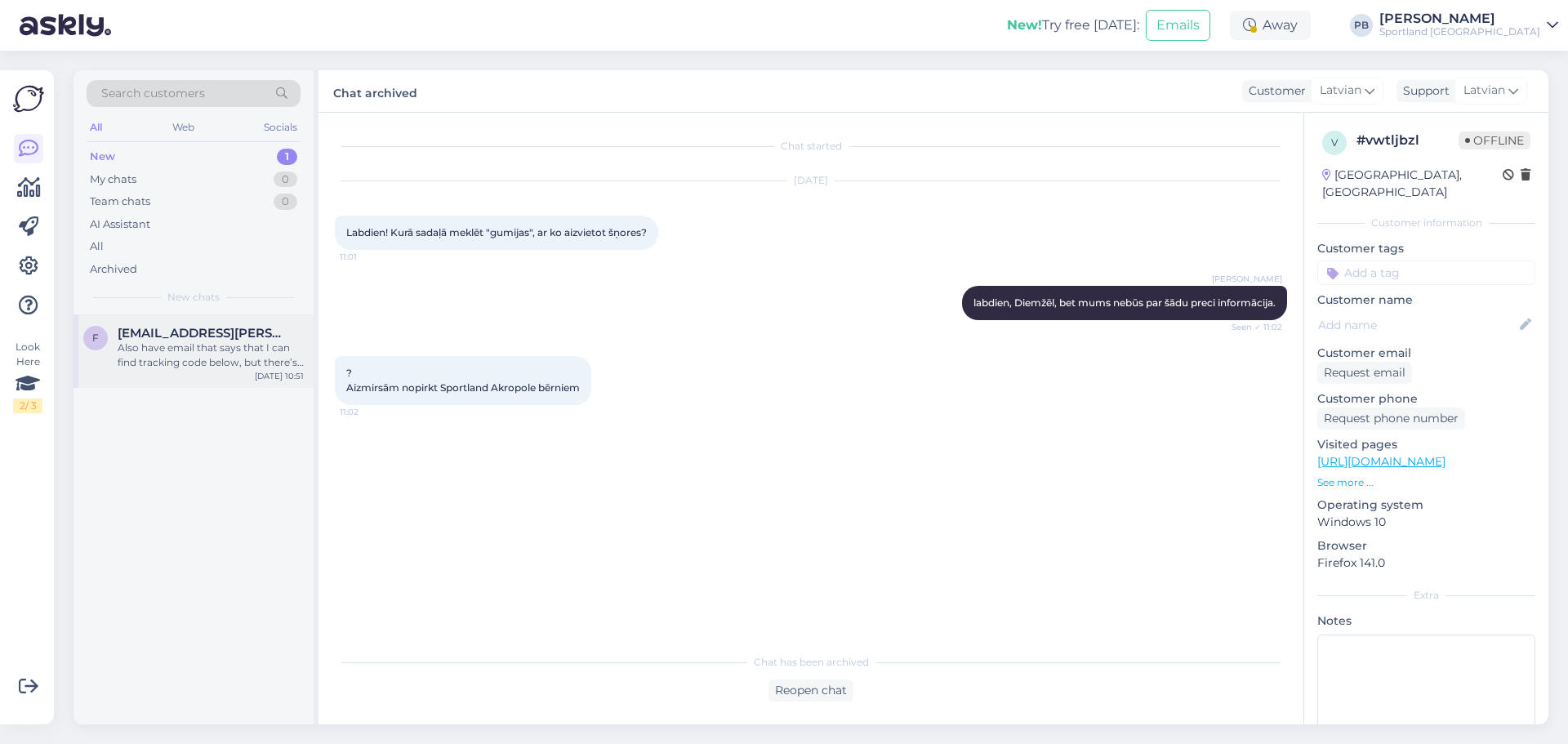
click at [202, 360] on div "Also have email that says that I can find tracking code below, but there’s no c…" at bounding box center [211, 356] width 186 height 30
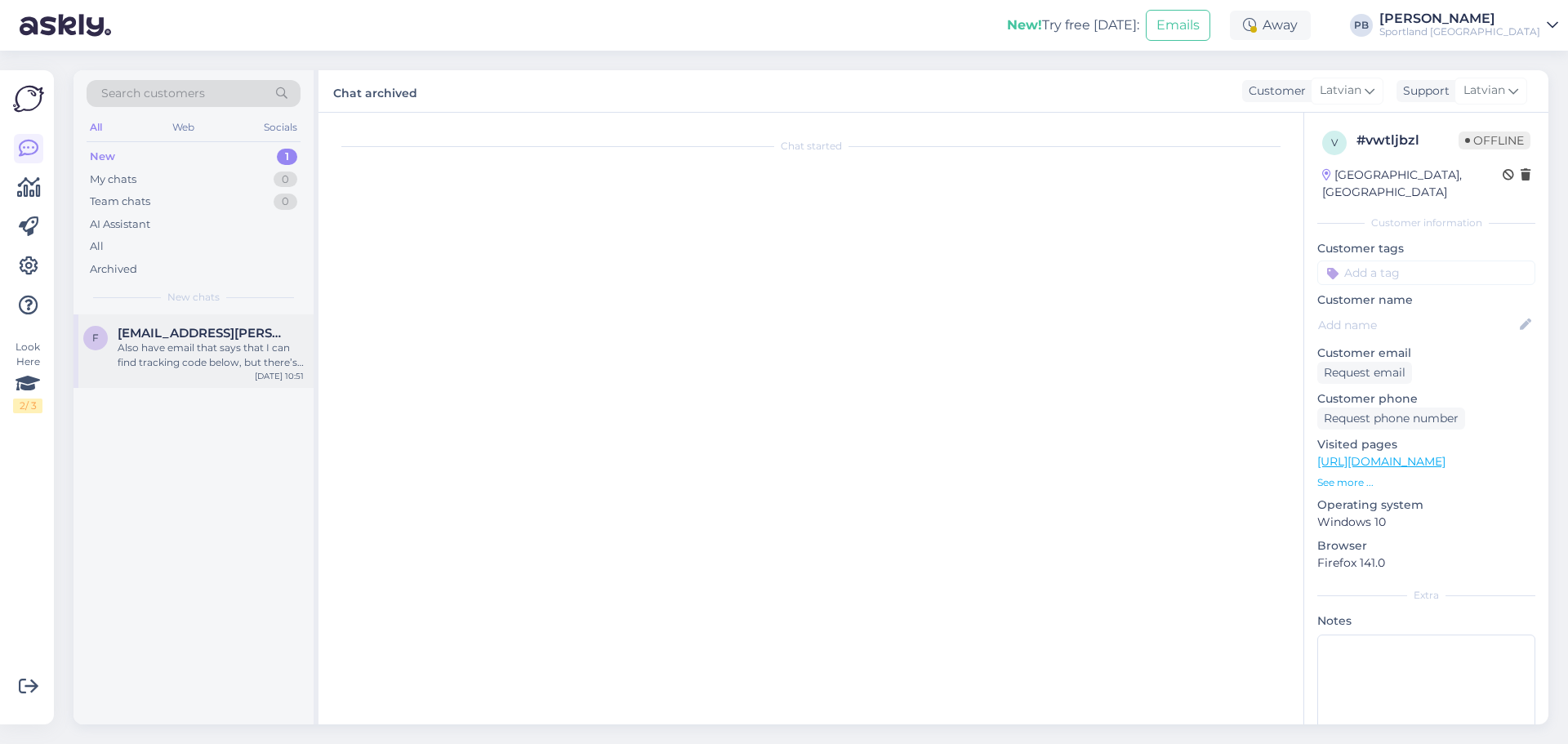
scroll to position [67, 0]
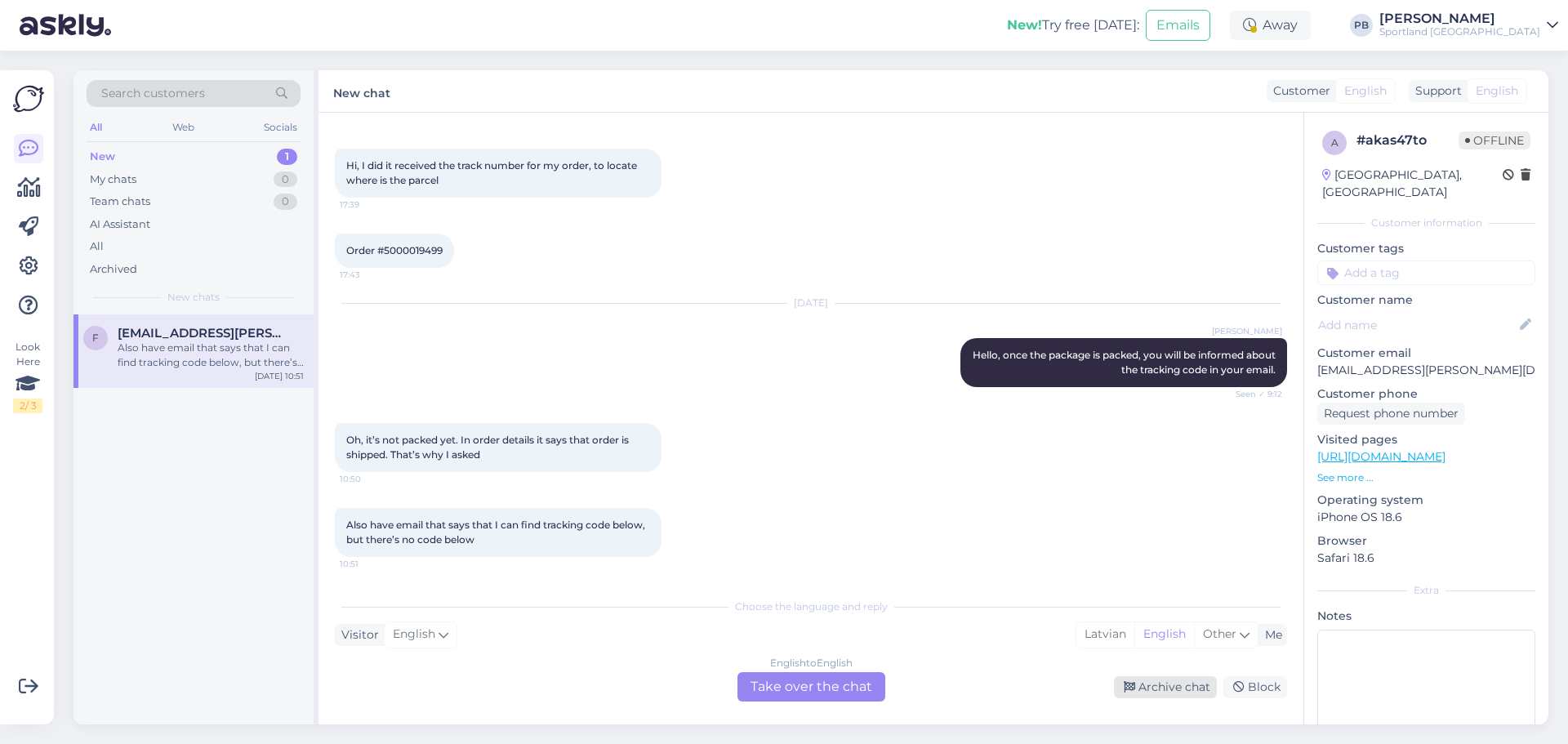
click at [1181, 677] on div "Archive chat" at bounding box center [1166, 687] width 103 height 22
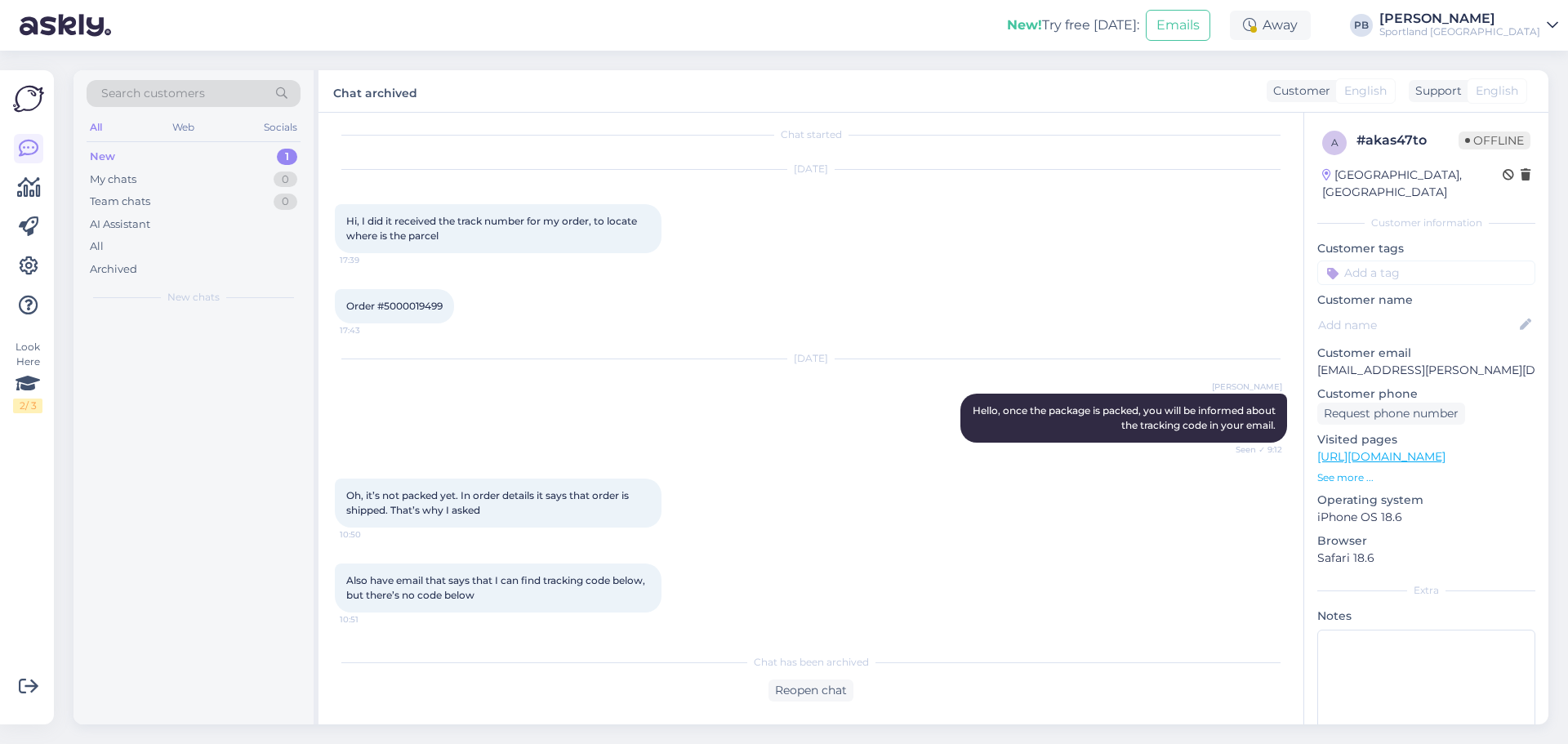
scroll to position [12, 0]
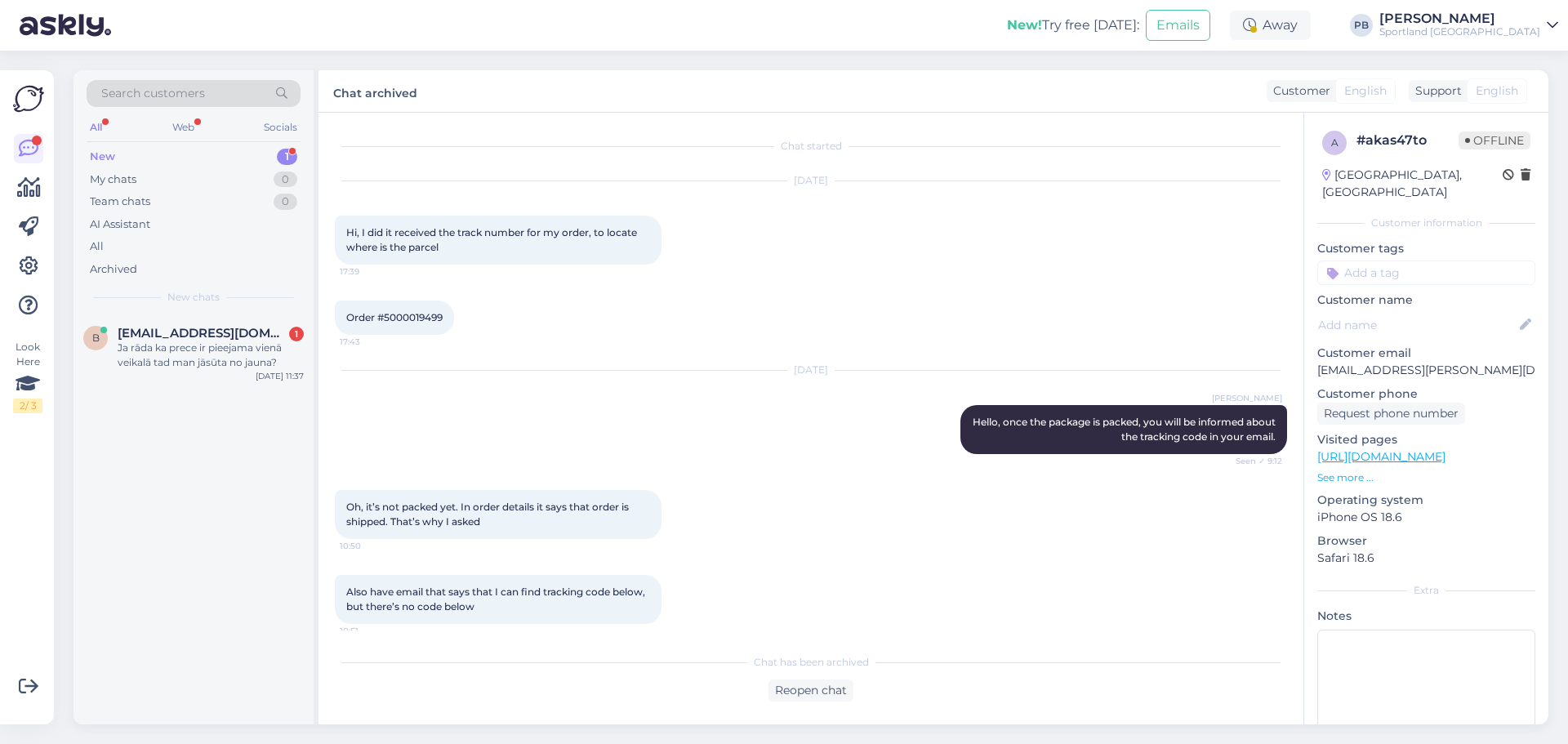
scroll to position [12, 0]
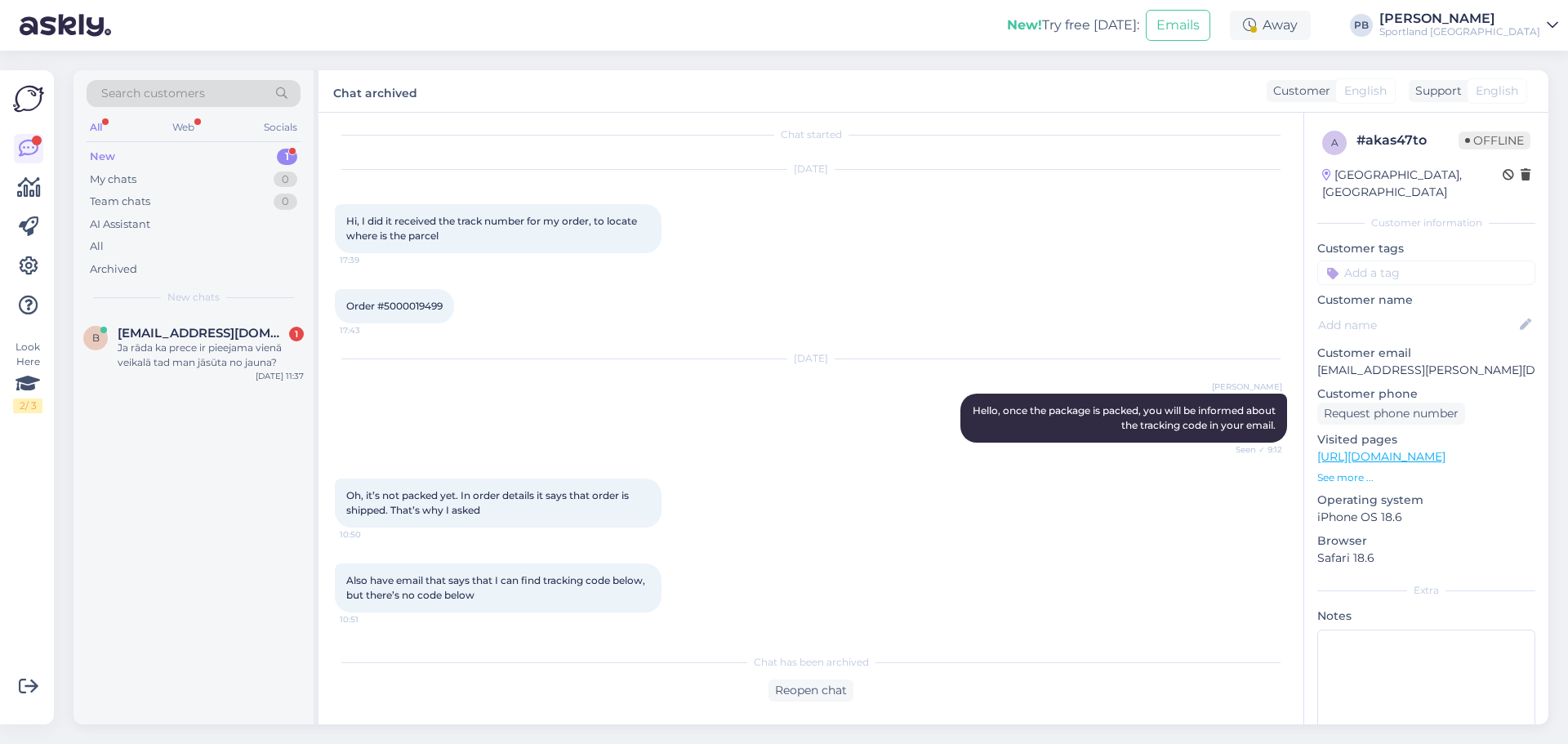
click at [247, 302] on div "New chats" at bounding box center [193, 297] width 214 height 15
click at [253, 342] on div "Ja rāda ka prece ir pieejama vienā veikalā tad man jāsūta no jauna?" at bounding box center [211, 356] width 186 height 30
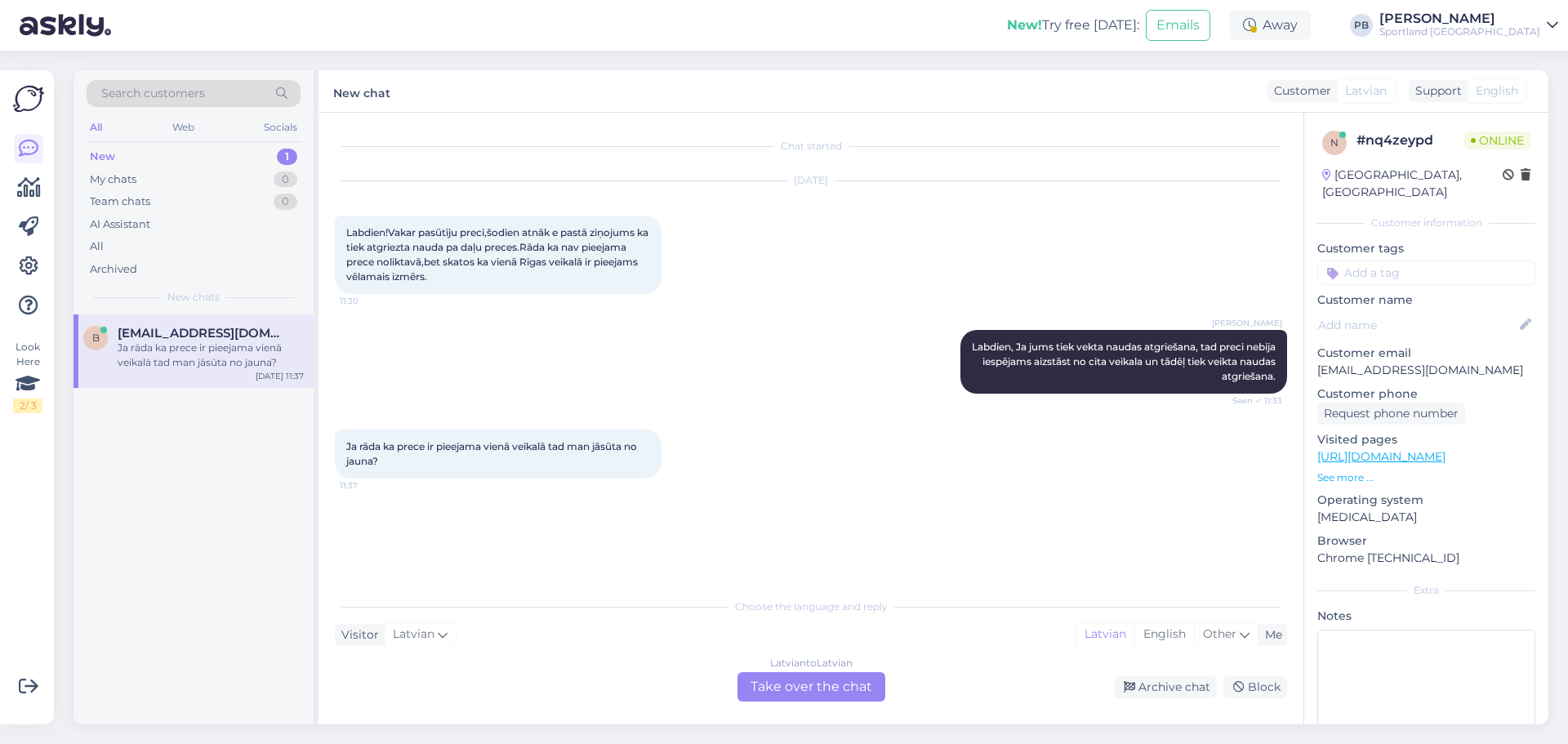
click at [793, 685] on div "Latvian to Latvian Take over the chat" at bounding box center [811, 687] width 148 height 30
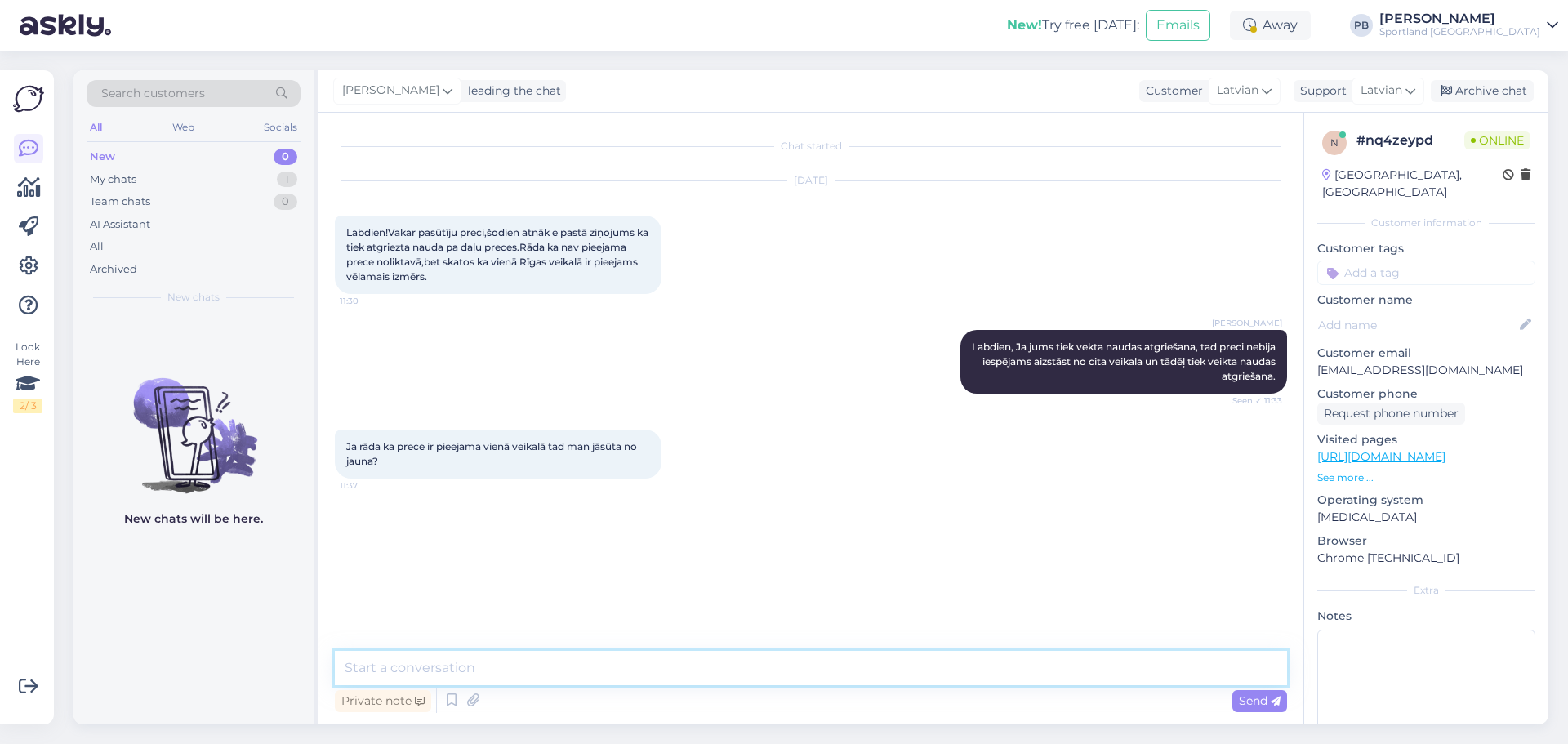
click at [572, 658] on textarea at bounding box center [811, 668] width 952 height 35
type textarea "Nē, neieteiksim veikt jaunu pasūtījumu, jo būtu bijusi iespēja, Jums izsūtītu t…"
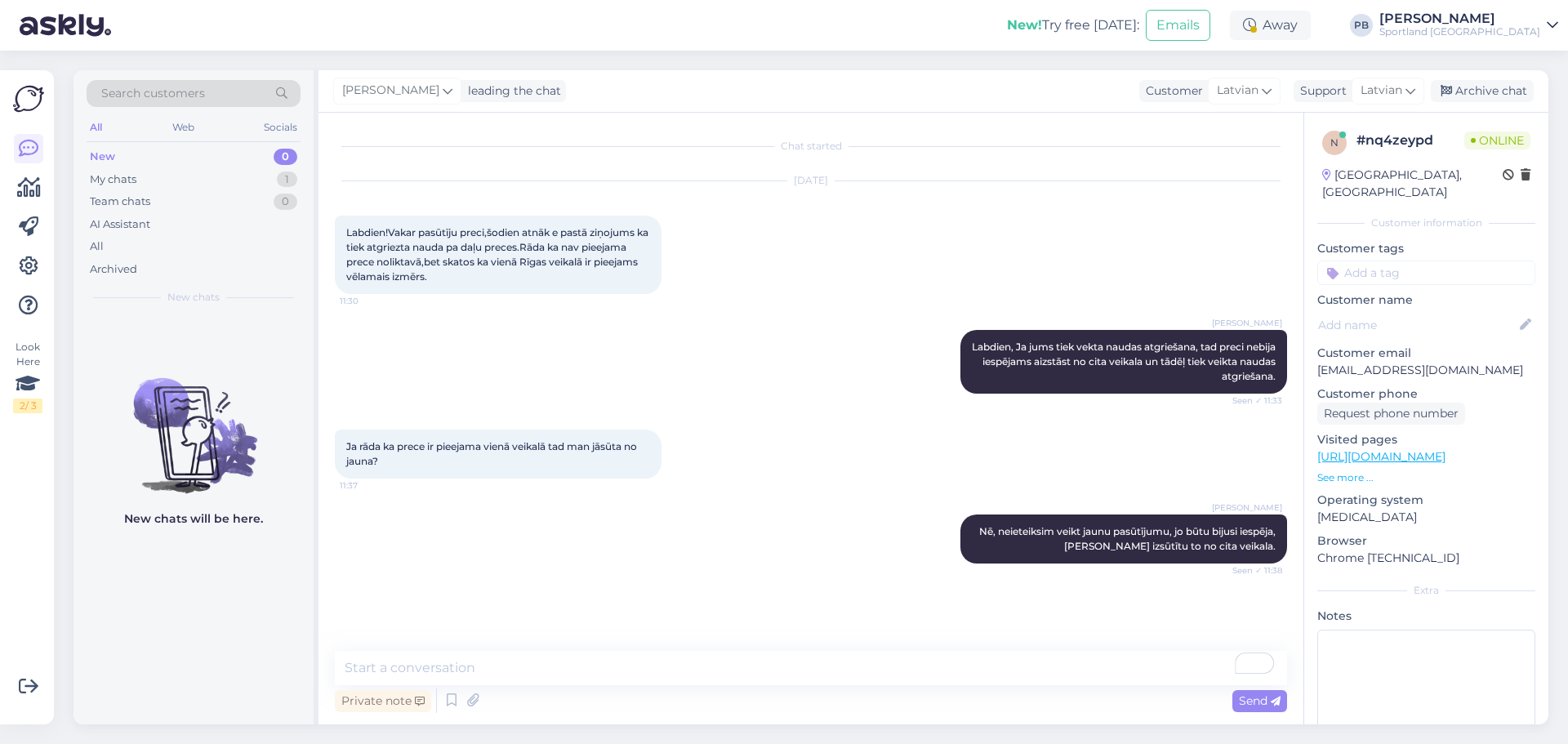
scroll to position [30, 0]
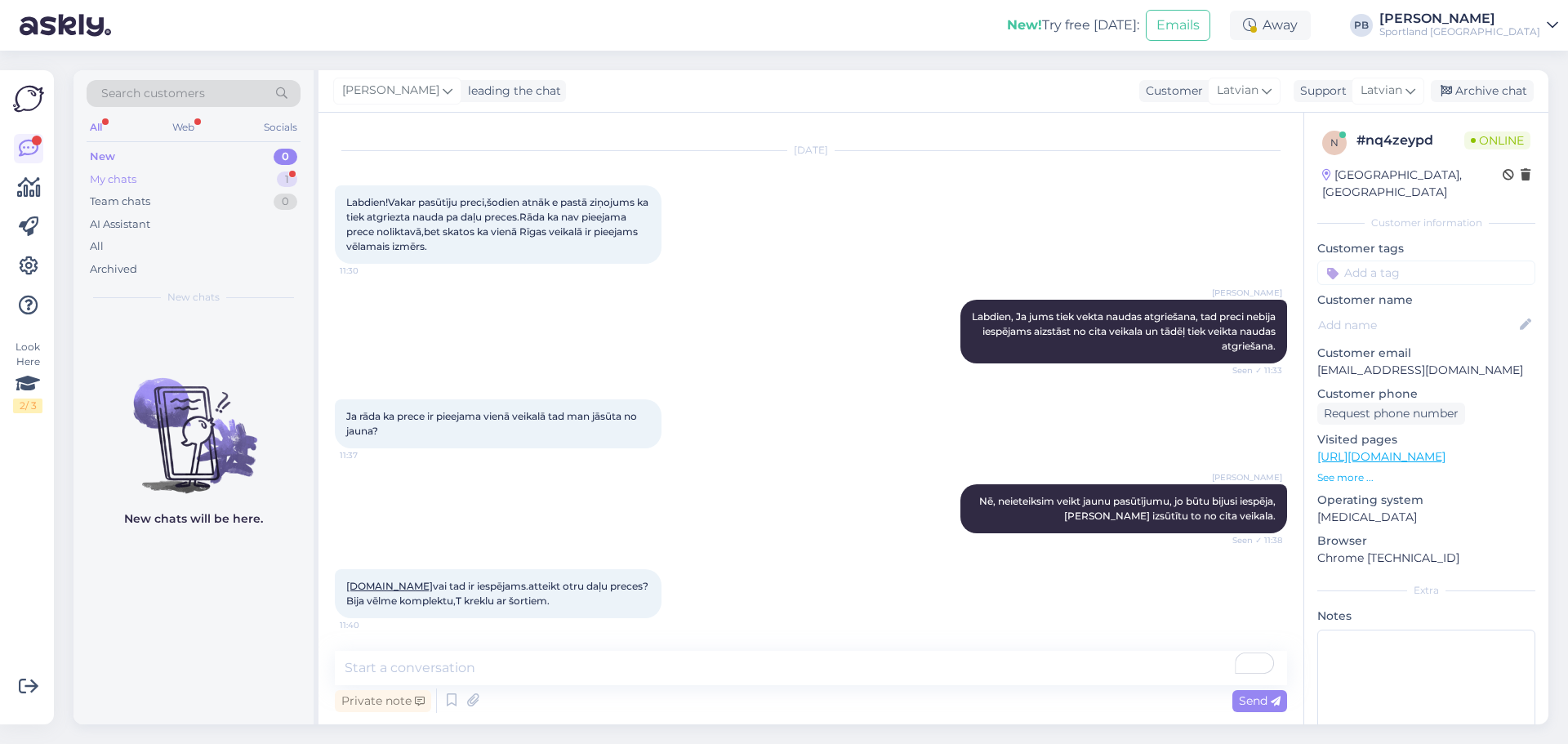
click at [181, 183] on div "My chats 1" at bounding box center [193, 179] width 214 height 23
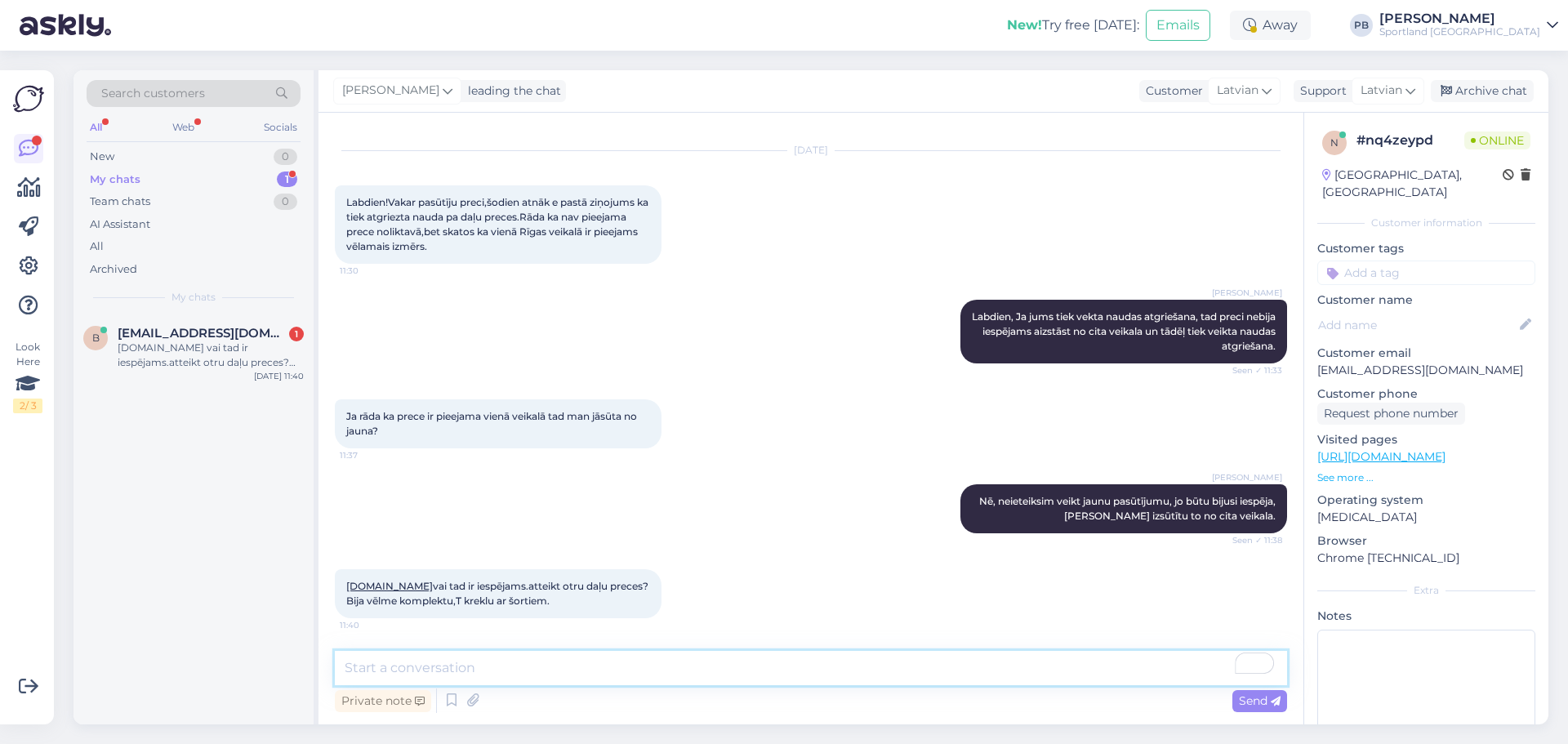
click at [496, 676] on textarea "To enrich screen reader interactions, please activate Accessibility in Grammarl…" at bounding box center [811, 668] width 952 height 35
type textarea "kāds ir Jūsu pasūtījuma numurs>"
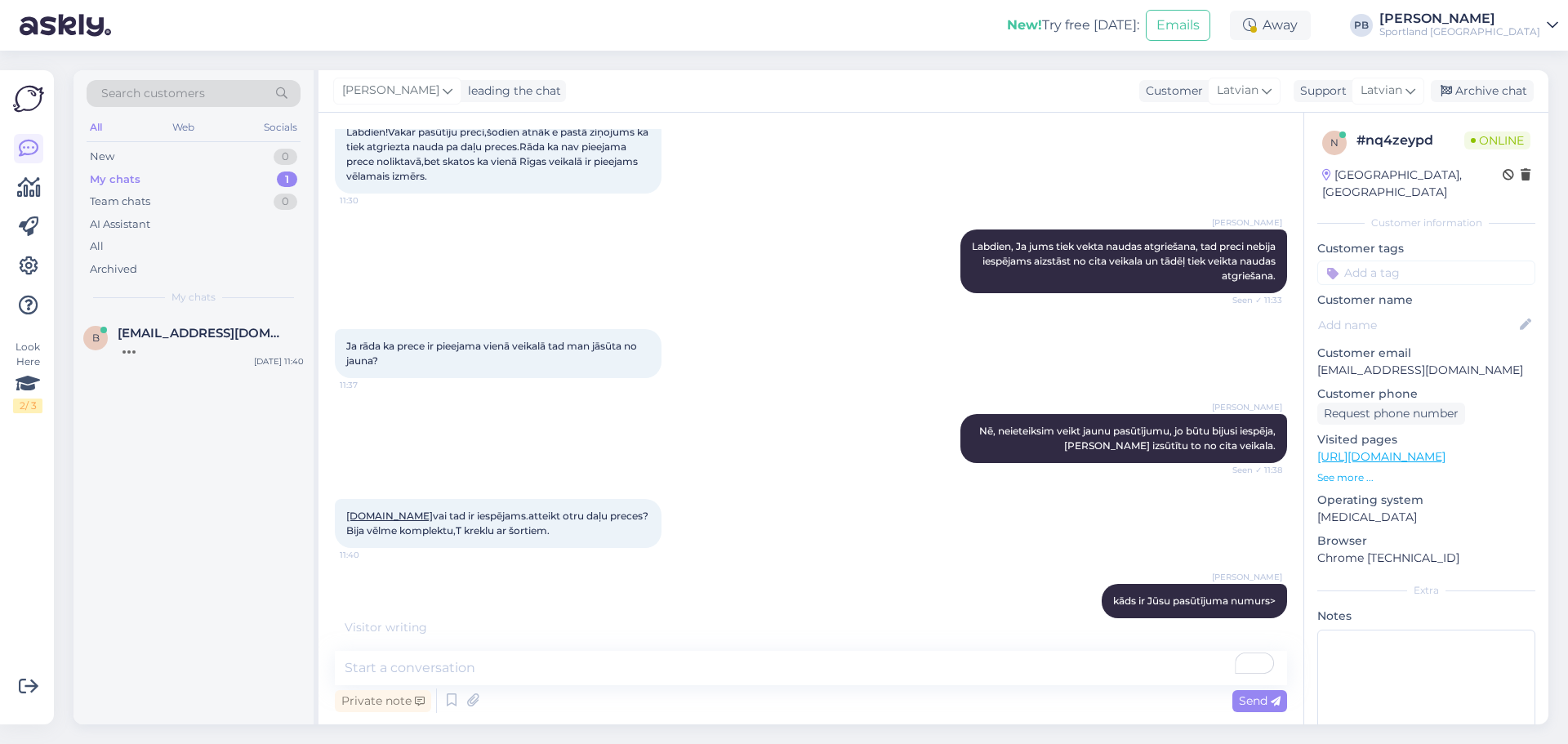
scroll to position [170, 0]
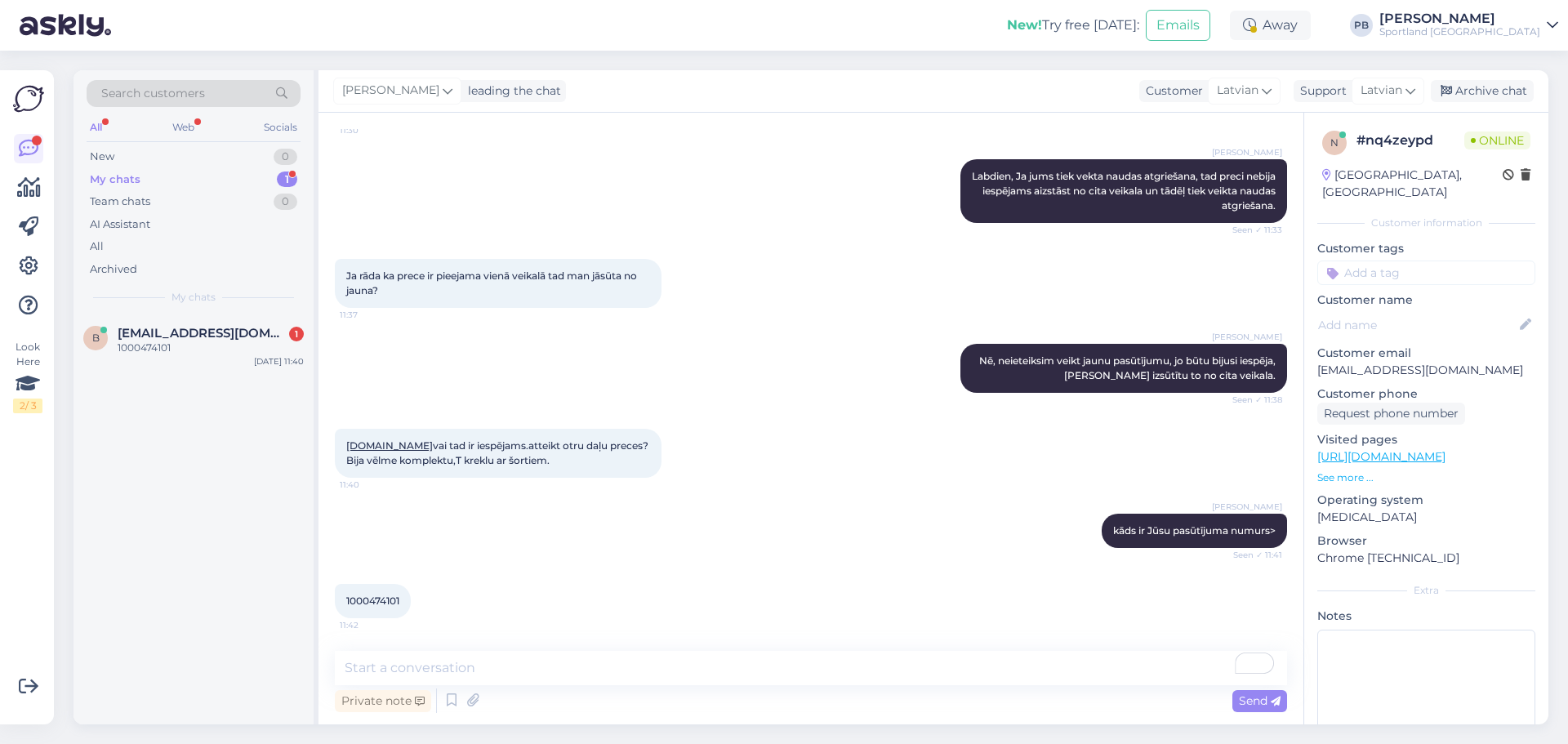
click at [387, 605] on span "1000474101" at bounding box center [373, 600] width 54 height 12
copy div "1000474101 11:42"
click at [387, 601] on span "1000474101" at bounding box center [373, 600] width 54 height 12
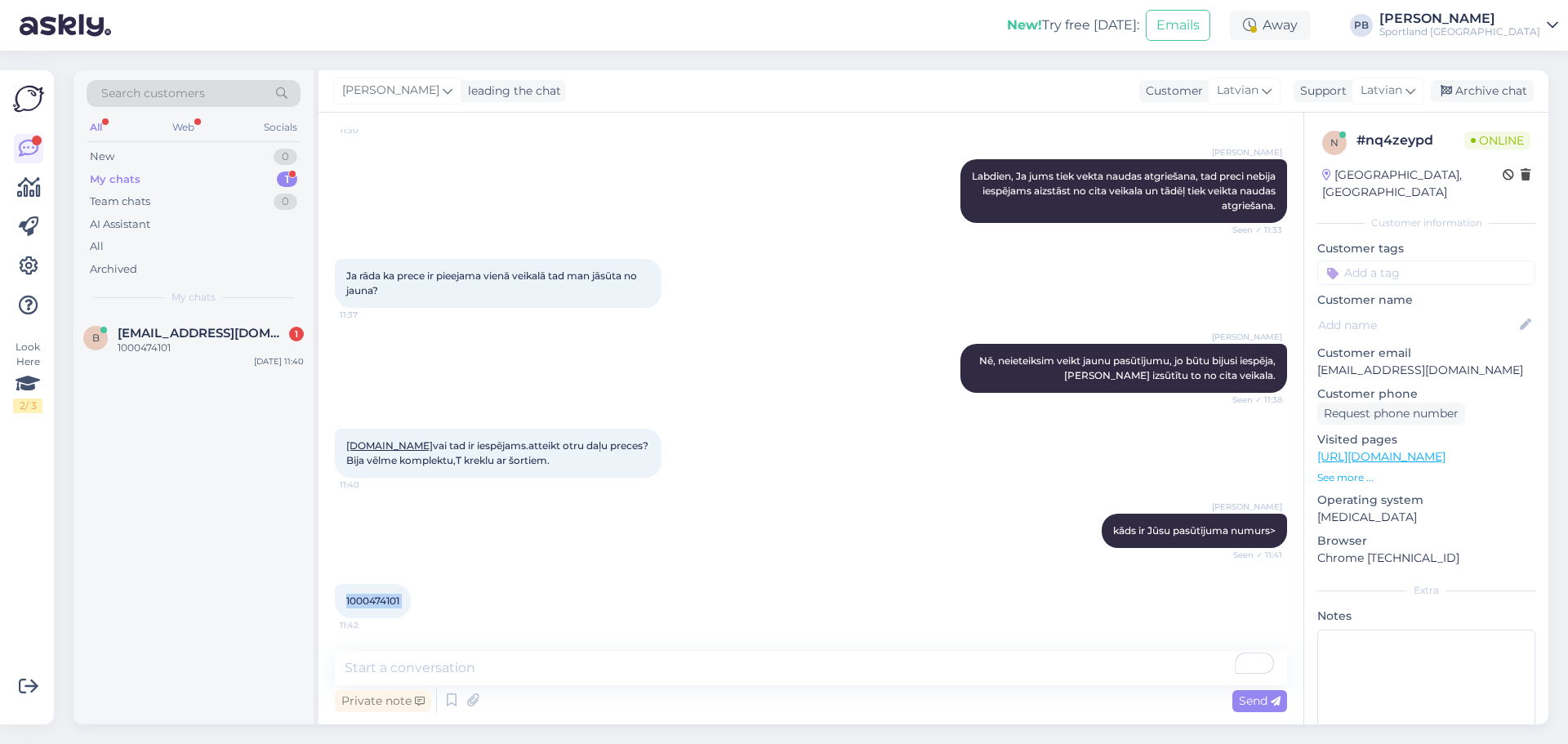
copy div "1000474101 11:42"
click at [480, 666] on textarea "To enrich screen reader interactions, please activate Accessibility in Grammarl…" at bounding box center [811, 668] width 952 height 35
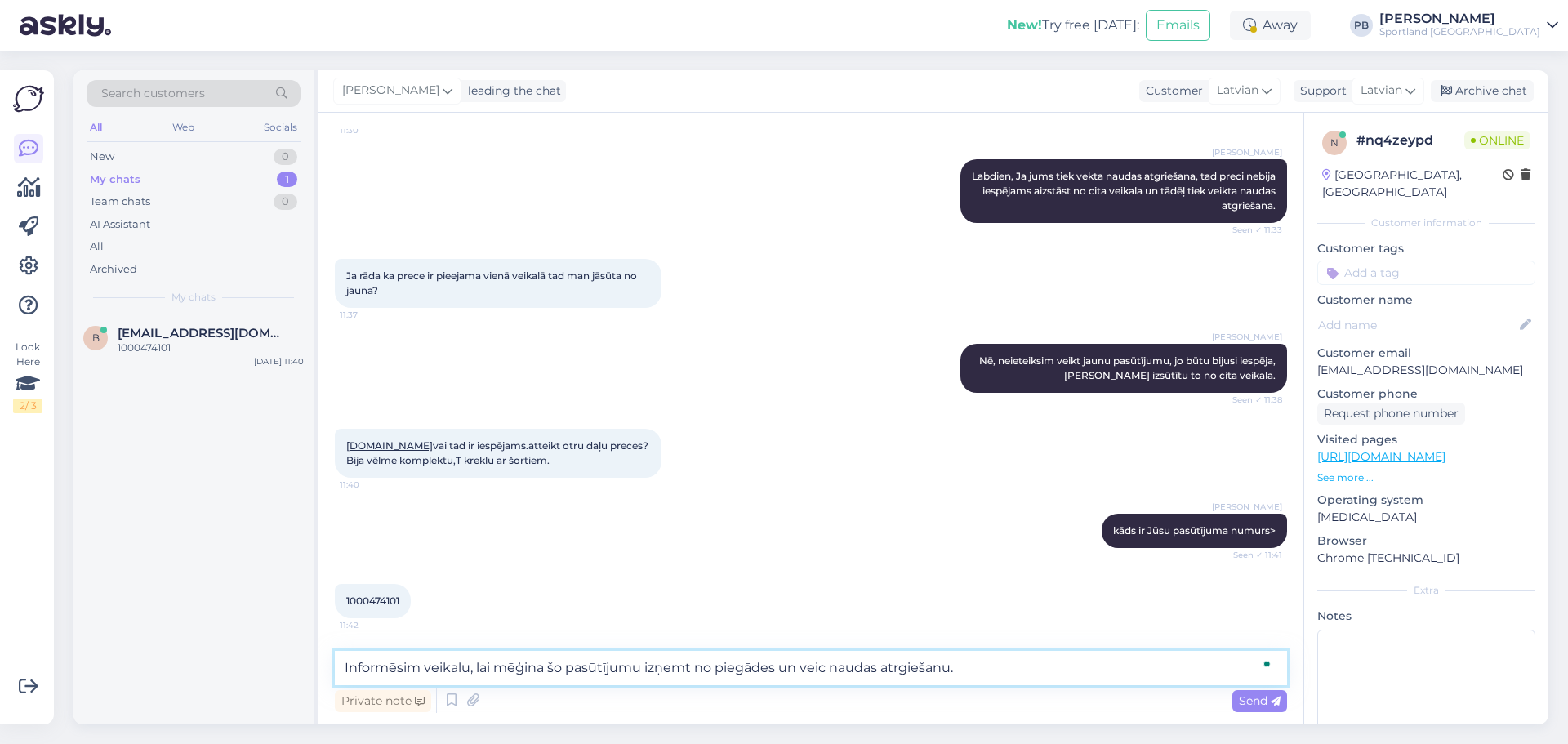
type textarea "Informēsim veikalu, lai mēģina šo pasūtījumu izņemt no piegādes un veic naudas …"
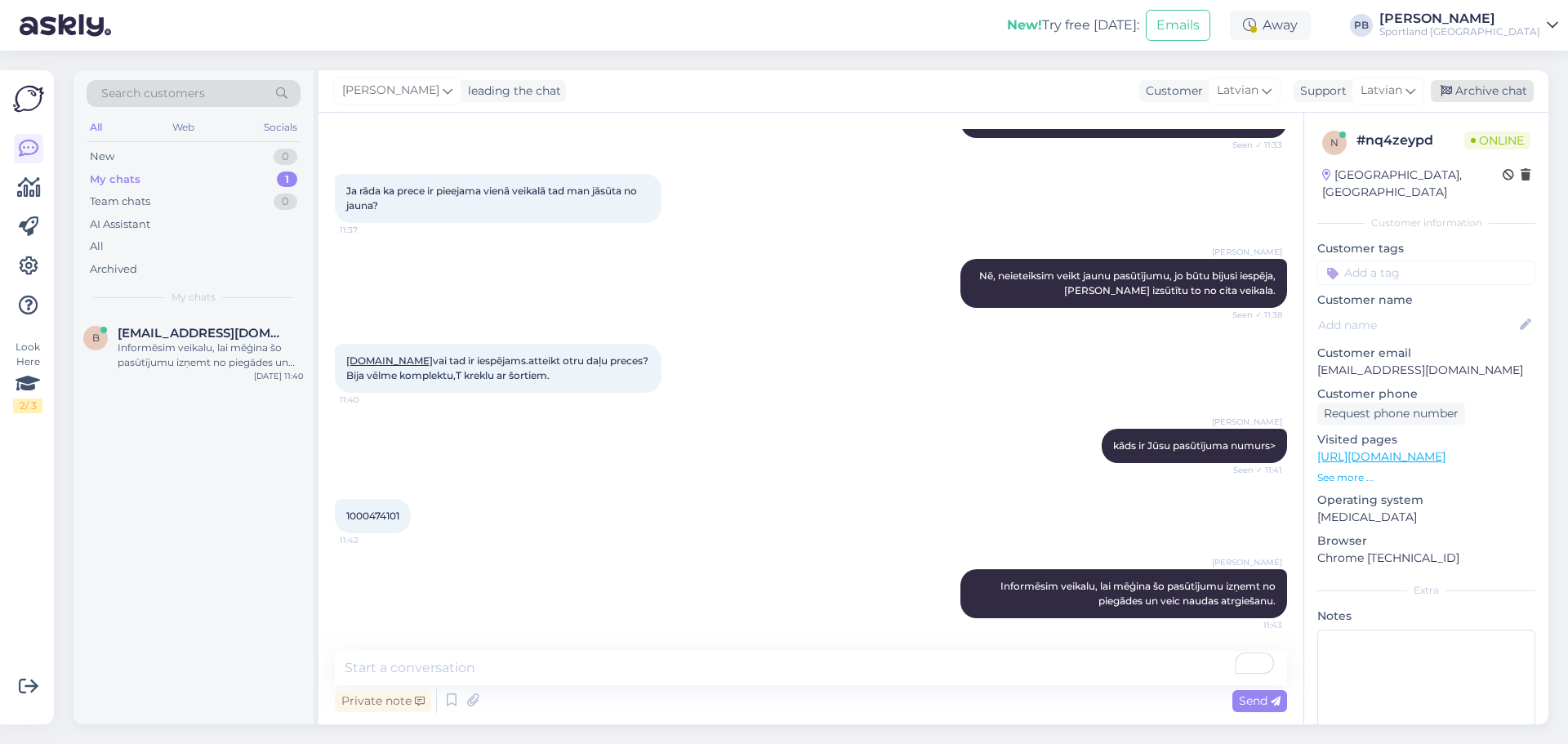
click at [1480, 87] on div "Archive chat" at bounding box center [1483, 91] width 103 height 22
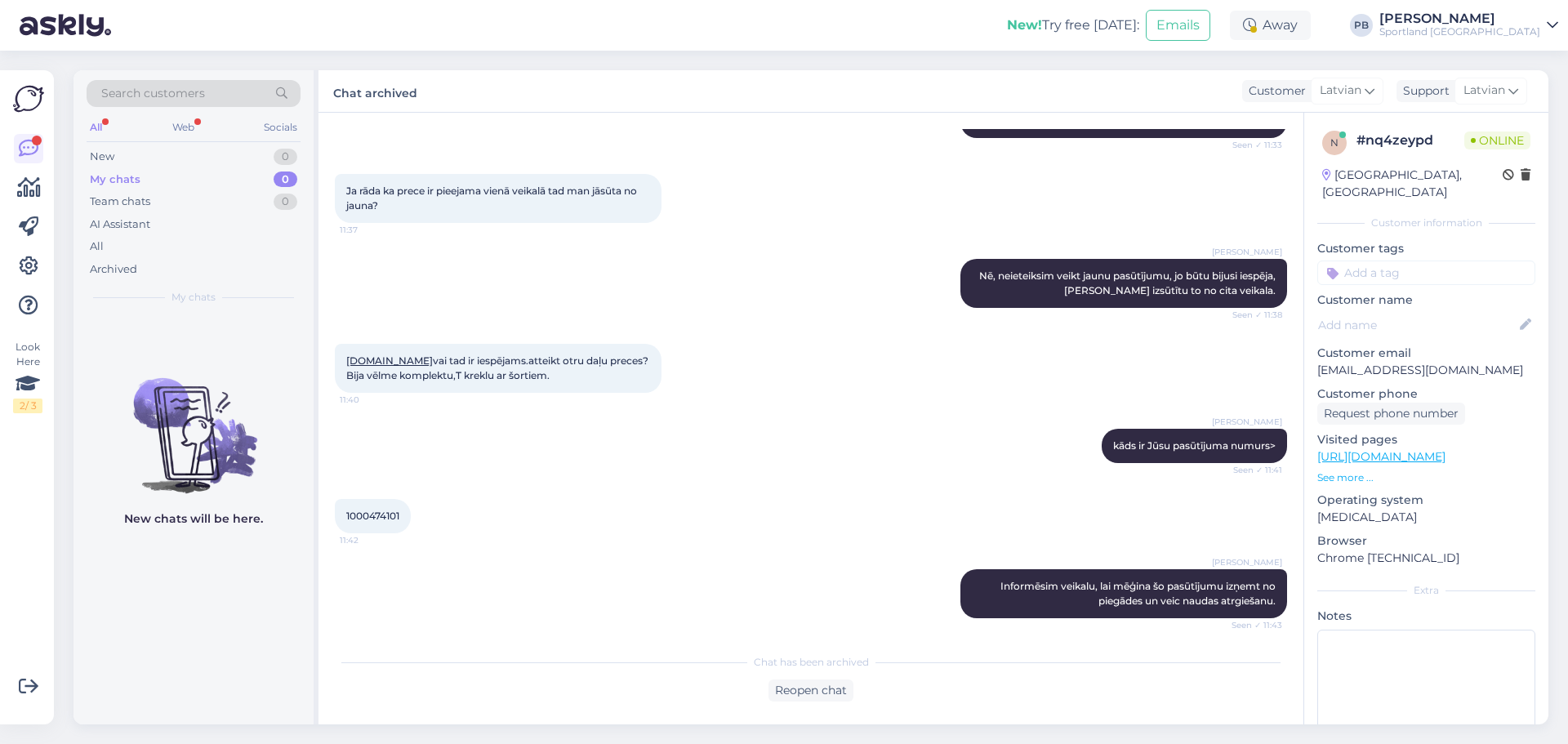
scroll to position [332, 0]
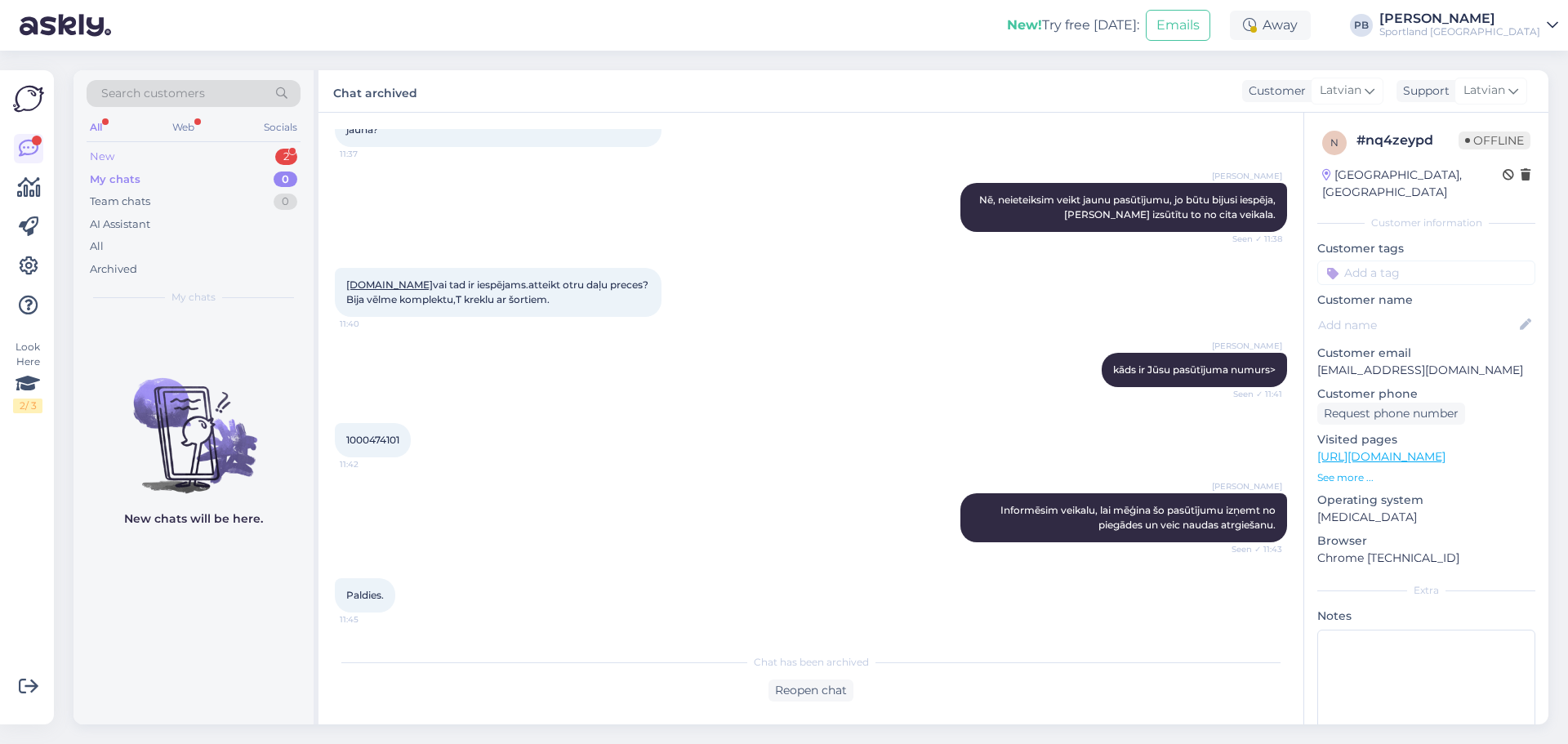
click at [190, 147] on div "New 2" at bounding box center [193, 157] width 214 height 23
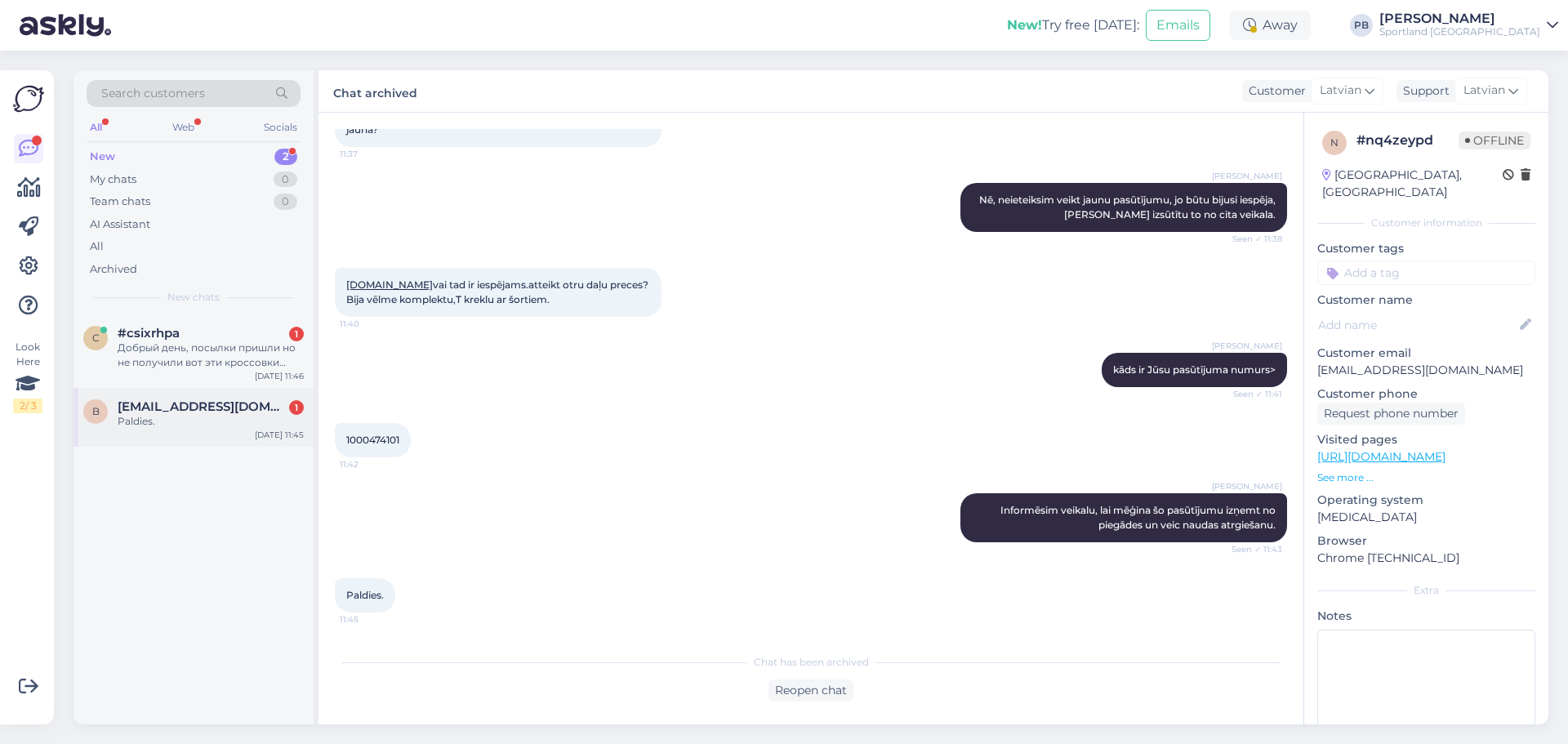
click at [203, 407] on span "beta_l@inbox.lv" at bounding box center [202, 406] width 169 height 15
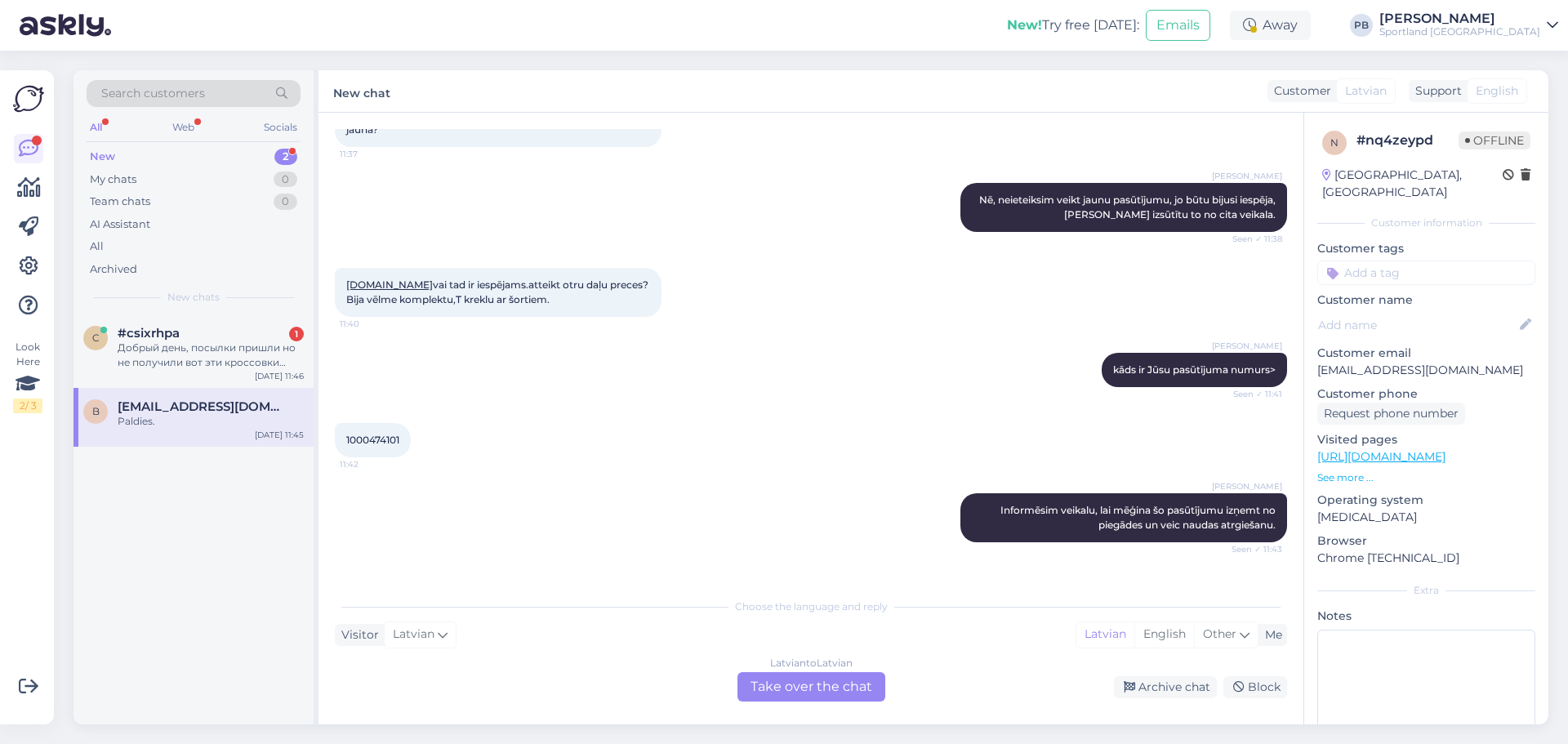
scroll to position [387, 0]
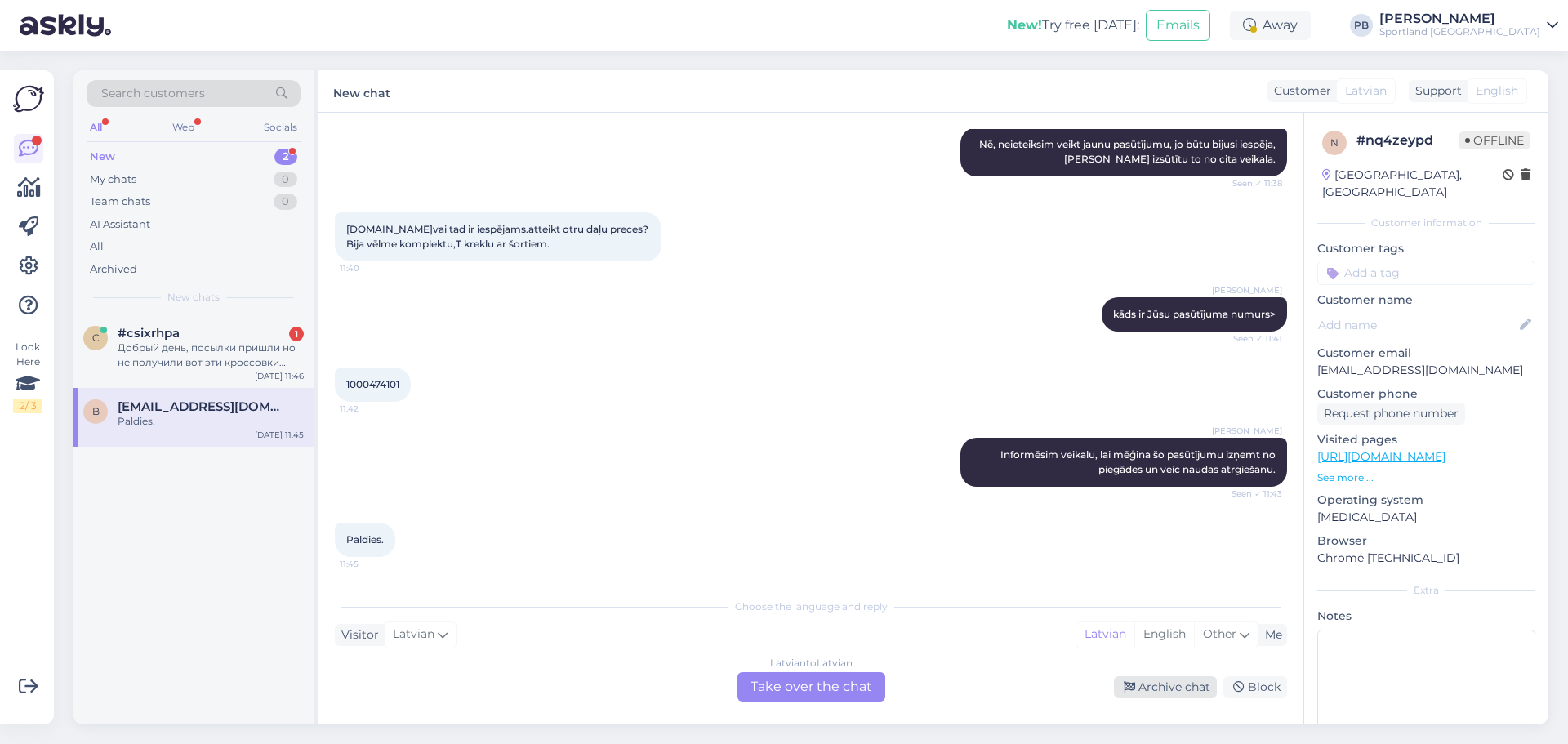
click at [1156, 685] on div "Archive chat" at bounding box center [1166, 687] width 103 height 22
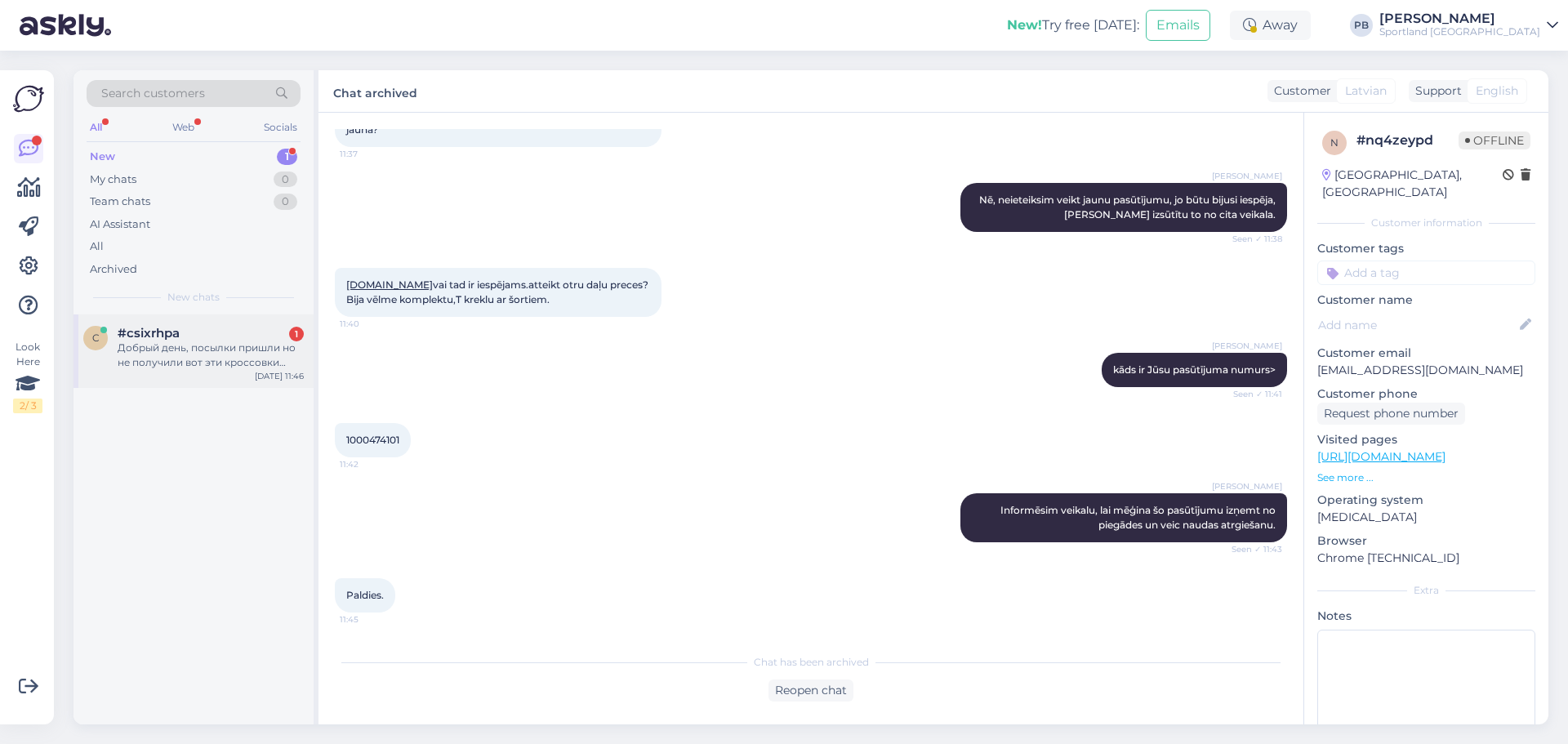
click at [231, 351] on div "Добрый день, посылки пришли но не получили вот эти кроссовки #GC574EVG_GRE" at bounding box center [211, 356] width 186 height 30
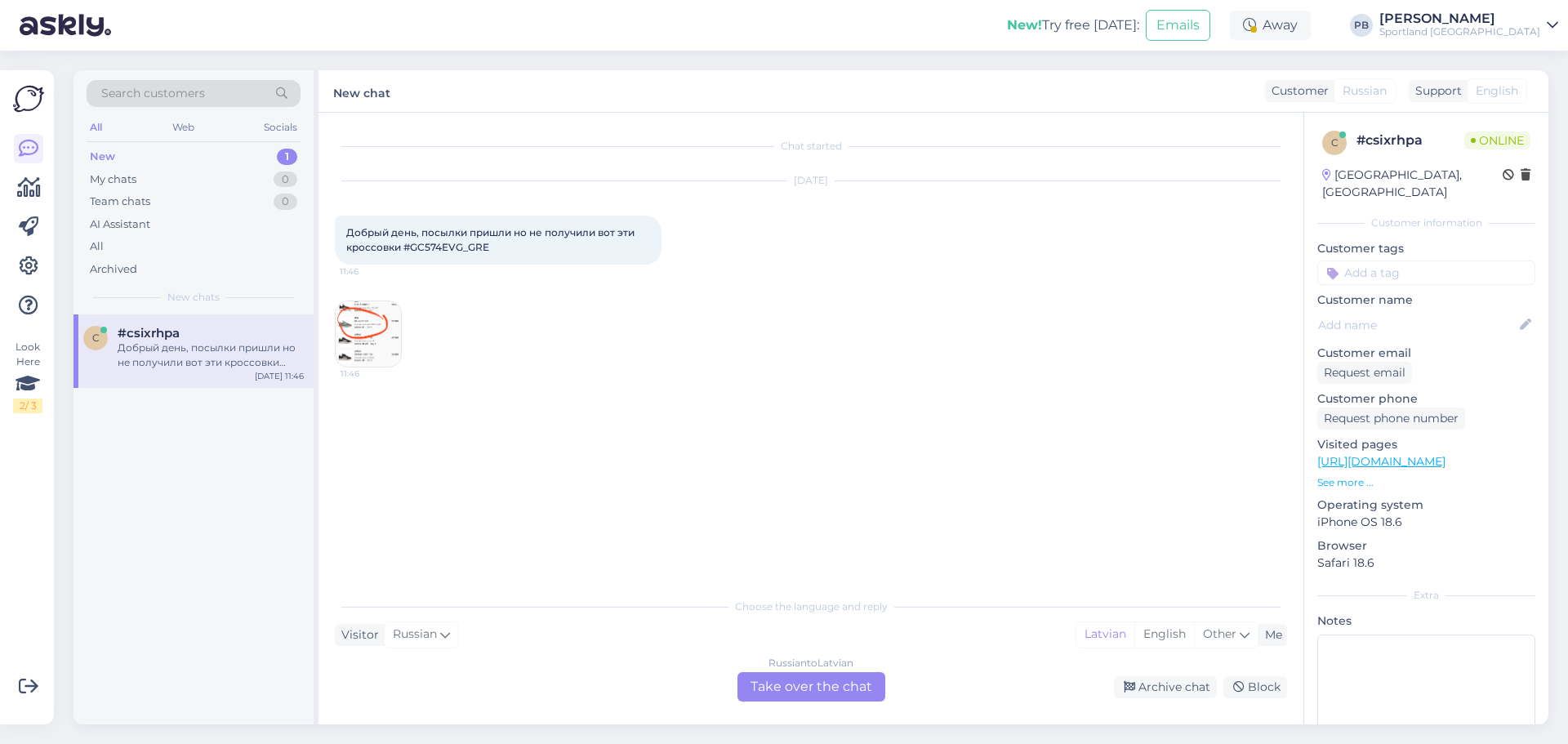
click at [363, 322] on img at bounding box center [369, 334] width 65 height 65
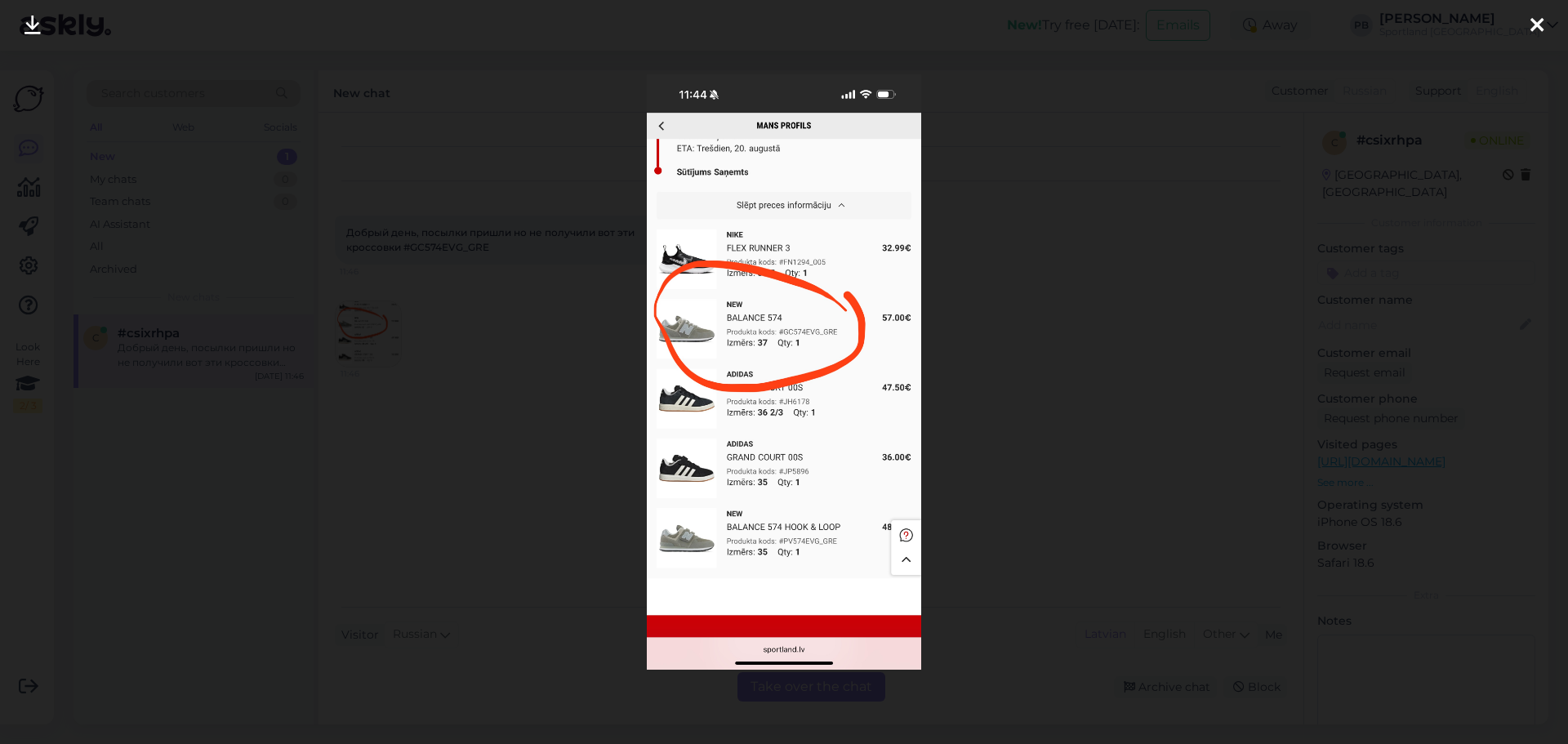
click at [1205, 424] on div at bounding box center [784, 372] width 1568 height 744
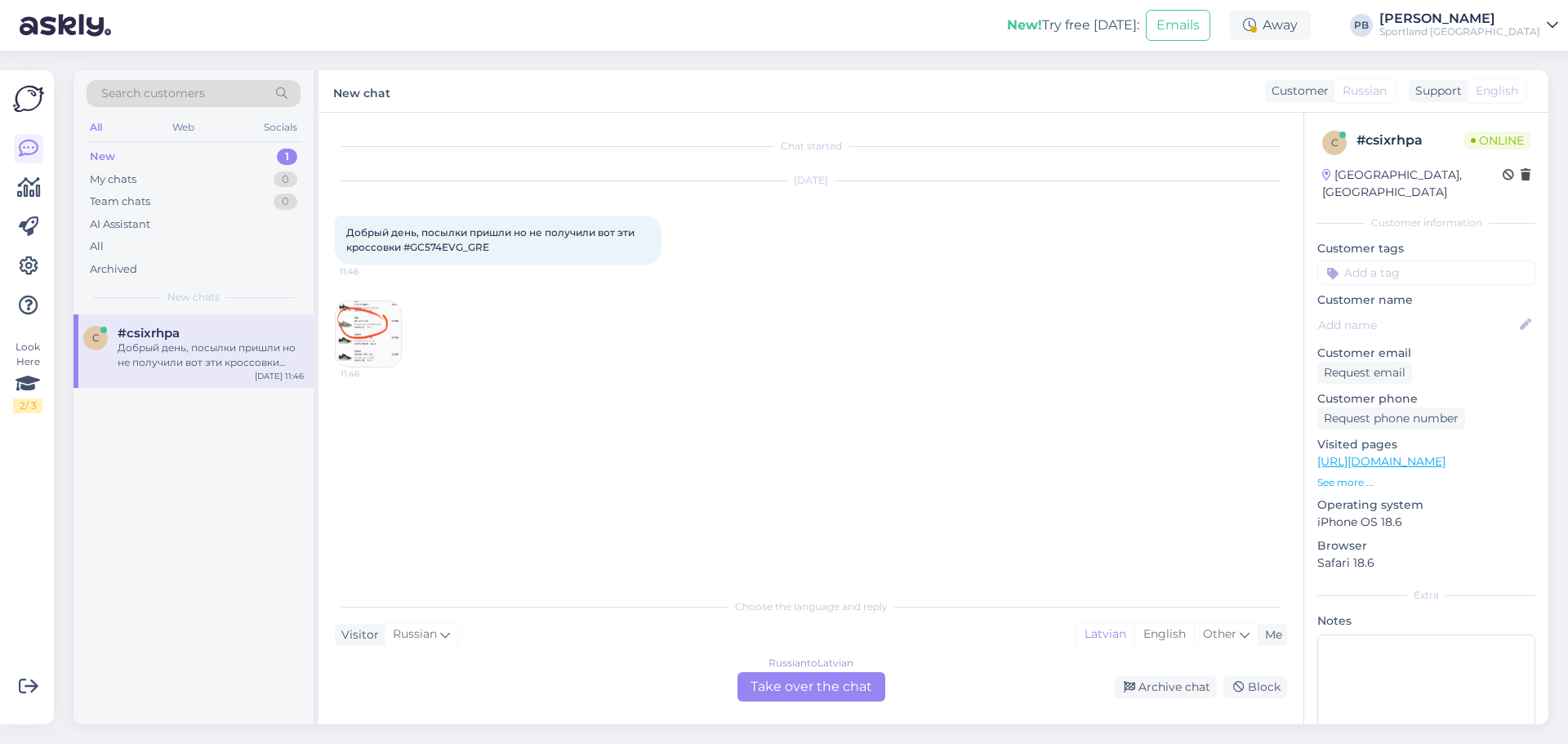
click at [811, 682] on div "Russian to Latvian Take over the chat" at bounding box center [811, 687] width 148 height 30
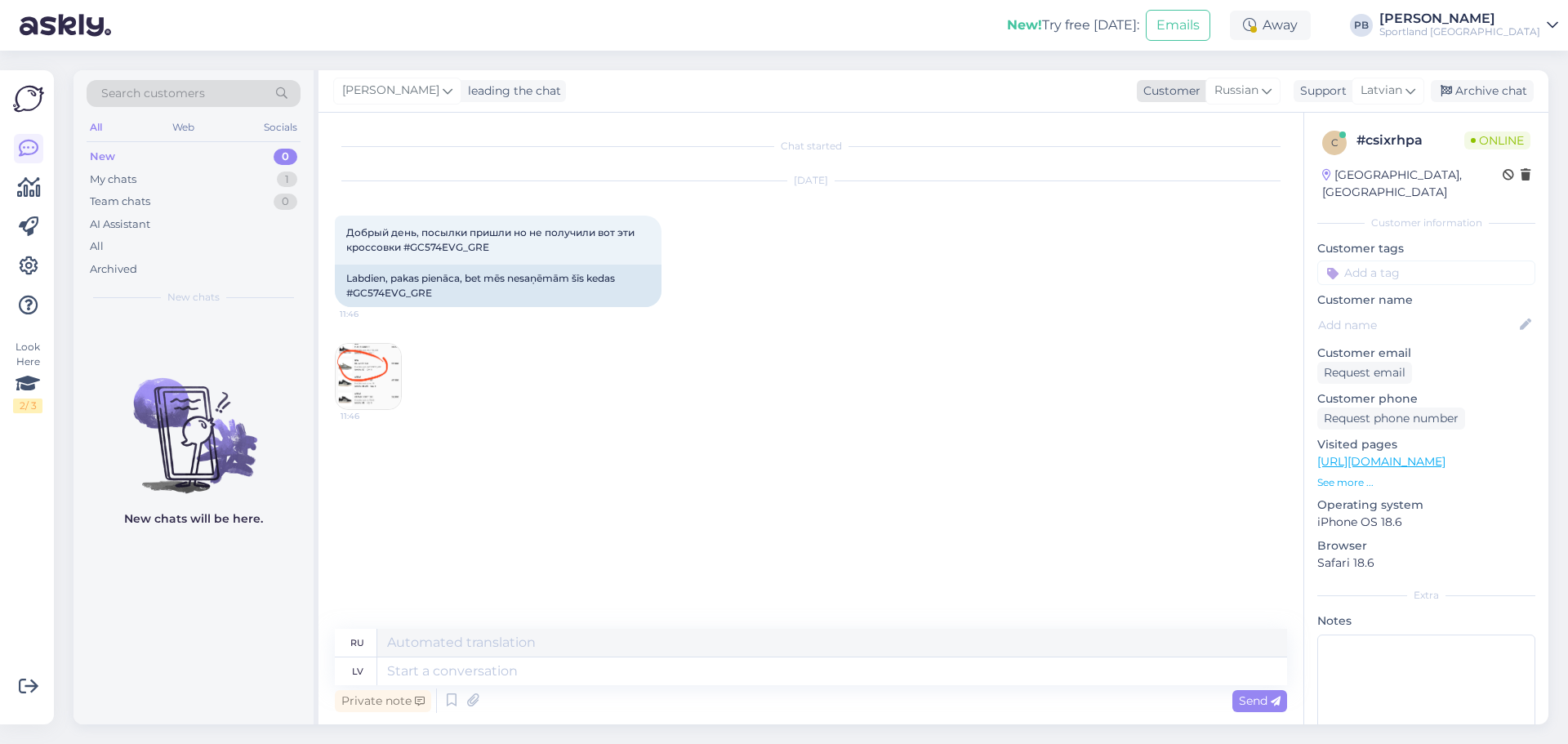
click at [1241, 91] on span "Russian" at bounding box center [1237, 90] width 45 height 18
drag, startPoint x: 1163, startPoint y: 161, endPoint x: 894, endPoint y: 310, distance: 307.5
click at [1161, 163] on link "Latvian" at bounding box center [1208, 163] width 179 height 26
click at [523, 679] on textarea at bounding box center [811, 668] width 952 height 35
type textarea "Labdien. Kāds ir Jūsu paūtījuma numurs?"
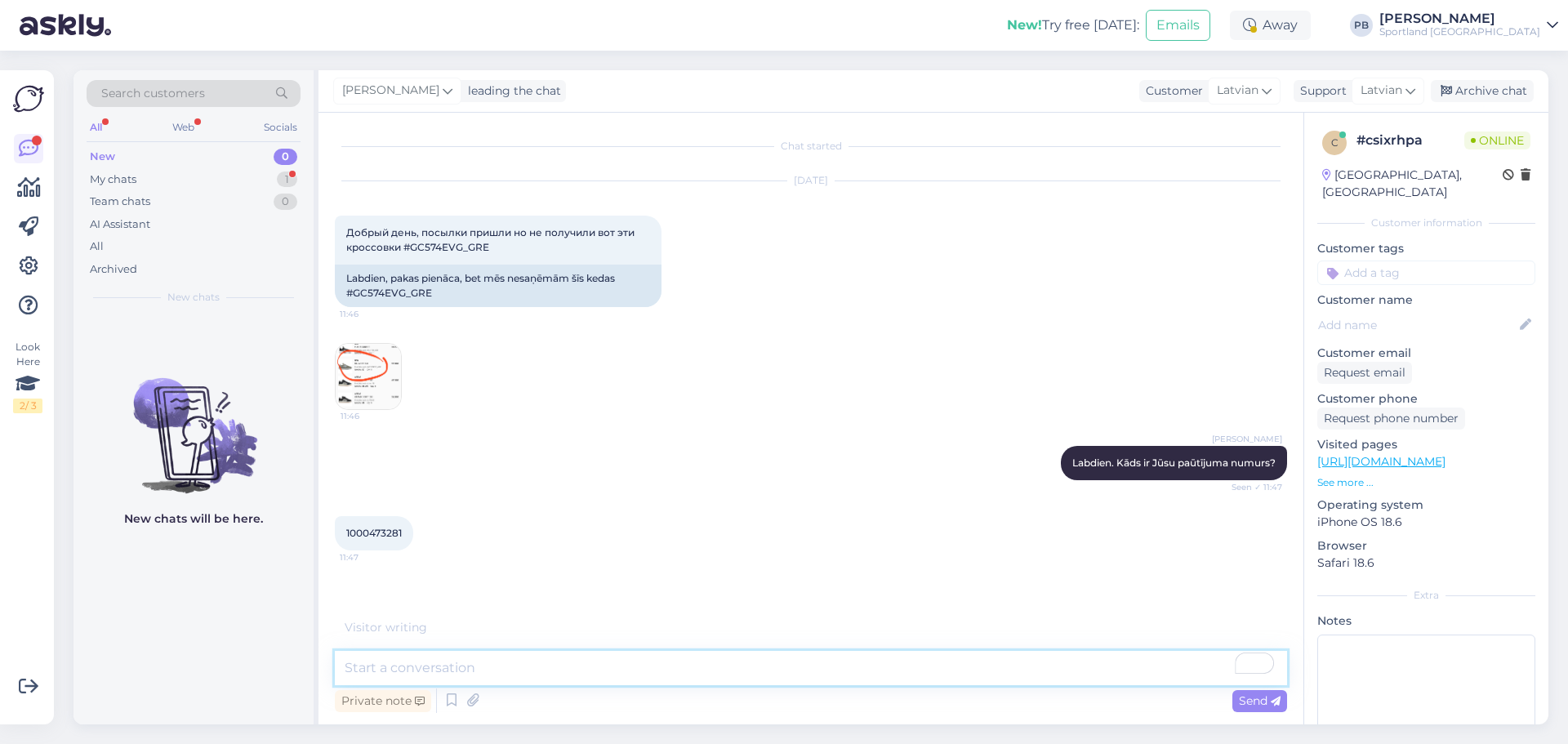
scroll to position [2, 0]
click at [387, 532] on span "1000473281" at bounding box center [374, 530] width 56 height 12
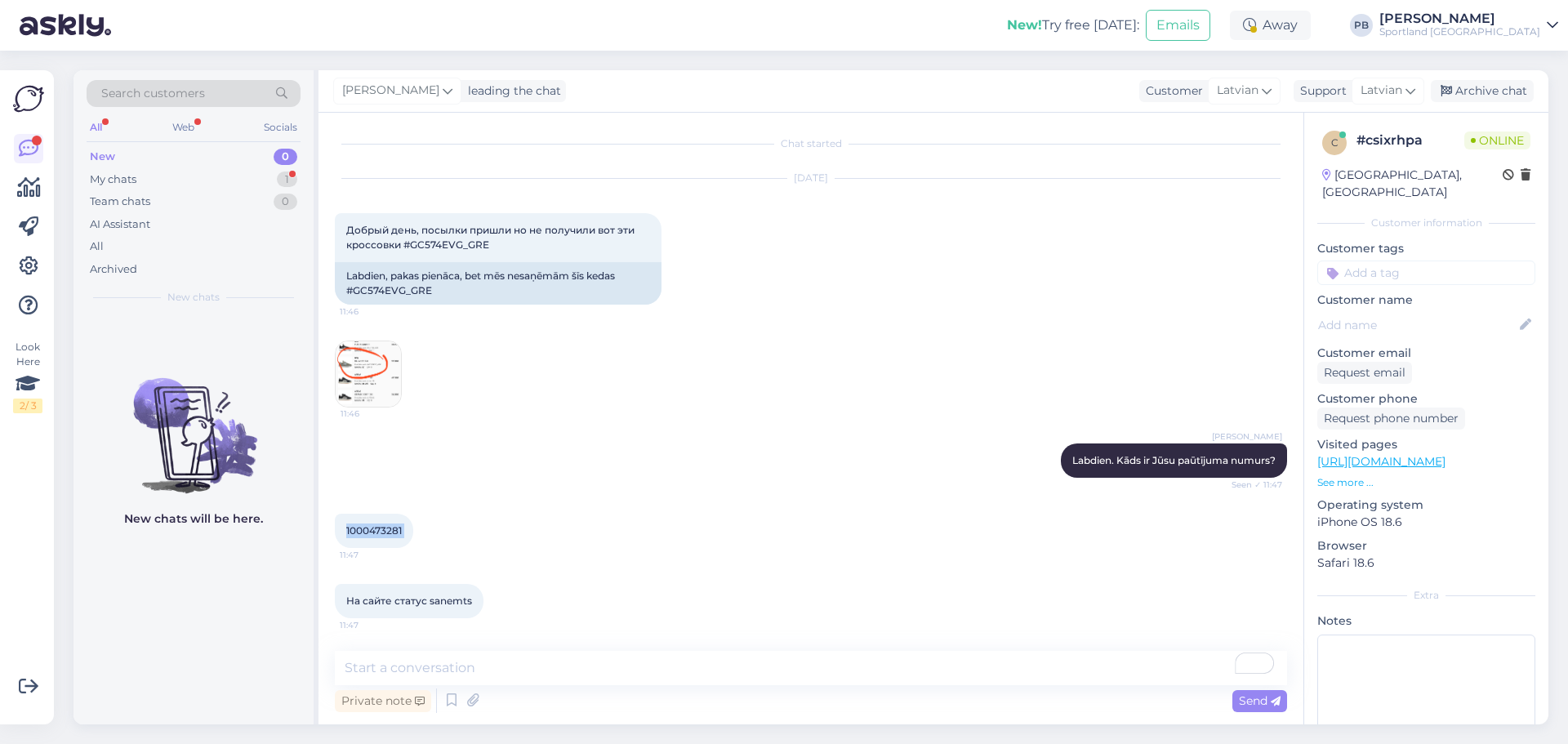
click at [387, 532] on span "1000473281" at bounding box center [374, 530] width 56 height 12
copy div "1000473281 11:47"
click at [490, 670] on textarea "To enrich screen reader interactions, please activate Accessibility in Grammarl…" at bounding box center [811, 668] width 952 height 35
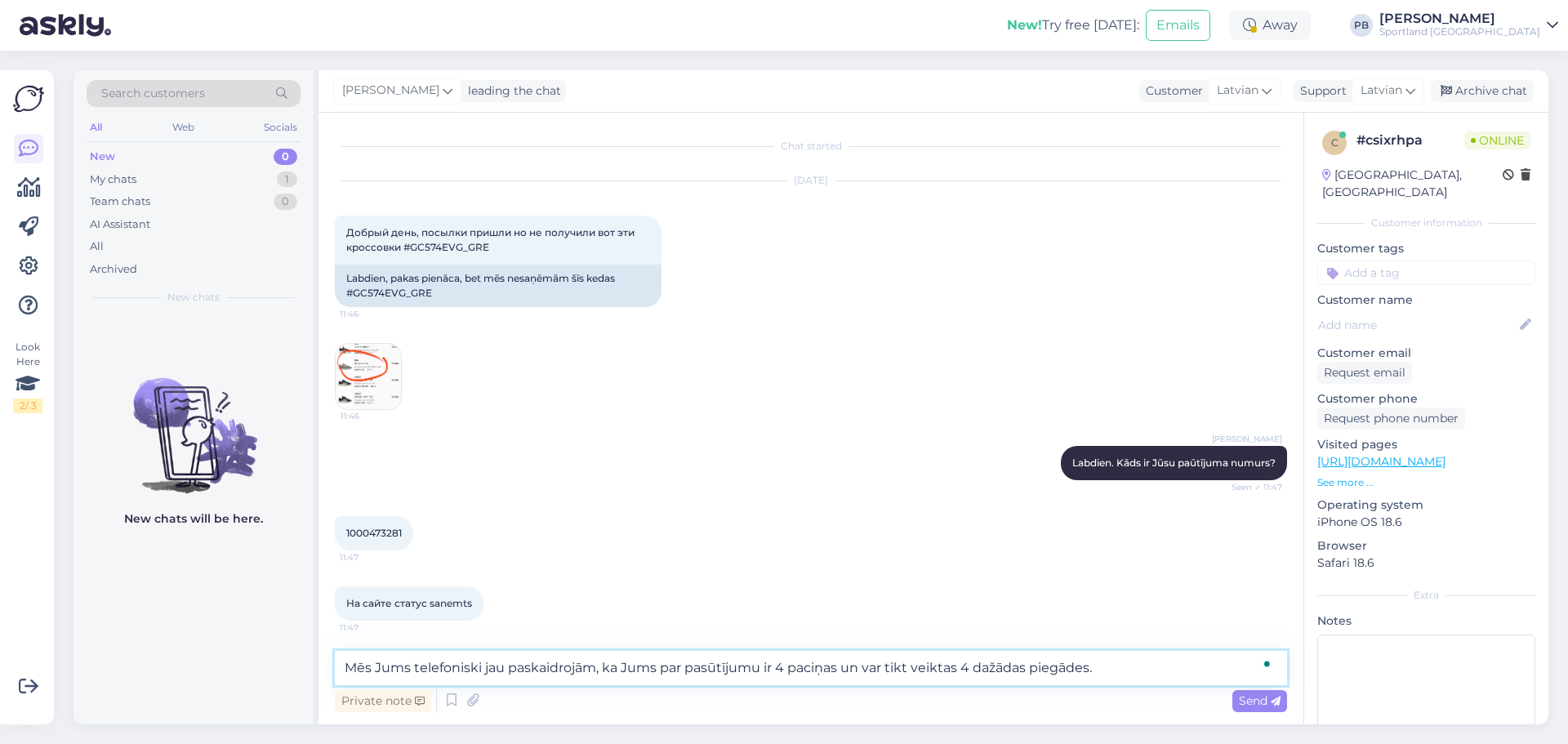
type textarea "Mēs Jums telefoniski jau paskaidrojām, ka Jums par pasūtījumu ir 4 paciņas un v…"
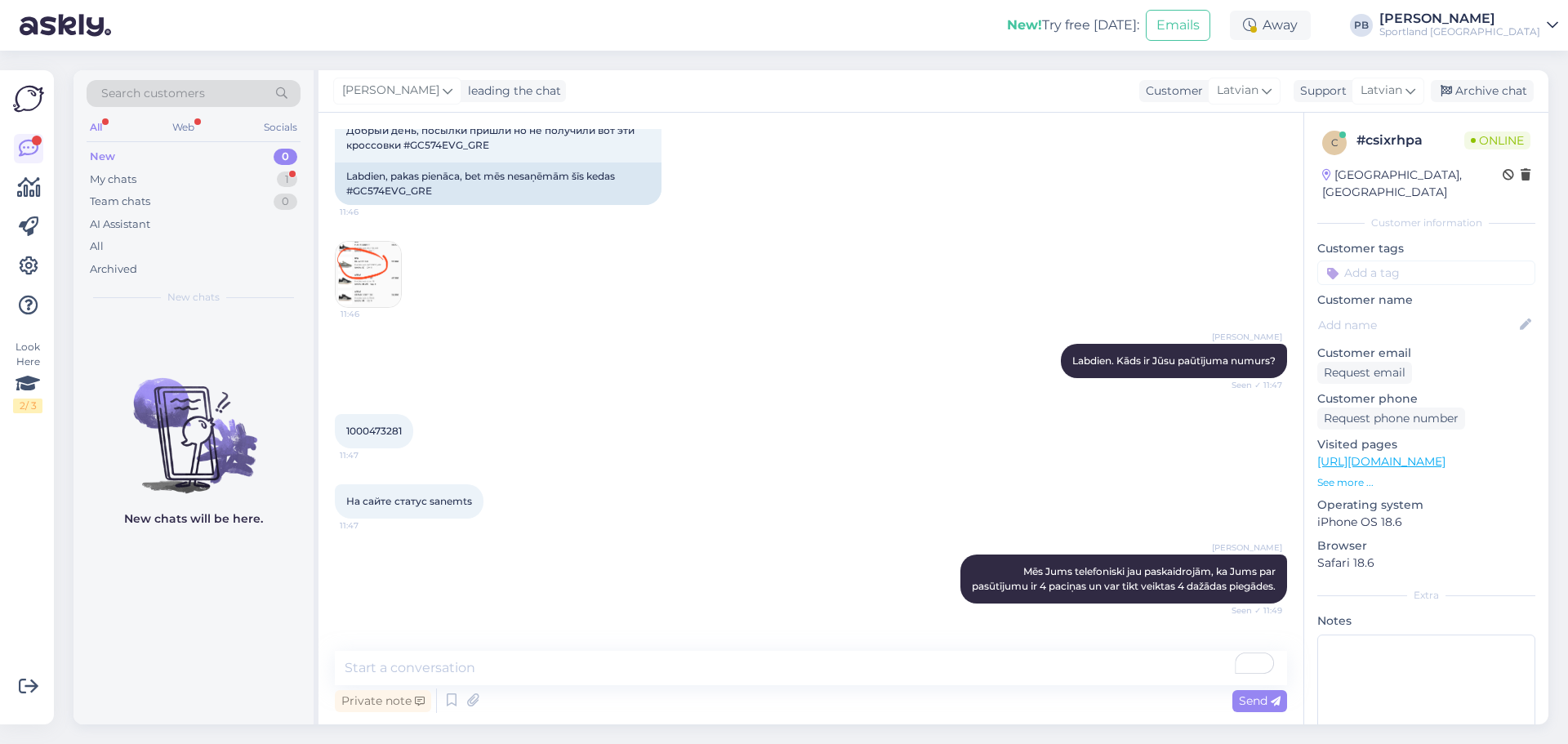
scroll to position [172, 0]
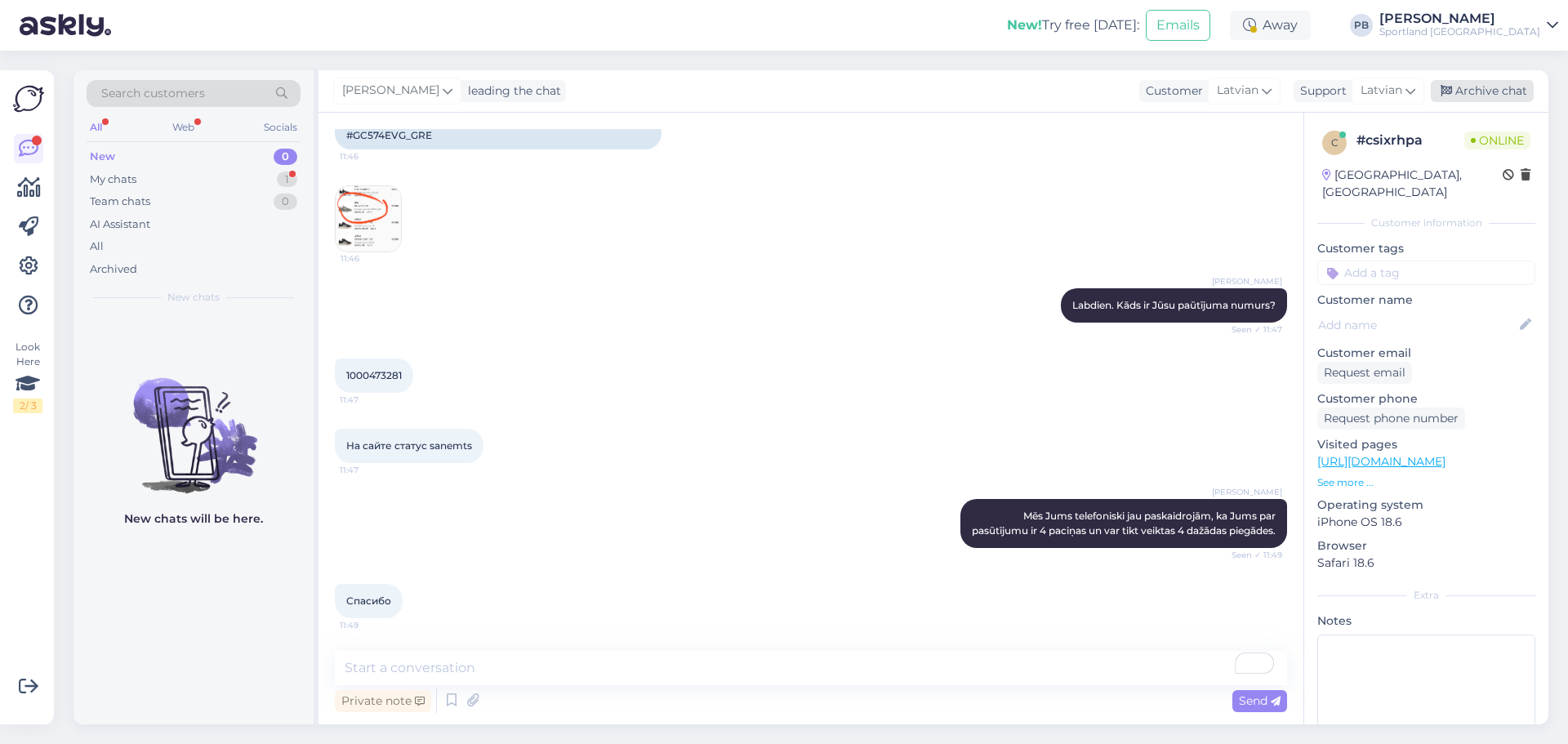
drag, startPoint x: 1517, startPoint y: 97, endPoint x: 856, endPoint y: 128, distance: 661.7
click at [1517, 97] on div "Archive chat" at bounding box center [1483, 91] width 103 height 22
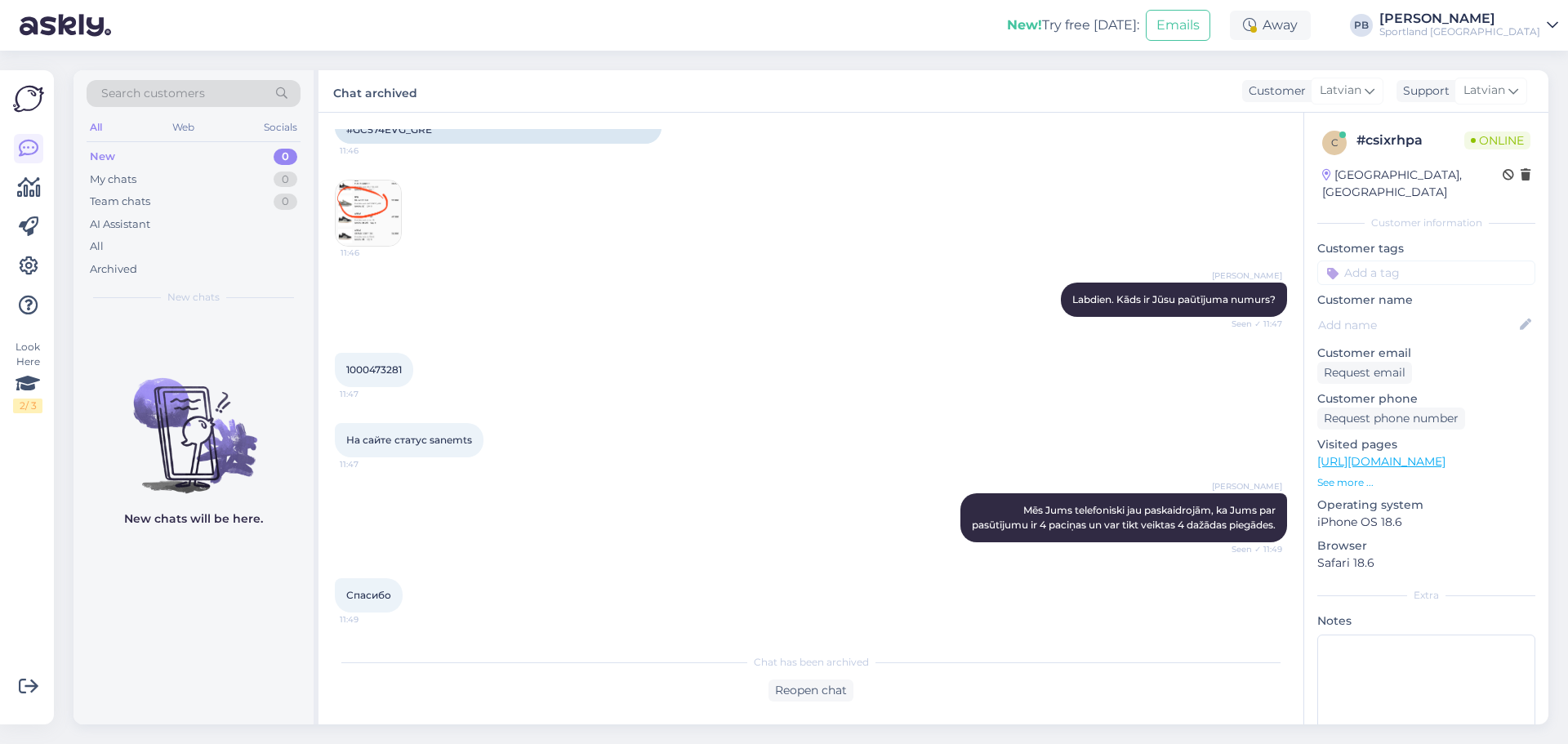
scroll to position [178, 0]
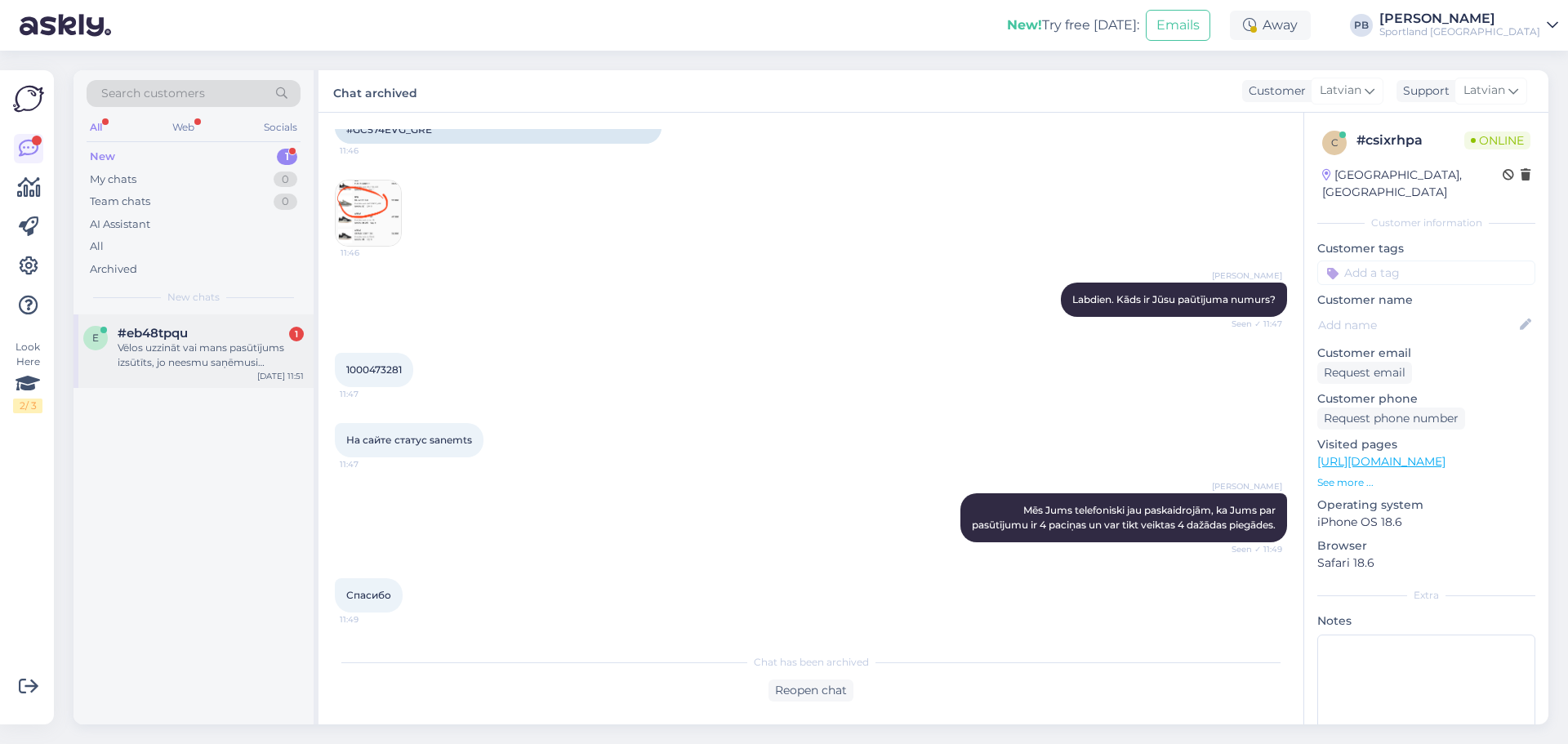
click at [207, 348] on div "Vēlos uzzināt vai mans pasūtījums izsūtīts, jo neesmu saņēmusi izsekošanas numu…" at bounding box center [211, 356] width 186 height 30
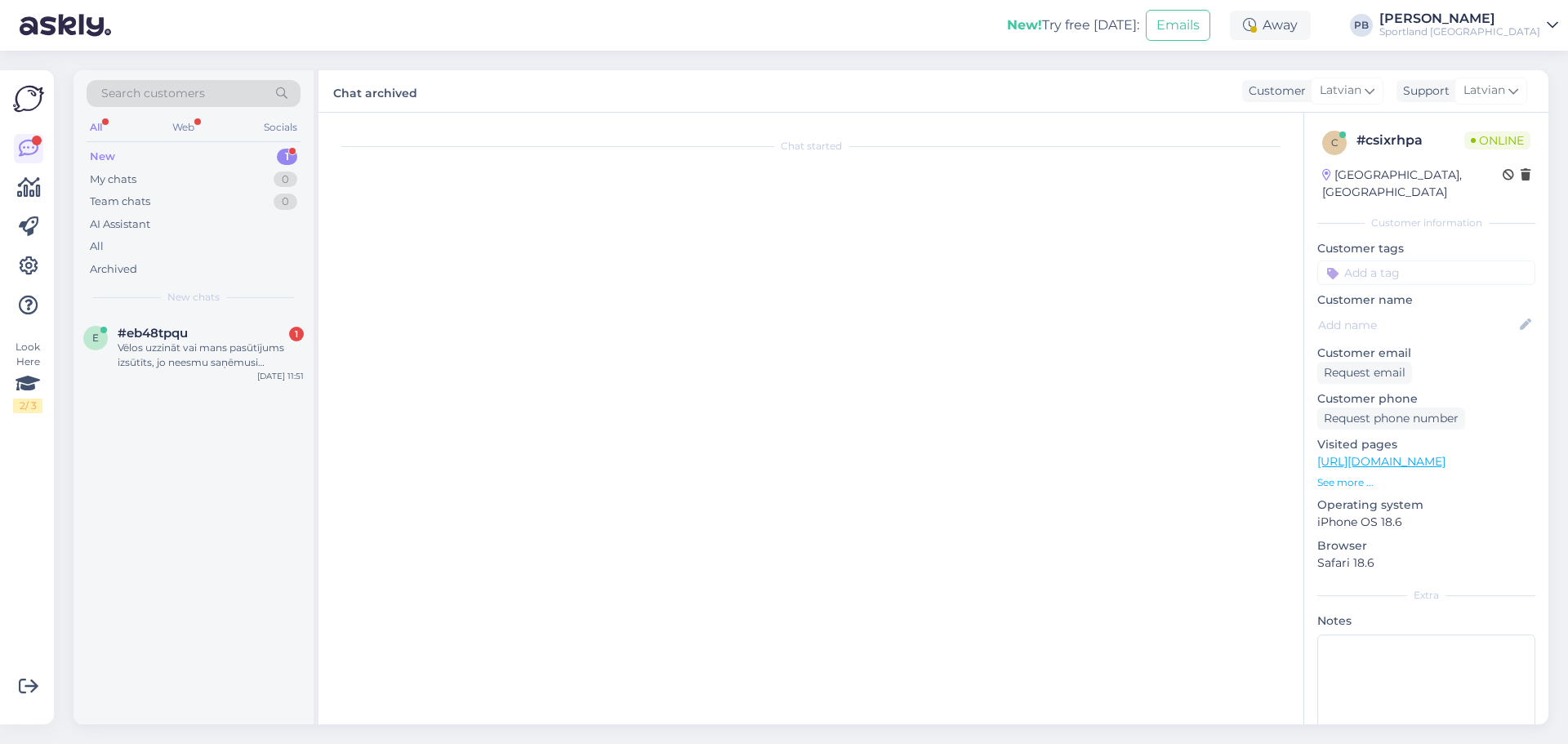
scroll to position [0, 0]
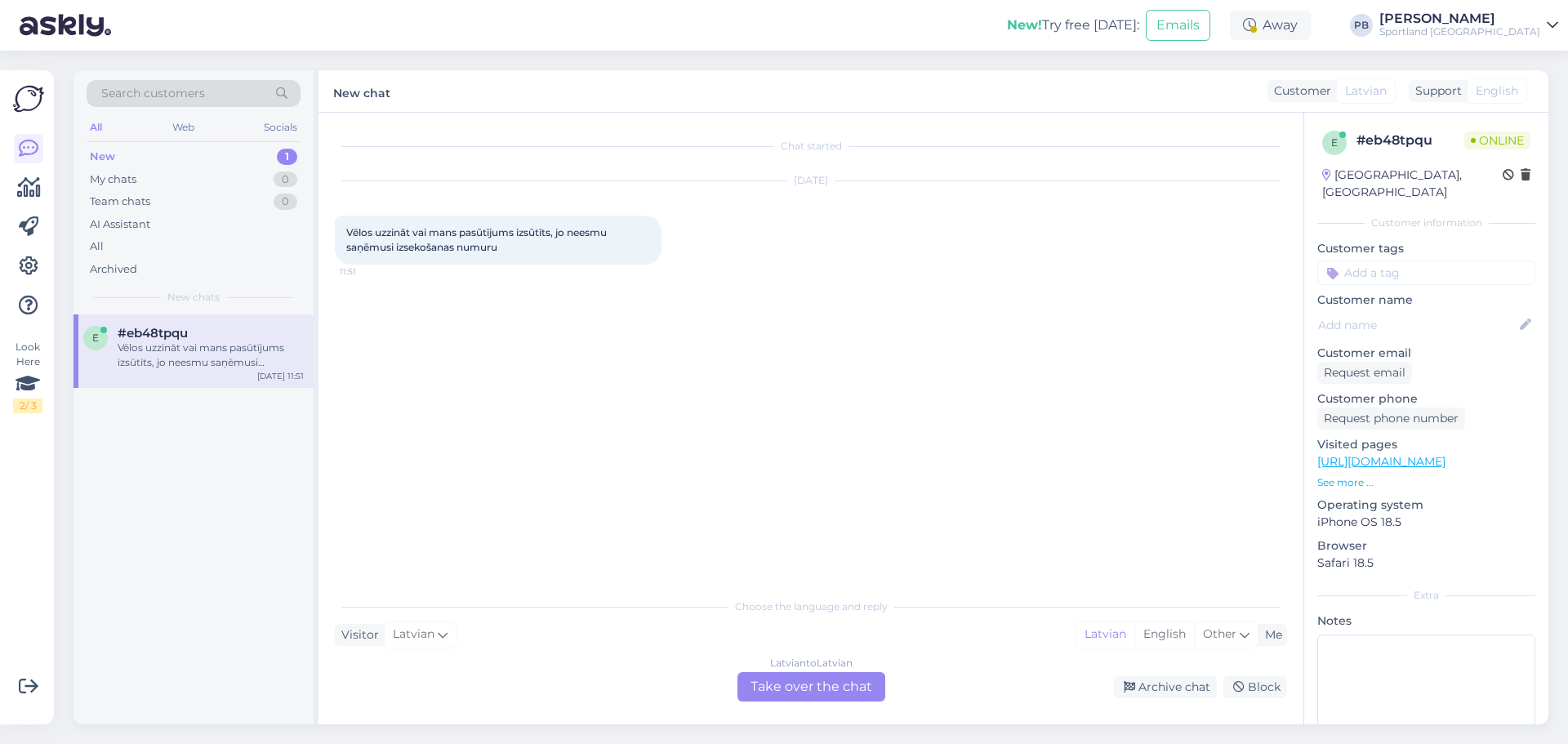
click at [790, 685] on div "Latvian to Latvian Take over the chat" at bounding box center [811, 687] width 148 height 30
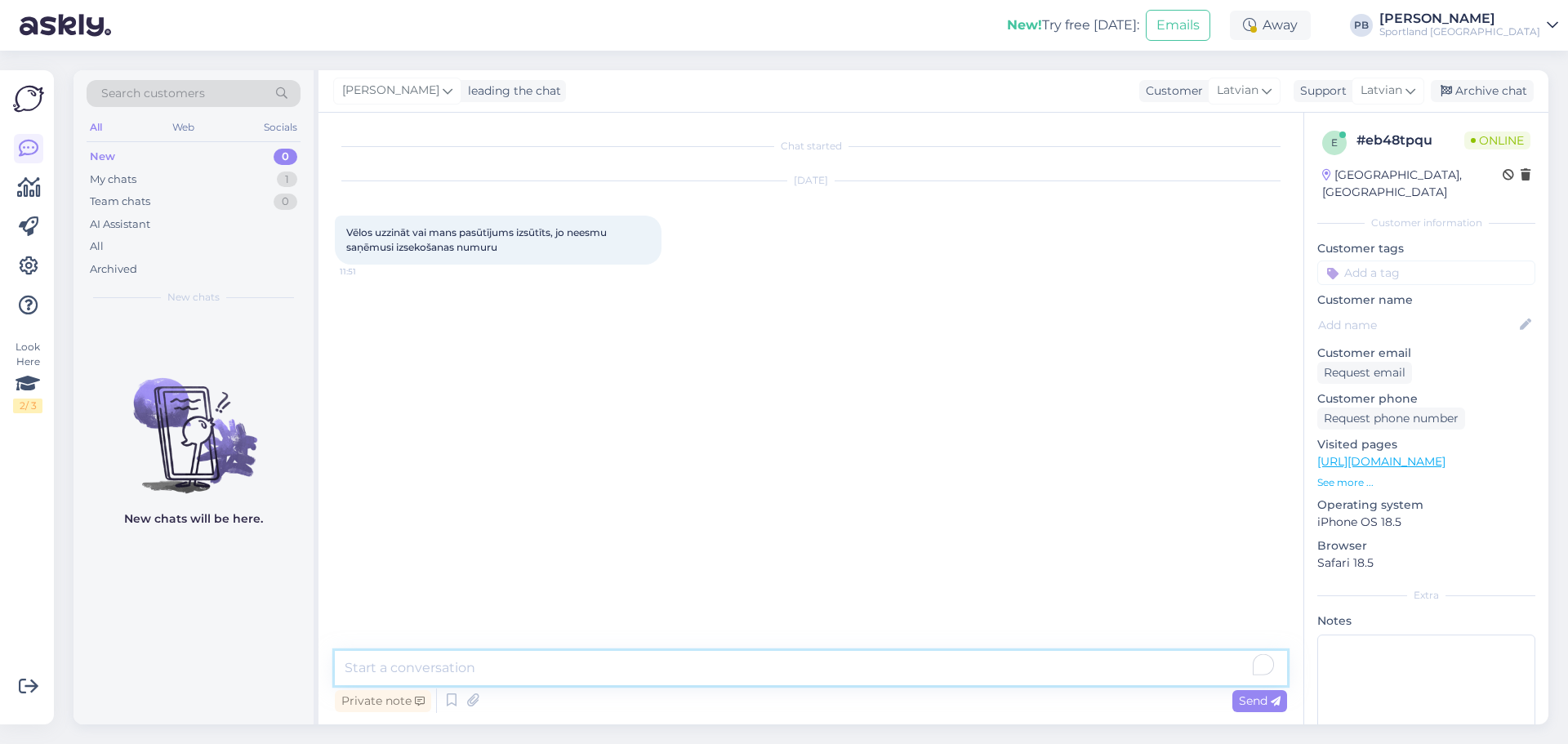
click at [467, 656] on textarea "To enrich screen reader interactions, please activate Accessibility in Grammarl…" at bounding box center [811, 668] width 952 height 35
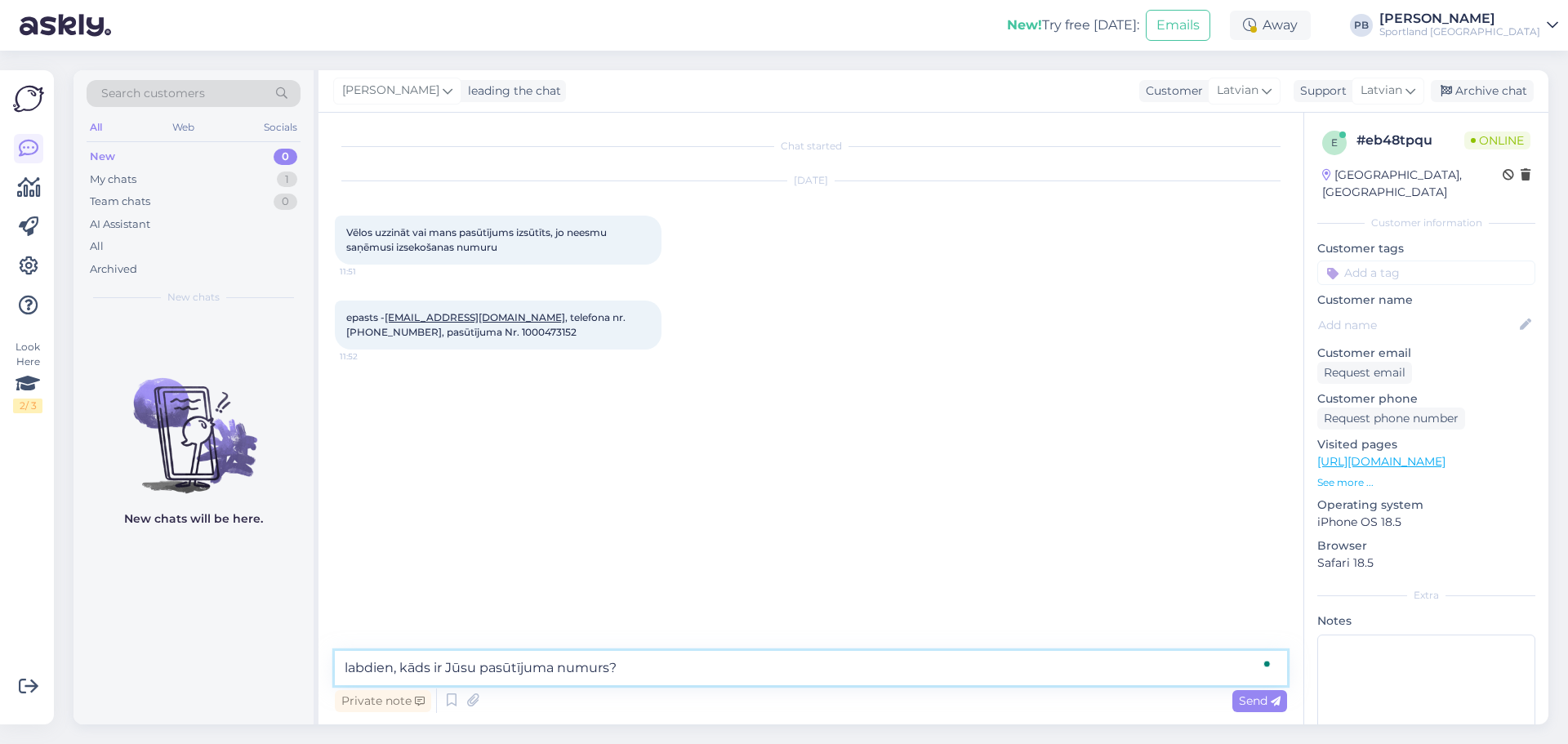
type textarea "labdien, kāds ir Jūsu pasūtījuma numurs?"
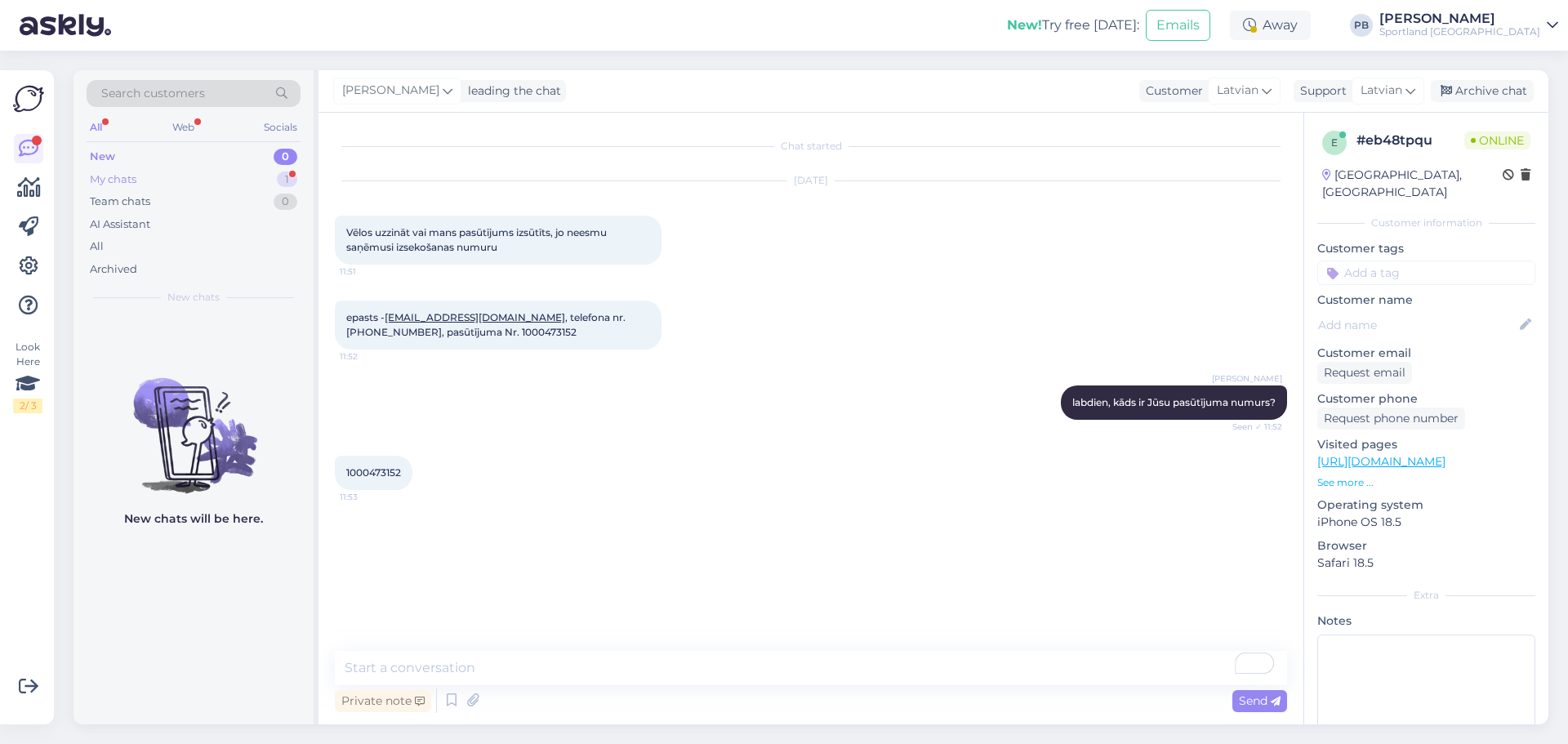
click at [188, 176] on div "My chats 1" at bounding box center [193, 179] width 214 height 23
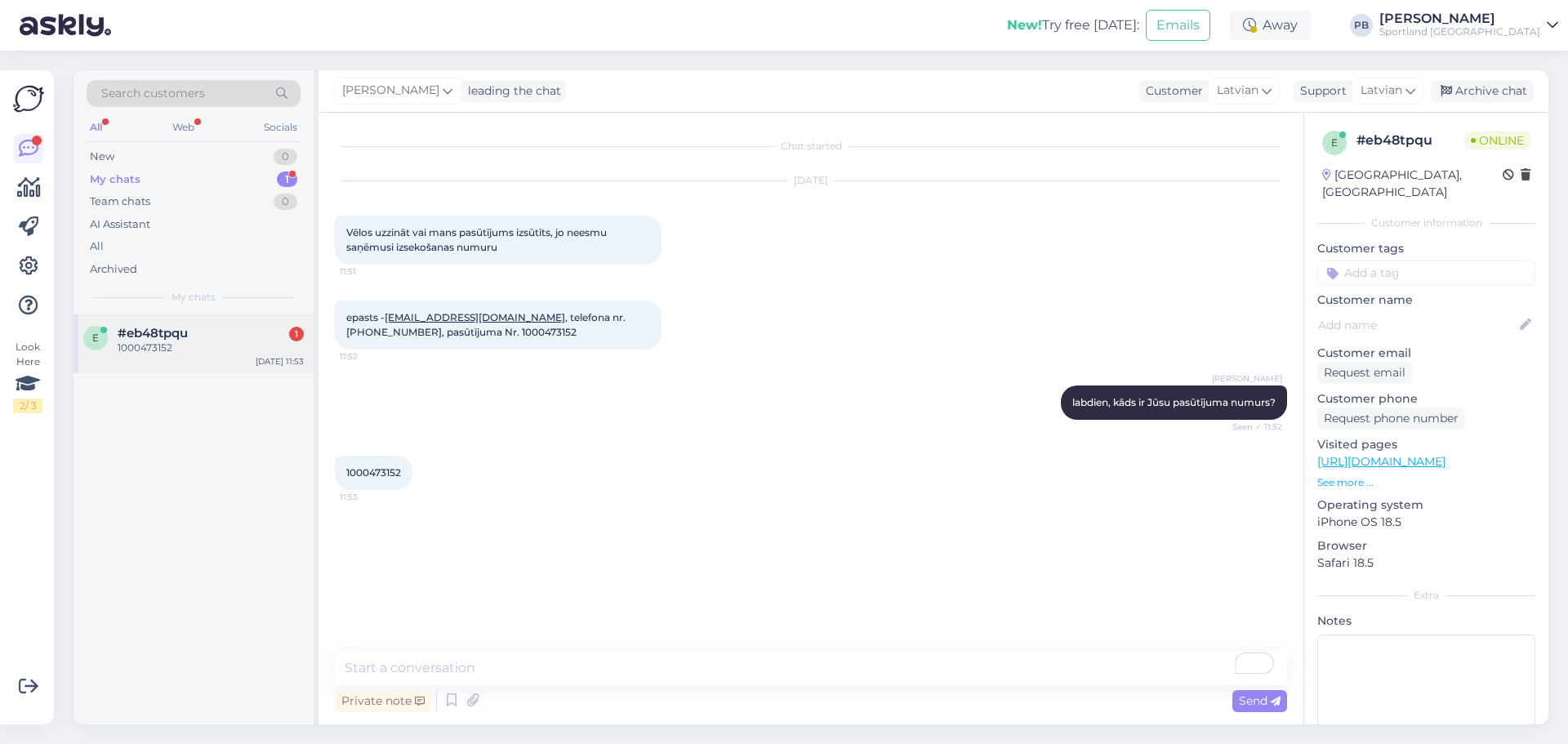
click at [216, 362] on div "e #eb48tpqu 1 1000473152 Aug 19 11:53" at bounding box center [193, 343] width 240 height 58
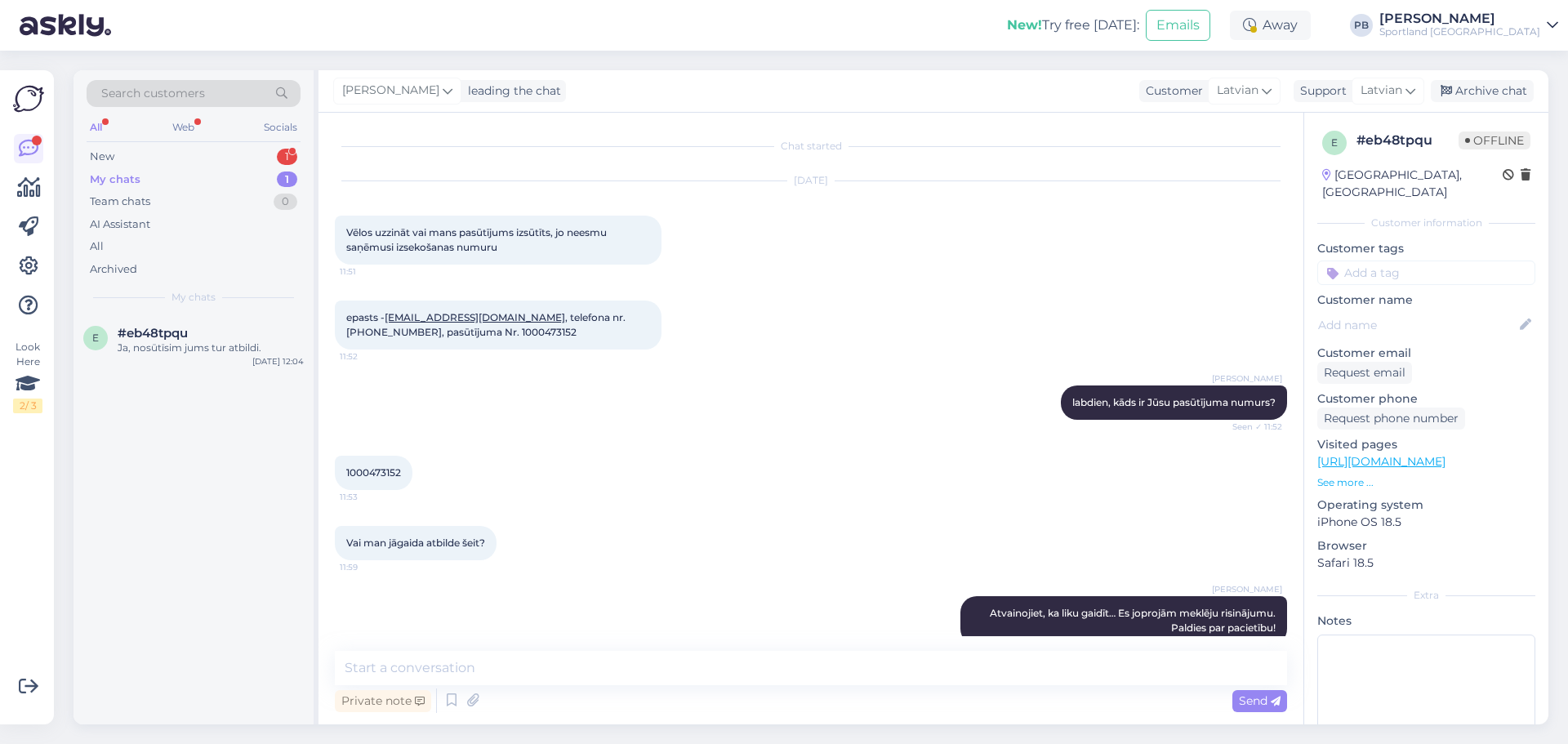
scroll to position [182, 0]
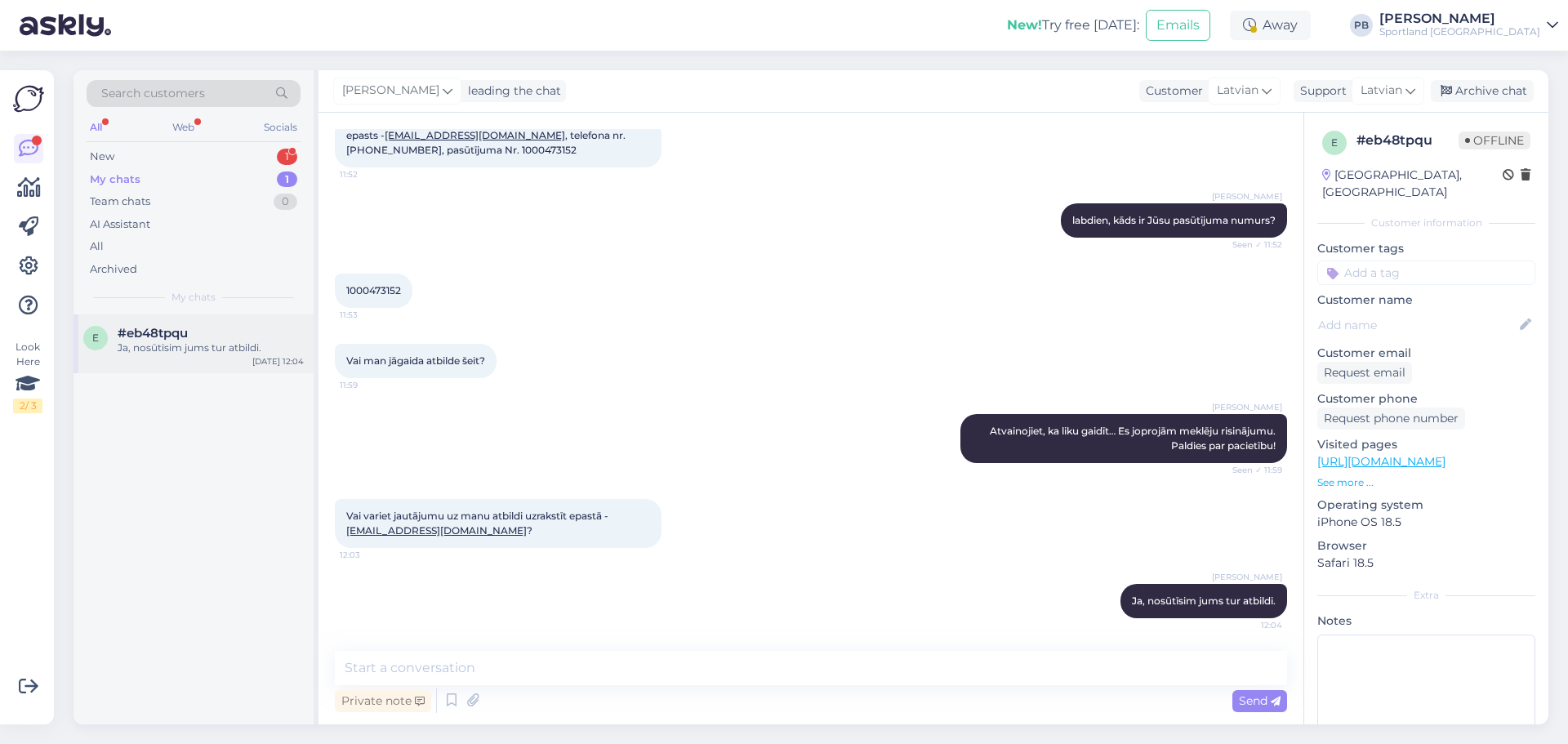
click at [168, 329] on span "#eb48tpqu" at bounding box center [153, 333] width 70 height 15
click at [197, 148] on div "New 1" at bounding box center [193, 157] width 214 height 23
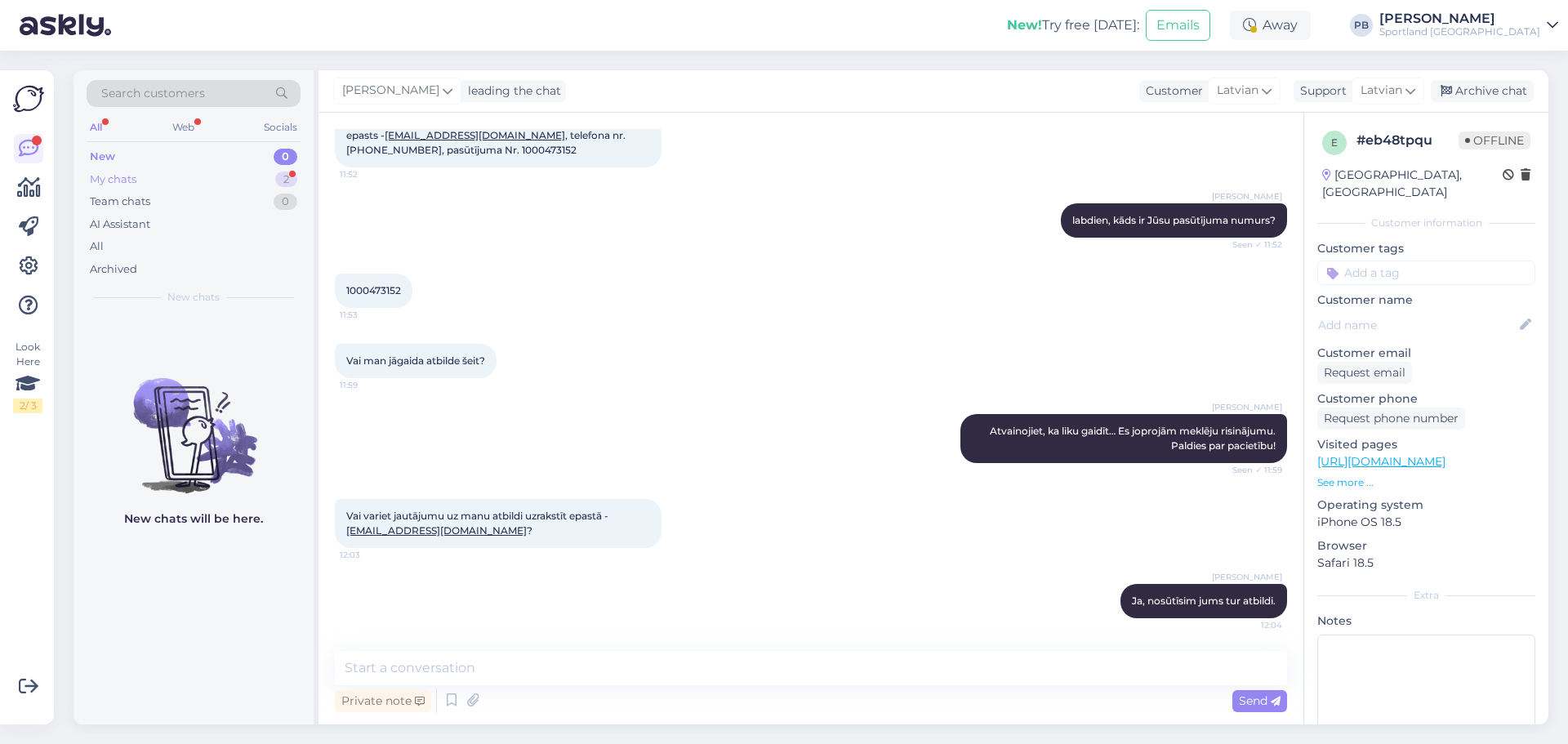
click at [207, 174] on div "My chats 2" at bounding box center [193, 179] width 214 height 23
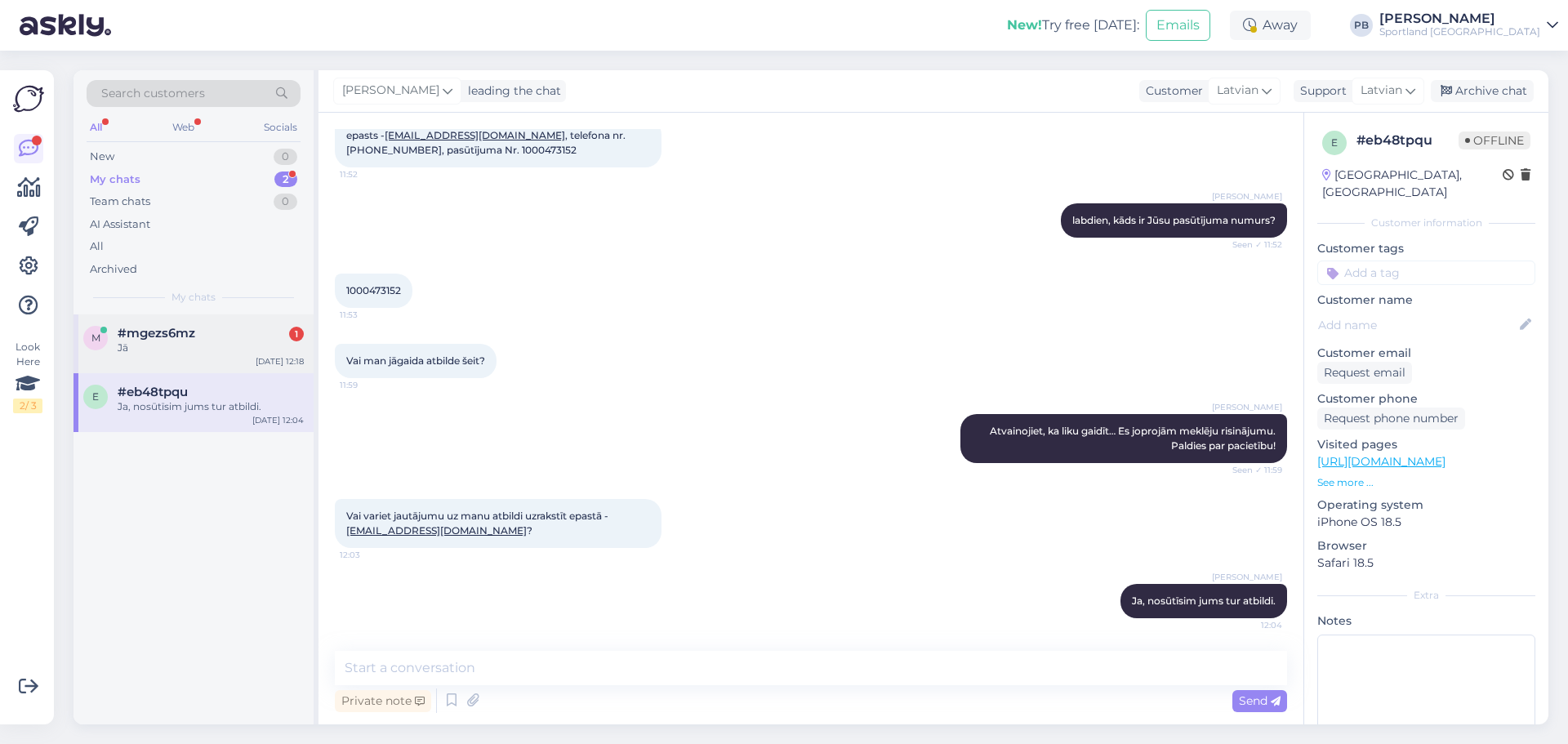
click at [175, 341] on div "Jā" at bounding box center [211, 348] width 186 height 15
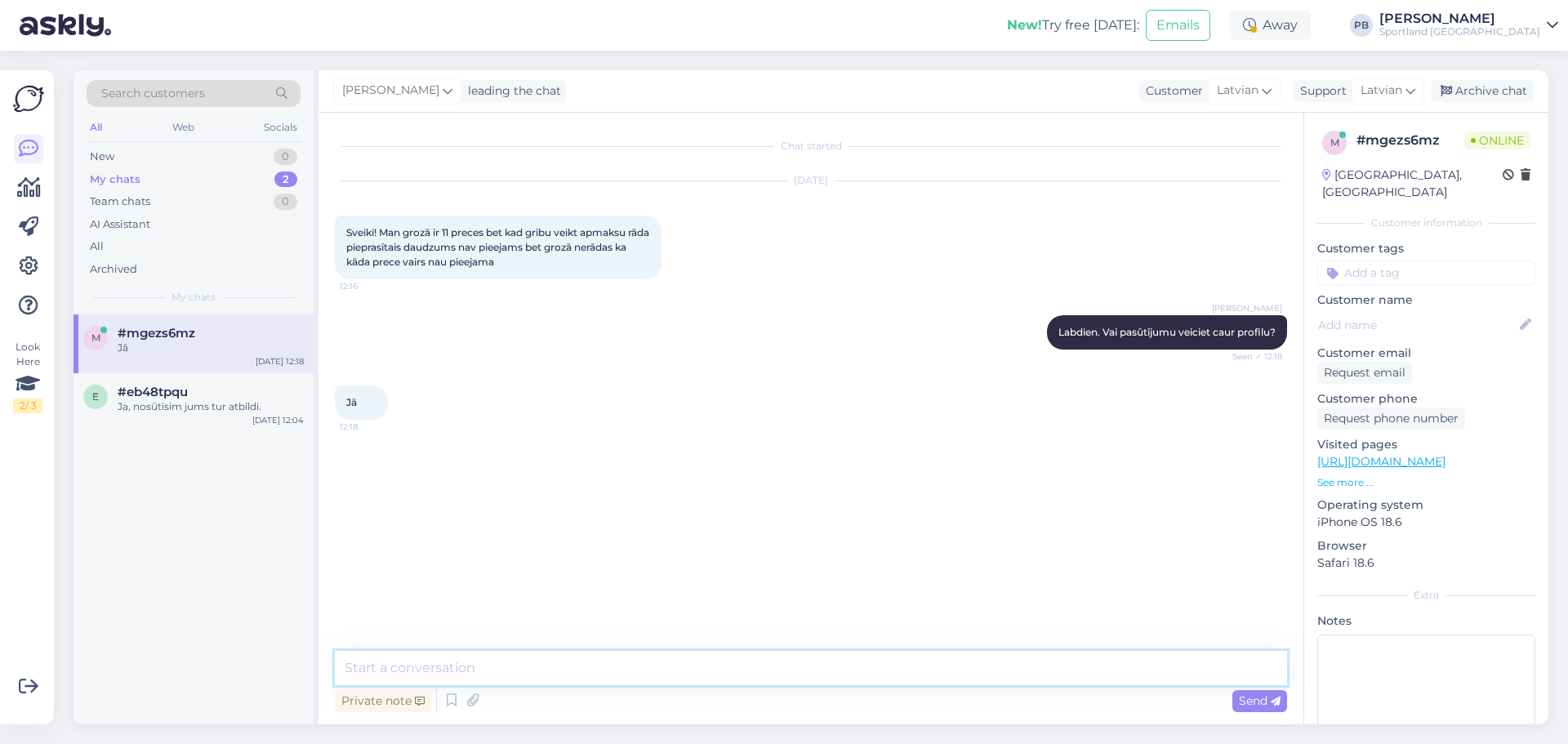
click at [467, 668] on textarea at bounding box center [811, 668] width 952 height 35
click at [467, 668] on textarea "Kāds Ju" at bounding box center [811, 668] width 952 height 35
click at [417, 672] on textarea "Kāds Ju" at bounding box center [811, 668] width 952 height 35
click at [424, 664] on textarea "Kāds Ju" at bounding box center [811, 668] width 952 height 35
type textarea "Kāds Jums ir e-pasts?"
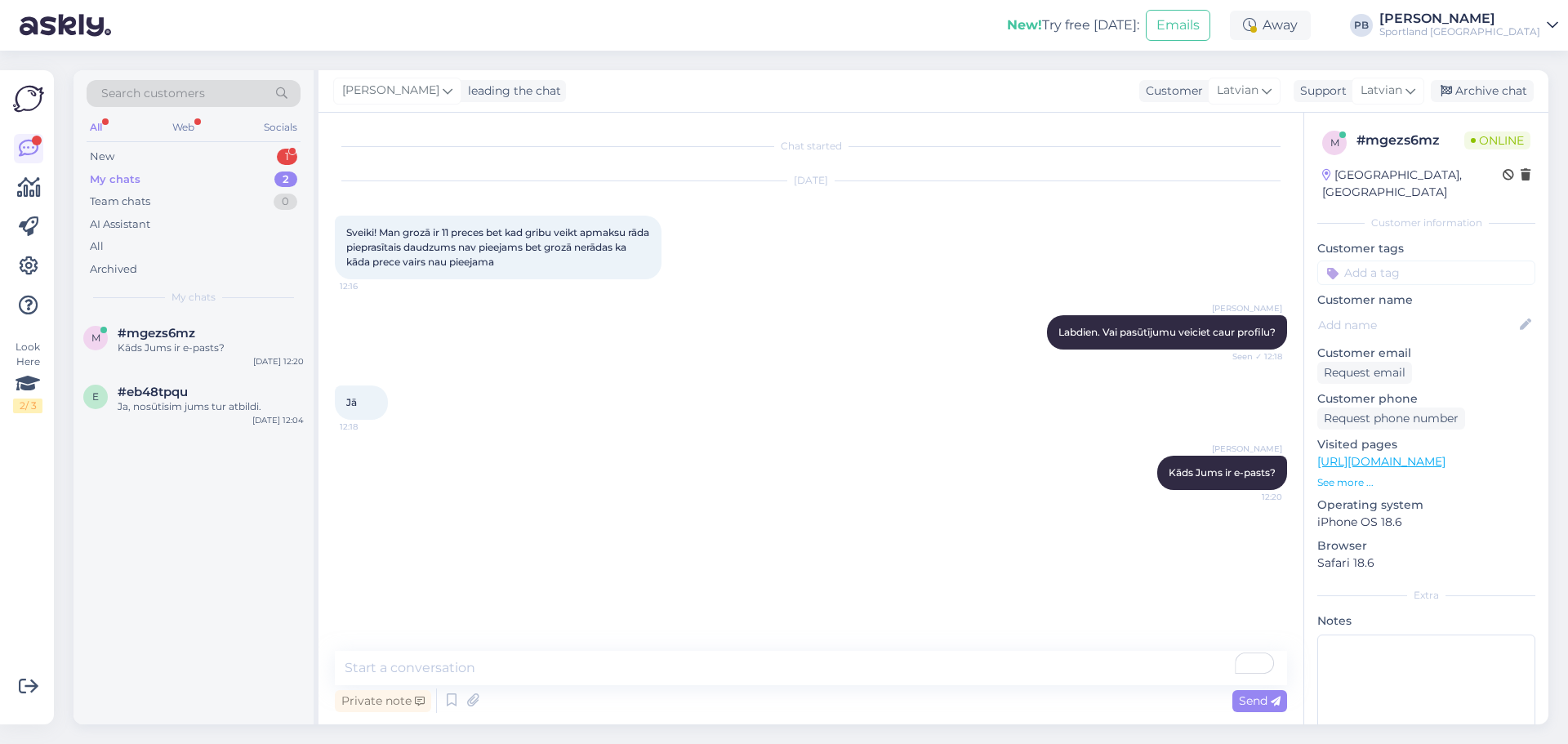
drag, startPoint x: 169, startPoint y: 153, endPoint x: 177, endPoint y: 175, distance: 23.4
click at [169, 153] on div "New 1" at bounding box center [193, 157] width 214 height 23
click at [192, 366] on div "Es pasūtīju treniņtērpu, bet man atgrieza naudu par [PERSON_NAME], tā ka viņas …" at bounding box center [211, 356] width 186 height 30
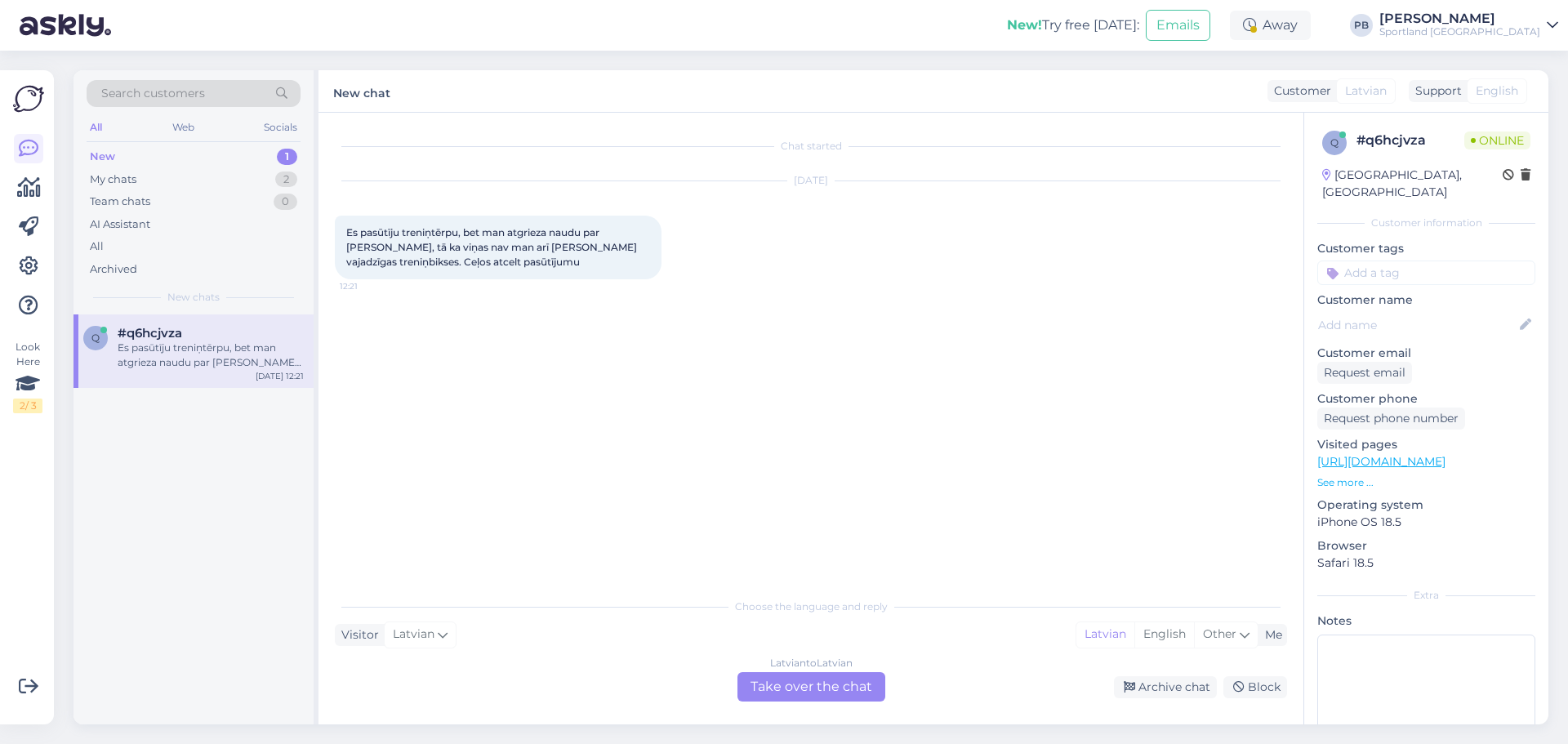
click at [797, 682] on div "Latvian to Latvian Take over the chat" at bounding box center [811, 687] width 148 height 30
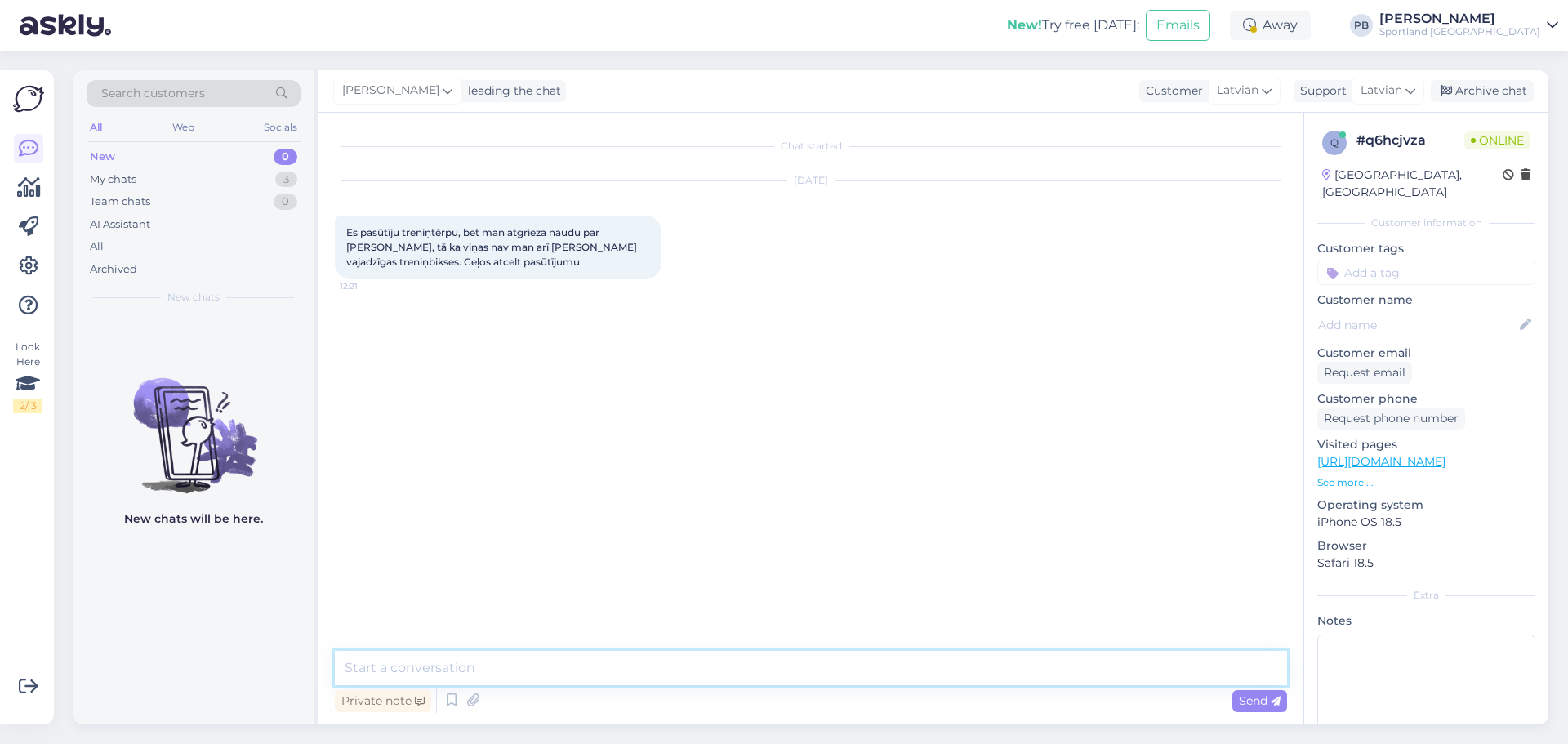
click at [474, 664] on textarea at bounding box center [811, 668] width 952 height 35
type textarea "B"
type textarea "Labdien, bet kāds ir jūsu pasūtījuma numurs, lai varam šo otru daļu atcelt?"
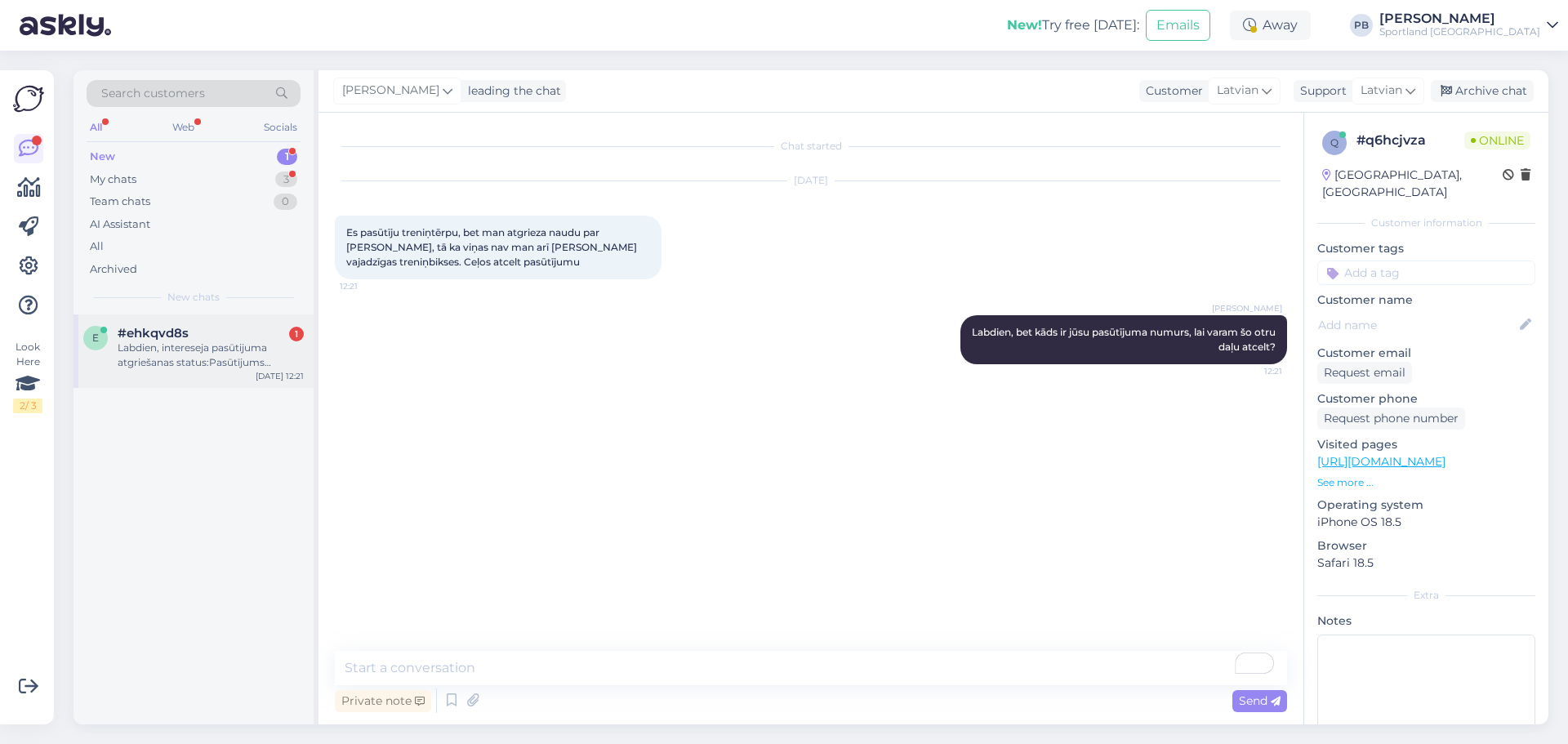
click at [208, 342] on div "Labdien, intereseja pasūtijuma atgriešanas status:Pasūtījums #1000471632" at bounding box center [211, 356] width 186 height 30
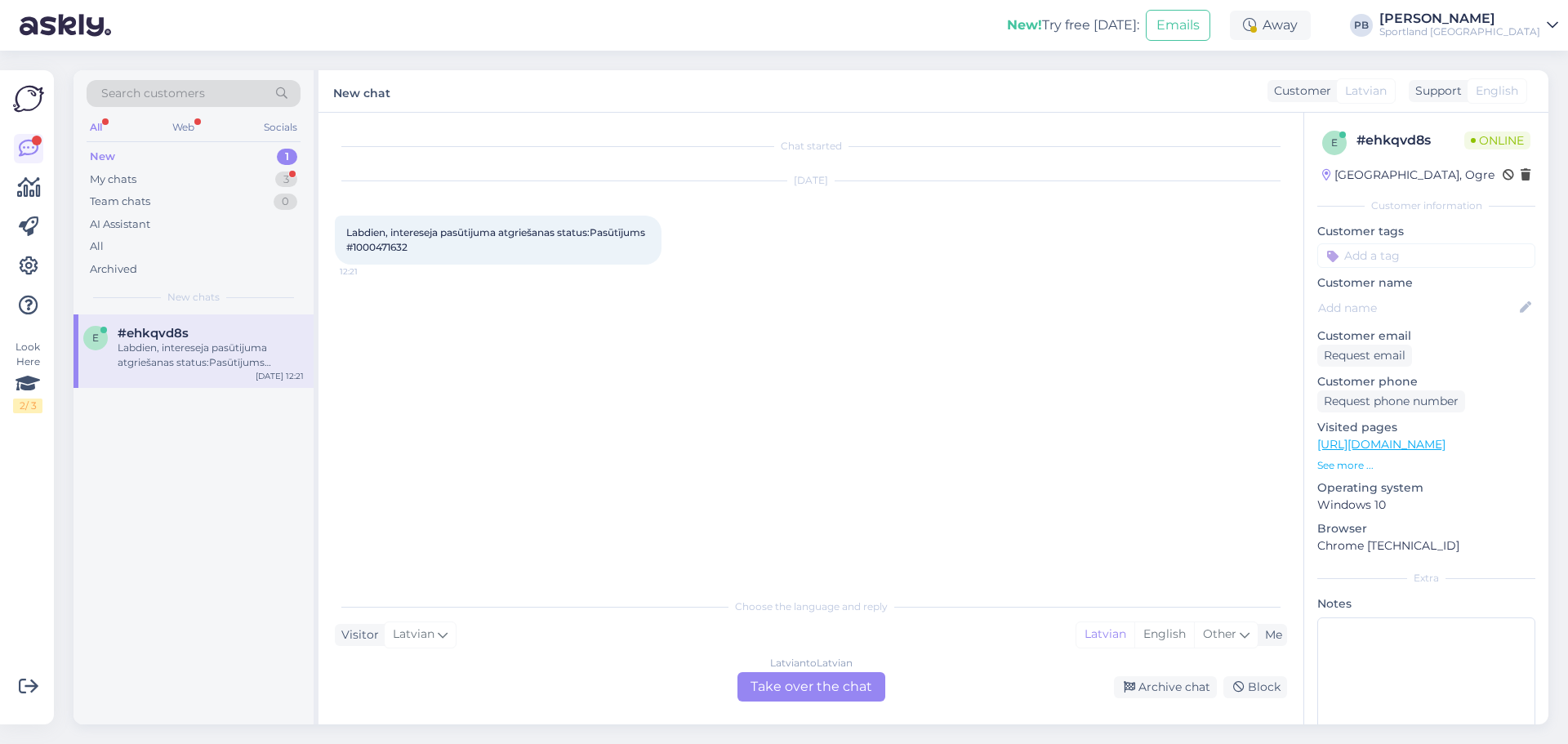
click at [481, 247] on span "Labdien, intereseja pasūtijuma atgriešanas status:Pasūtījums #1000471632" at bounding box center [497, 239] width 301 height 27
copy div "1000471632 12:21"
click at [834, 665] on div "Latvian to Latvian" at bounding box center [811, 663] width 82 height 15
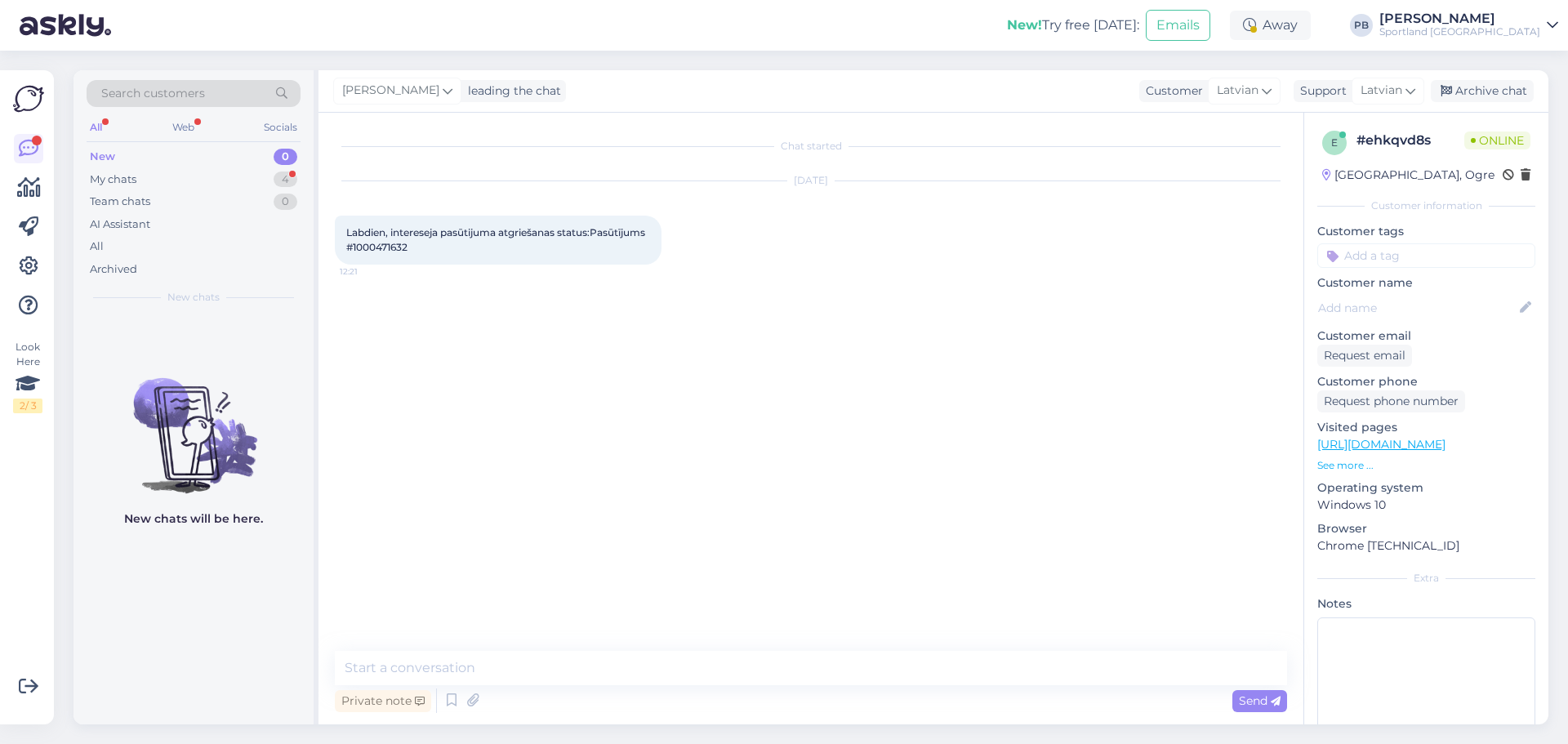
drag, startPoint x: 486, startPoint y: 632, endPoint x: 480, endPoint y: 644, distance: 13.4
click at [485, 635] on div "Chat started Aug 19 2025 Labdien, intereseja pasūtijuma atgriešanas status:Pasū…" at bounding box center [819, 382] width 967 height 507
click at [469, 663] on textarea "To enrich screen reader interactions, please activate Accessibility in Grammarl…" at bounding box center [811, 668] width 952 height 35
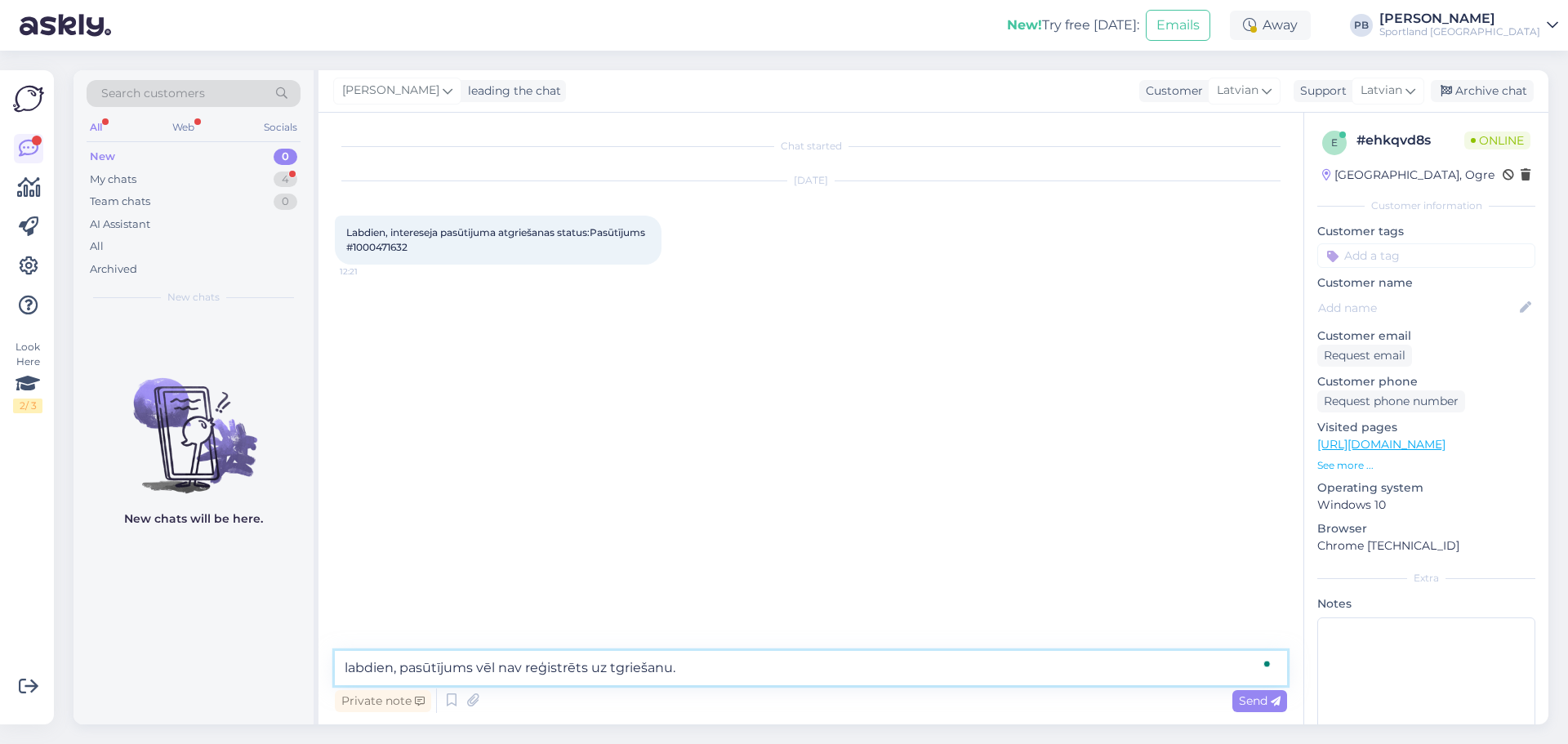
type textarea "labdien, pasūtījums vēl nav reģistrēts uz tgriešanu."
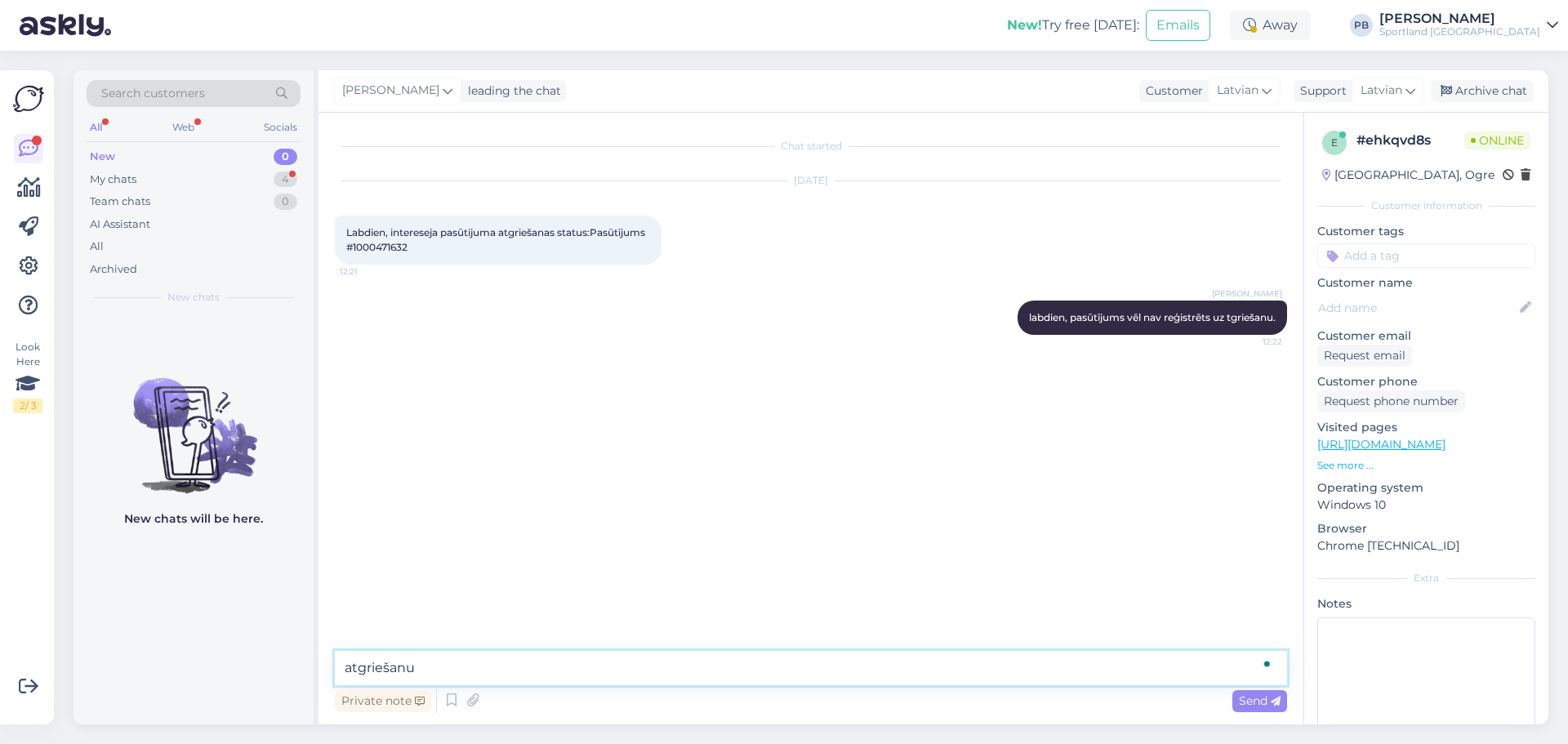
type textarea "atgriešanu*"
click at [446, 671] on textarea "To enrich screen reader interactions, please activate Accessibility in Grammarl…" at bounding box center [811, 668] width 952 height 35
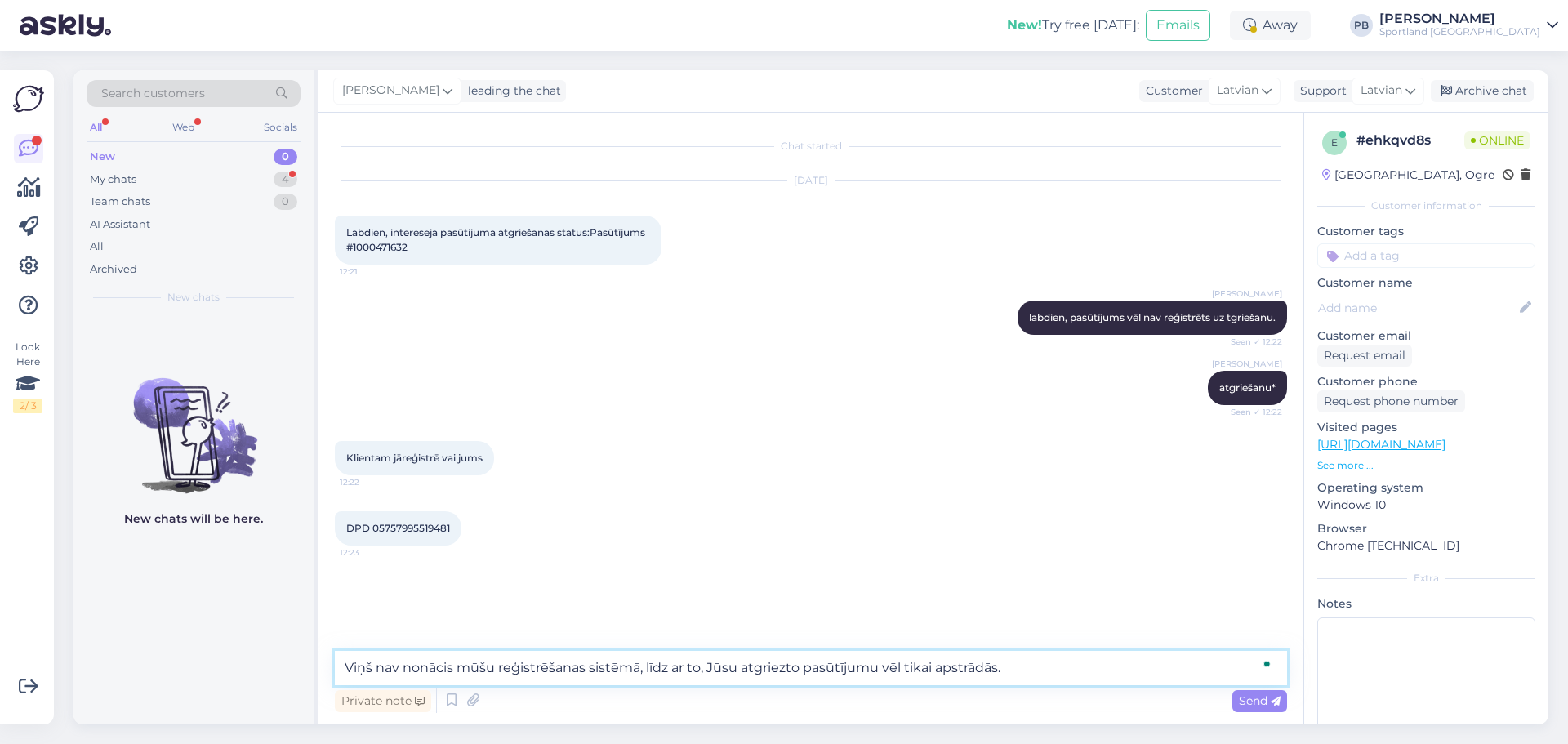
type textarea "Viņš nav nonācis mūšu reģistrēšanas sistēmā, līdz ar to, Jūsu atgriezto pasūtīj…"
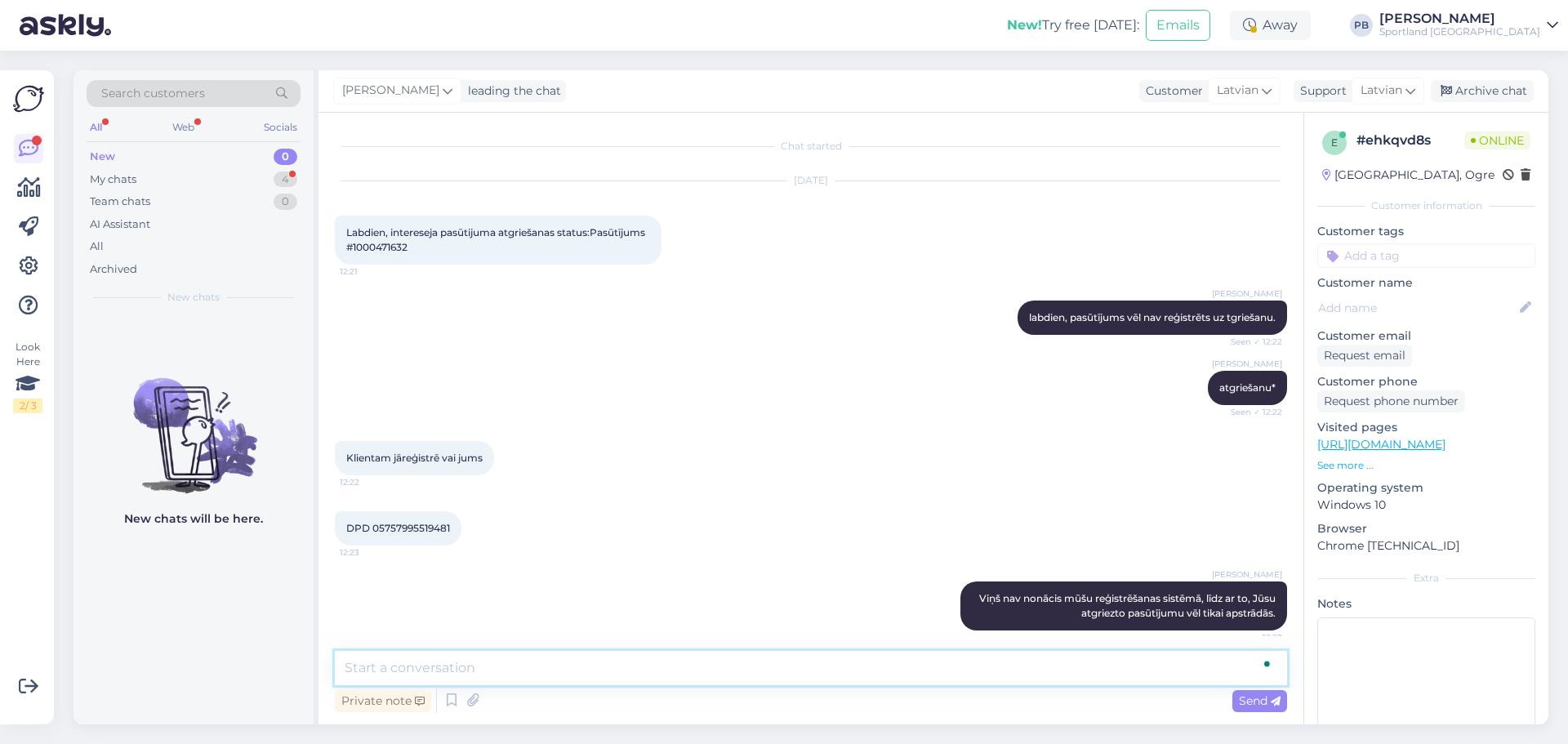
scroll to position [12, 0]
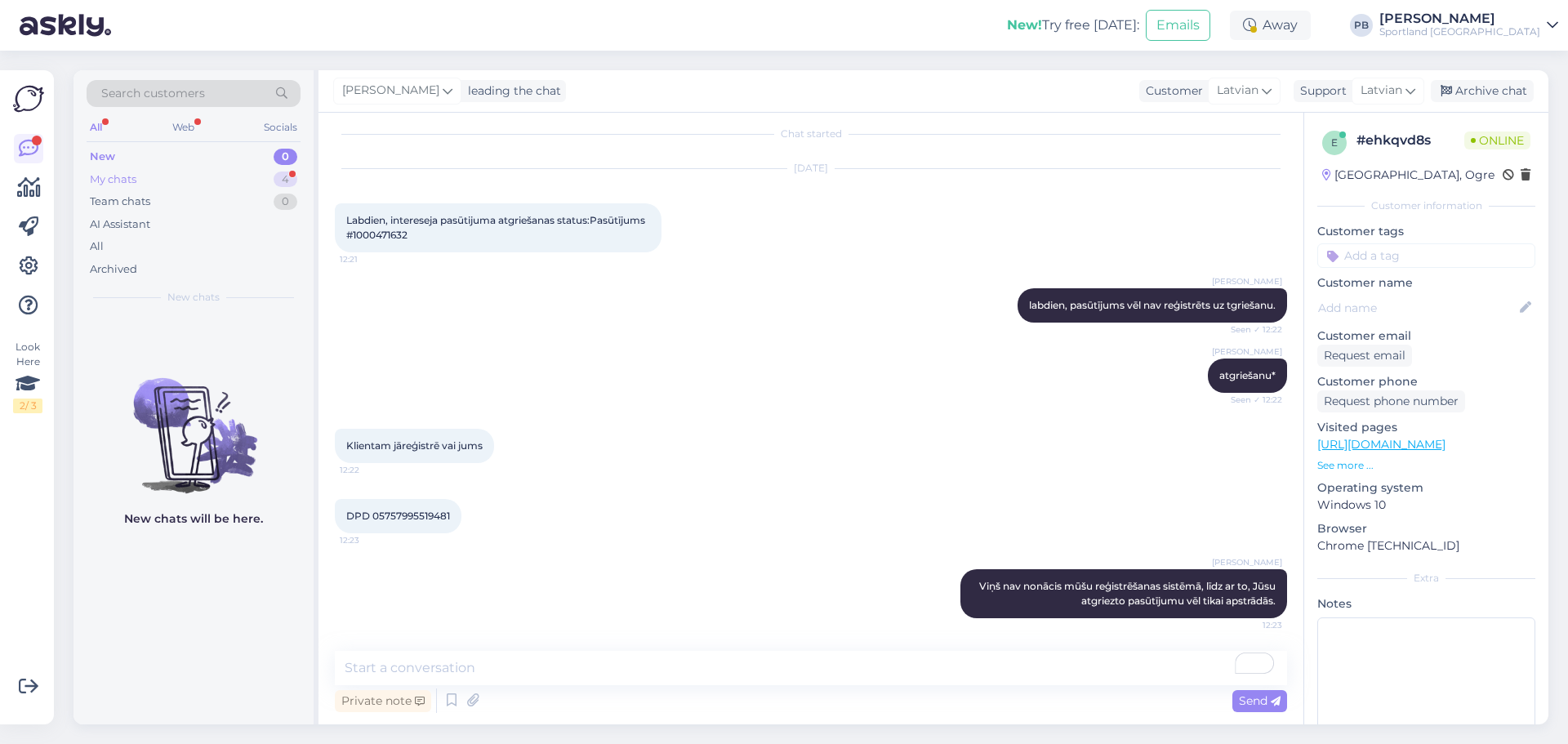
click at [161, 178] on div "My chats 4" at bounding box center [193, 179] width 214 height 23
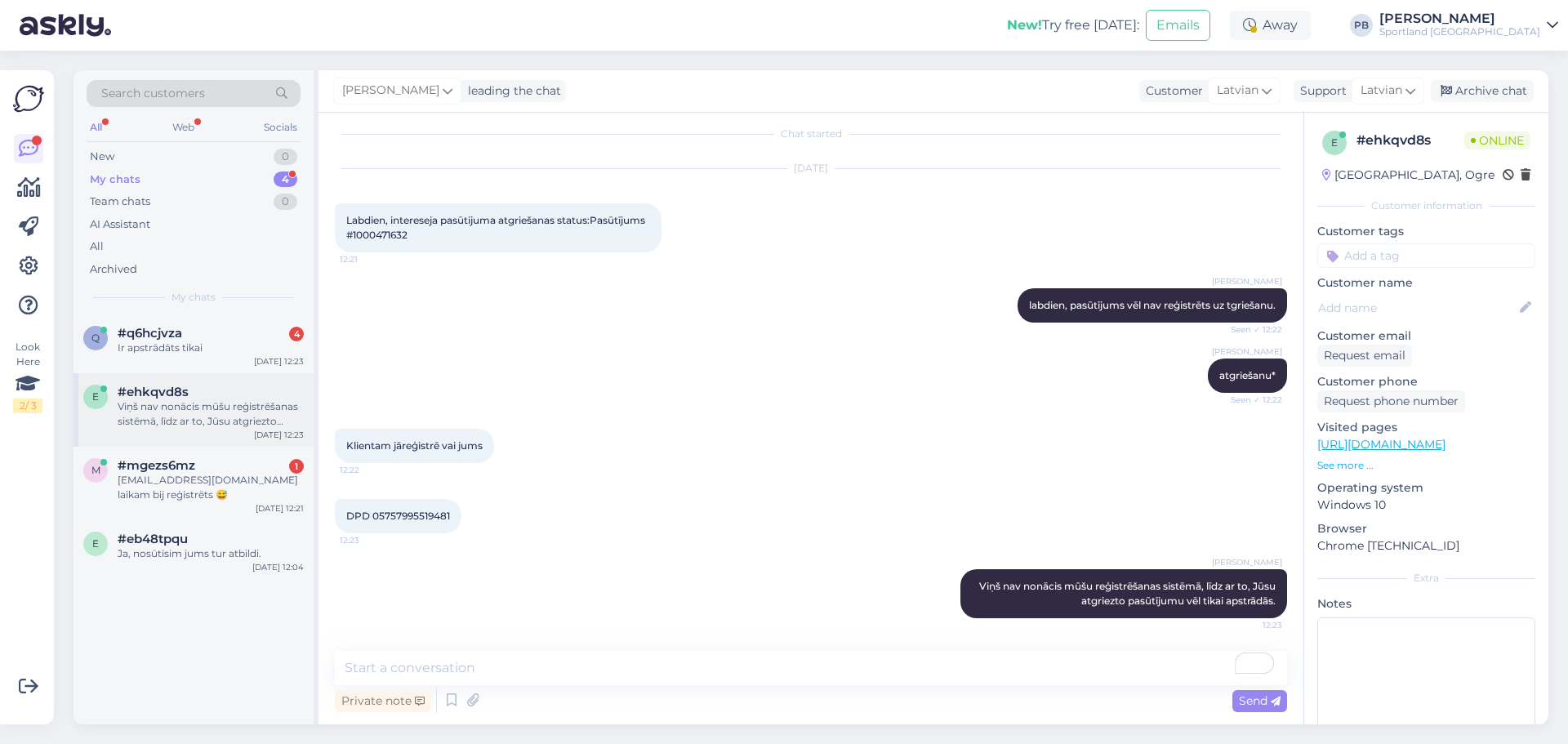
click at [223, 426] on div "Viņš nav nonācis mūšu reģistrēšanas sistēmā, līdz ar to, Jūsu atgriezto pasūtīj…" at bounding box center [211, 414] width 186 height 30
click at [1499, 90] on div "Archive chat" at bounding box center [1483, 91] width 103 height 22
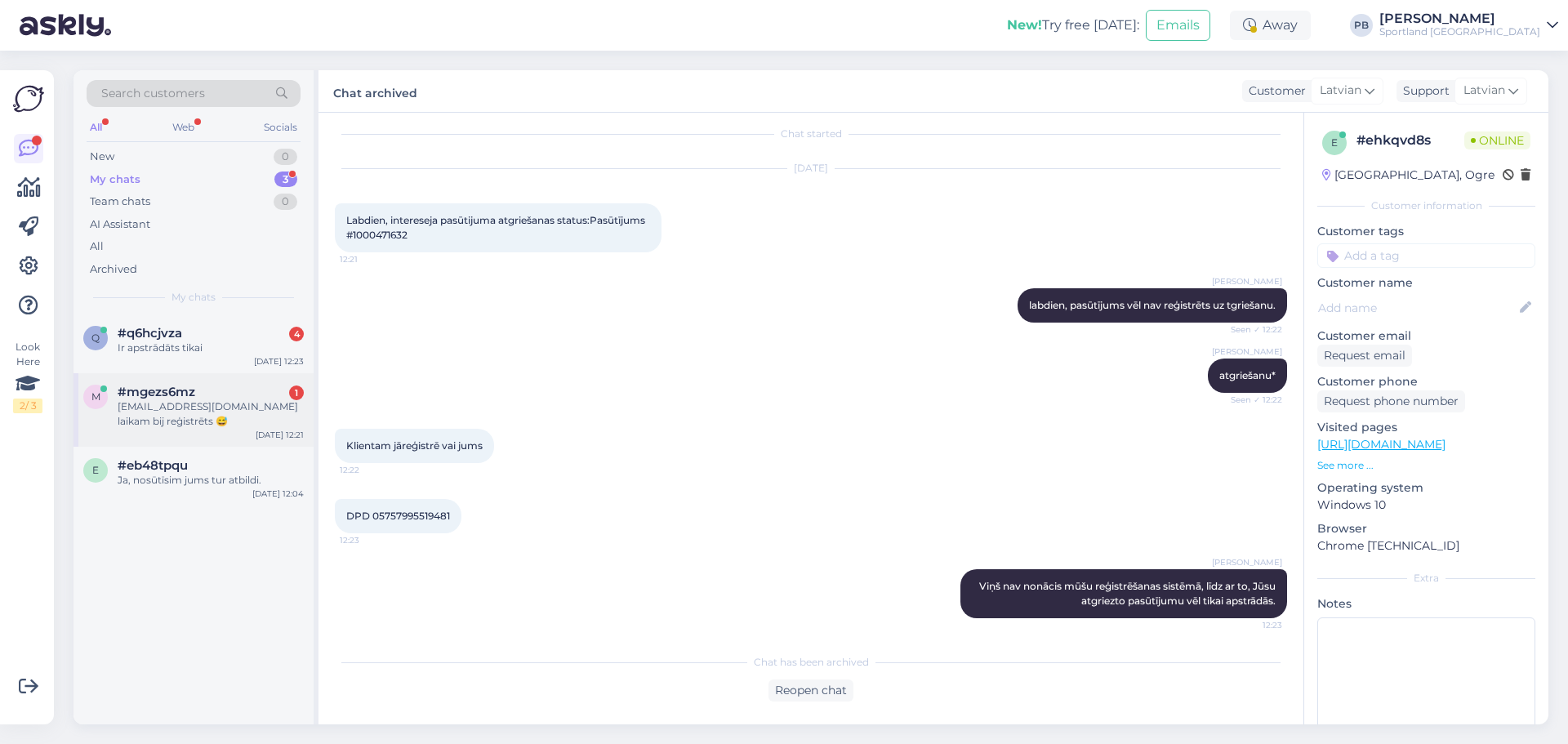
click at [138, 413] on div "[EMAIL_ADDRESS][DOMAIN_NAME] laikam bij reģistrēts 😅" at bounding box center [211, 414] width 186 height 30
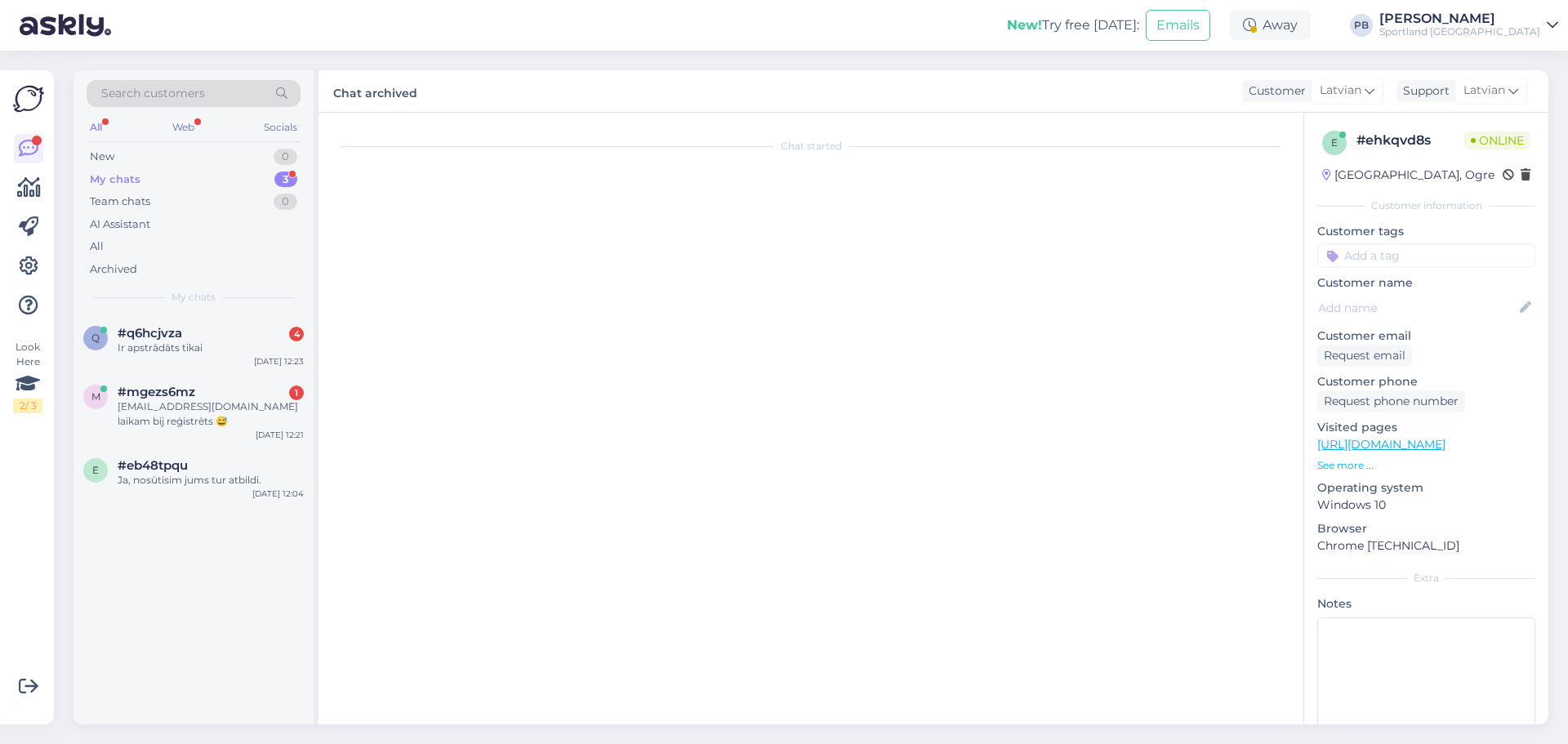
scroll to position [0, 0]
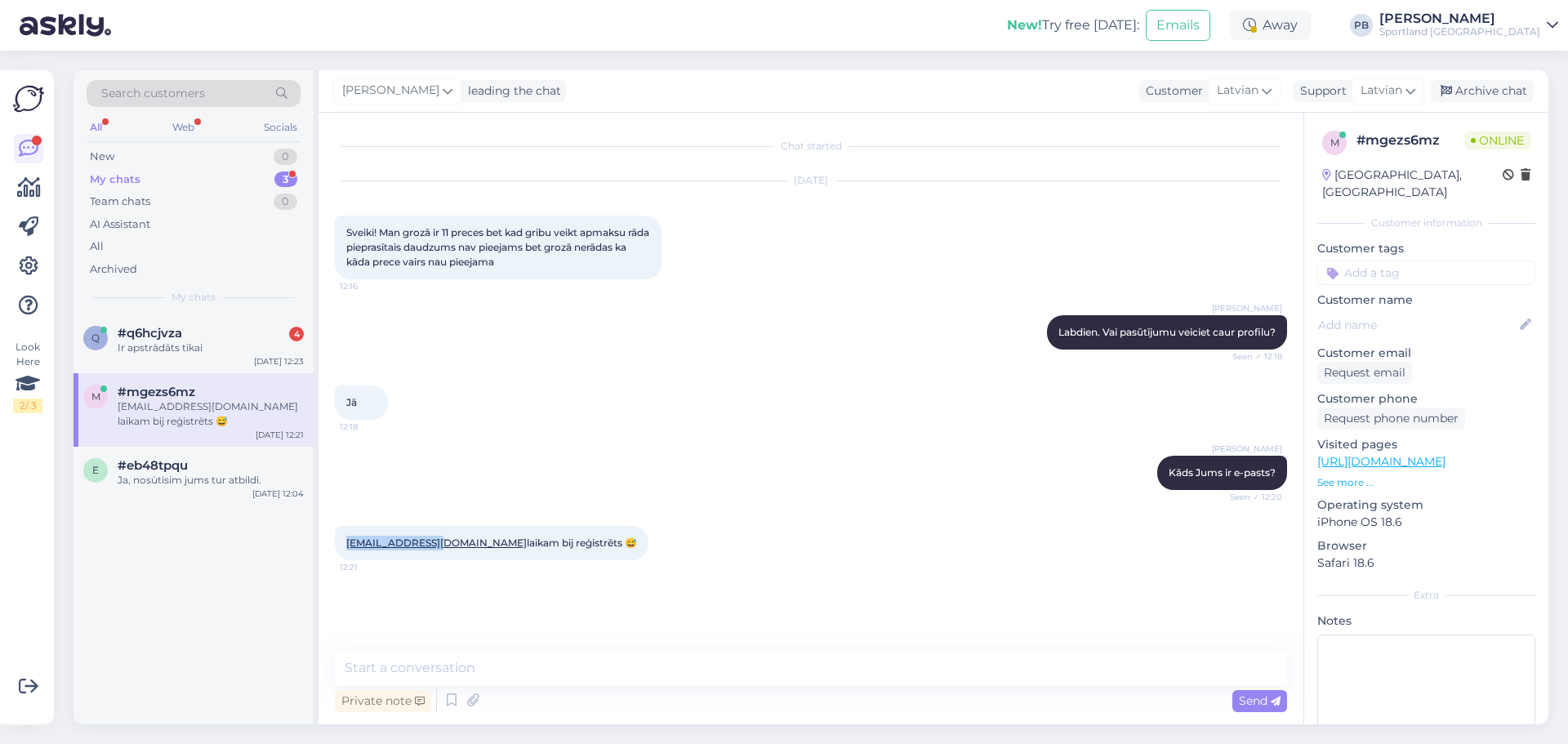
drag, startPoint x: 342, startPoint y: 553, endPoint x: 434, endPoint y: 550, distance: 92.0
click at [434, 550] on div "zhuks89@inbox.lv laikam bij reģistrēts 😅 12:21" at bounding box center [492, 543] width 313 height 35
copy link "[EMAIL_ADDRESS][DOMAIN_NAME]"
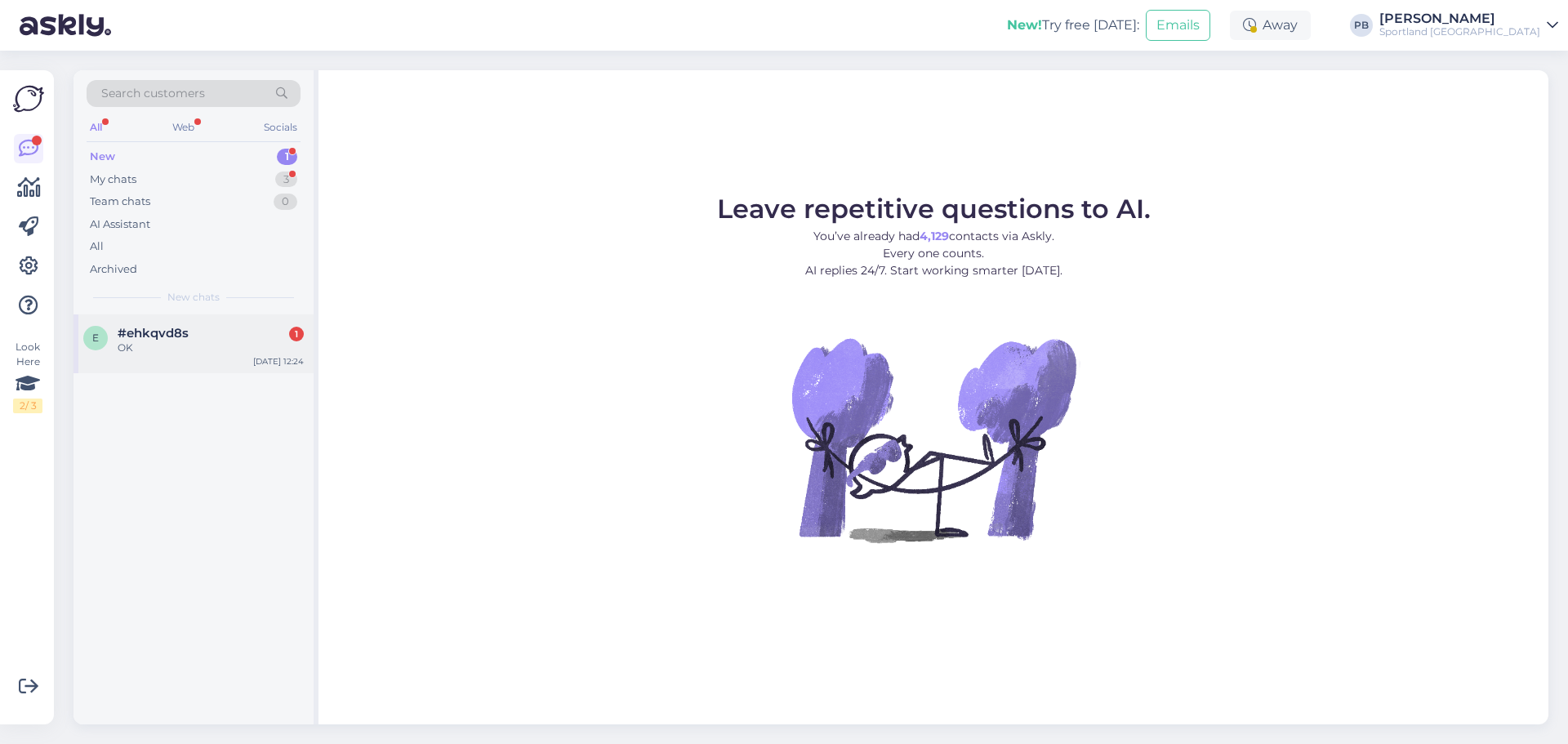
click at [235, 335] on div "#ehkqvd8s 1" at bounding box center [211, 333] width 186 height 15
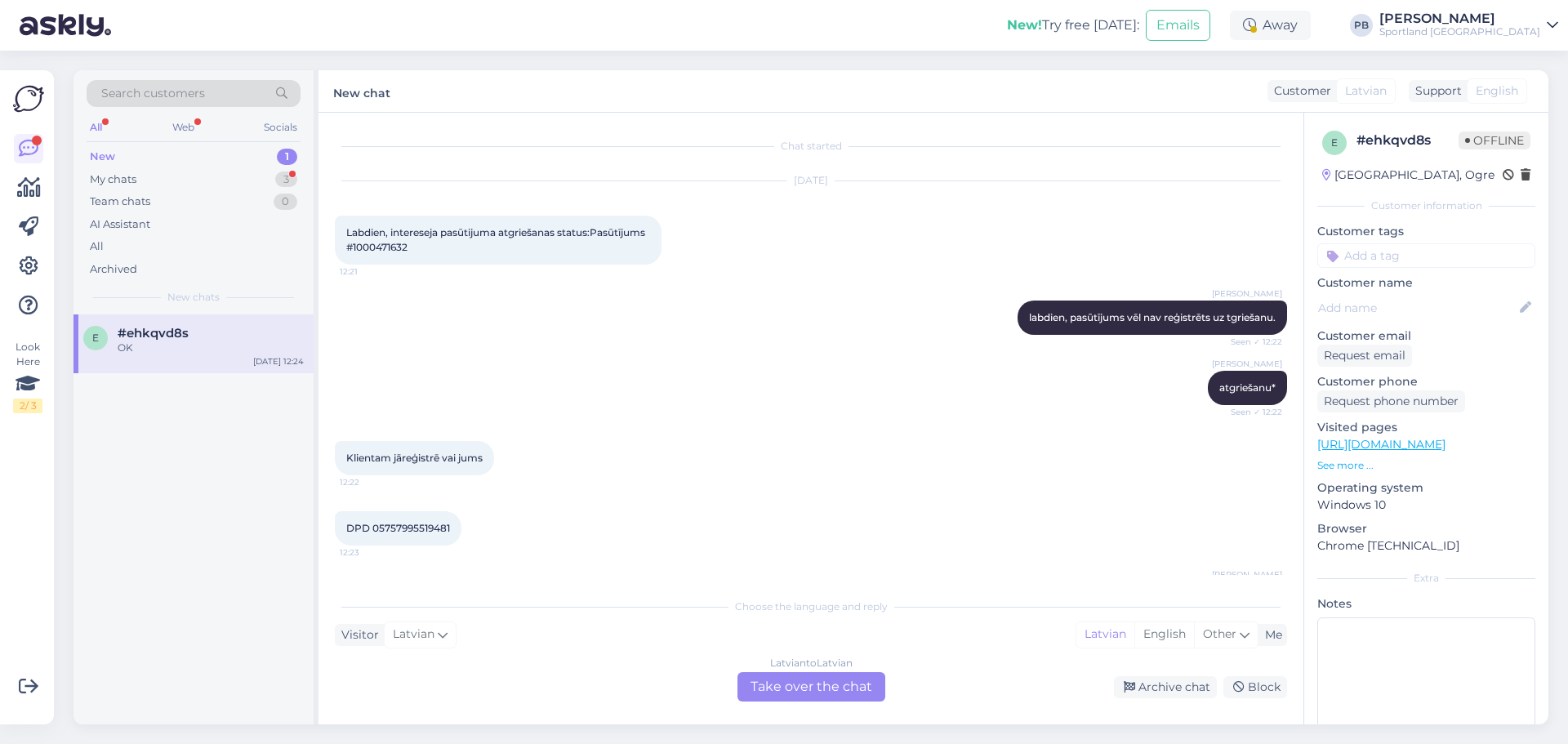
scroll to position [144, 0]
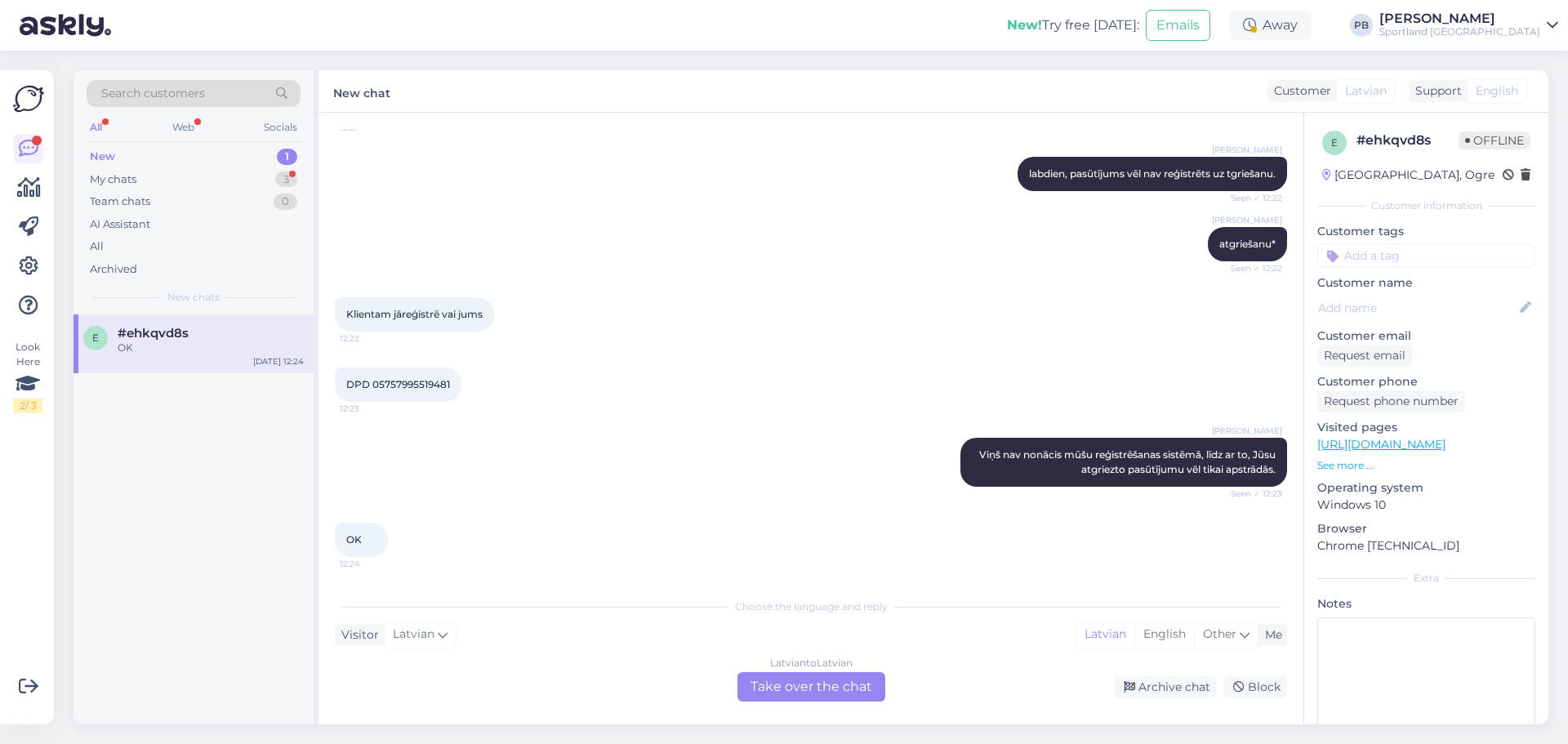
click at [1182, 680] on div "Archive chat" at bounding box center [1166, 687] width 103 height 22
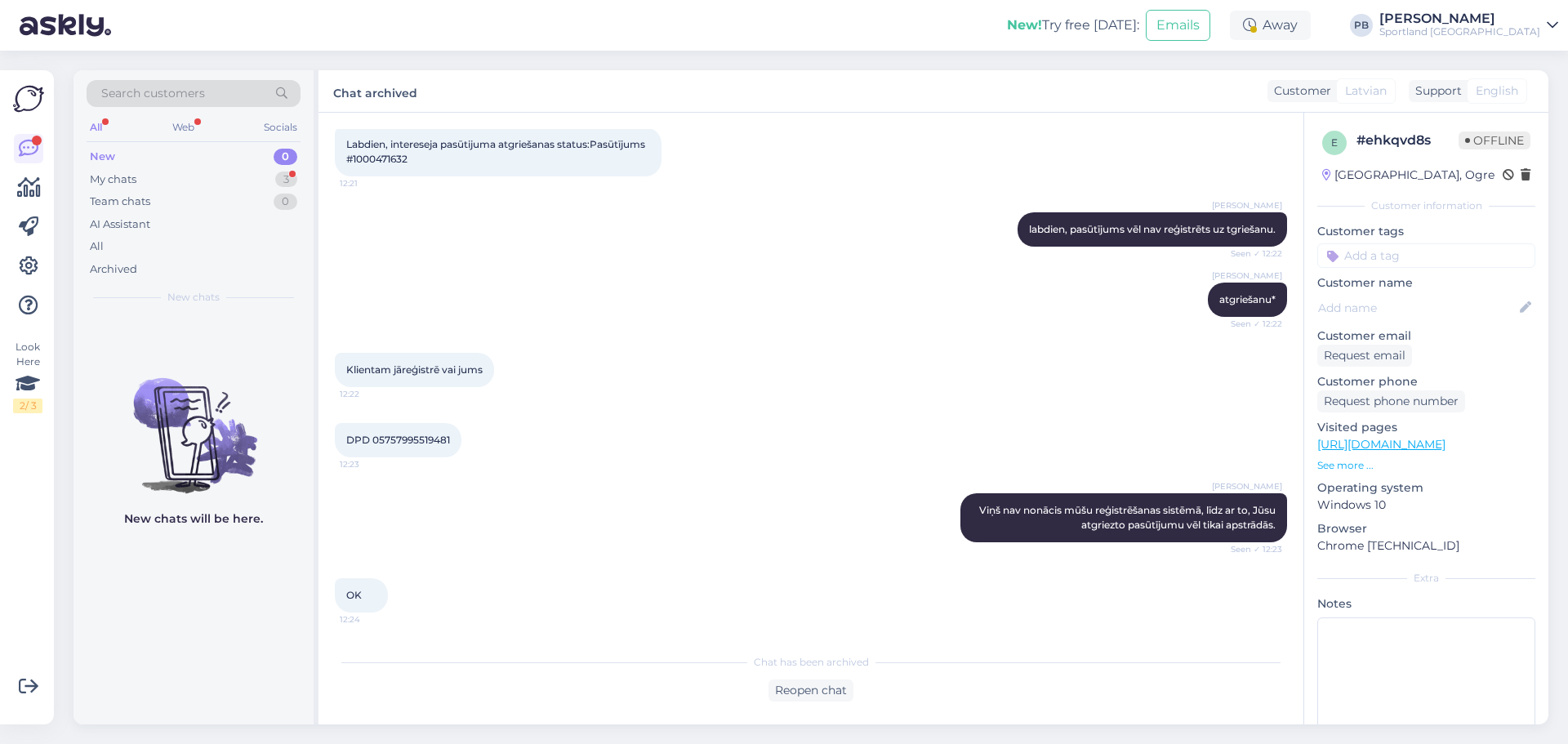
scroll to position [88, 0]
click at [242, 177] on div "My chats 3" at bounding box center [193, 179] width 214 height 23
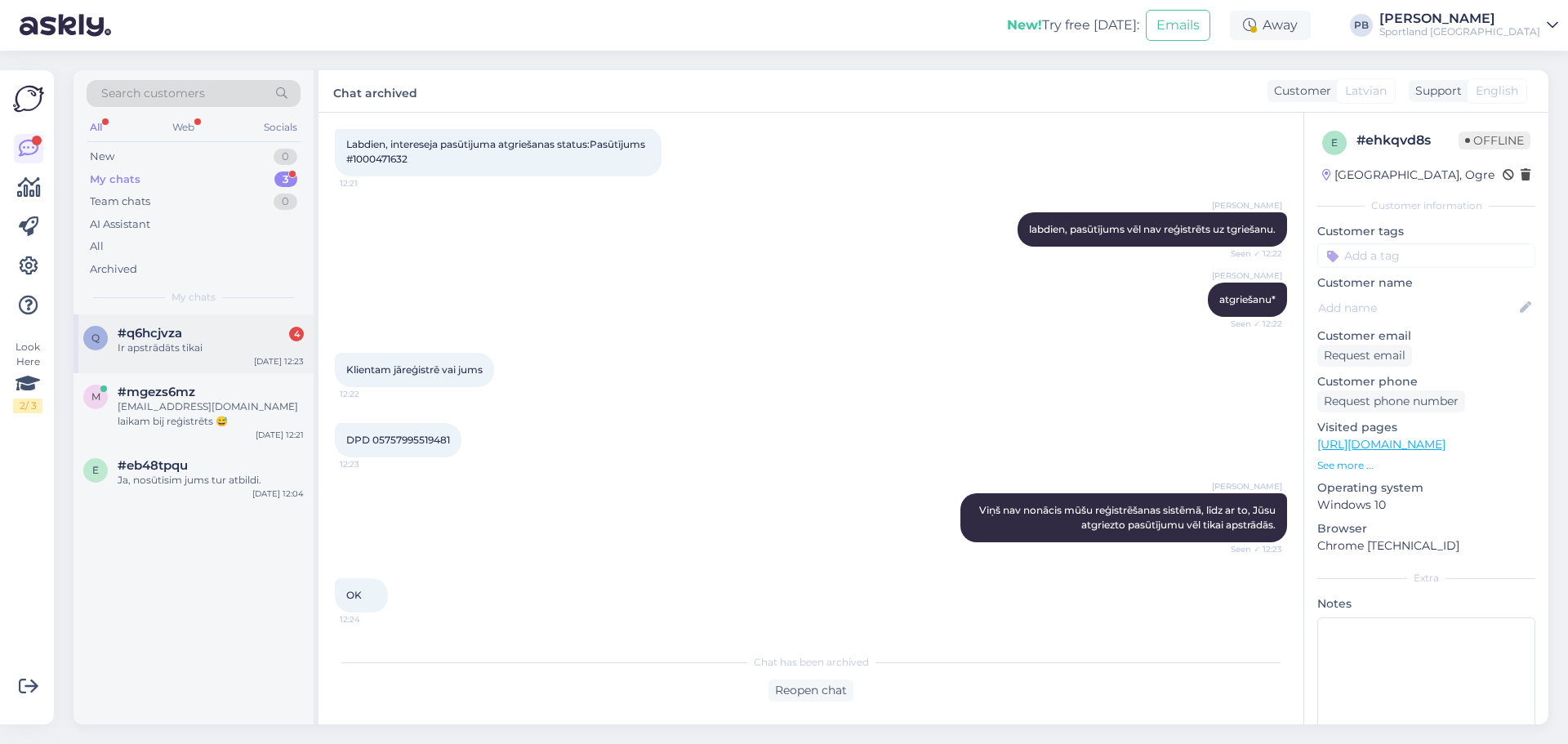
click at [221, 356] on div "q #q6hcjvza 4 Ir apstrādāts tikai [DATE] 12:23" at bounding box center [193, 343] width 240 height 58
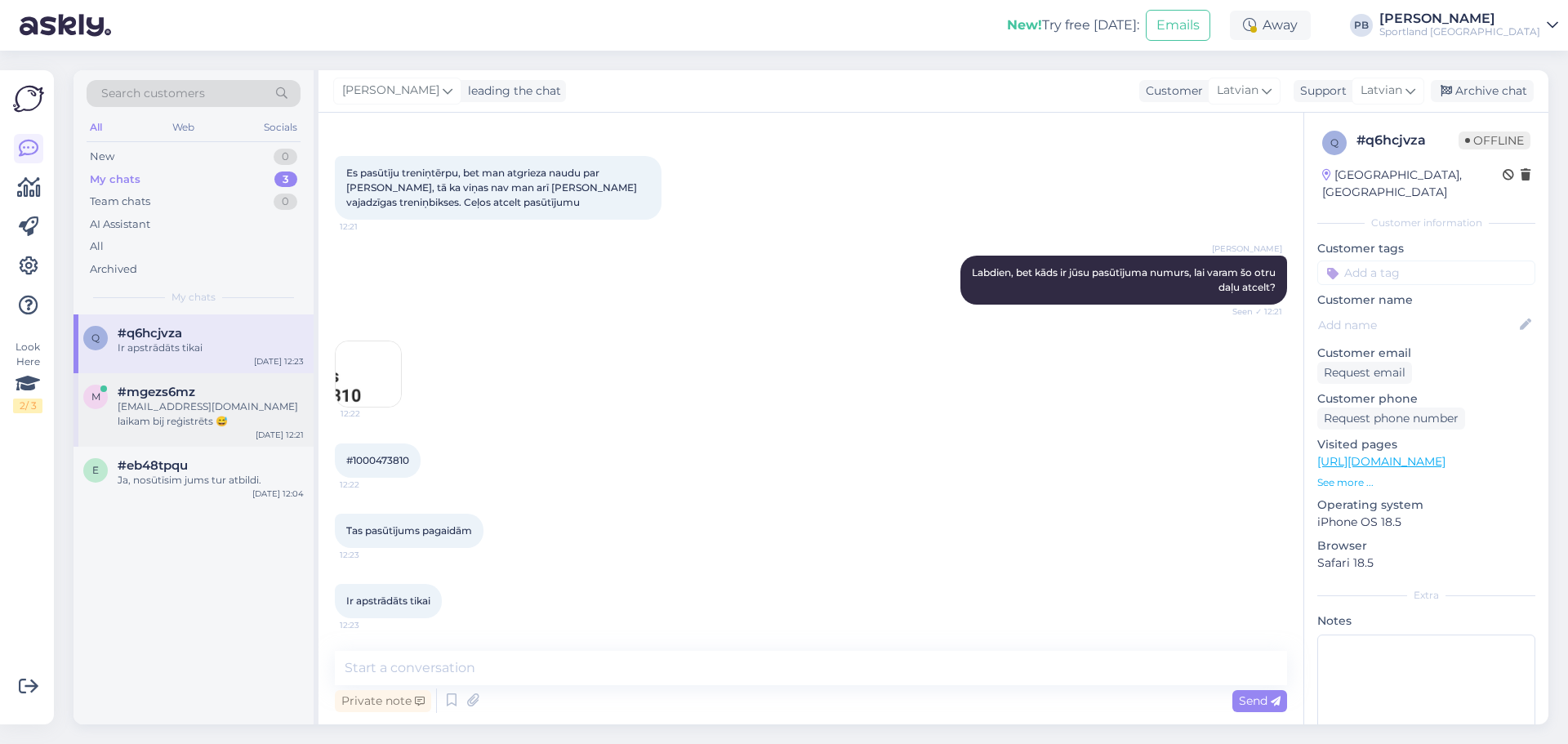
click at [184, 424] on div "[EMAIL_ADDRESS][DOMAIN_NAME] laikam bij reģistrēts 😅" at bounding box center [211, 414] width 186 height 30
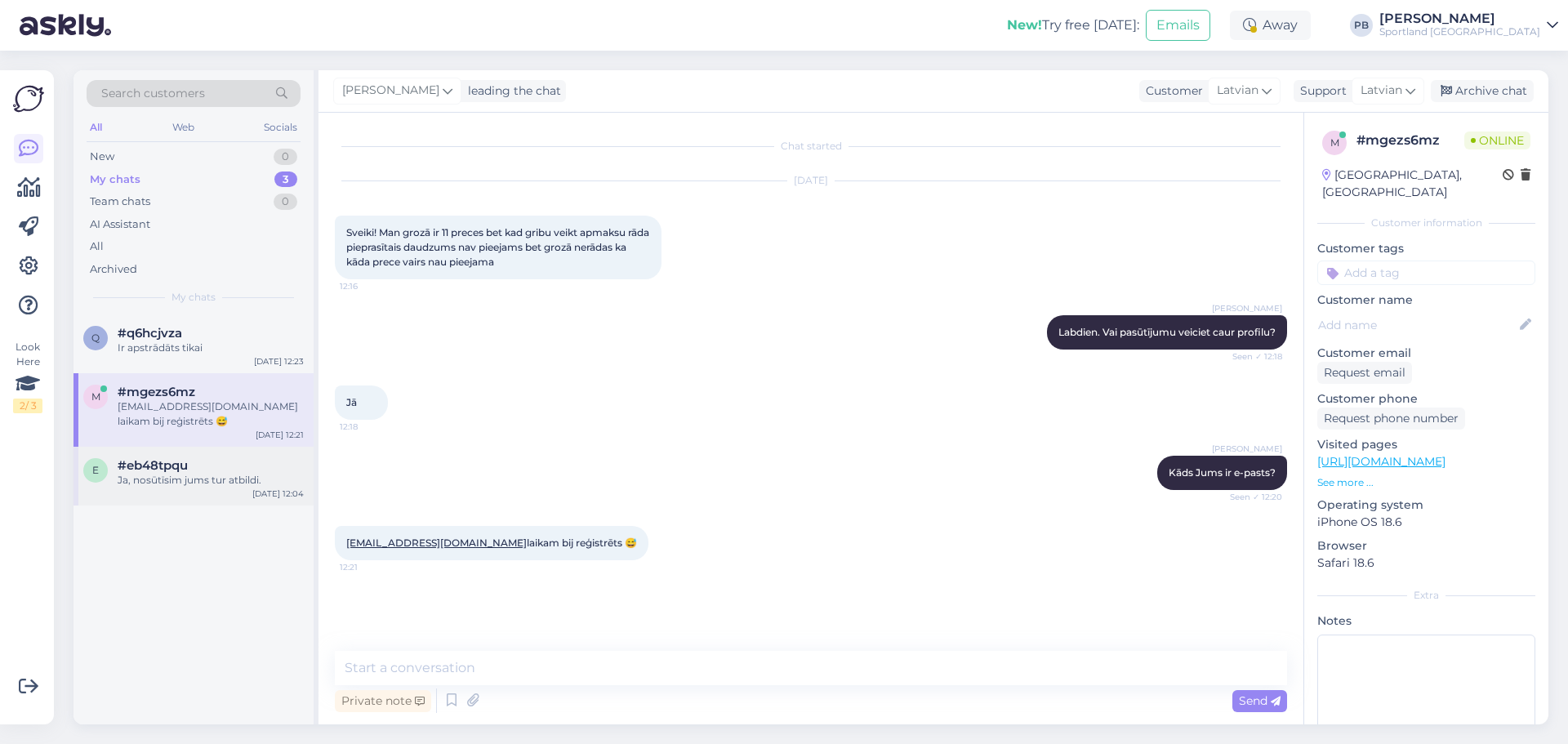
click at [197, 490] on div "e #eb48tpqu Ja, nosūtīsim jums tur atbildi. [DATE] 12:04" at bounding box center [193, 476] width 240 height 58
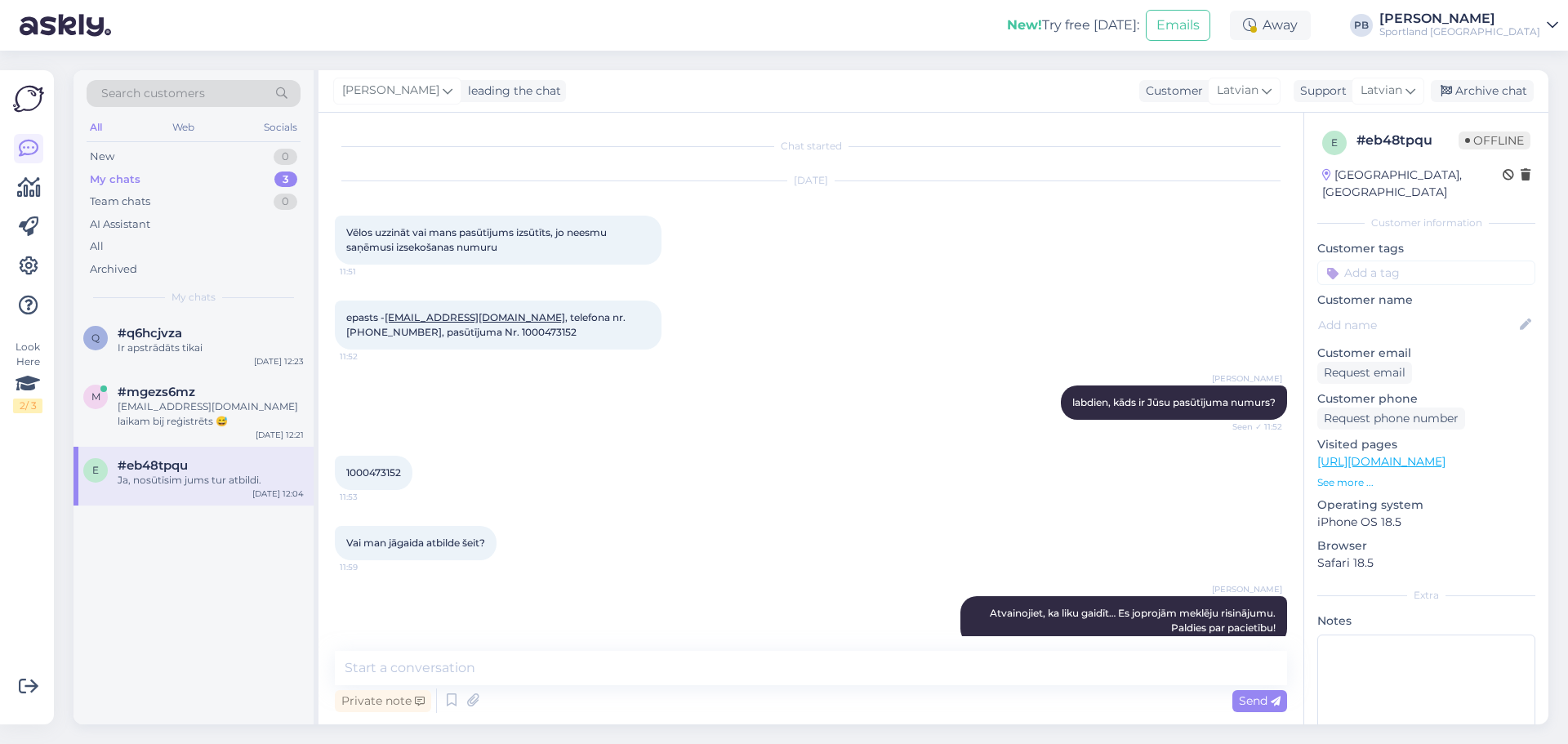
scroll to position [182, 0]
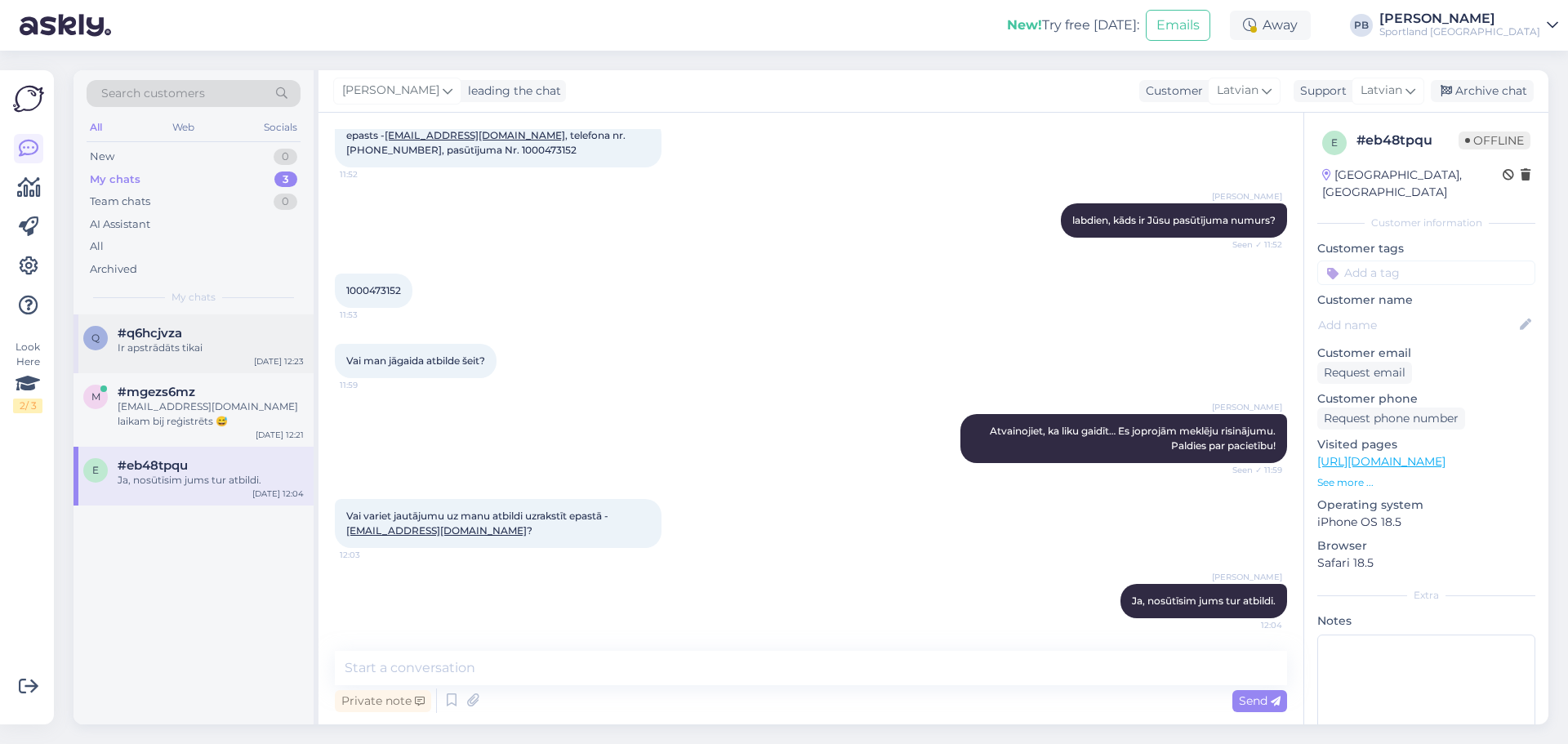
click at [209, 372] on div "q #q6hcjvza Ir apstrādāts tikai [DATE] 12:23" at bounding box center [193, 343] width 240 height 58
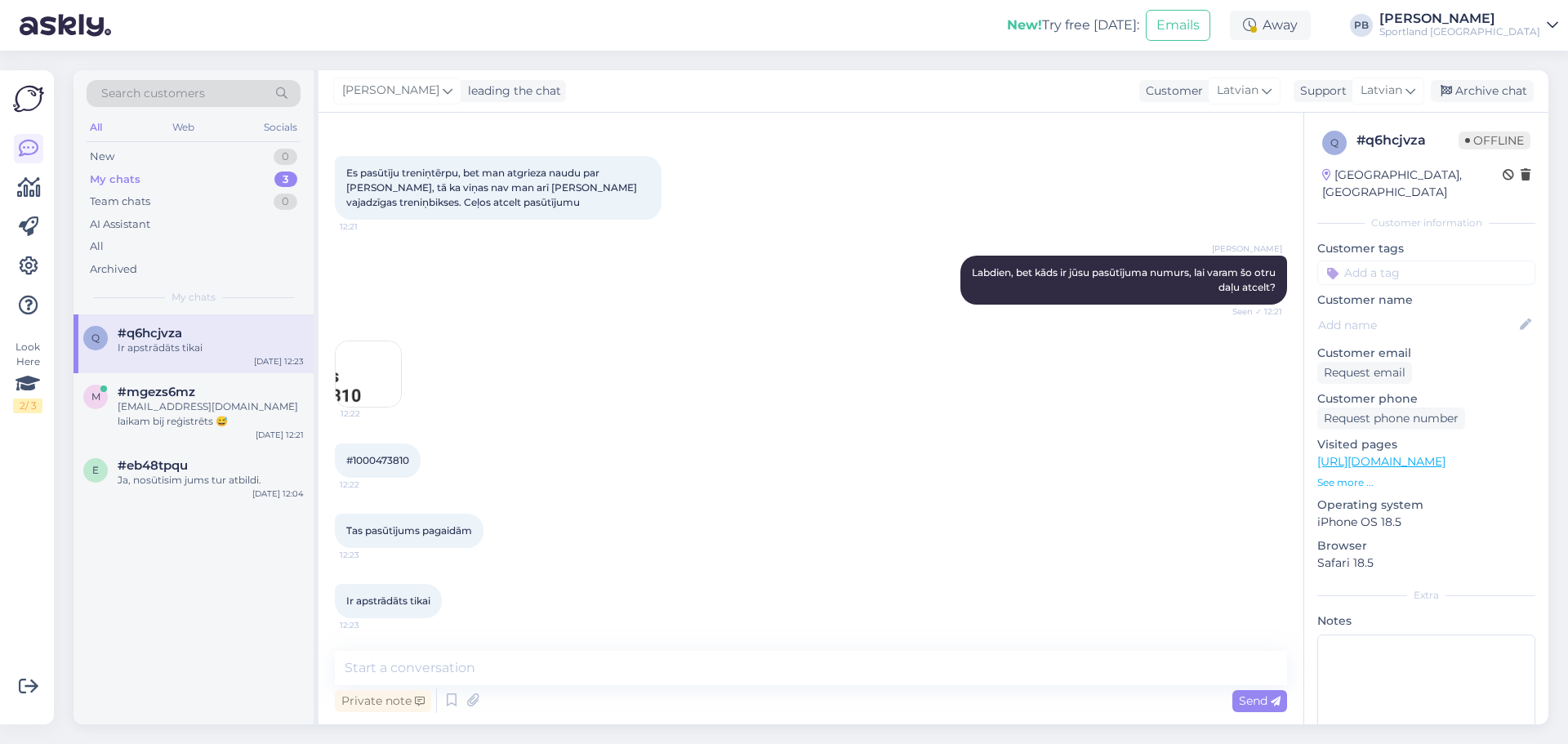
scroll to position [59, 0]
click at [205, 397] on div "#mgezs6mz" at bounding box center [211, 391] width 186 height 15
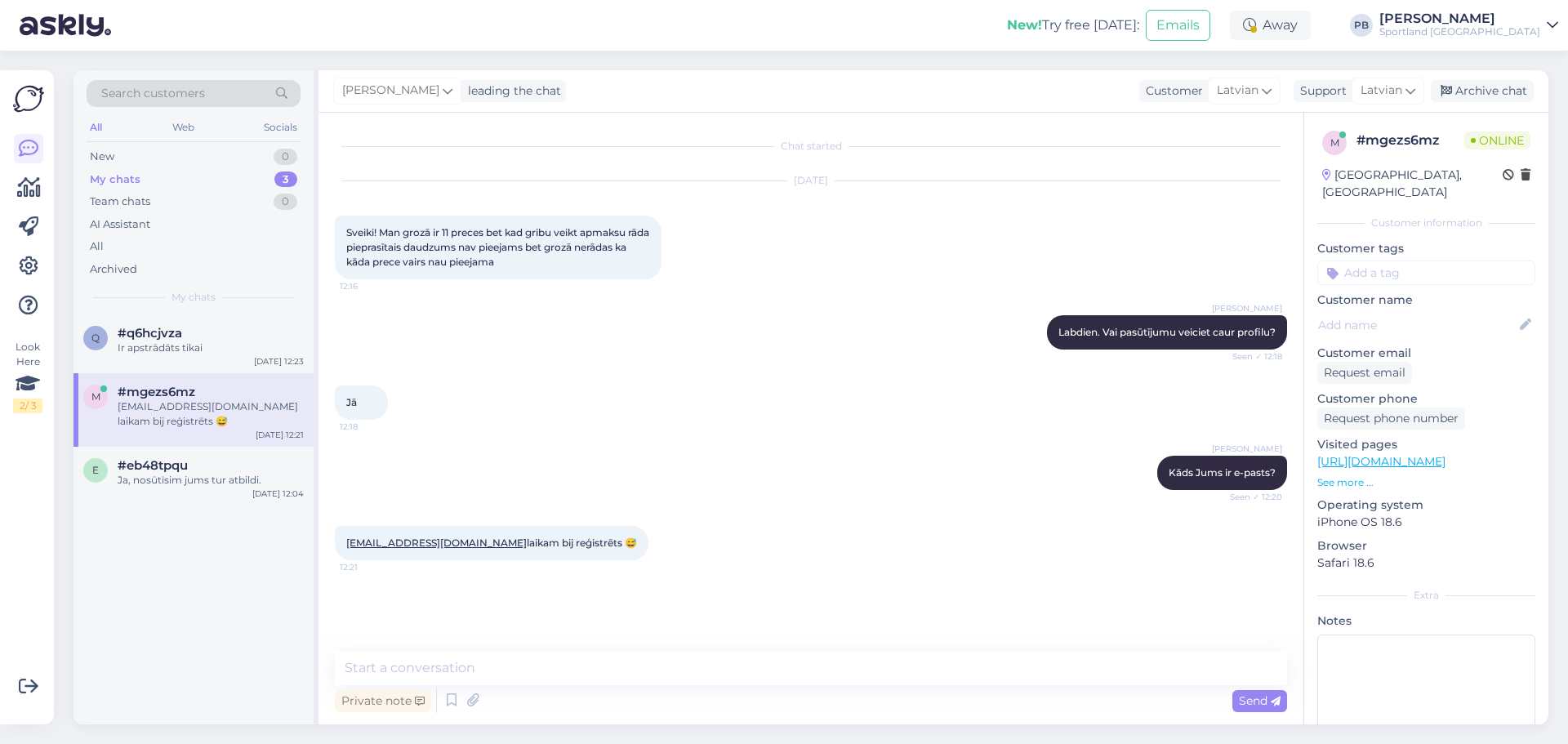
scroll to position [0, 0]
click at [448, 667] on textarea at bounding box center [811, 668] width 952 height 35
click at [811, 648] on div "Chat started [DATE] Sveiki! Man grozā ir 11 preces bet kad gribu veikt apmaksu …" at bounding box center [811, 418] width 985 height 611
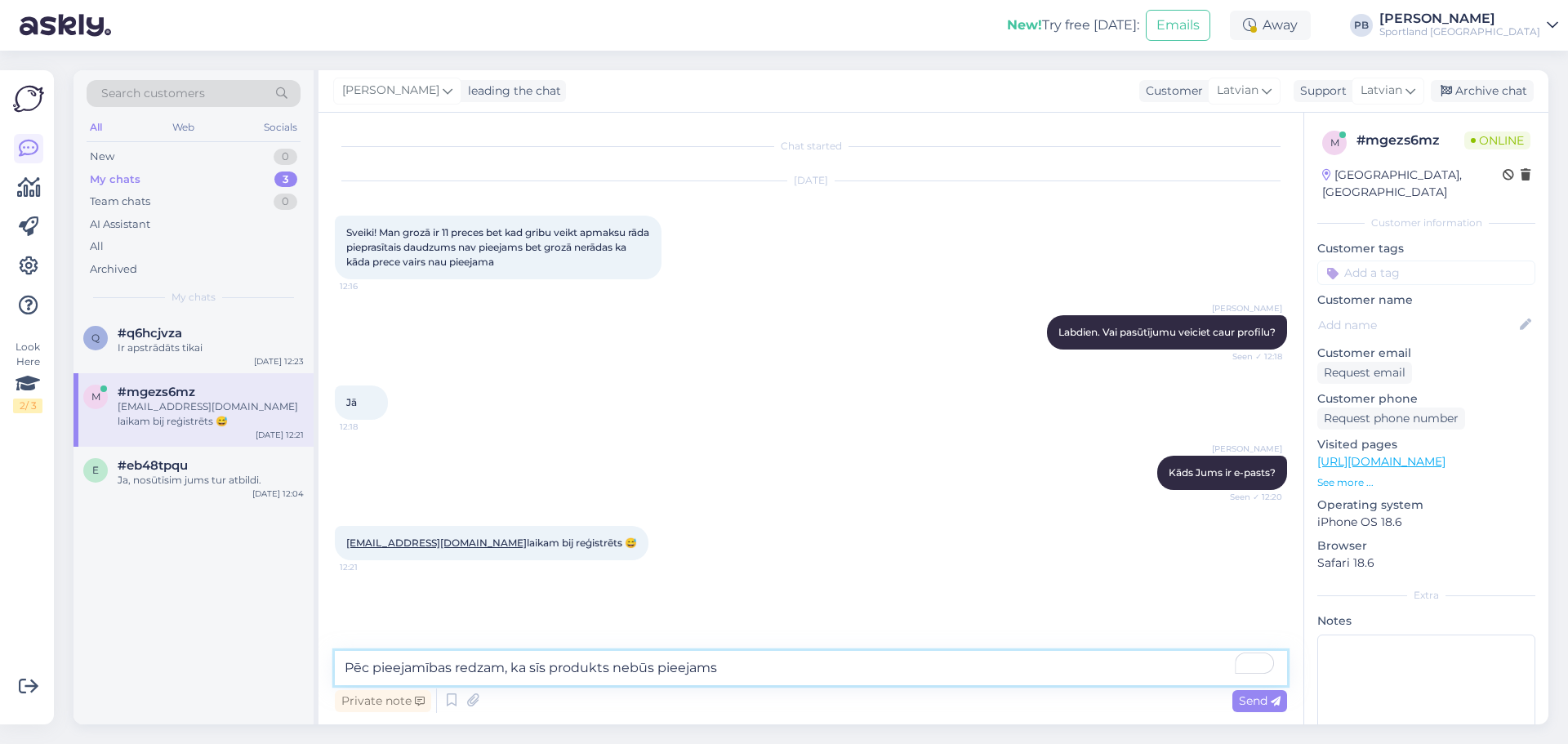
click at [807, 670] on textarea "Pēc pieejamības redzam, ka sīs produkts nebūs pieejams" at bounding box center [811, 668] width 952 height 35
paste textarea "[URL][DOMAIN_NAME]"
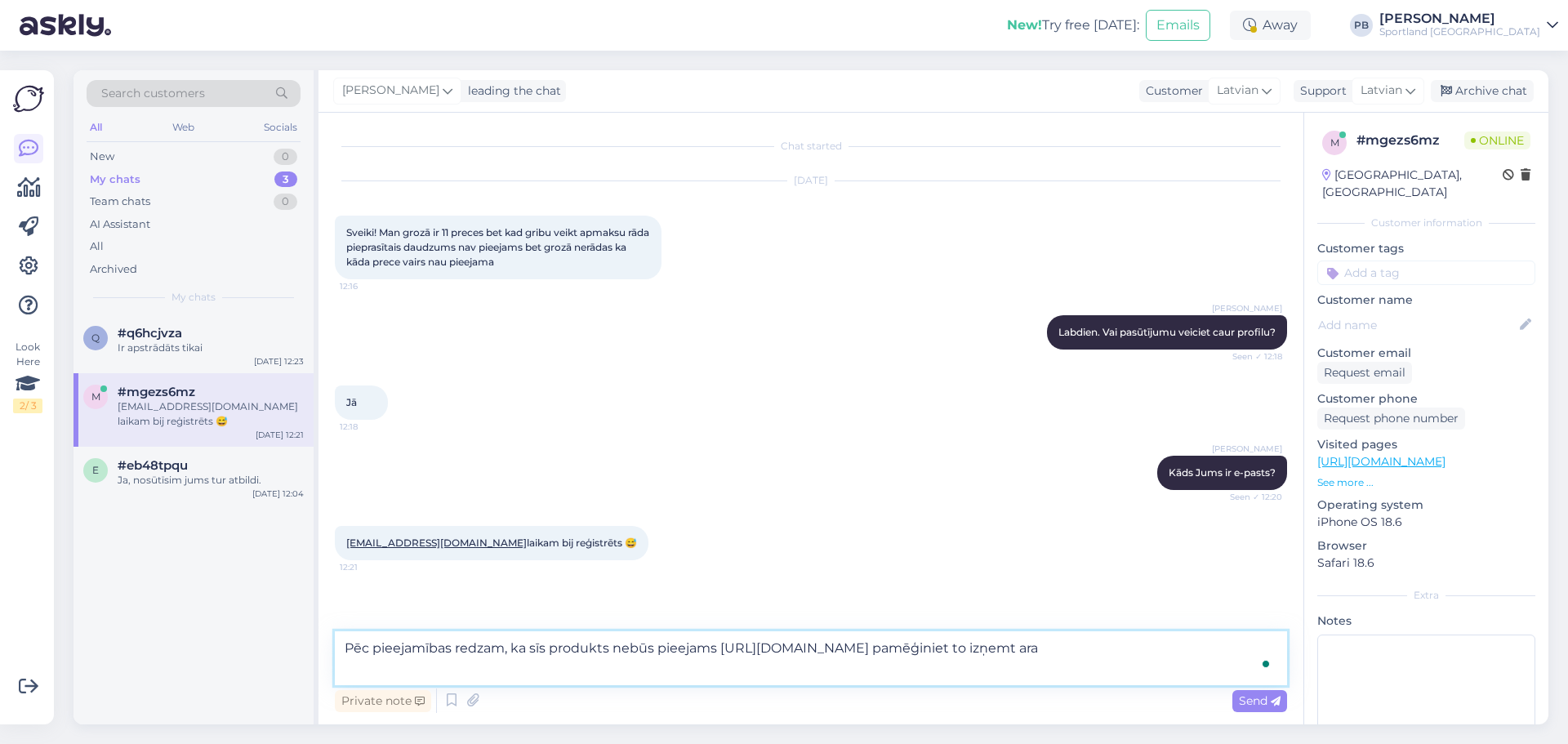
type textarea "Pēc pieejamības redzam, ka sīs produkts nebūs pieejams [URL][DOMAIN_NAME] pamēģ…"
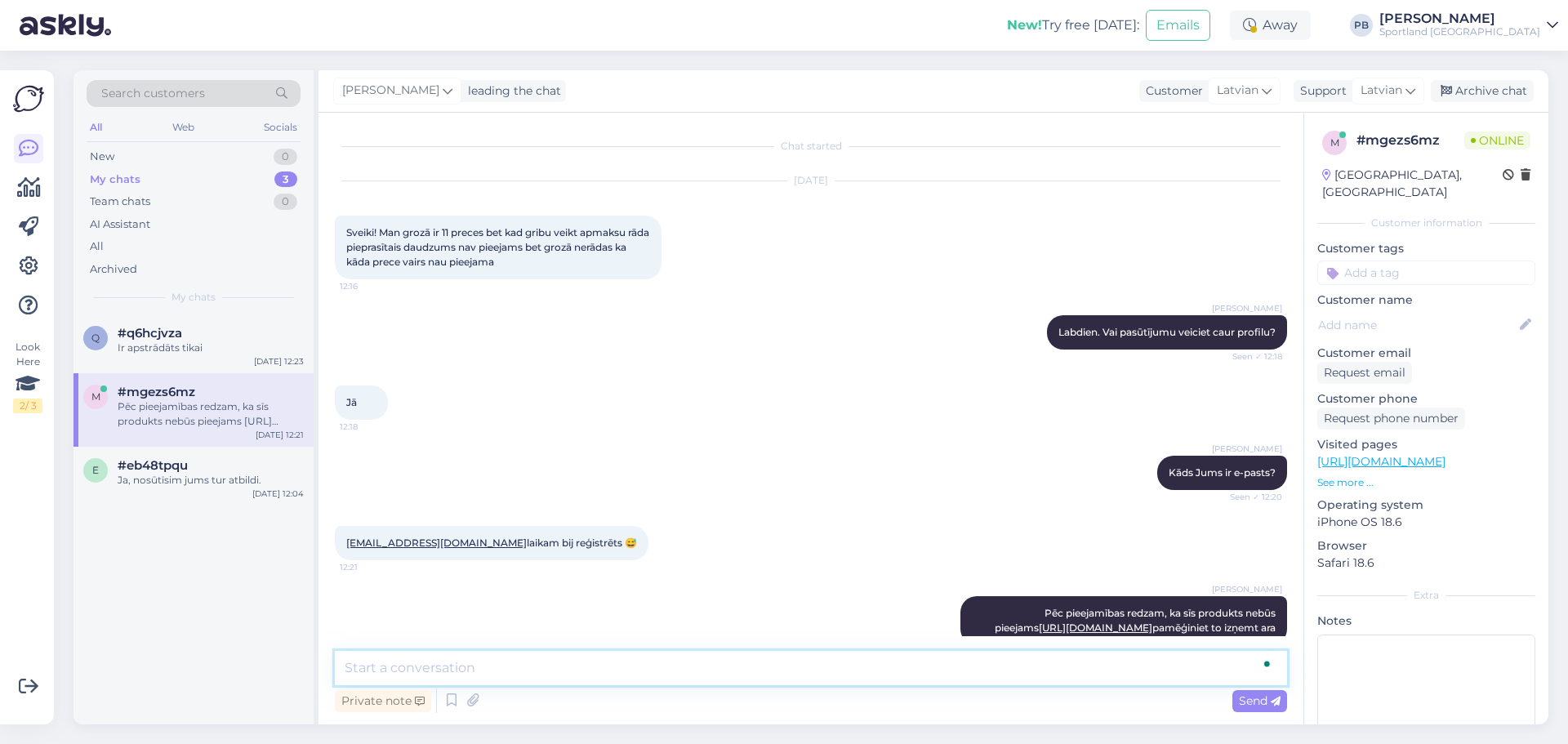
scroll to position [56, 0]
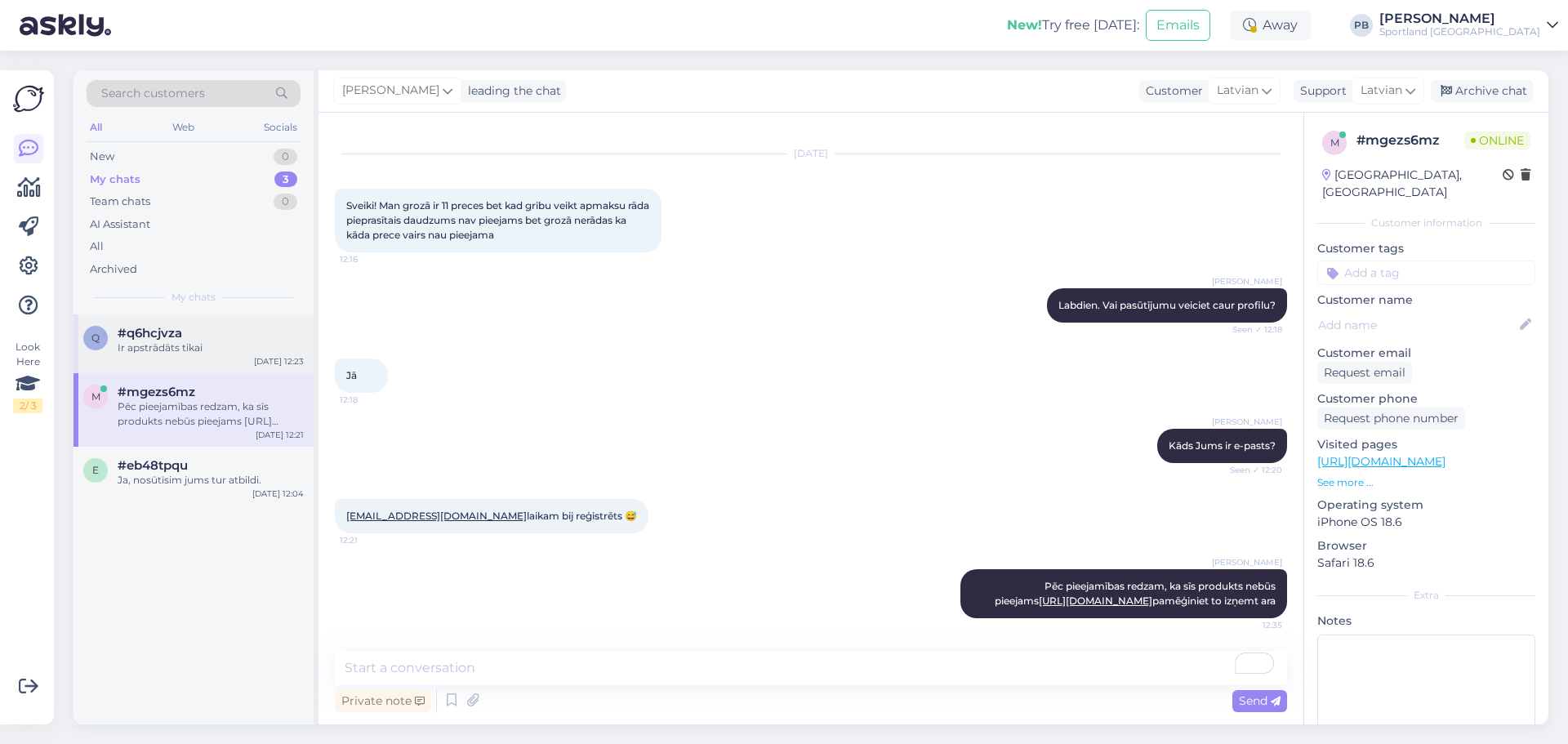
click at [134, 323] on div "q #q6hcjvza Ir apstrādāts tikai [DATE] 12:23" at bounding box center [193, 343] width 240 height 58
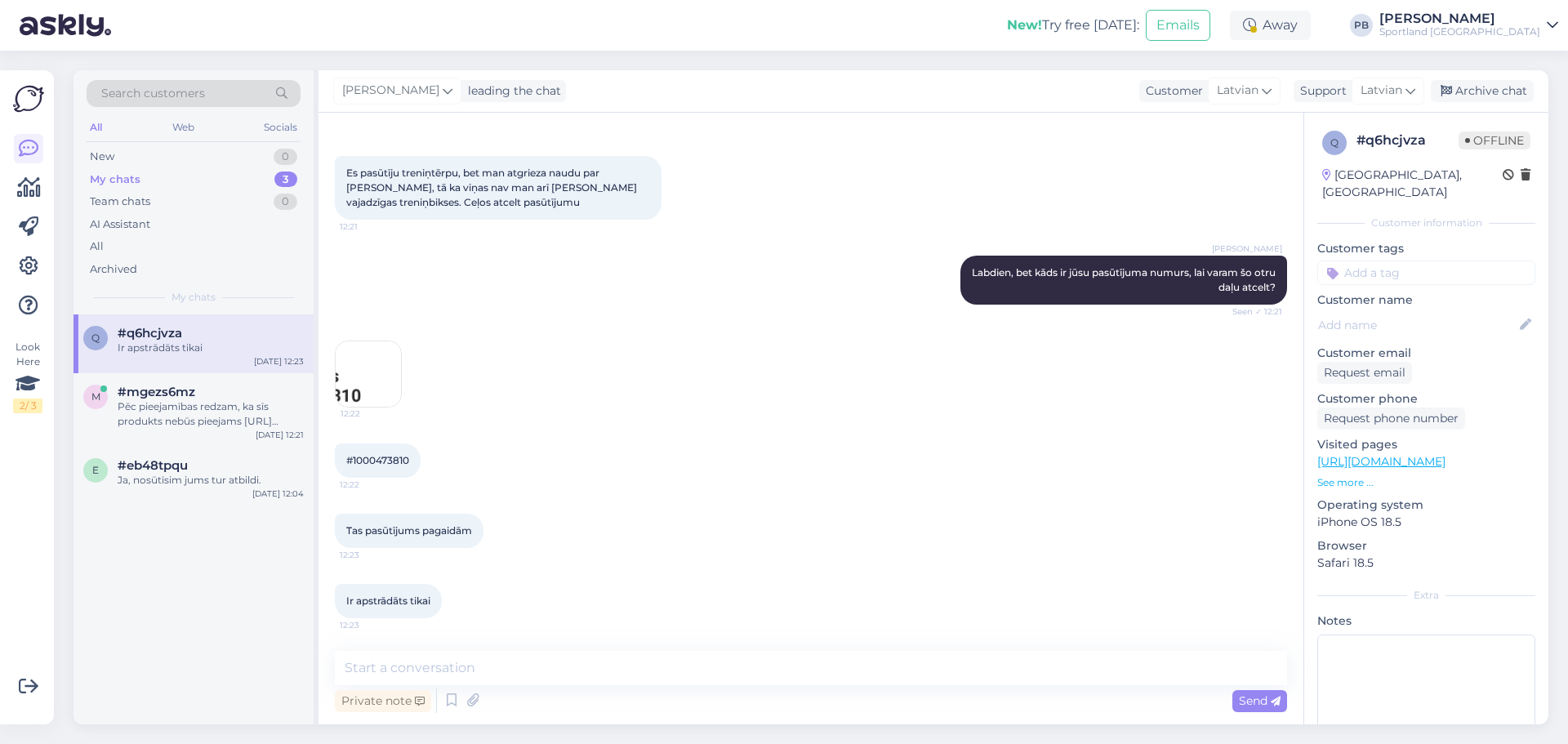
click at [379, 460] on span "#1000473810" at bounding box center [377, 460] width 62 height 12
copy div "1000473810 12:22"
click at [231, 174] on div "My chats 3" at bounding box center [193, 179] width 214 height 23
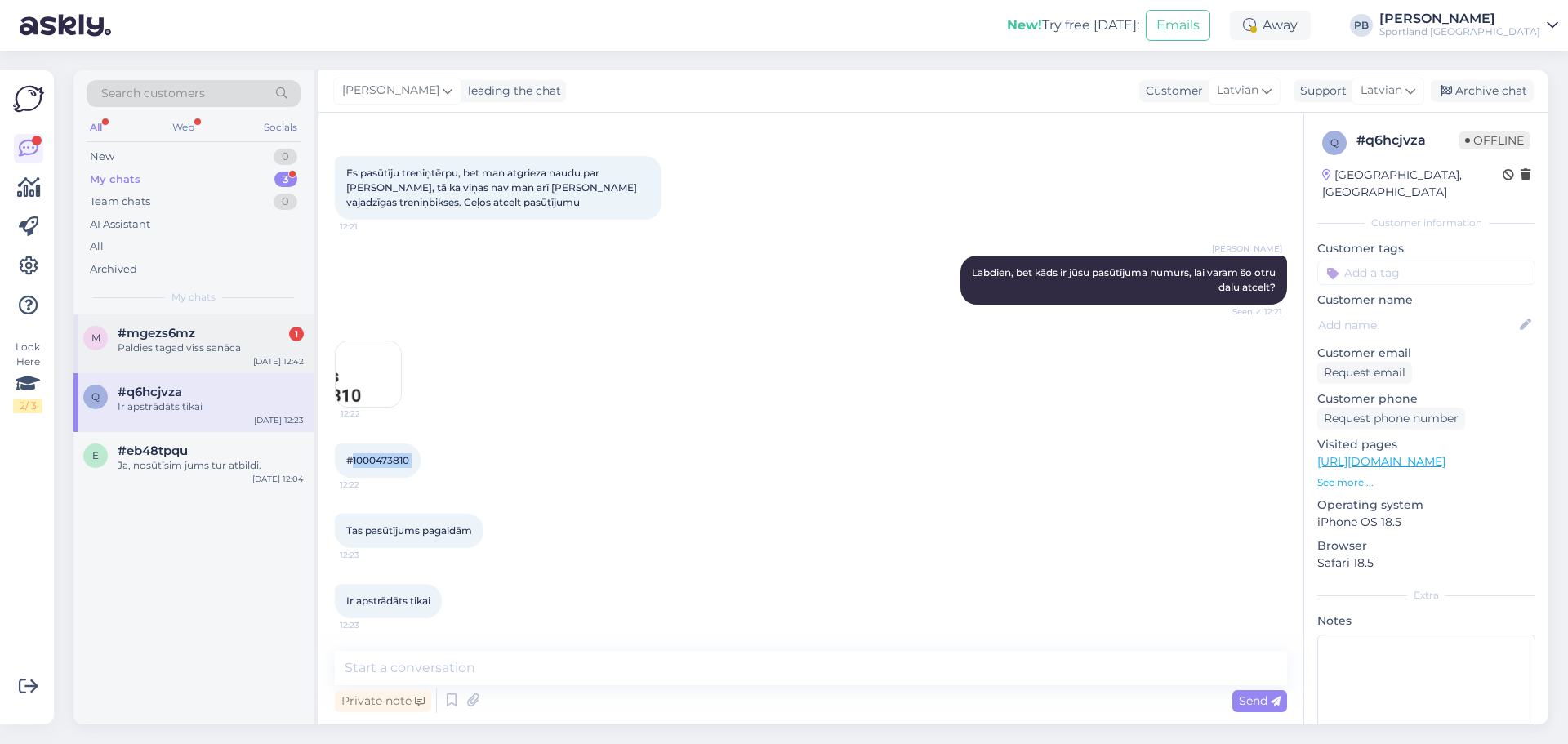
click at [198, 354] on div "Paldies tagad viss sanāca" at bounding box center [211, 348] width 186 height 15
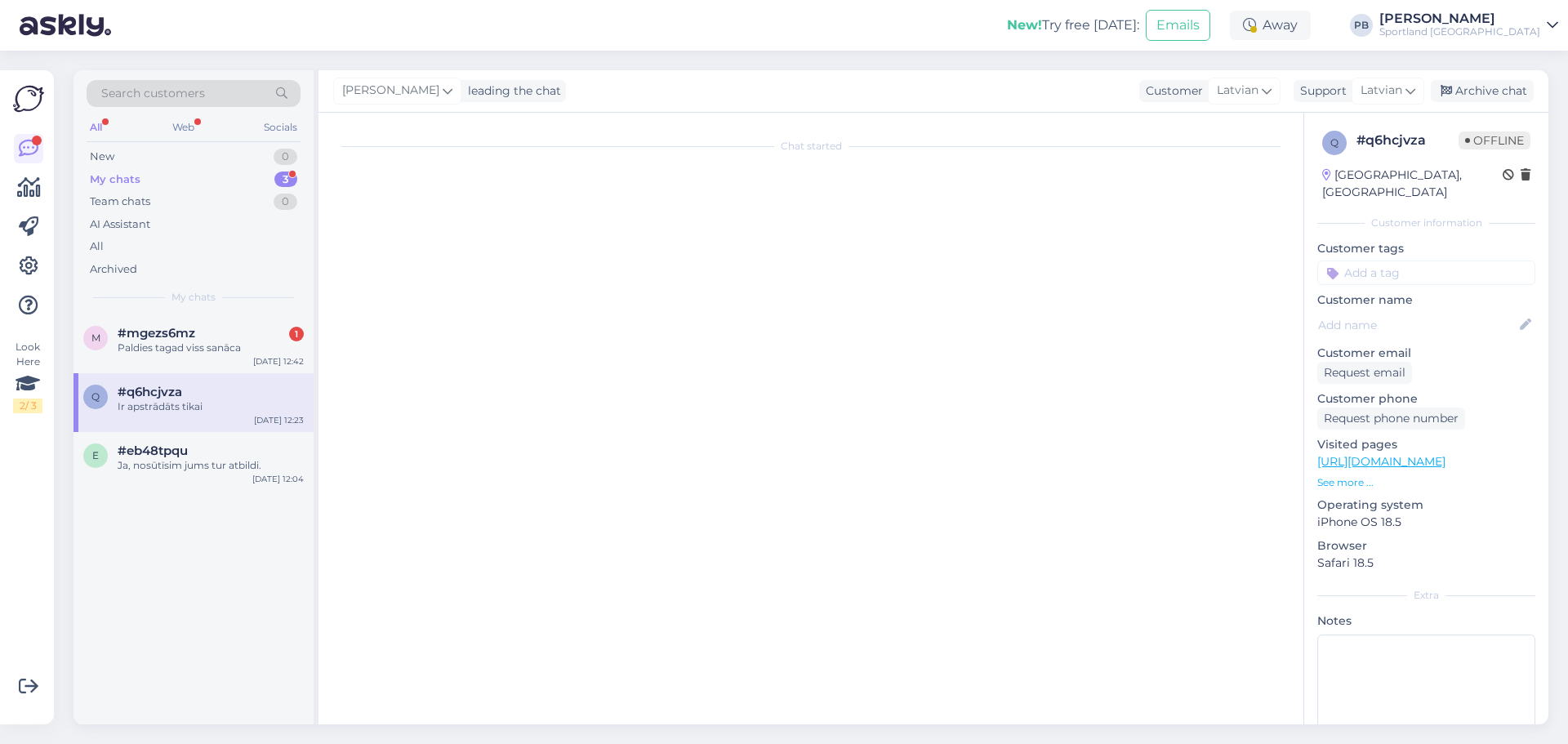
scroll to position [127, 0]
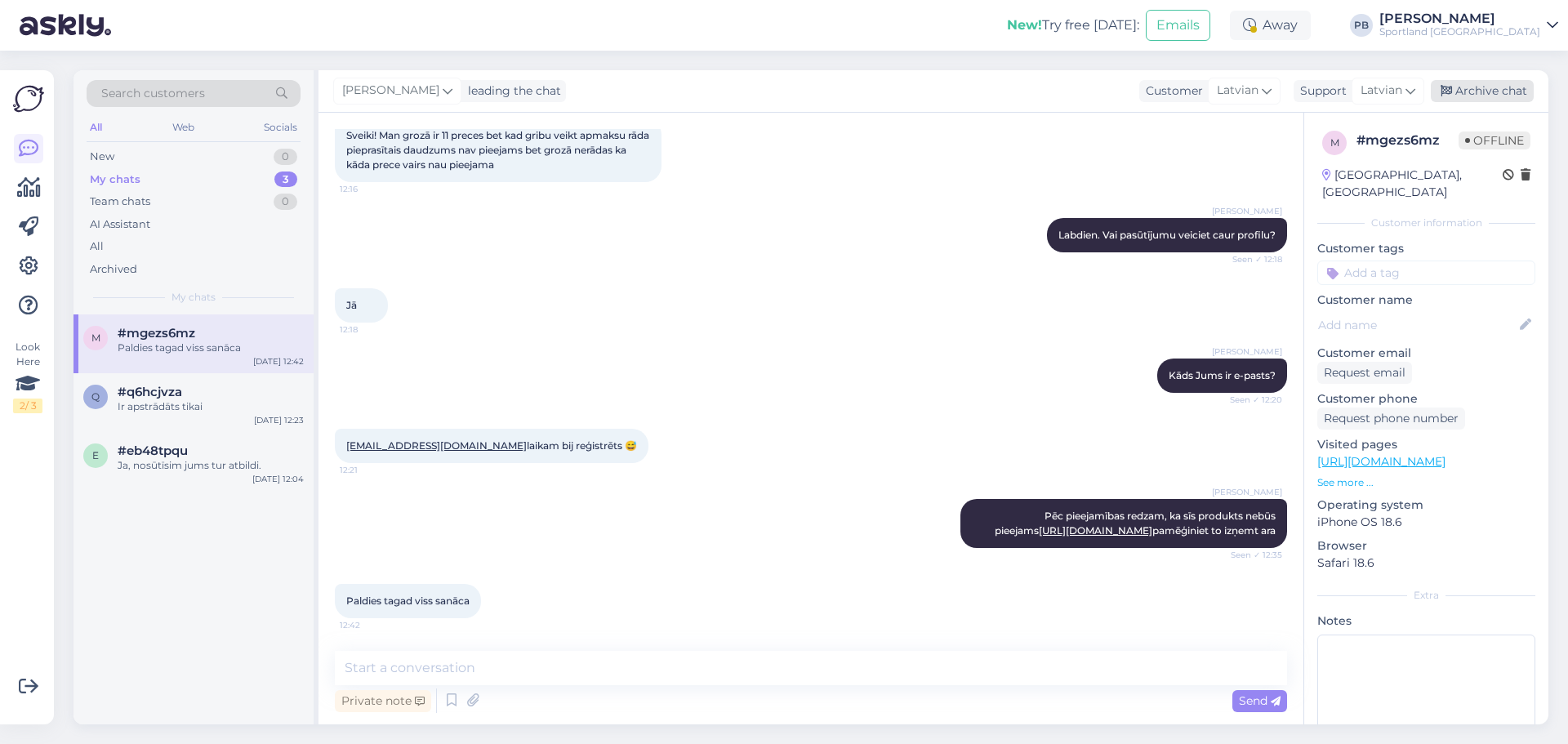
click at [1482, 90] on div "Archive chat" at bounding box center [1483, 91] width 103 height 22
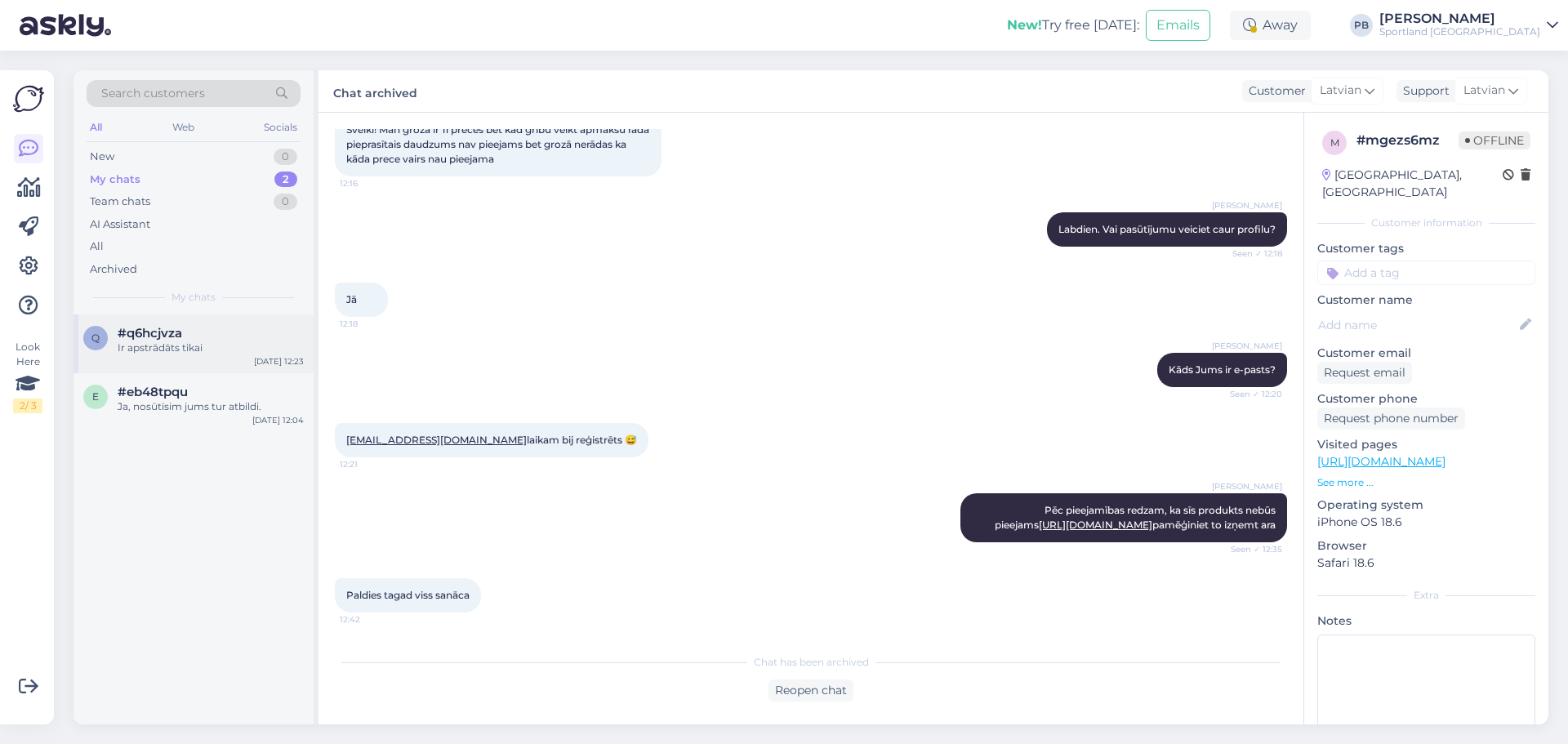
click at [238, 345] on div "Ir apstrādāts tikai" at bounding box center [211, 348] width 186 height 15
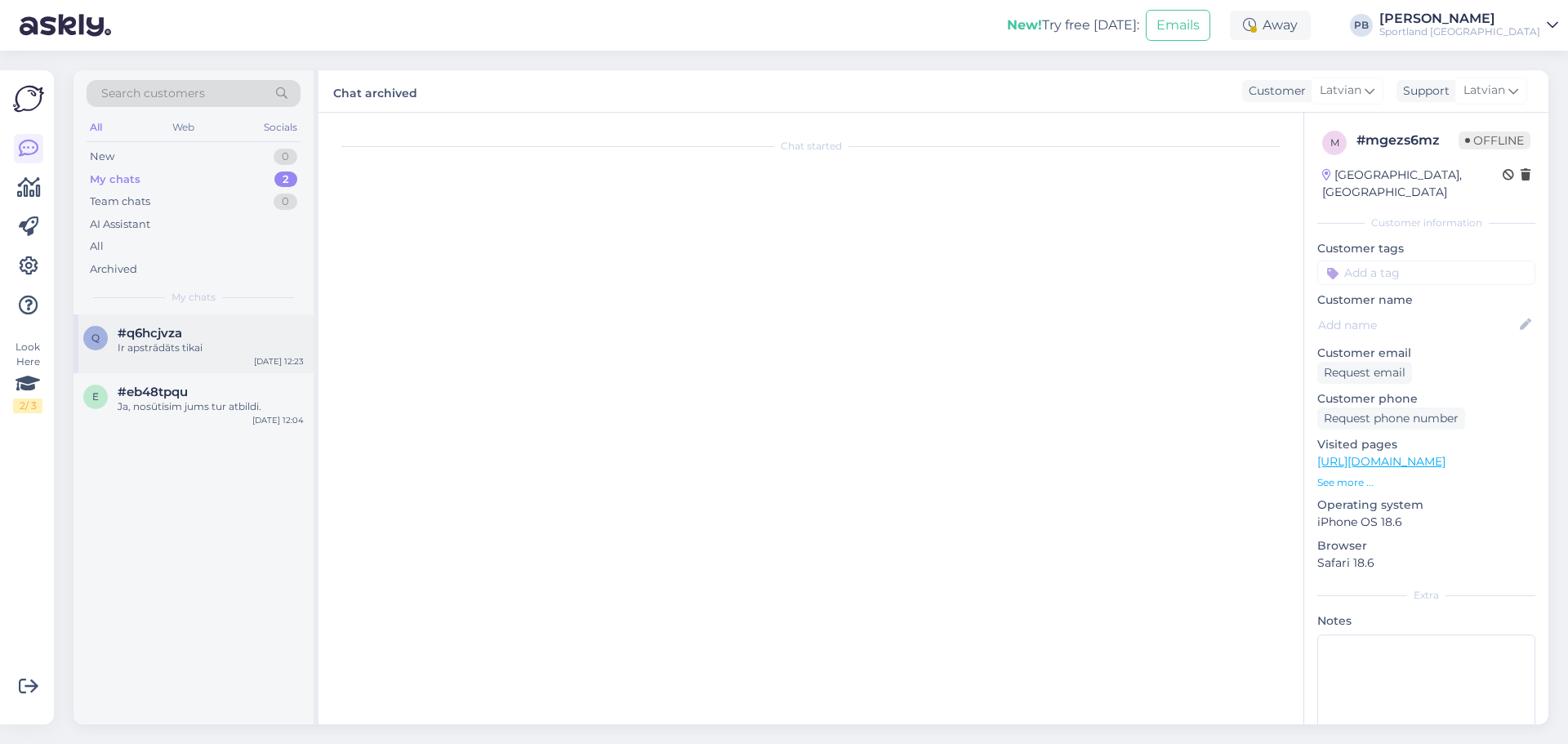
scroll to position [59, 0]
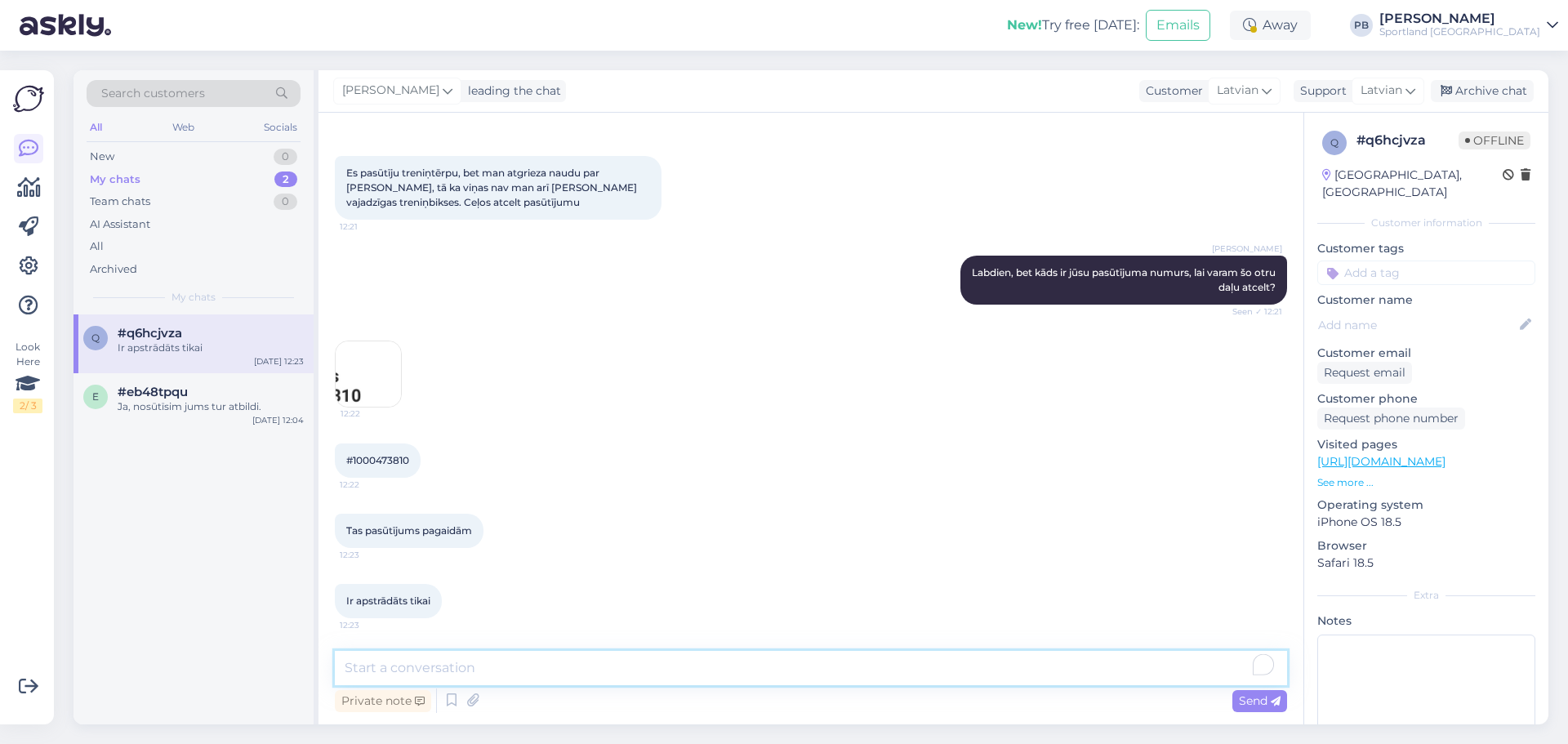
click at [501, 660] on textarea "To enrich screen reader interactions, please activate Accessibility in Grammarl…" at bounding box center [811, 668] width 952 height 35
click at [492, 677] on textarea "To enrich screen reader interactions, please activate Accessibility in Grammarl…" at bounding box center [811, 668] width 952 height 35
type textarea "Redzam, ka pasūtījums ir nodots jau piegādes kompānijai."
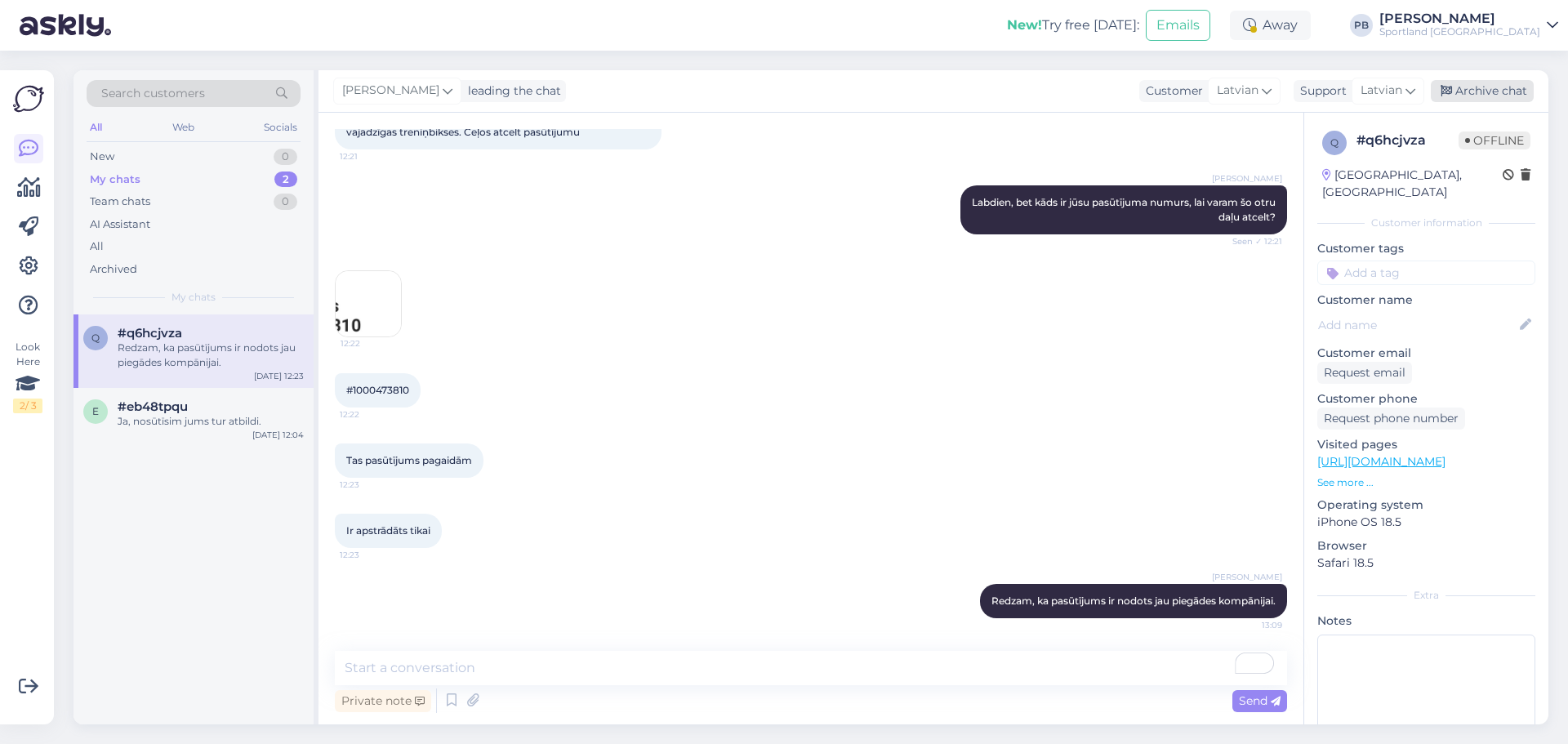
click at [1510, 90] on div "Archive chat" at bounding box center [1483, 91] width 103 height 22
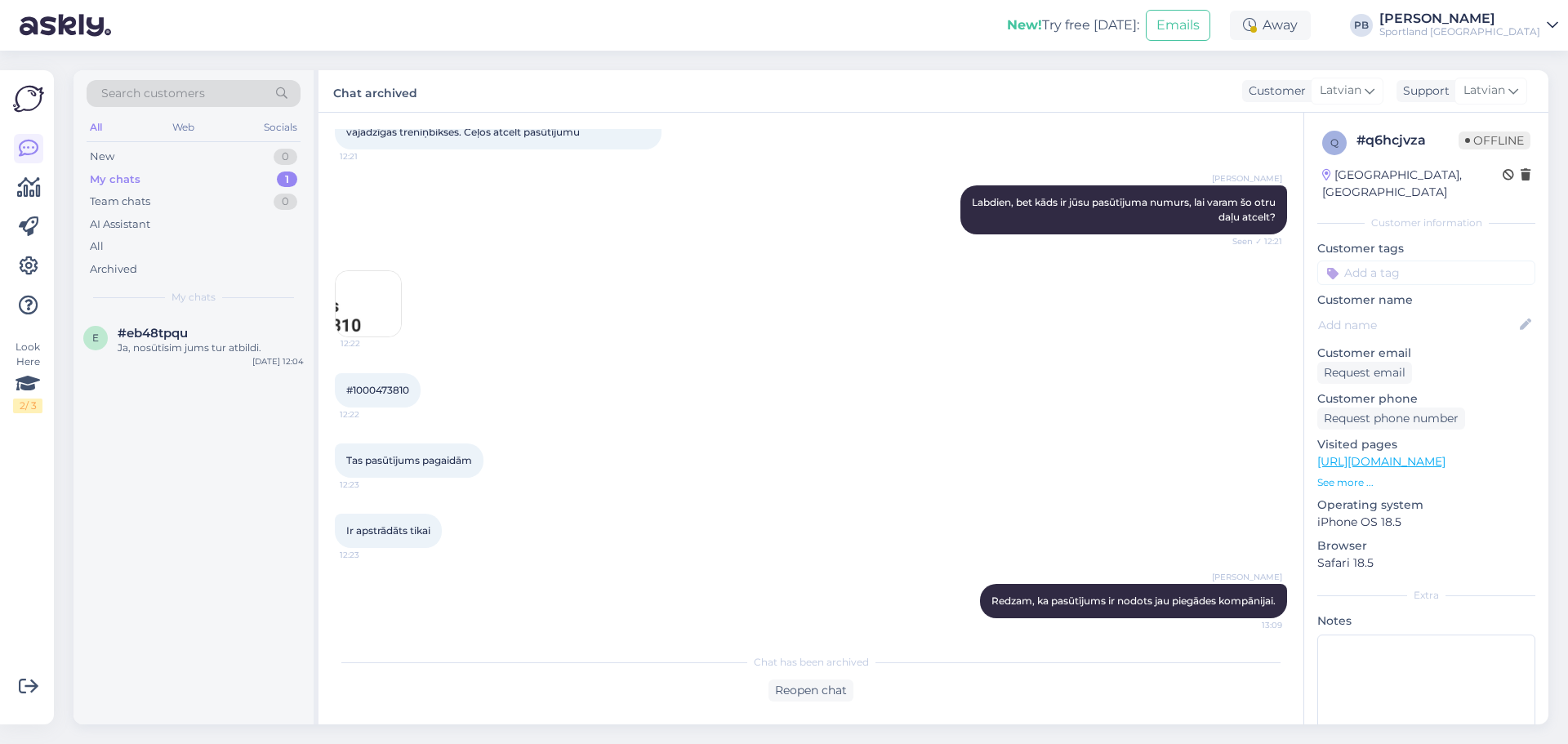
click at [606, 459] on div "Tas pasūtījums pagaidām 12:23" at bounding box center [811, 460] width 952 height 70
click at [190, 151] on div "New 1" at bounding box center [193, 157] width 214 height 23
click at [221, 361] on div "Vai internetveikalā var izmantot dāvanu kartes?" at bounding box center [211, 356] width 186 height 30
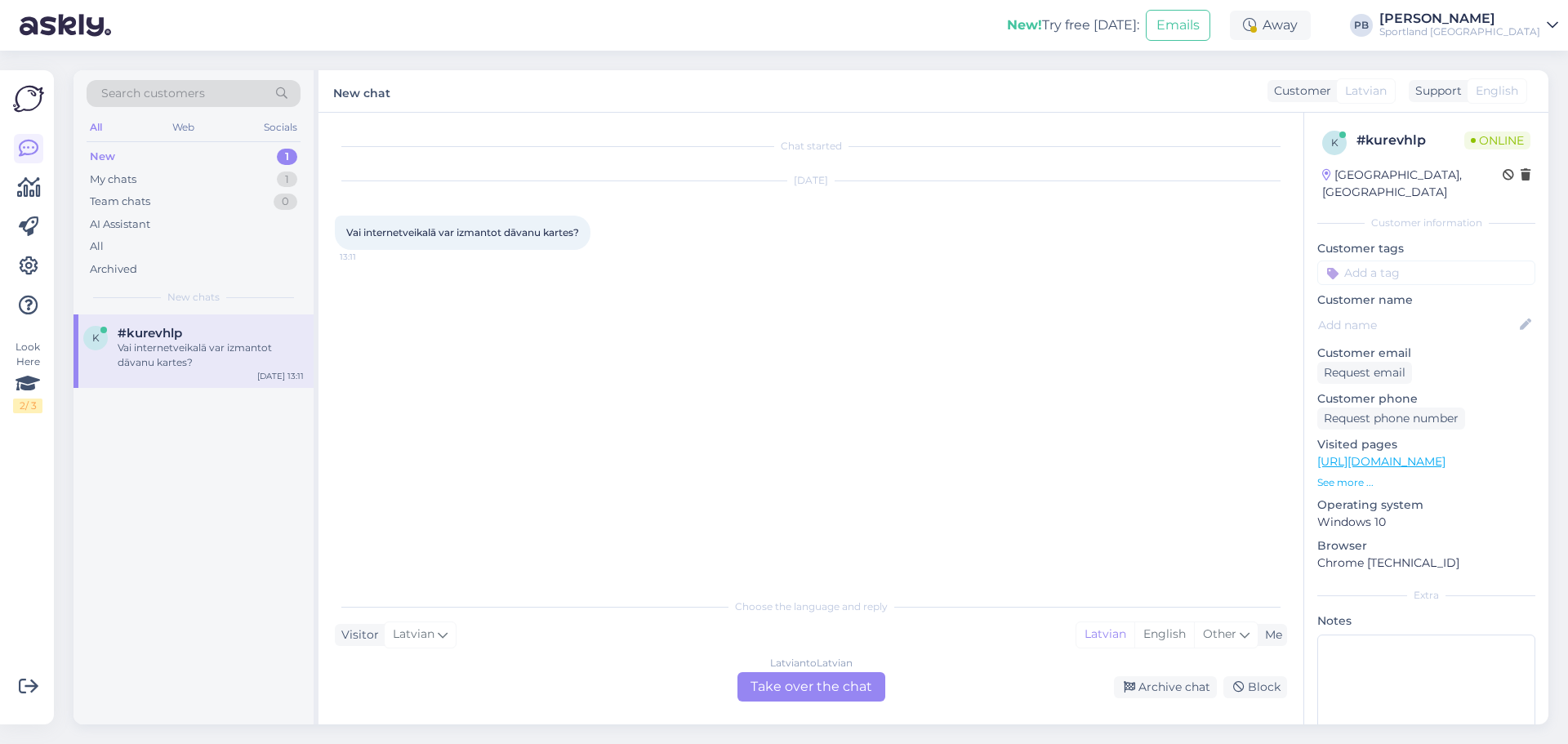
scroll to position [0, 0]
click at [789, 688] on div "Latvian to Latvian Take over the chat" at bounding box center [811, 687] width 148 height 30
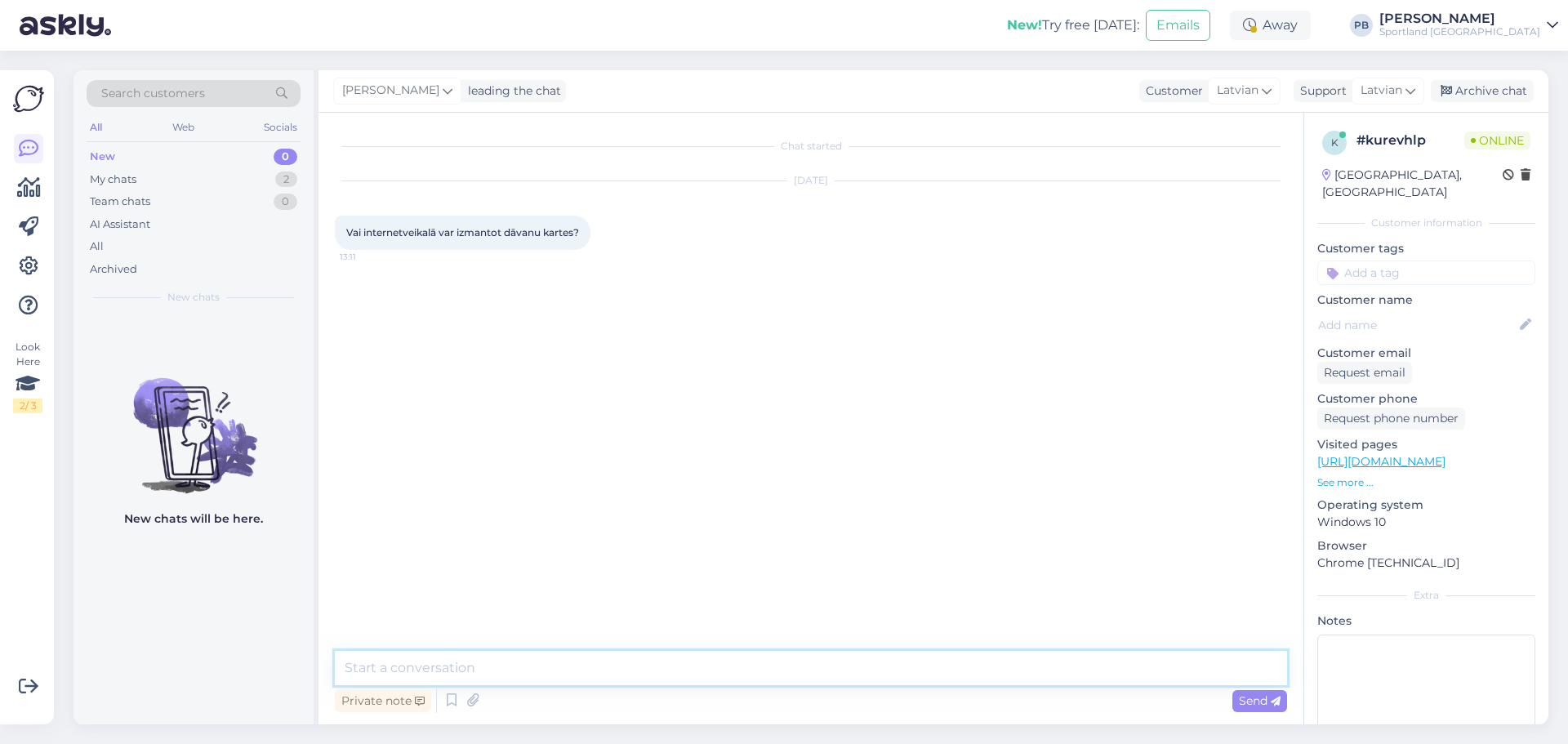
click at [532, 674] on textarea at bounding box center [811, 668] width 952 height 35
type textarea "Ar dāvanu kartēm var norēķināties tikai veikalos uz vietas."
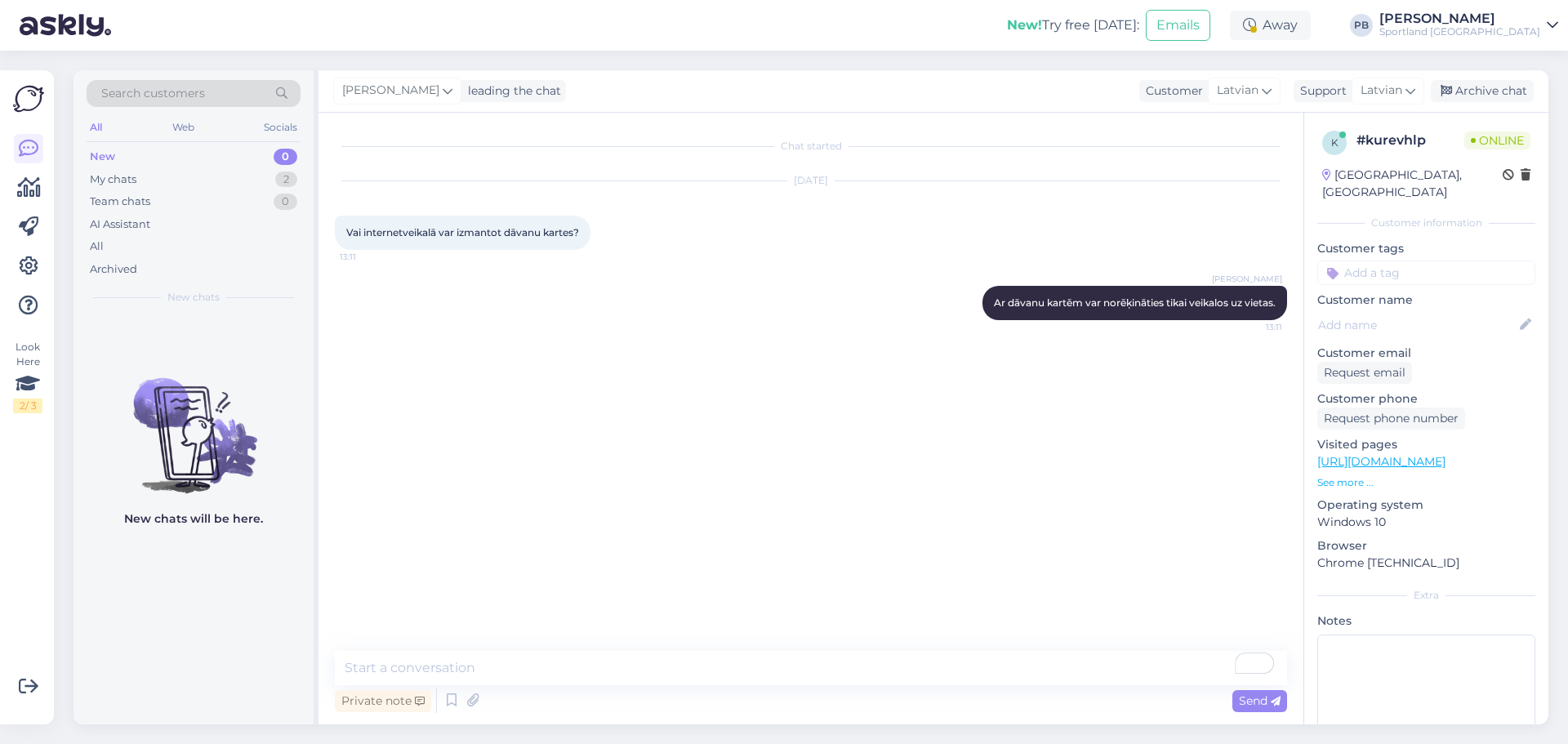
drag, startPoint x: 1492, startPoint y: 87, endPoint x: 1372, endPoint y: 114, distance: 123.0
click at [1492, 87] on div "Archive chat" at bounding box center [1483, 91] width 103 height 22
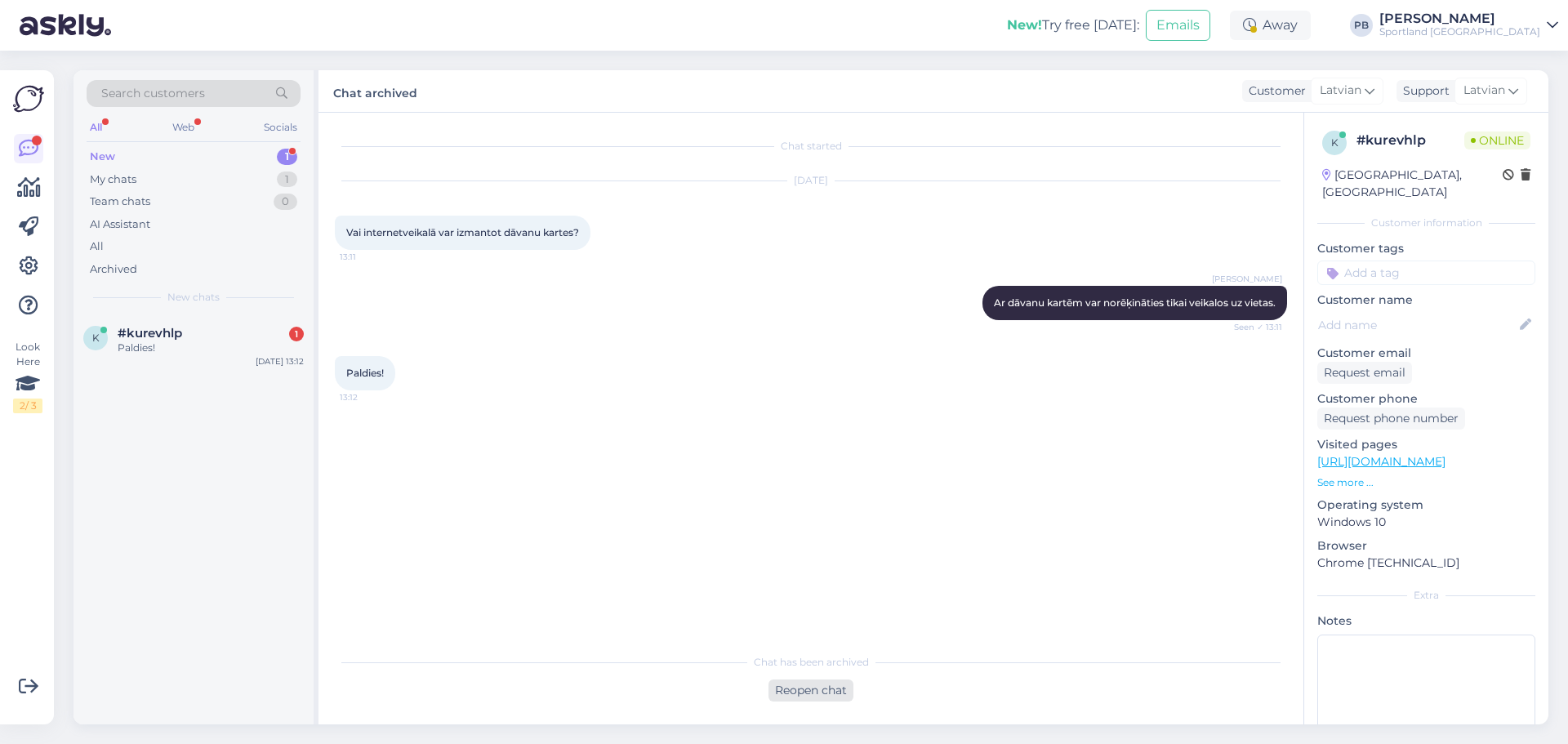
click at [813, 698] on div "Reopen chat" at bounding box center [812, 691] width 85 height 22
click at [1168, 684] on div "Archive chat" at bounding box center [1166, 687] width 103 height 22
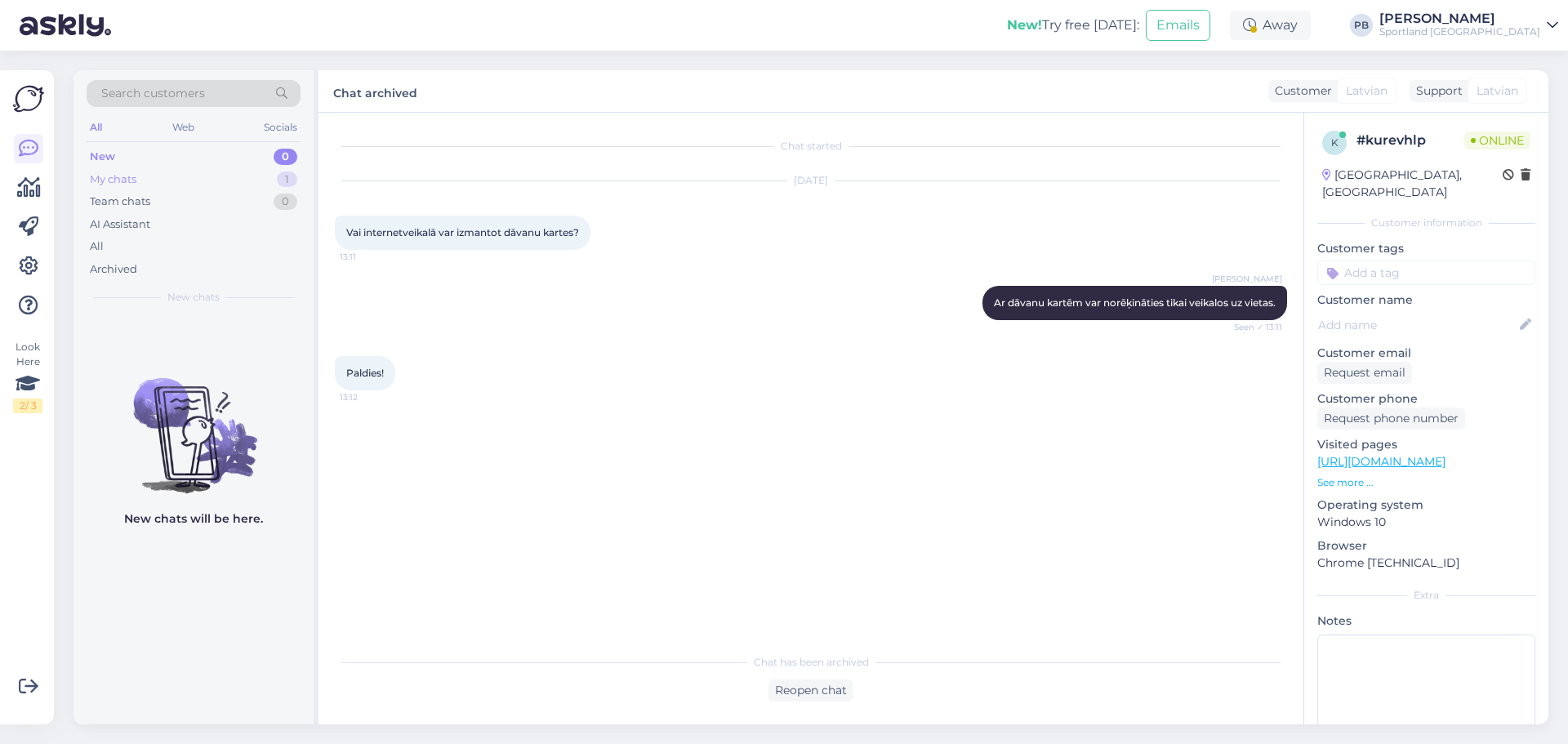
click at [165, 174] on div "My chats 1" at bounding box center [193, 179] width 214 height 23
